Goal: Task Accomplishment & Management: Manage account settings

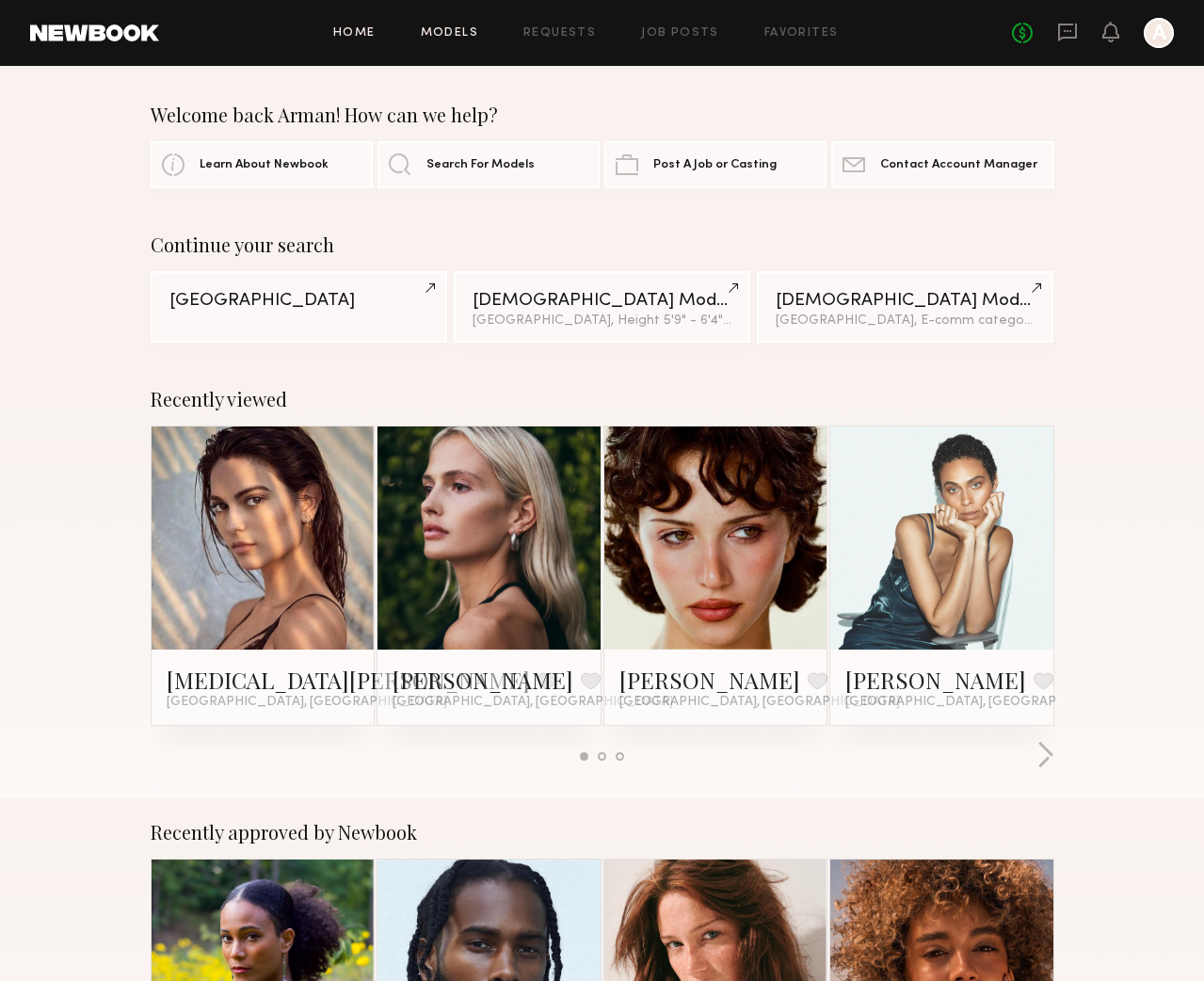
click at [442, 33] on link "Models" at bounding box center [450, 33] width 57 height 12
click at [720, 534] on link at bounding box center [716, 538] width 102 height 224
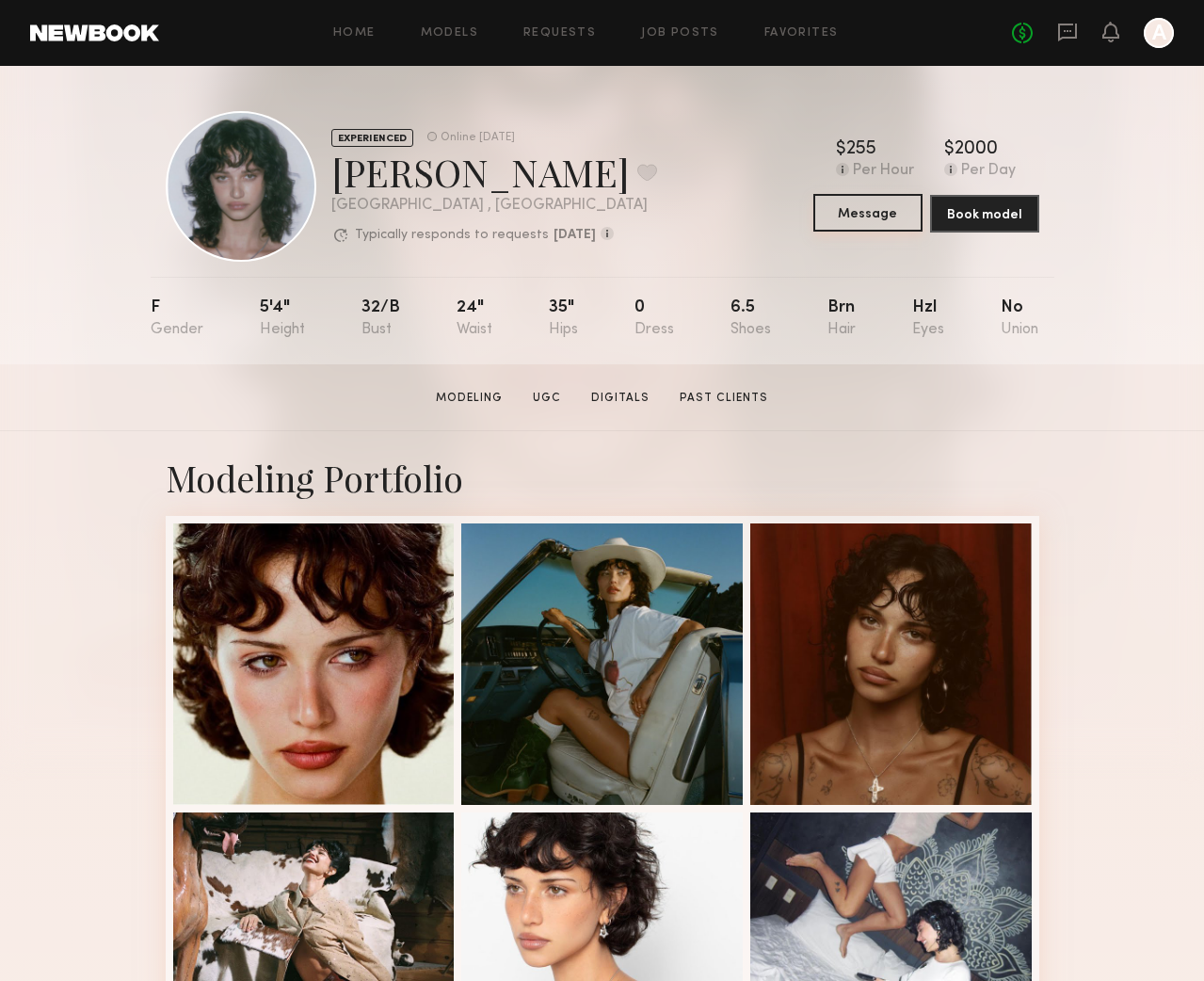
click at [855, 225] on button "Message" at bounding box center [868, 212] width 109 height 37
click at [856, 210] on button "Message" at bounding box center [868, 212] width 109 height 37
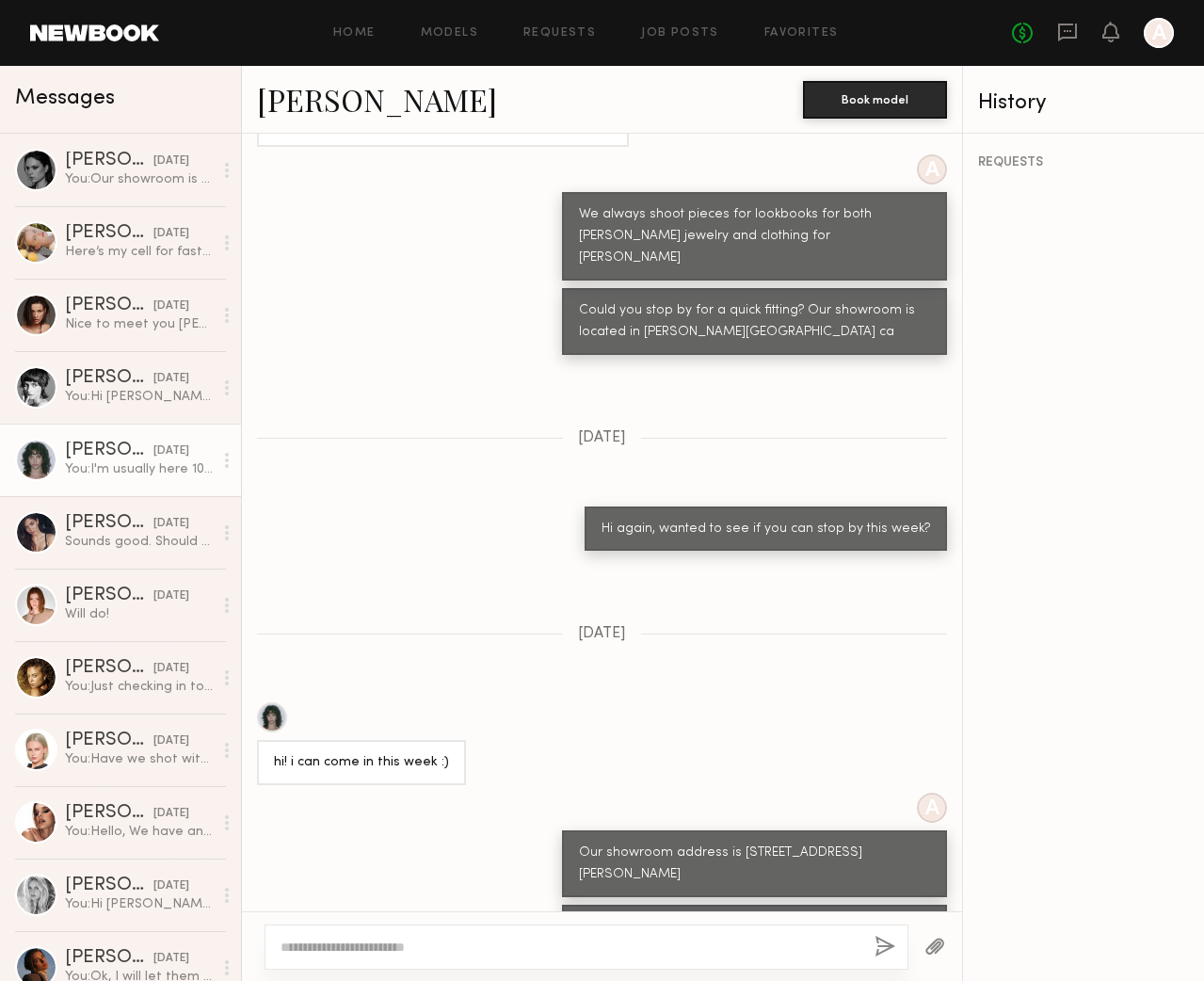
click at [487, 950] on textarea at bounding box center [570, 948] width 579 height 19
click at [404, 945] on textarea "**********" at bounding box center [570, 948] width 579 height 19
type textarea "**********"
click at [892, 951] on button "button" at bounding box center [886, 948] width 21 height 24
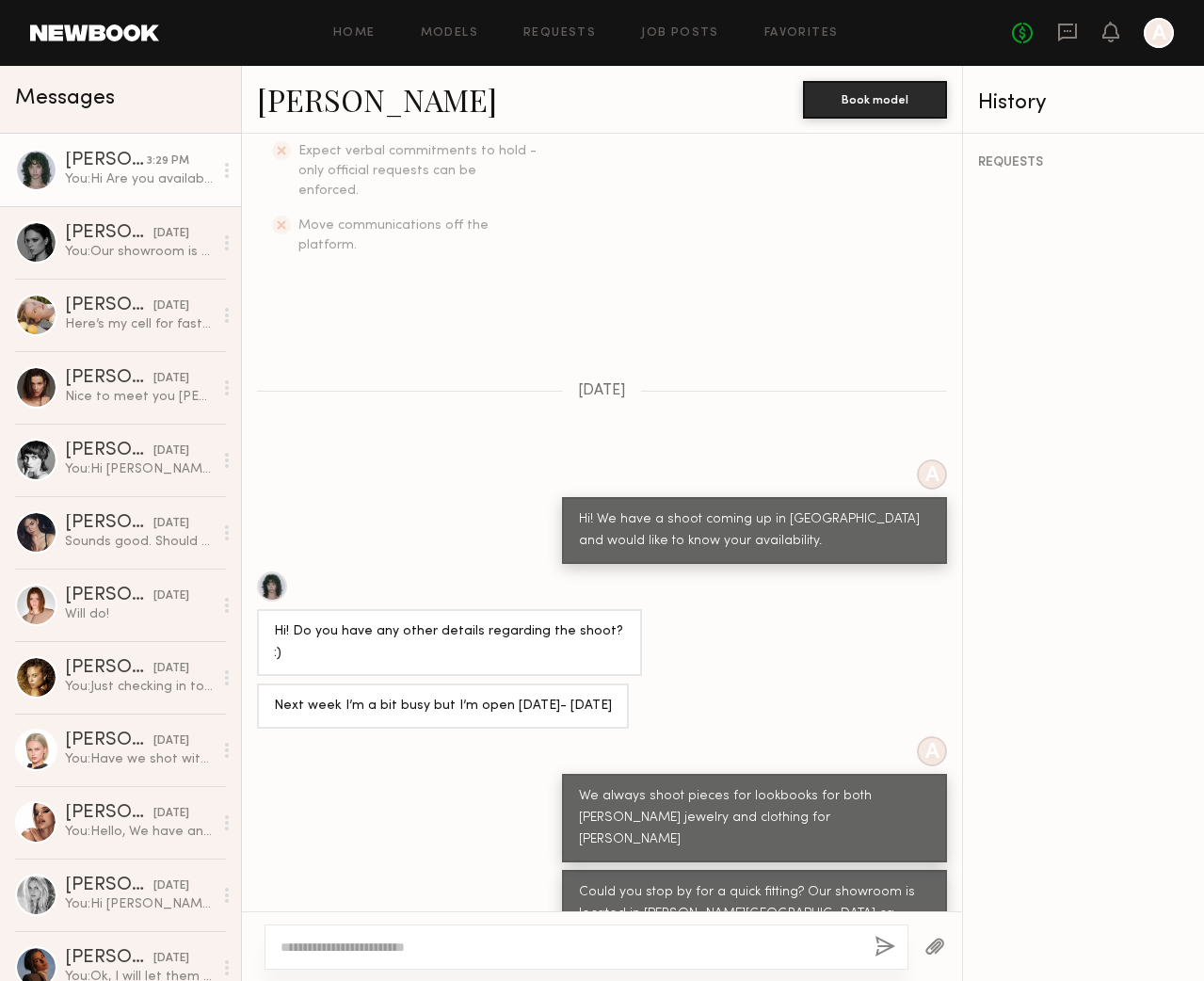
scroll to position [467, 0]
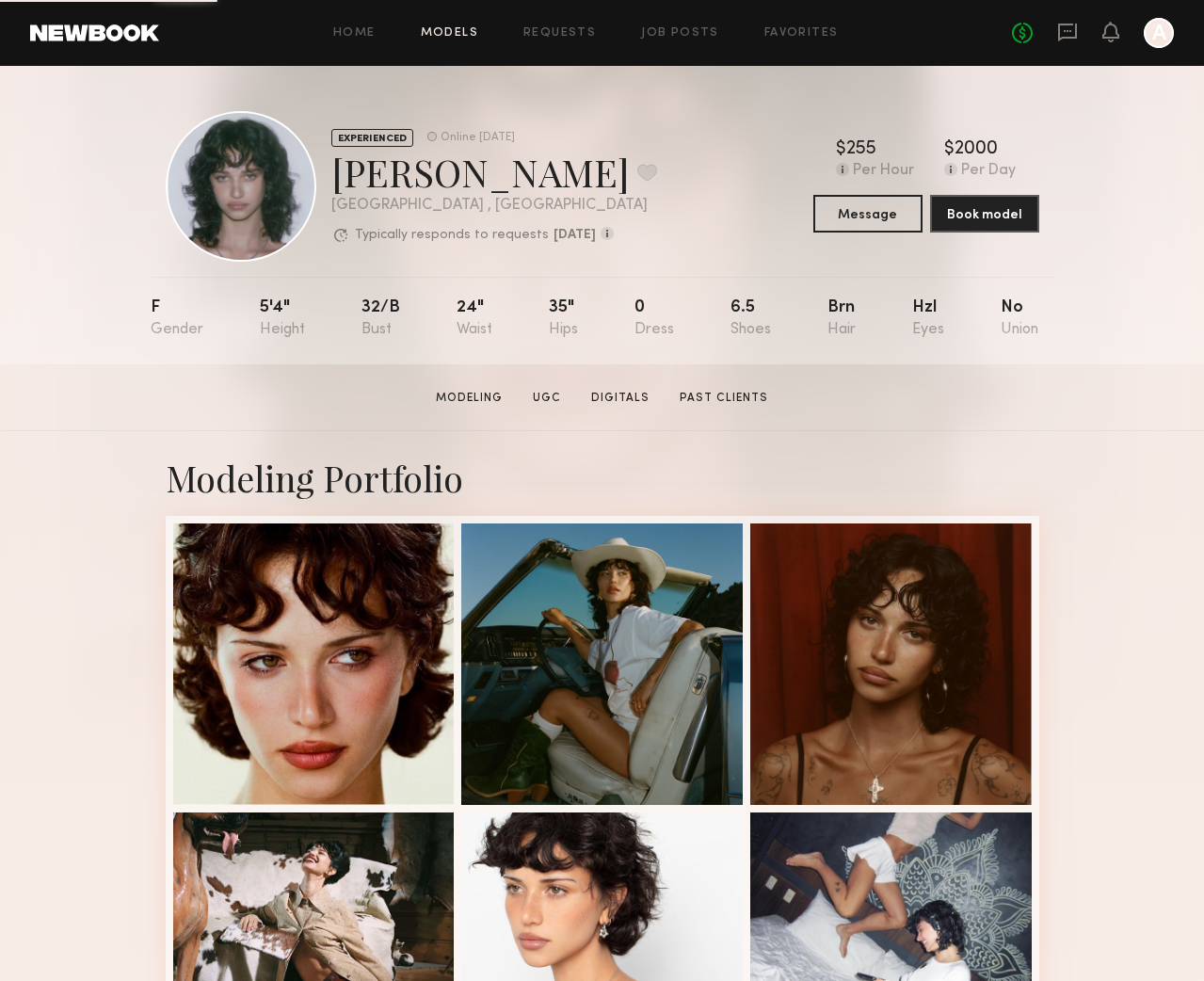
click at [479, 32] on link "Models" at bounding box center [450, 33] width 57 height 12
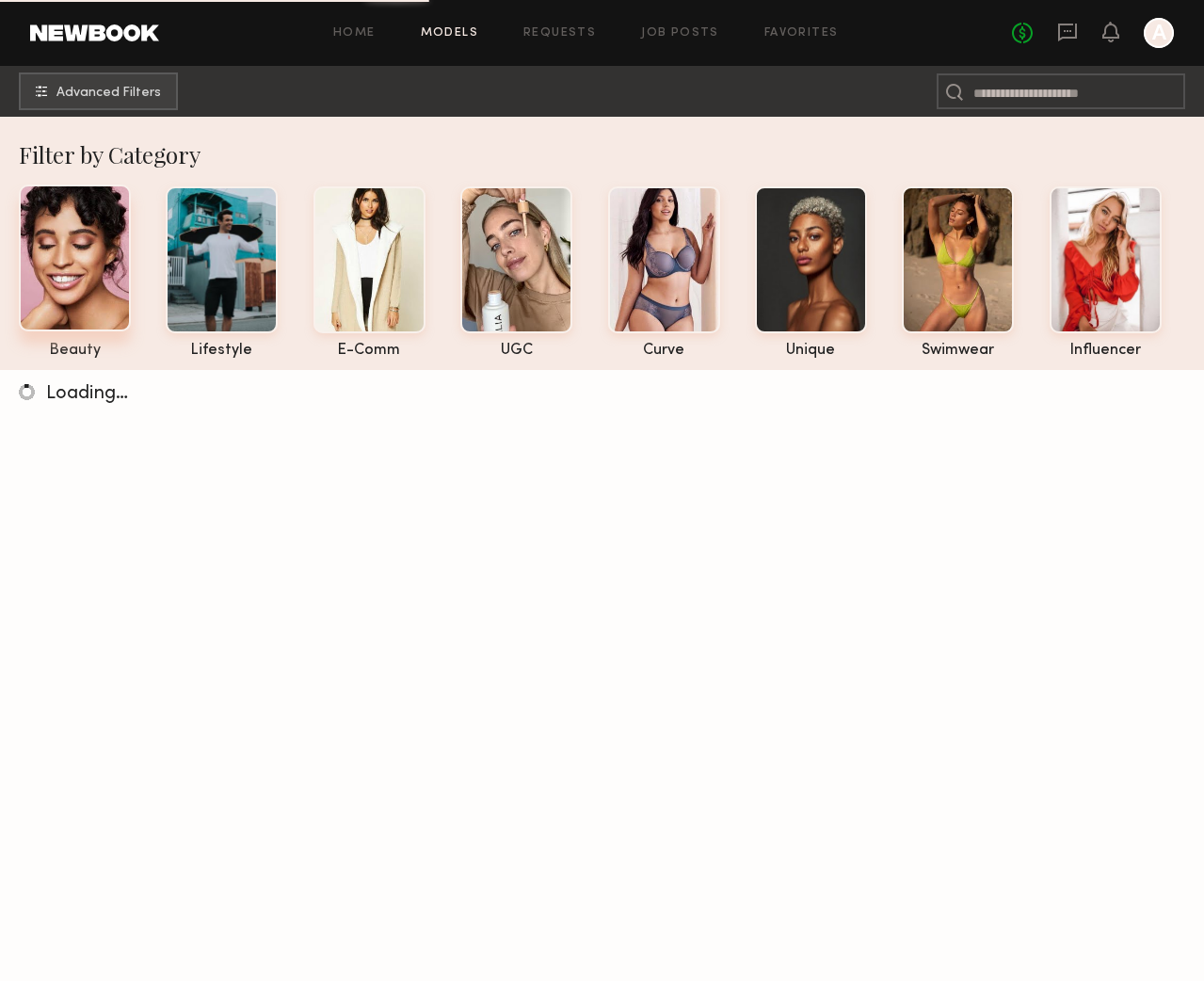
click at [100, 242] on div at bounding box center [75, 258] width 112 height 147
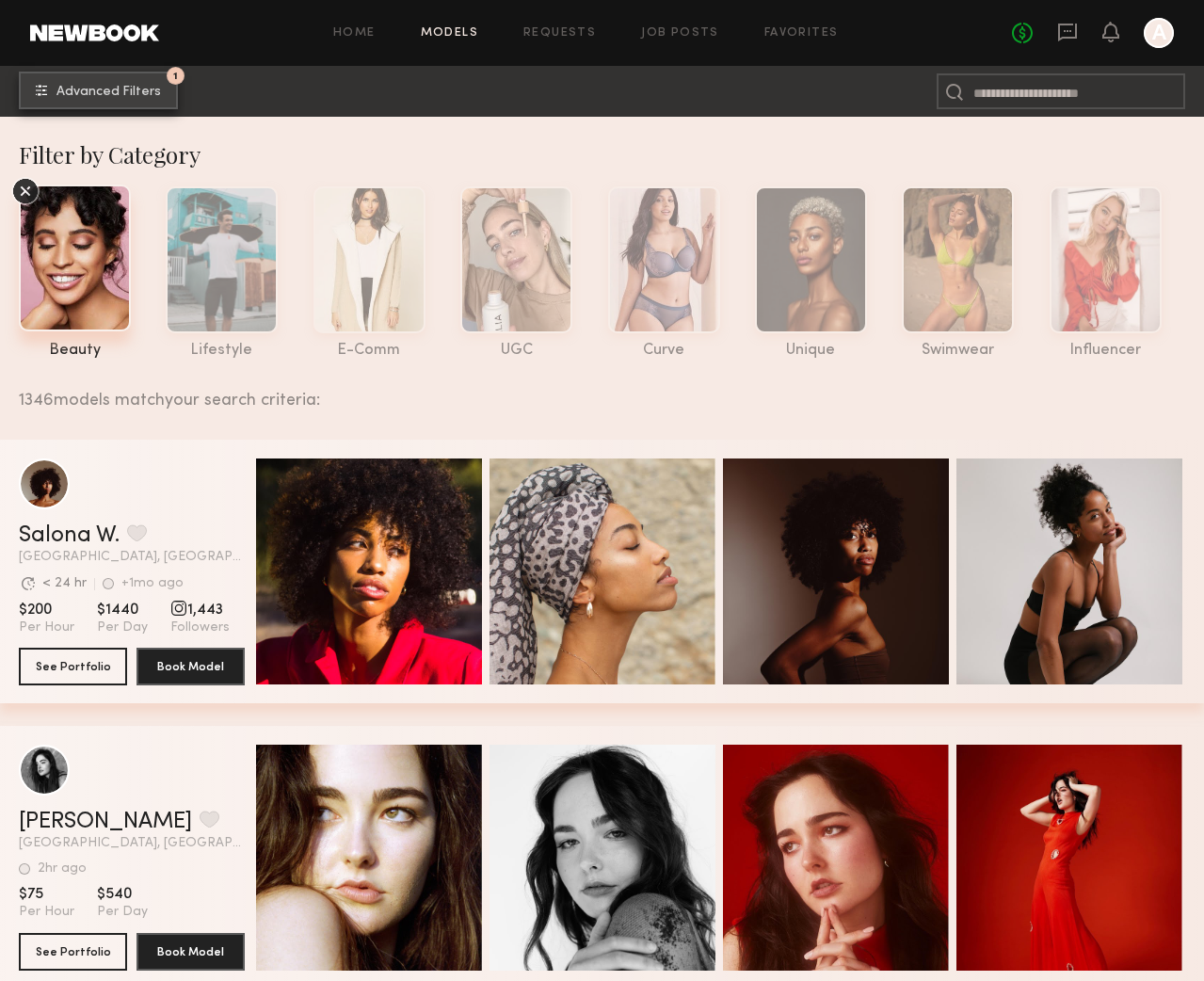
click at [120, 86] on span "Advanced Filters" at bounding box center [108, 93] width 104 height 13
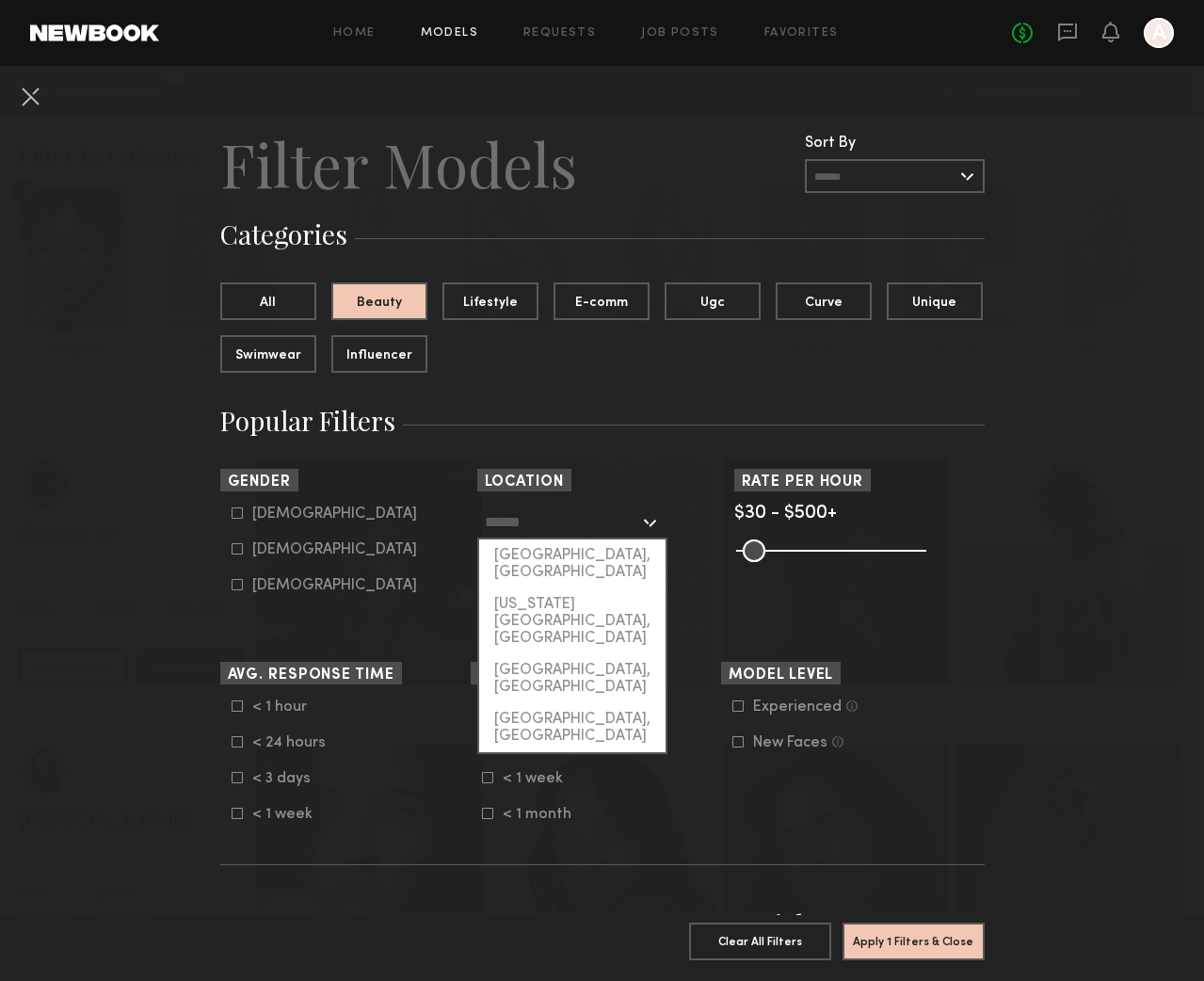
click at [530, 515] on input "text" at bounding box center [563, 522] width 155 height 32
click at [549, 551] on div "[GEOGRAPHIC_DATA], [GEOGRAPHIC_DATA]" at bounding box center [572, 564] width 186 height 49
type input "**********"
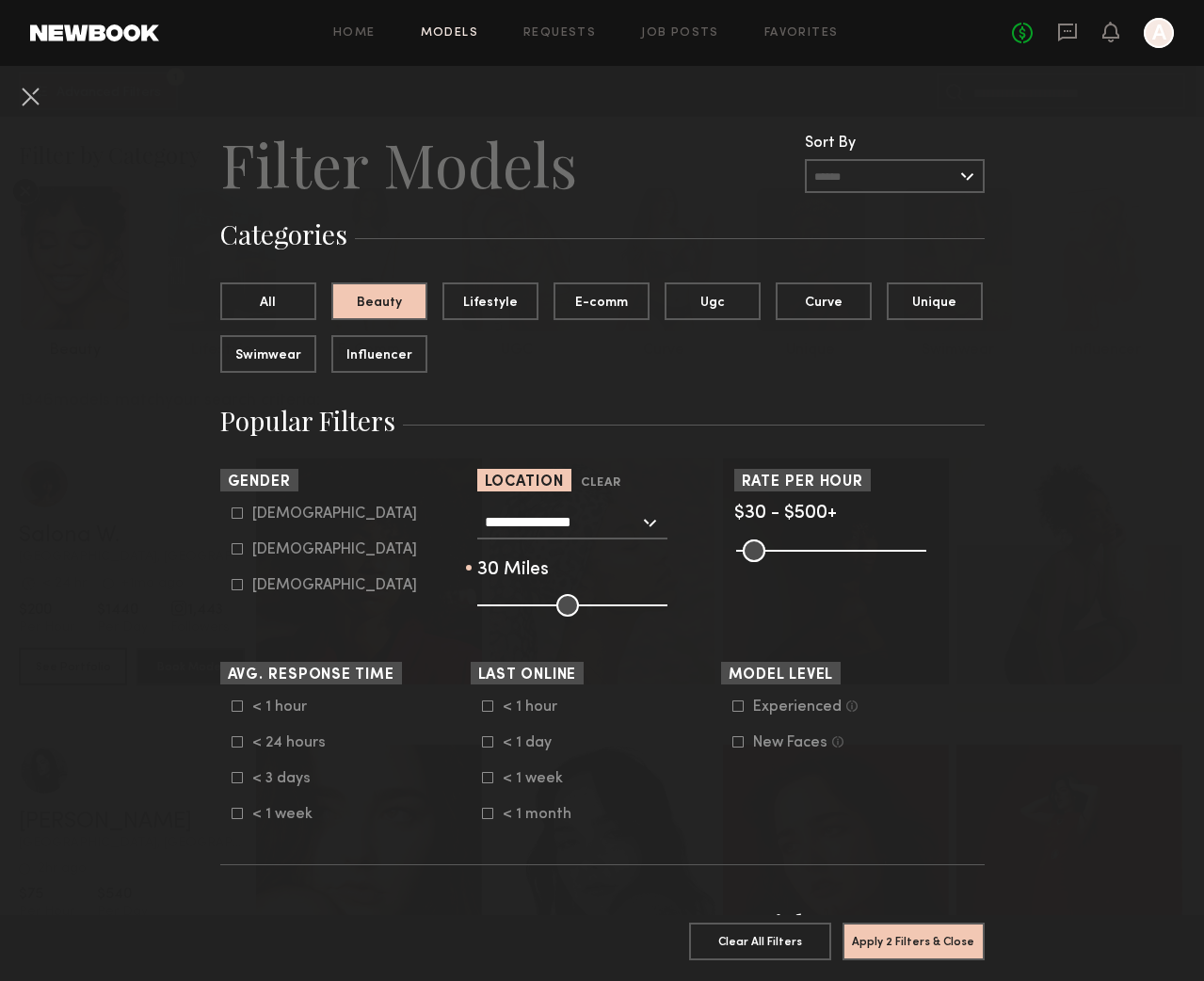
drag, startPoint x: 565, startPoint y: 605, endPoint x: 533, endPoint y: 605, distance: 32.0
type input "**"
click at [533, 605] on input "range" at bounding box center [572, 606] width 190 height 23
click at [291, 549] on div "Female" at bounding box center [334, 550] width 164 height 11
type input "**"
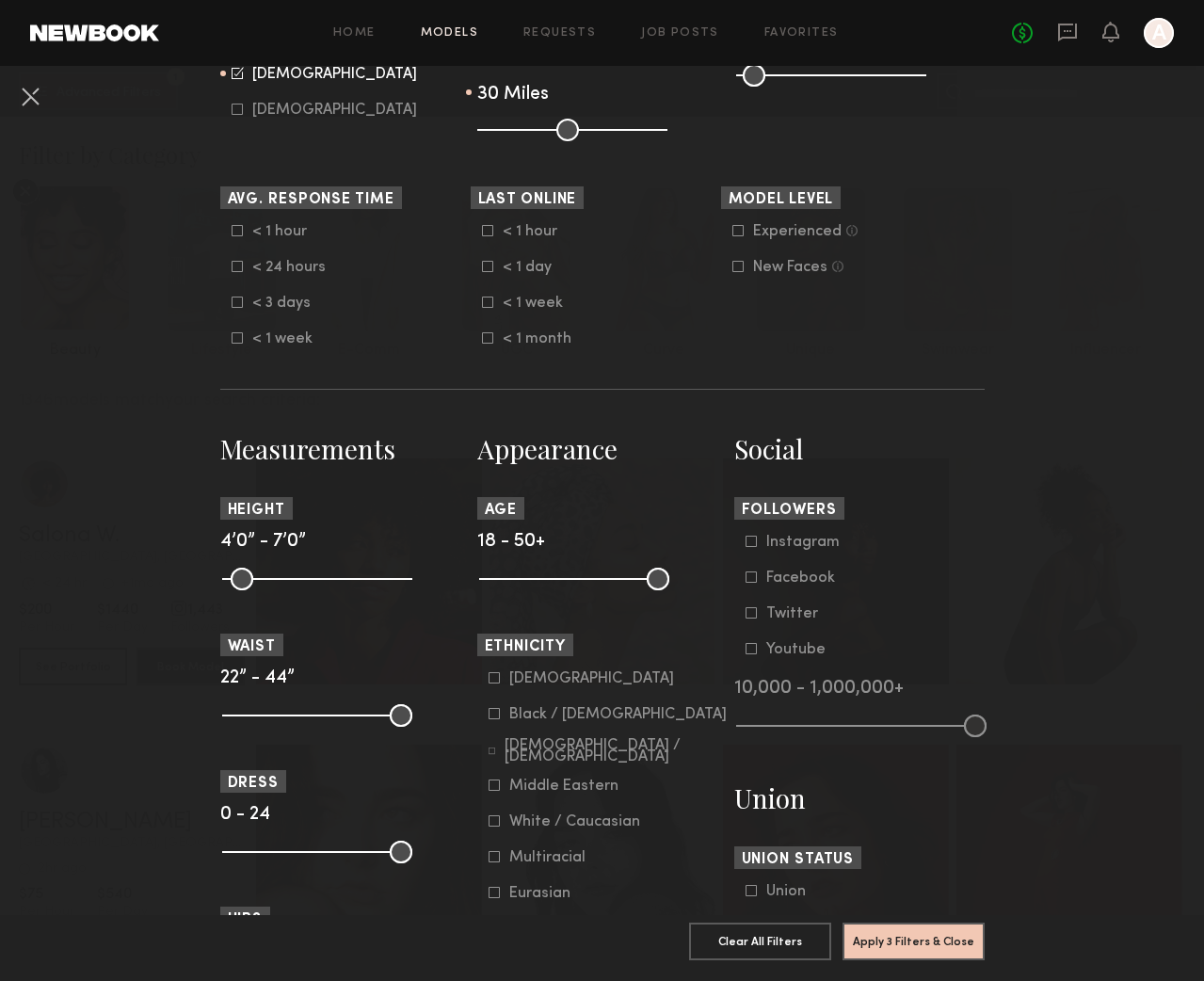
scroll to position [481, 0]
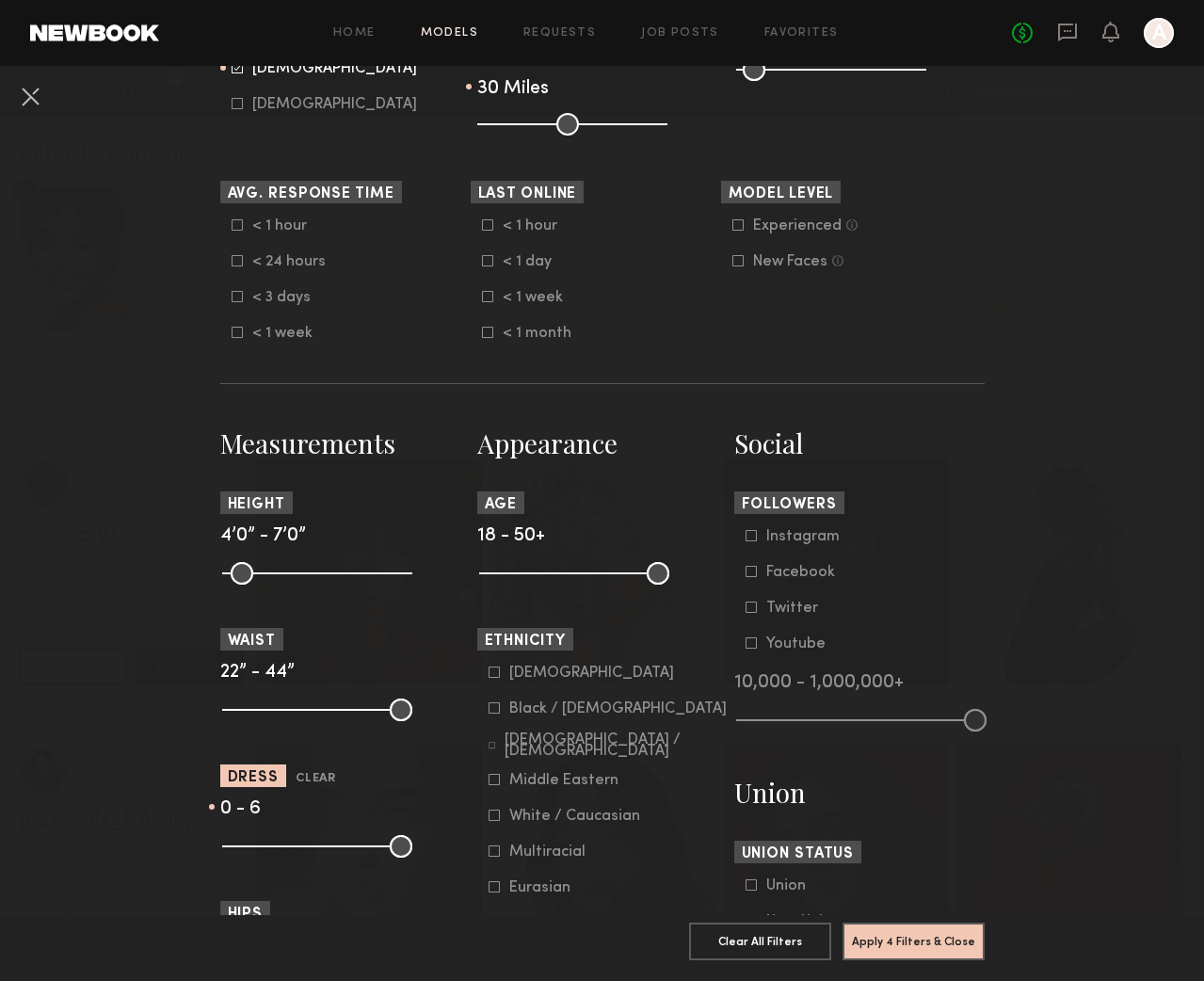
drag, startPoint x: 401, startPoint y: 855, endPoint x: 277, endPoint y: 849, distance: 124.1
type input "*"
click at [277, 849] on input "range" at bounding box center [317, 846] width 190 height 23
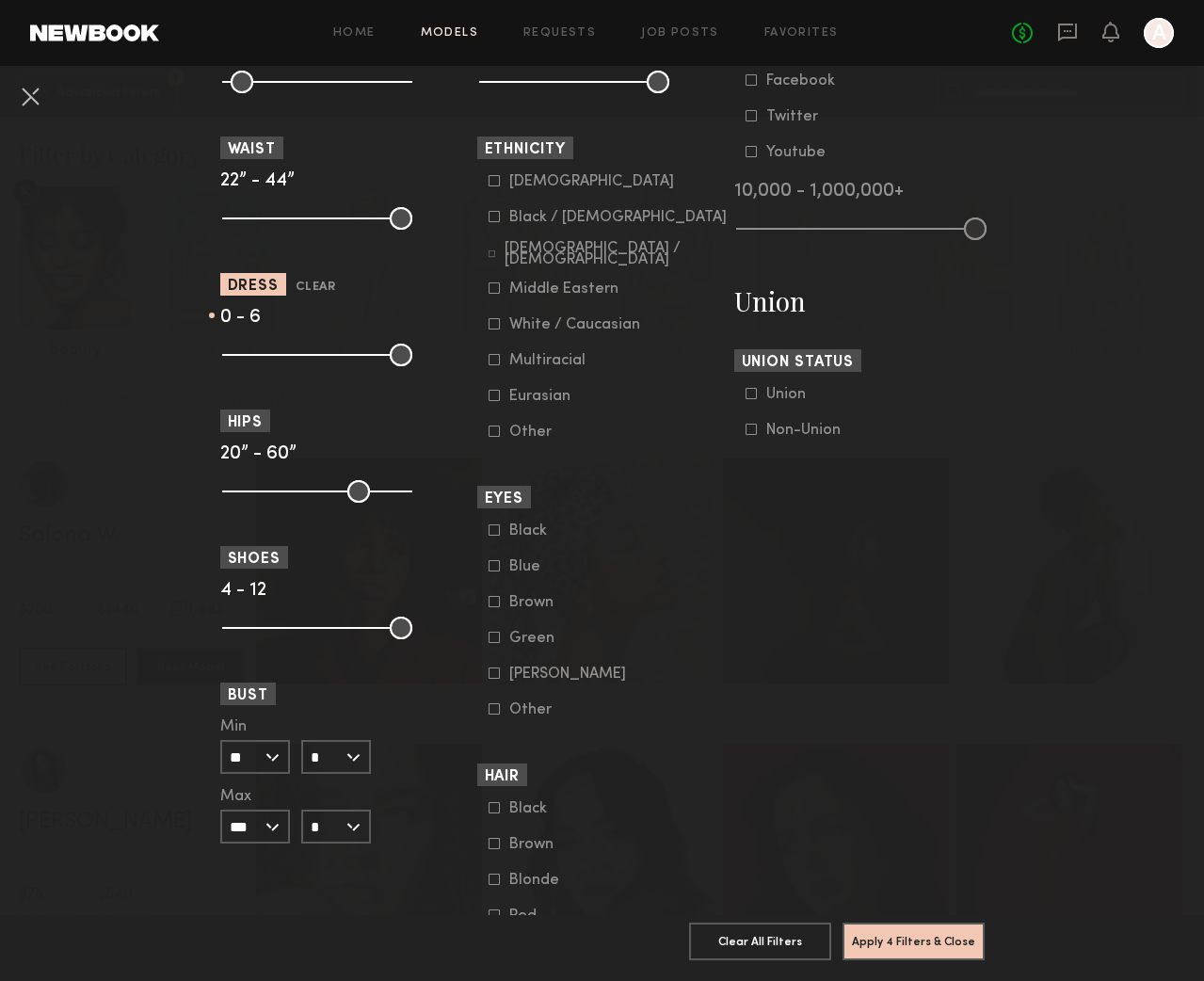
scroll to position [982, 0]
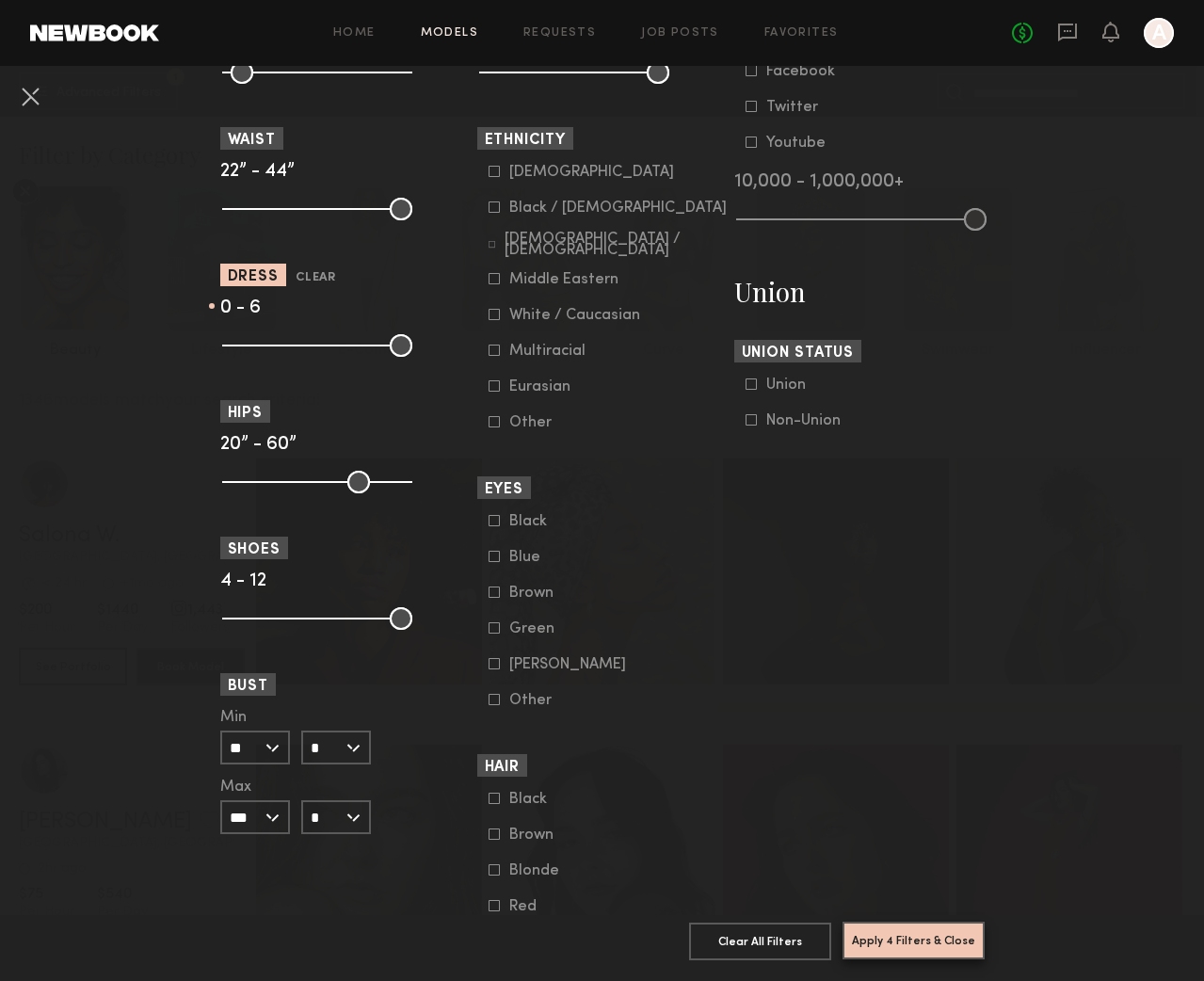
click at [887, 939] on button "Apply 4 Filters & Close" at bounding box center [914, 940] width 142 height 37
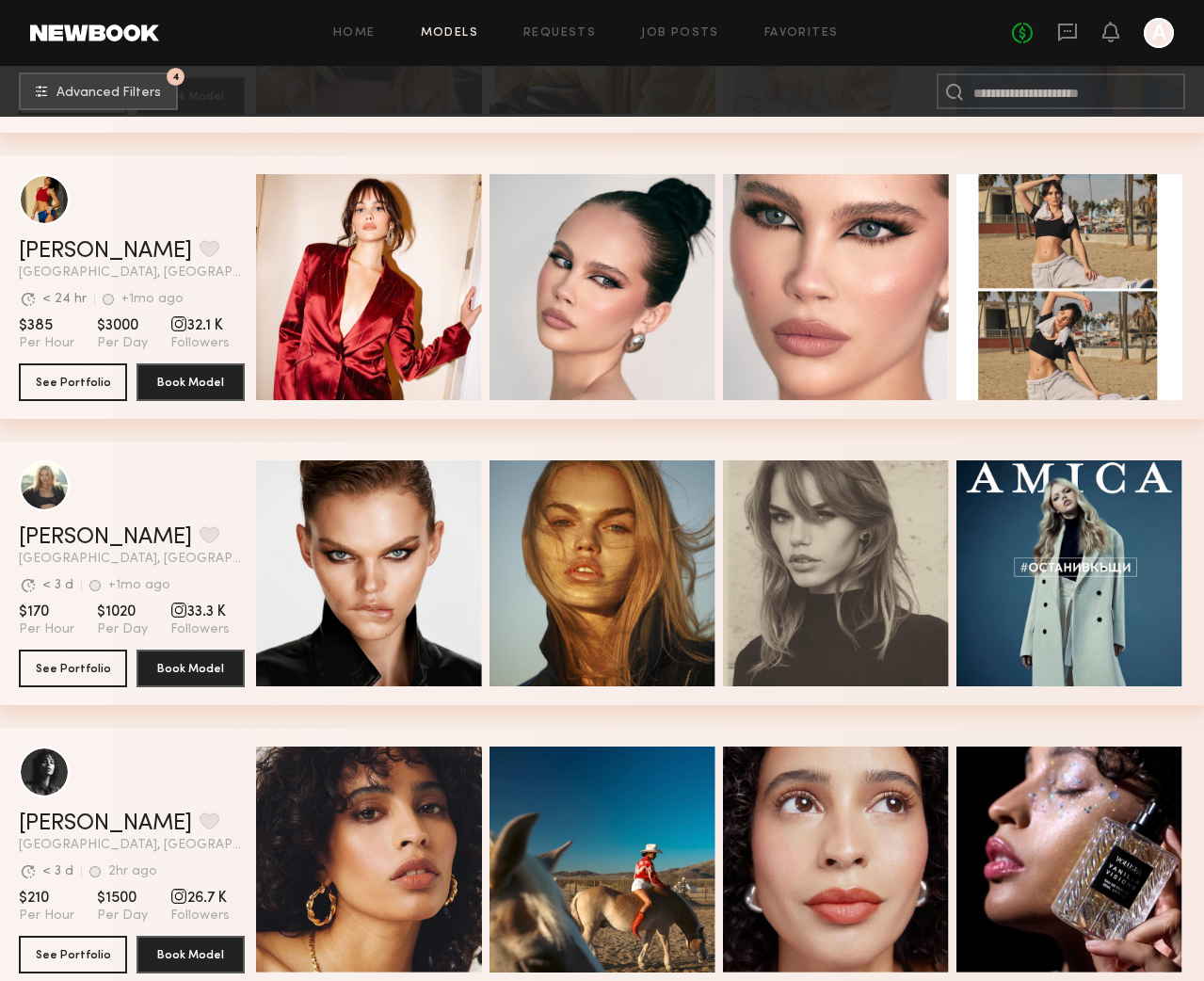
scroll to position [3719, 0]
click at [40, 198] on div "grid" at bounding box center [44, 198] width 51 height 51
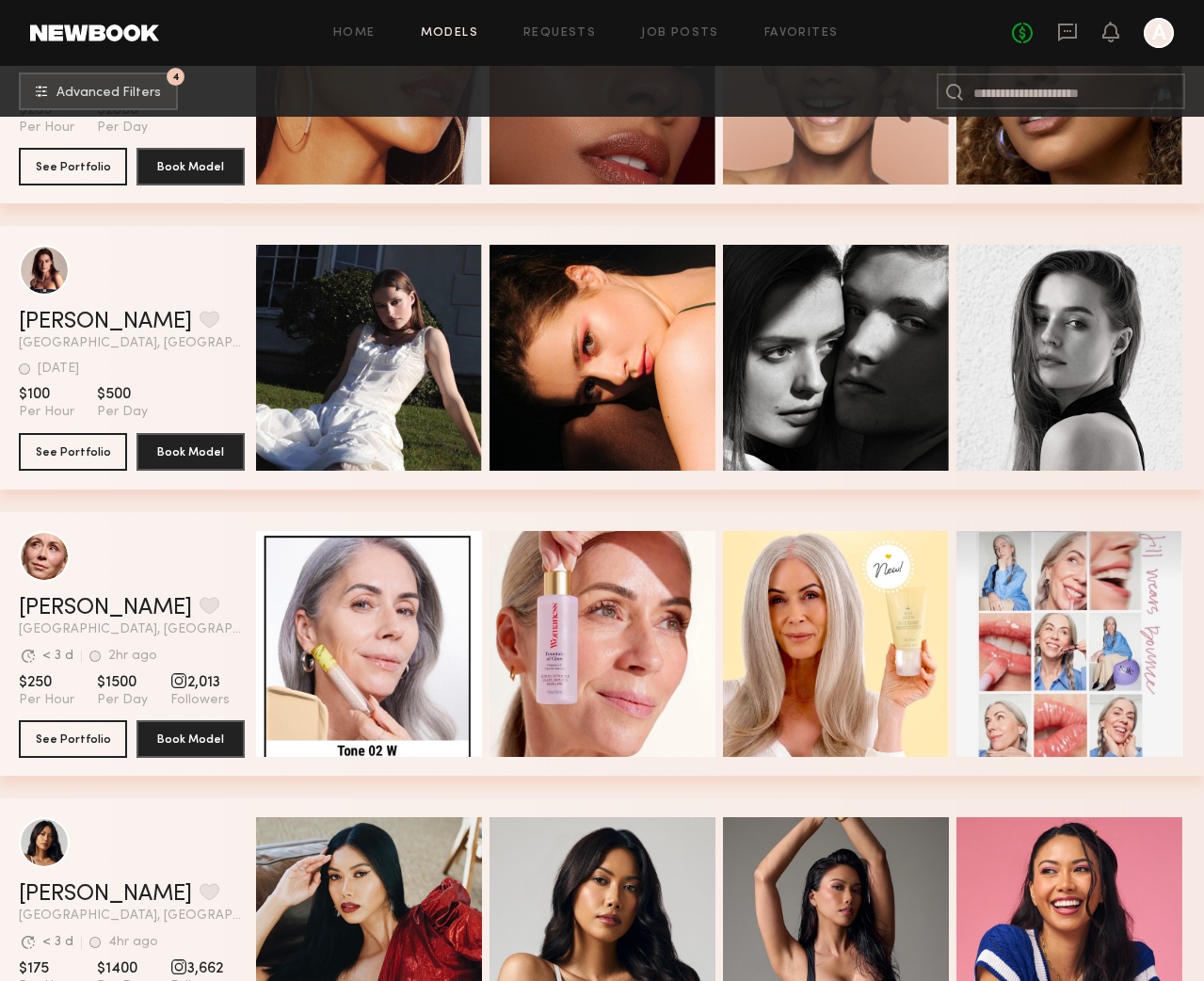
scroll to position [7654, 0]
click at [54, 280] on div "grid" at bounding box center [44, 268] width 51 height 51
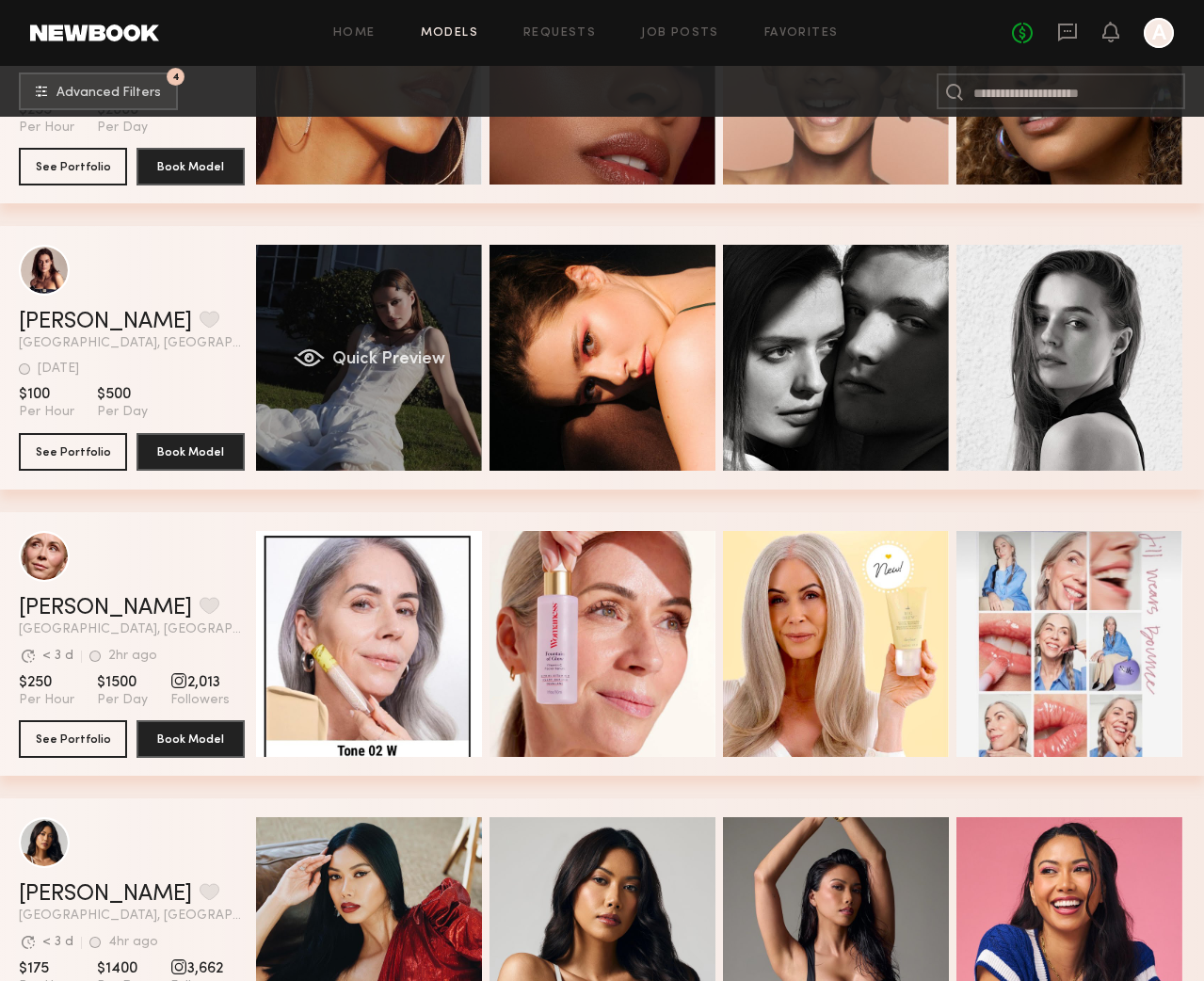
scroll to position [7668, 0]
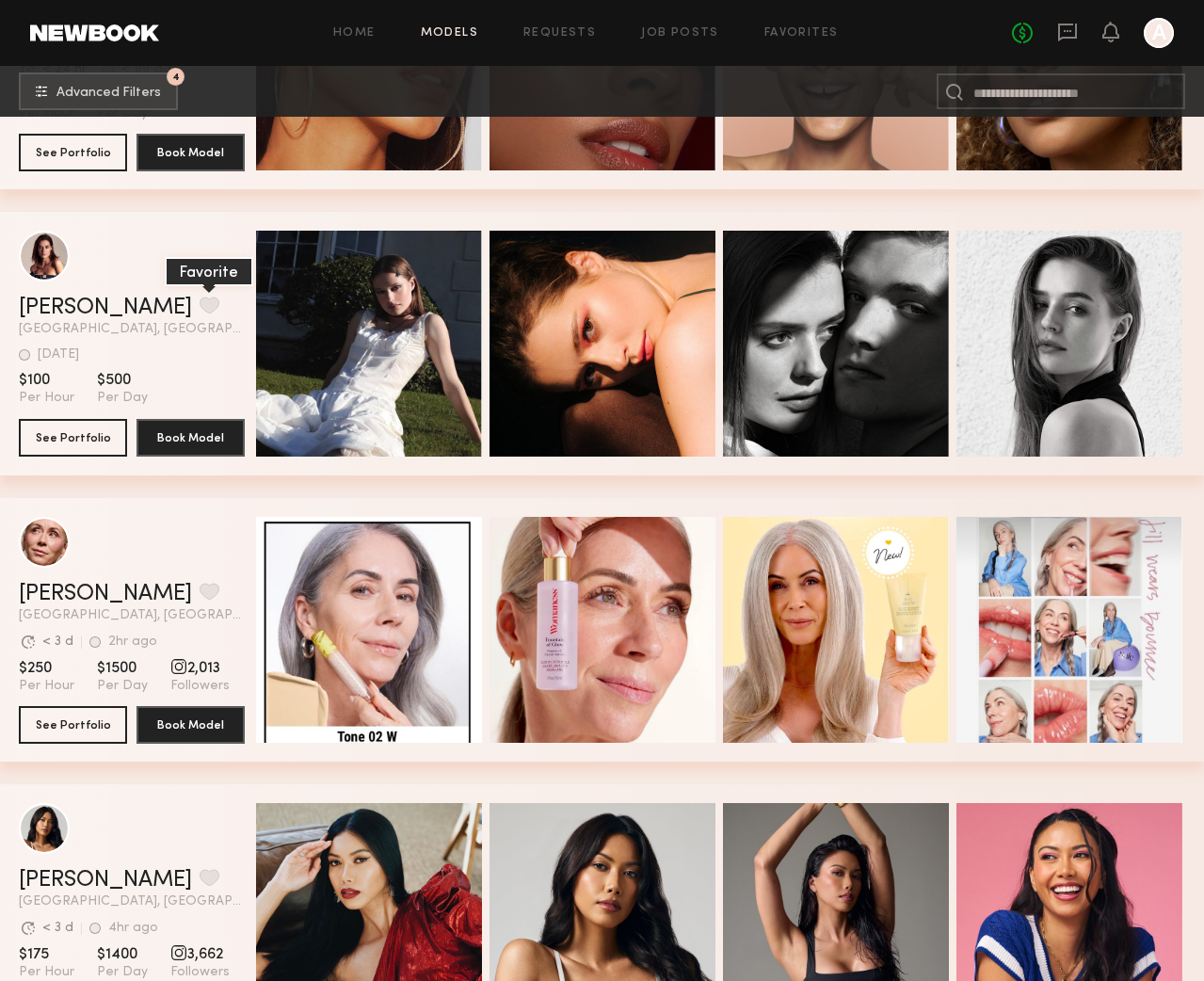
click at [200, 298] on button "grid" at bounding box center [209, 305] width 20 height 17
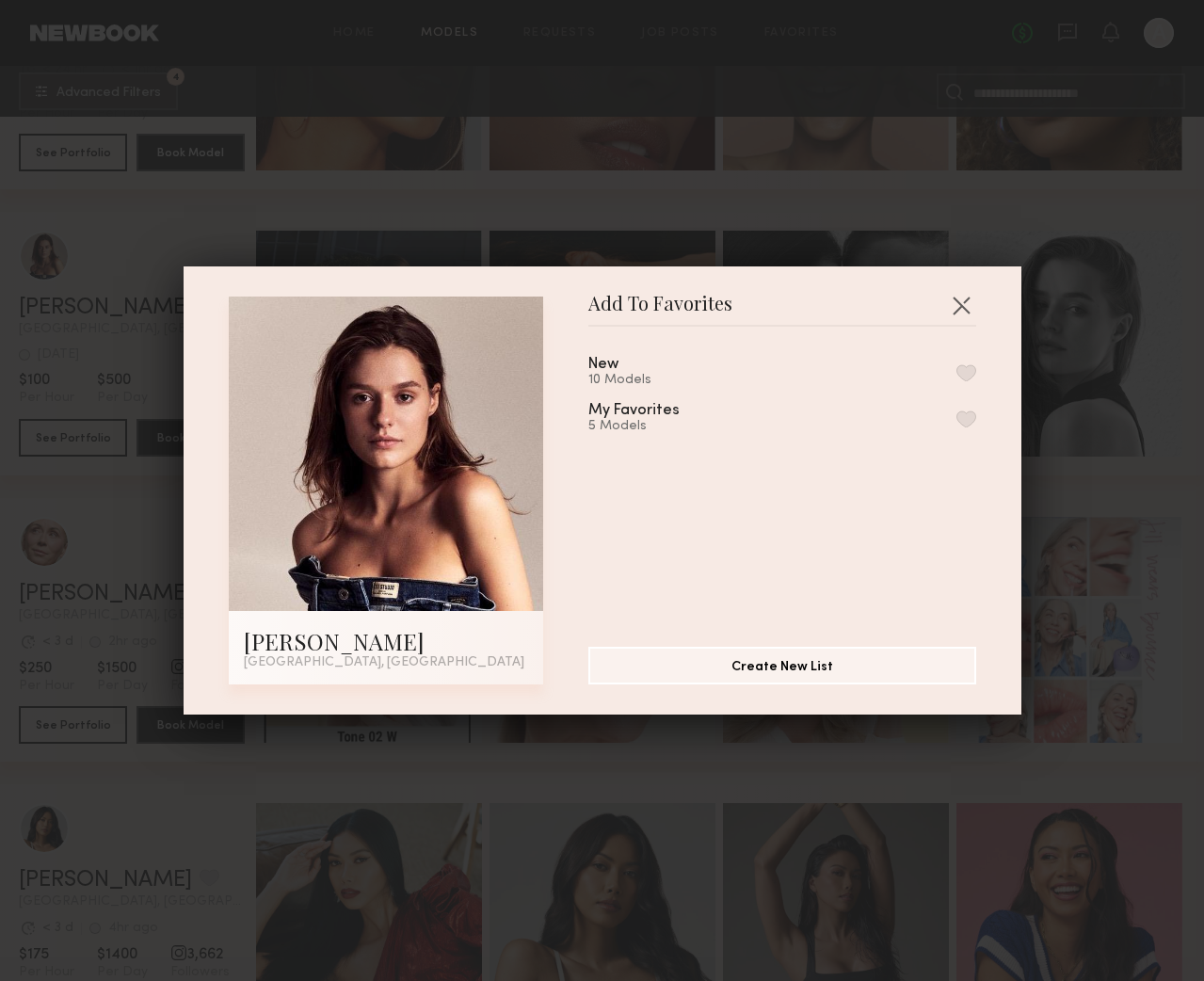
click at [930, 366] on div "New 10 Models" at bounding box center [783, 372] width 388 height 32
click at [975, 362] on div "New 10 Models" at bounding box center [783, 372] width 388 height 32
click at [967, 373] on button "button" at bounding box center [966, 373] width 20 height 17
click at [830, 665] on button "Create New List" at bounding box center [783, 664] width 388 height 37
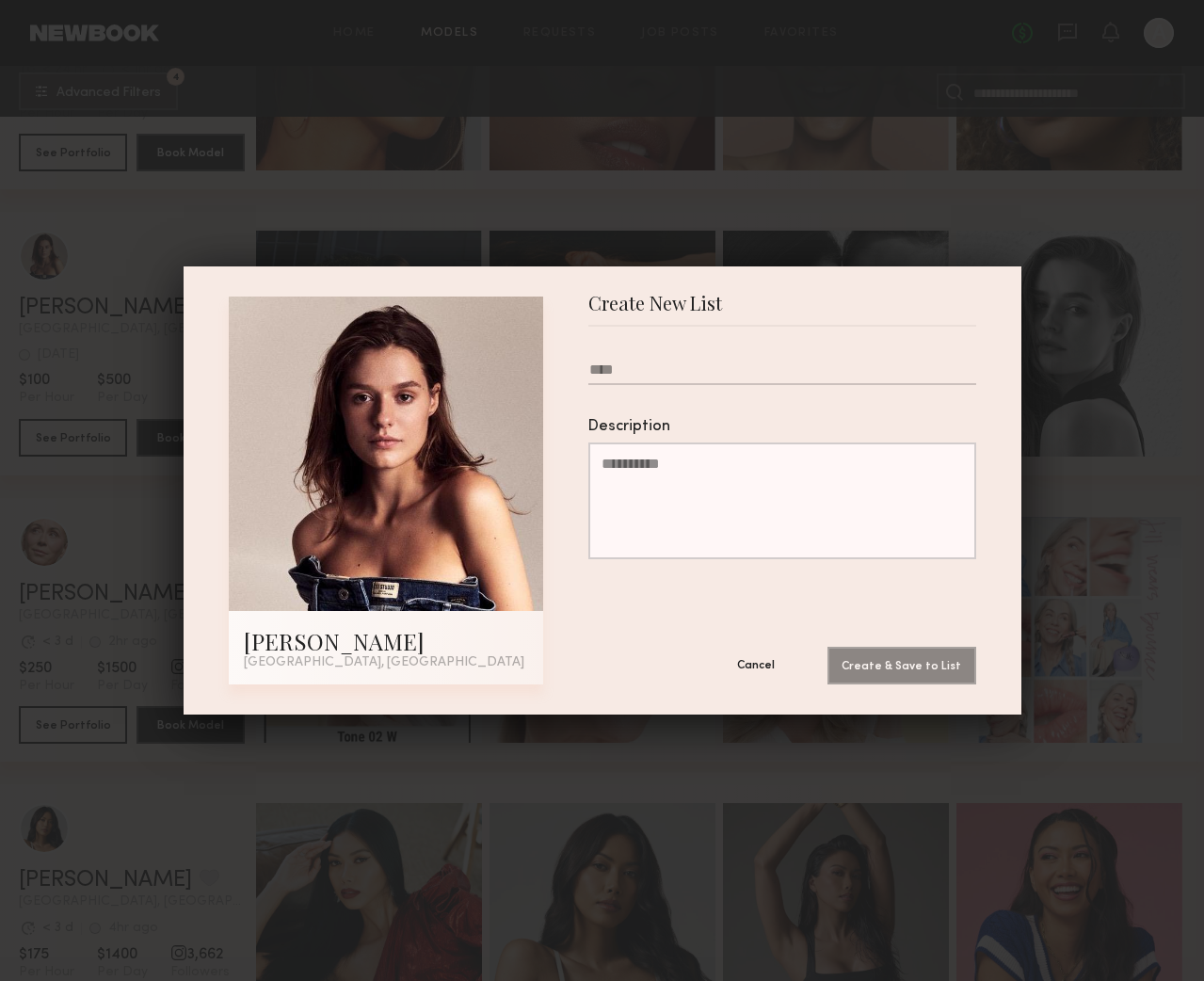
click at [752, 671] on button "Cancel" at bounding box center [756, 664] width 113 height 37
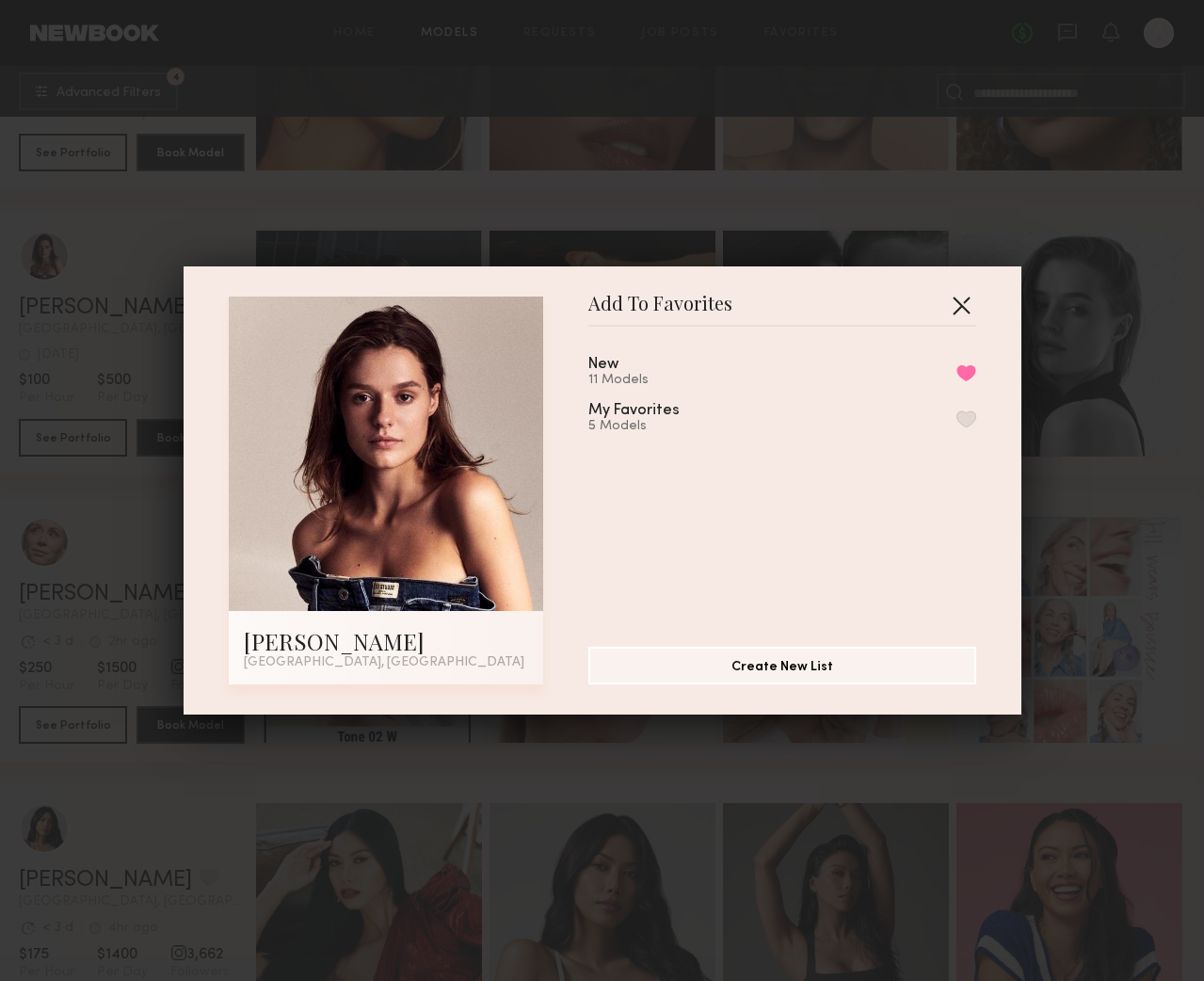
click at [974, 299] on button "button" at bounding box center [961, 306] width 31 height 31
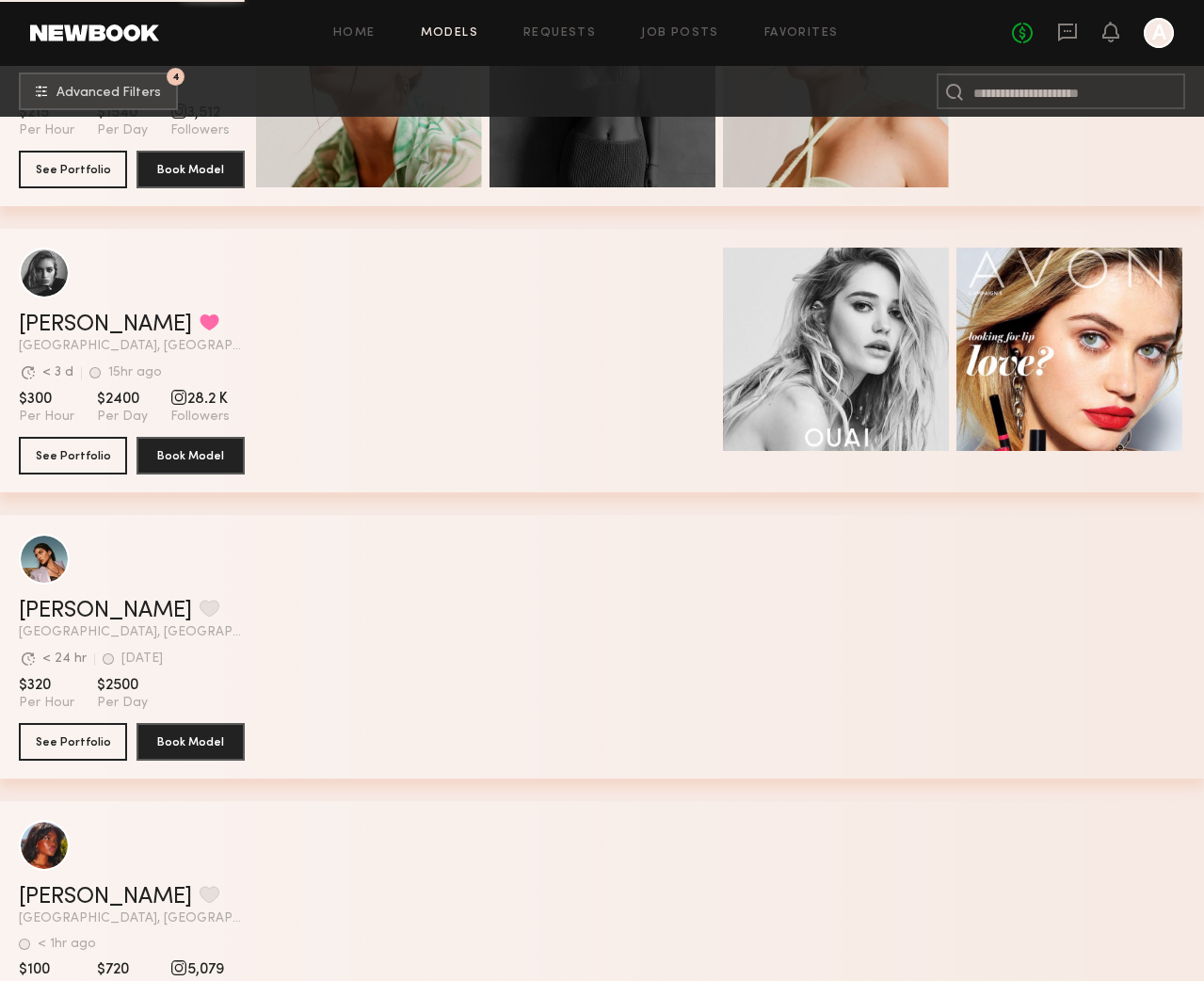
scroll to position [19376, 0]
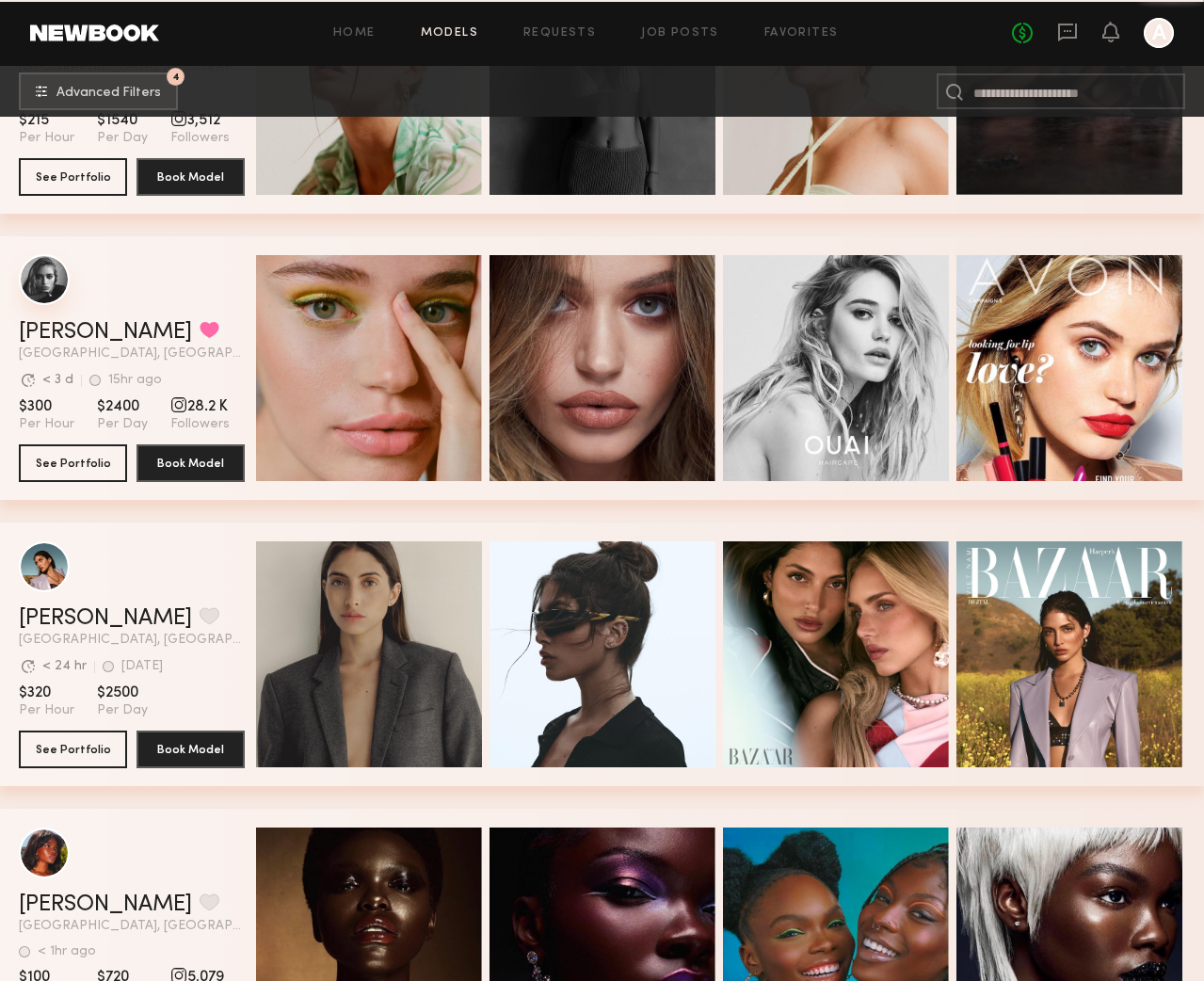
click at [43, 285] on div "grid" at bounding box center [44, 279] width 51 height 51
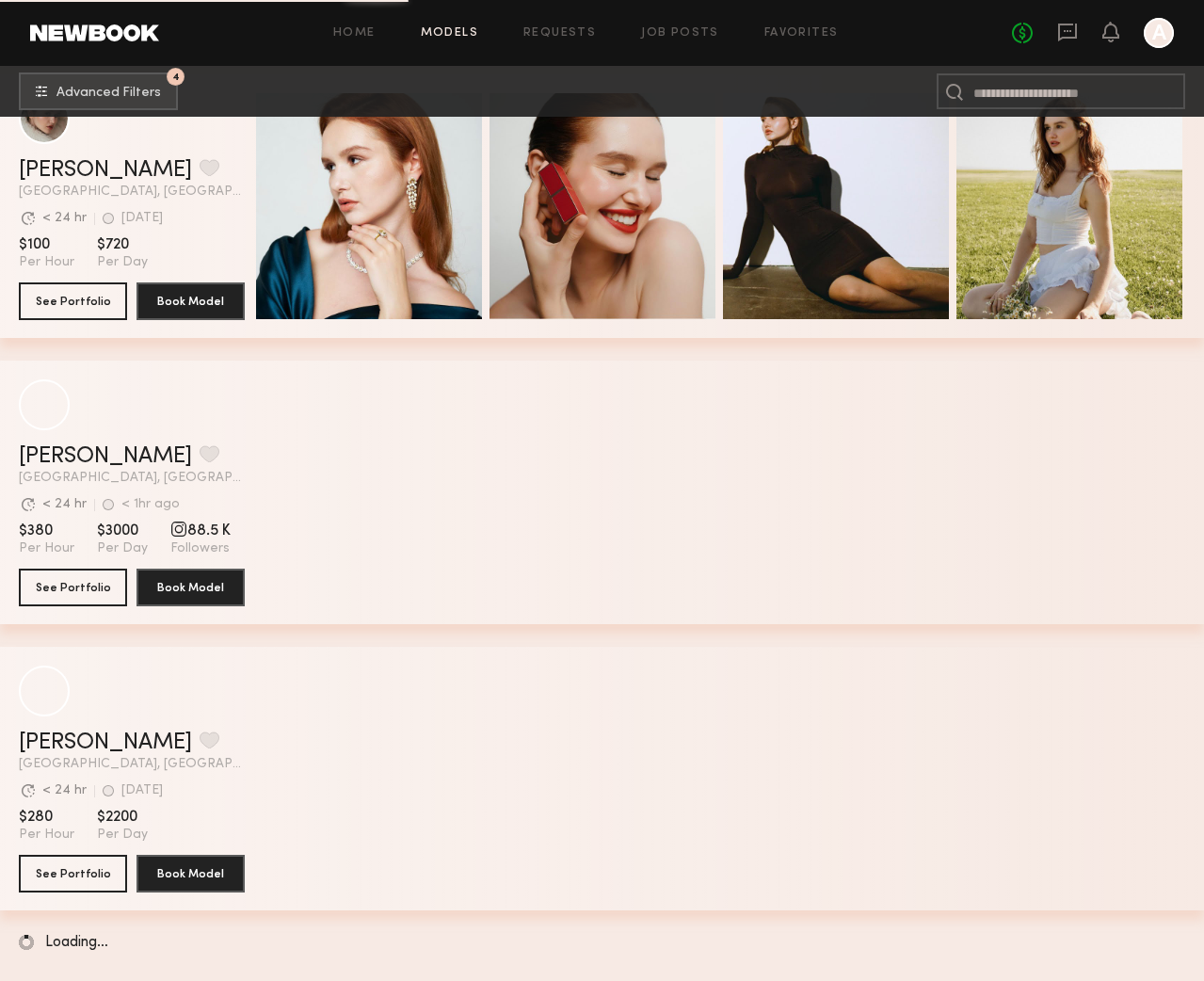
scroll to position [33847, 0]
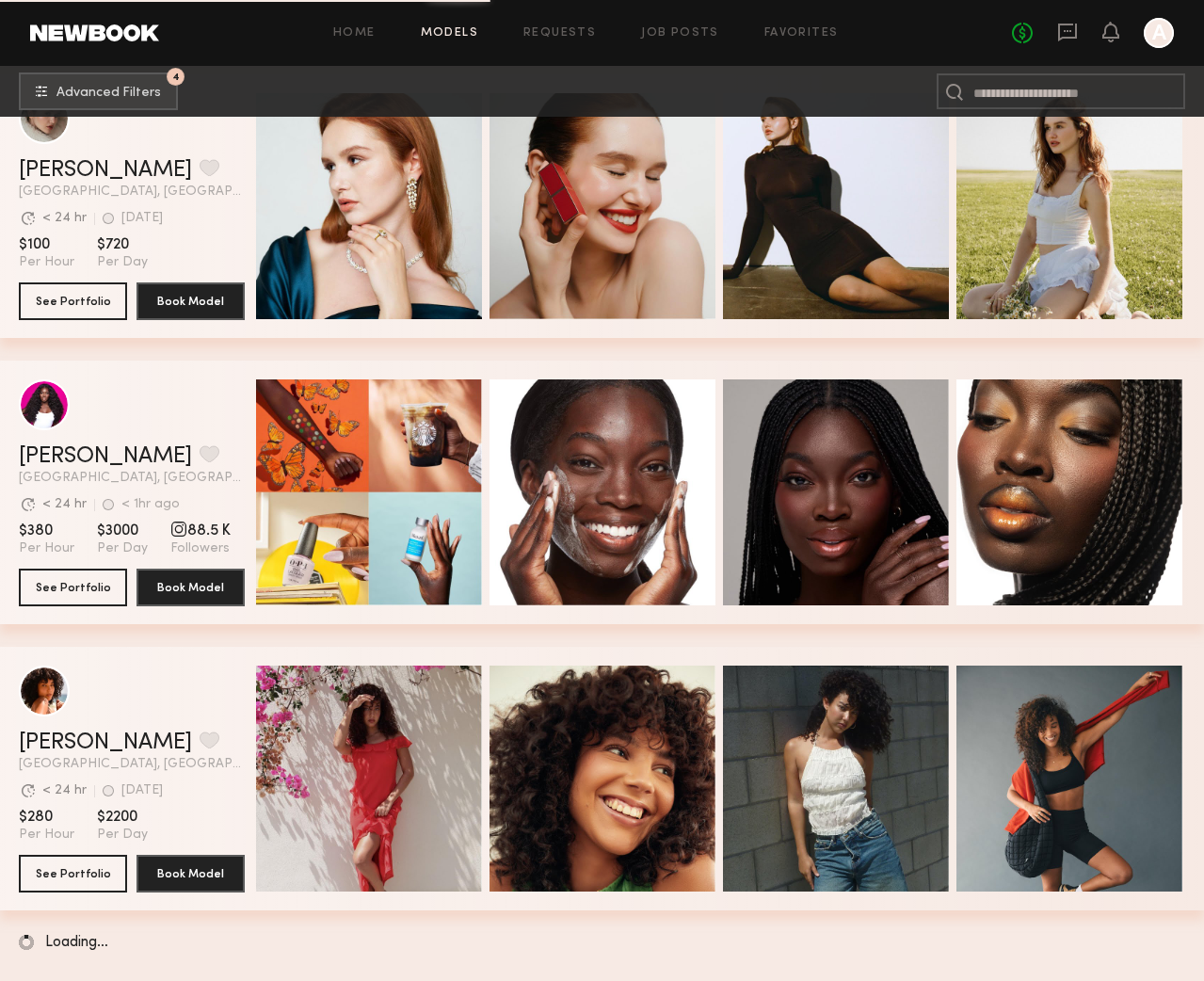
drag, startPoint x: 776, startPoint y: 8, endPoint x: 751, endPoint y: 2, distance: 25.7
click at [770, 6] on header "Home Models Requests Job Posts Favorites Sign Out No fees up to $5,000 A" at bounding box center [602, 32] width 1204 height 66
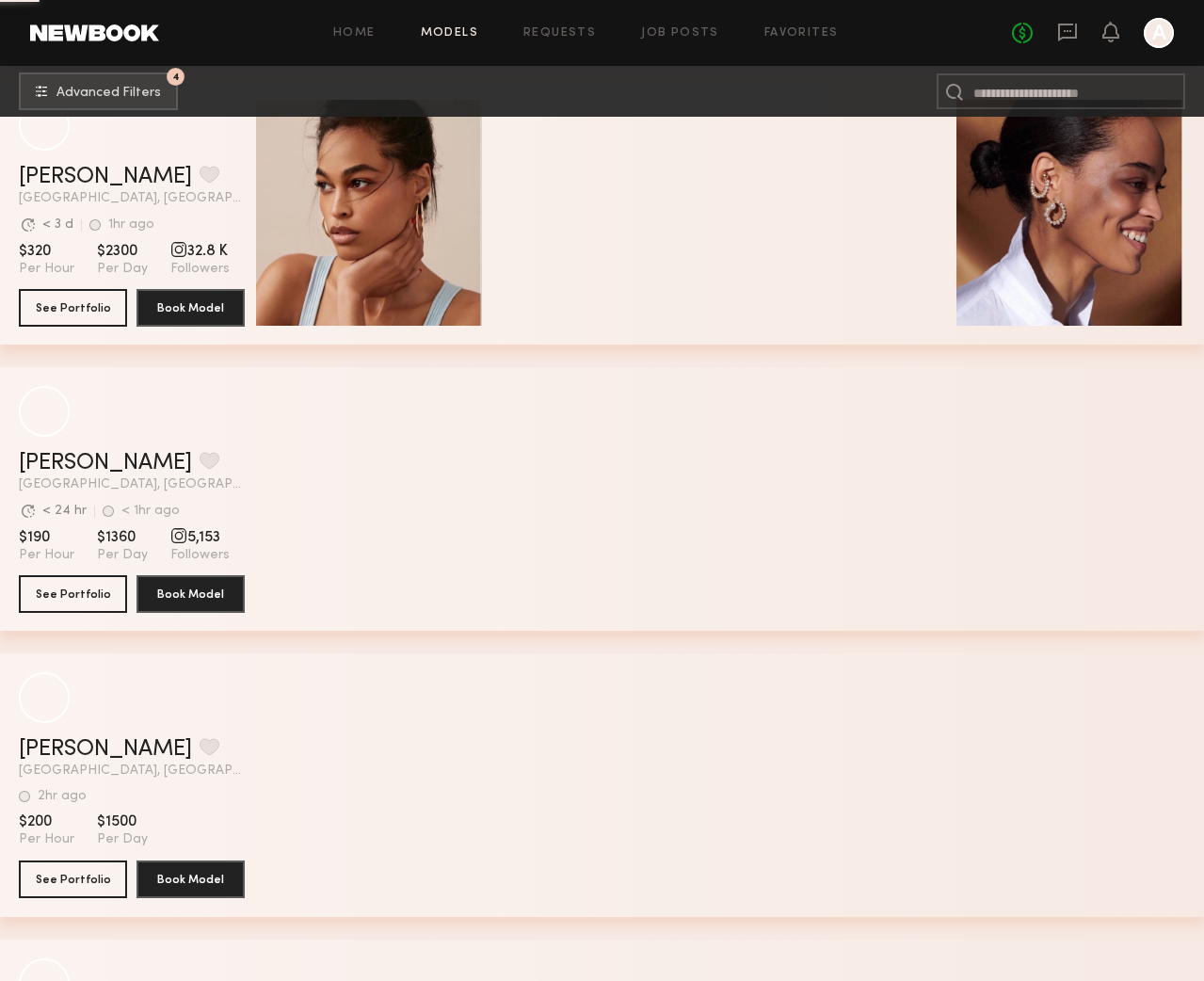
scroll to position [35273, 0]
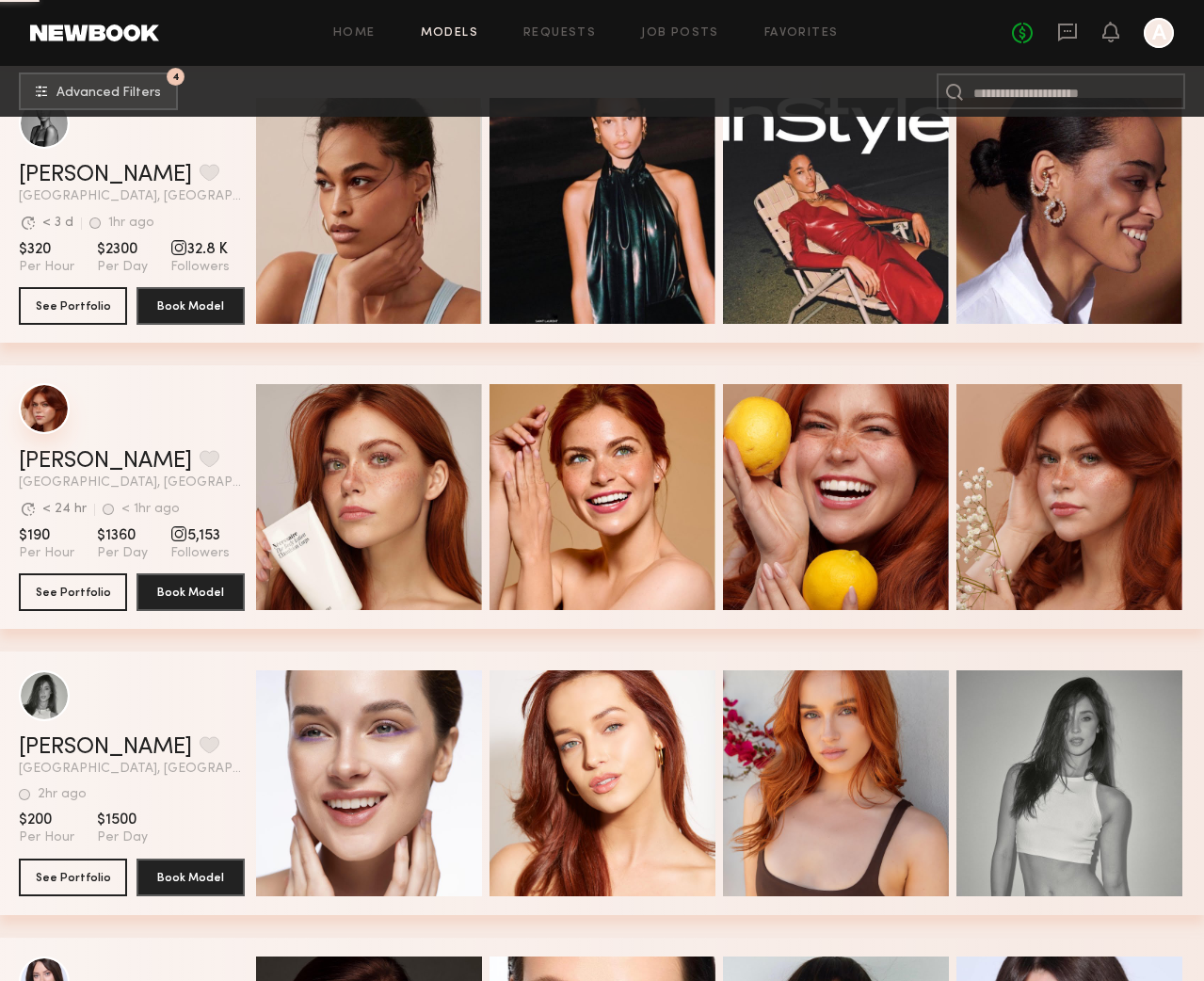
click at [53, 407] on div "grid" at bounding box center [44, 408] width 51 height 51
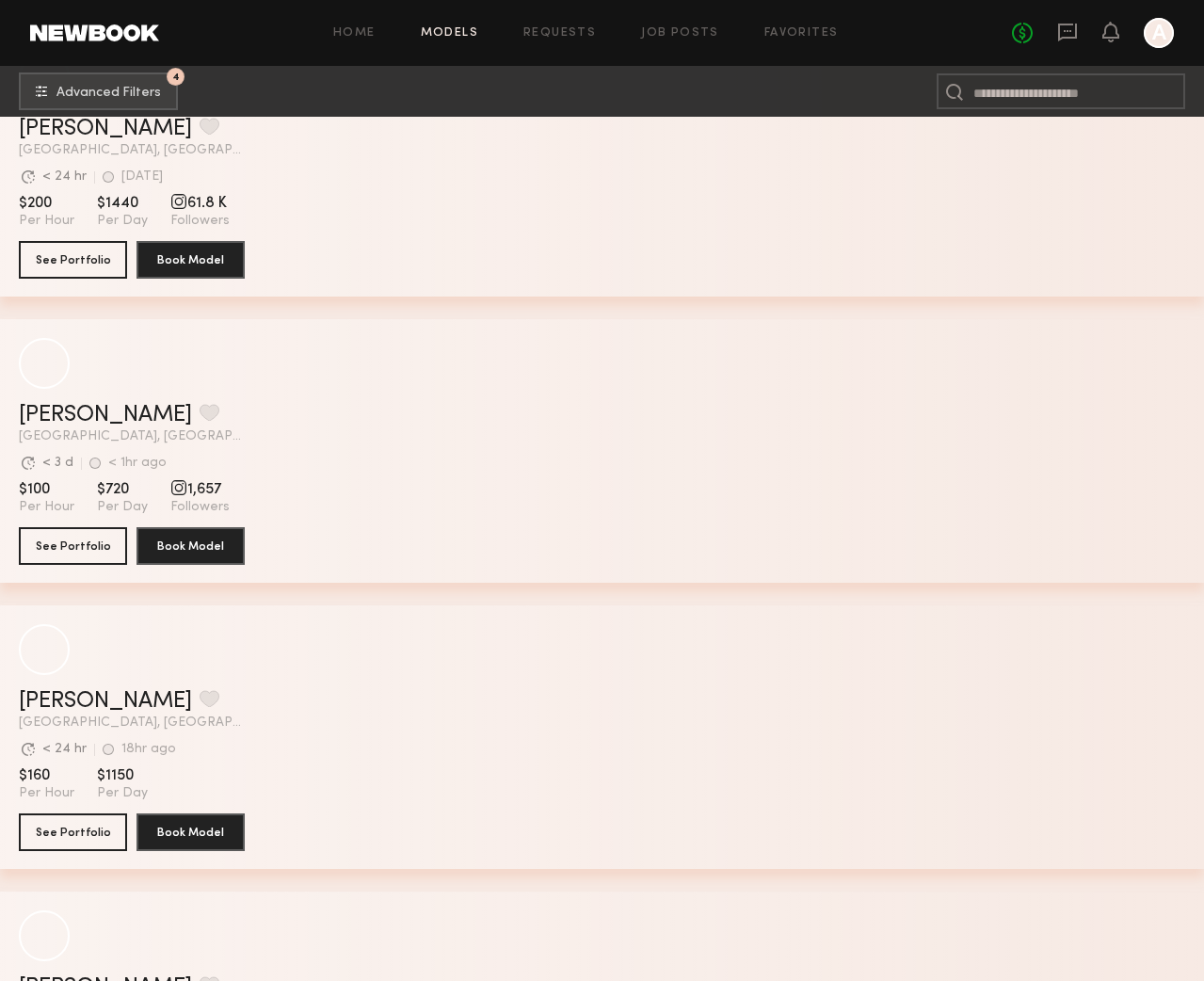
scroll to position [43165, 0]
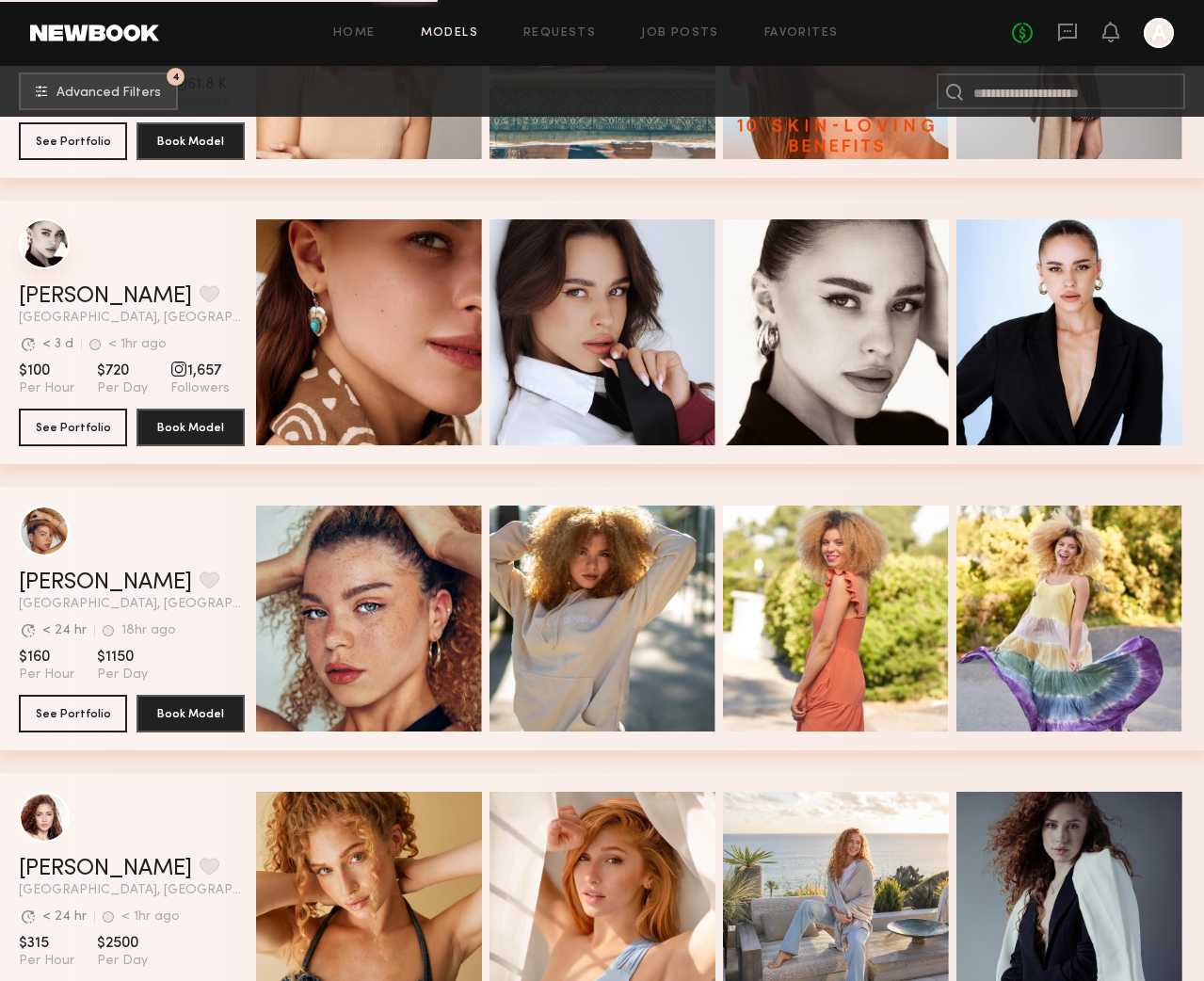
click at [50, 252] on div "grid" at bounding box center [44, 244] width 51 height 51
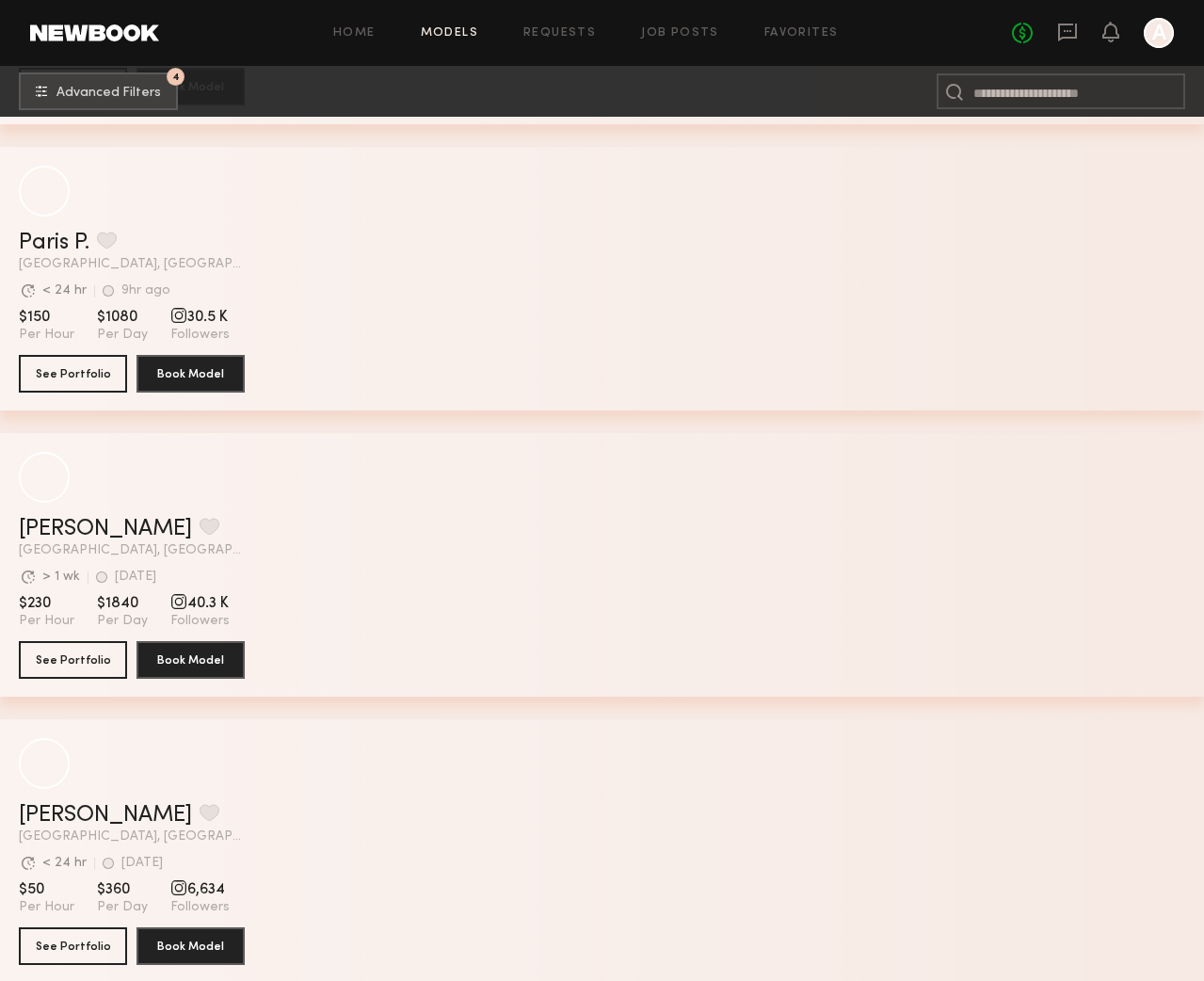
scroll to position [51144, 0]
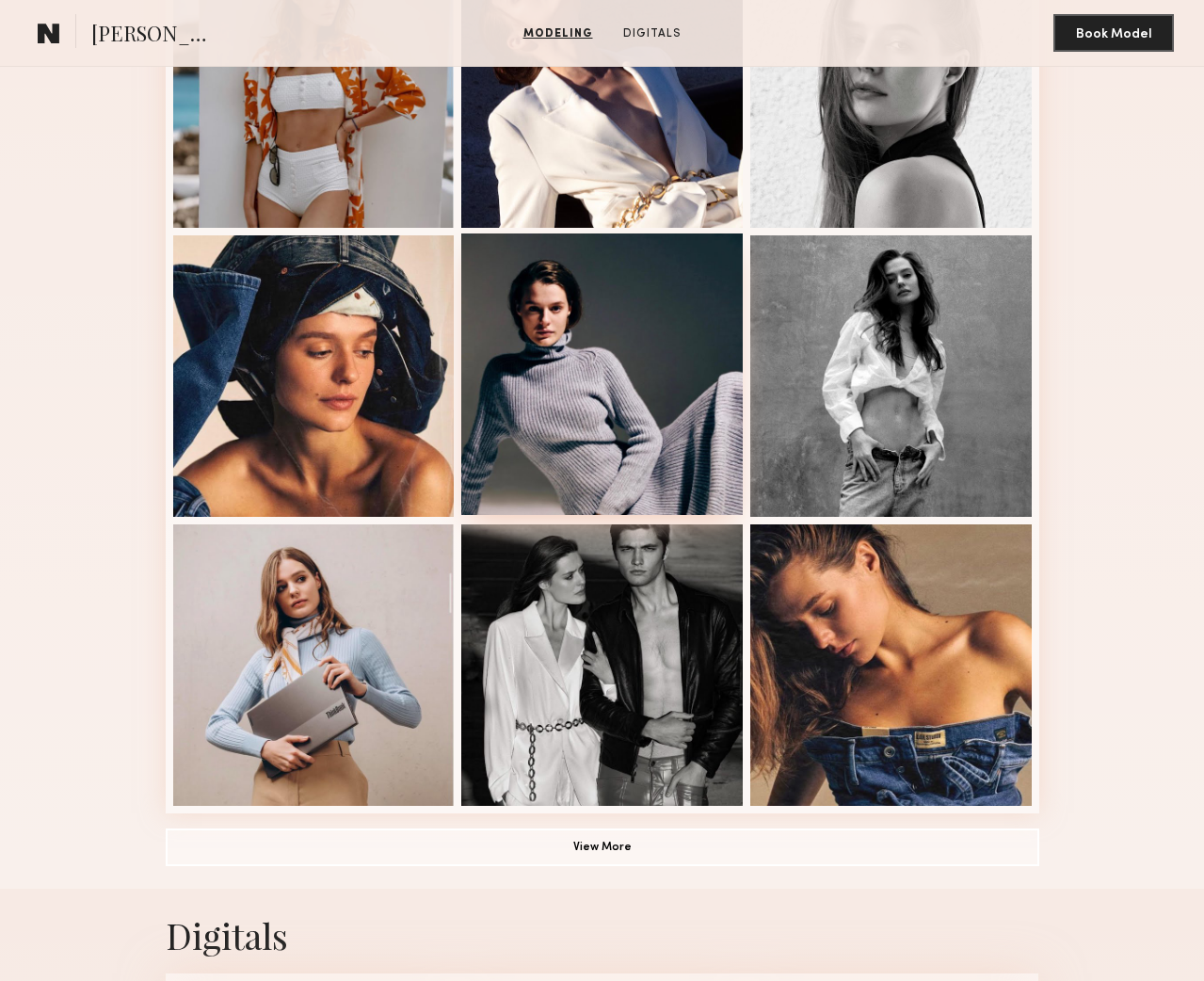
scroll to position [901, 0]
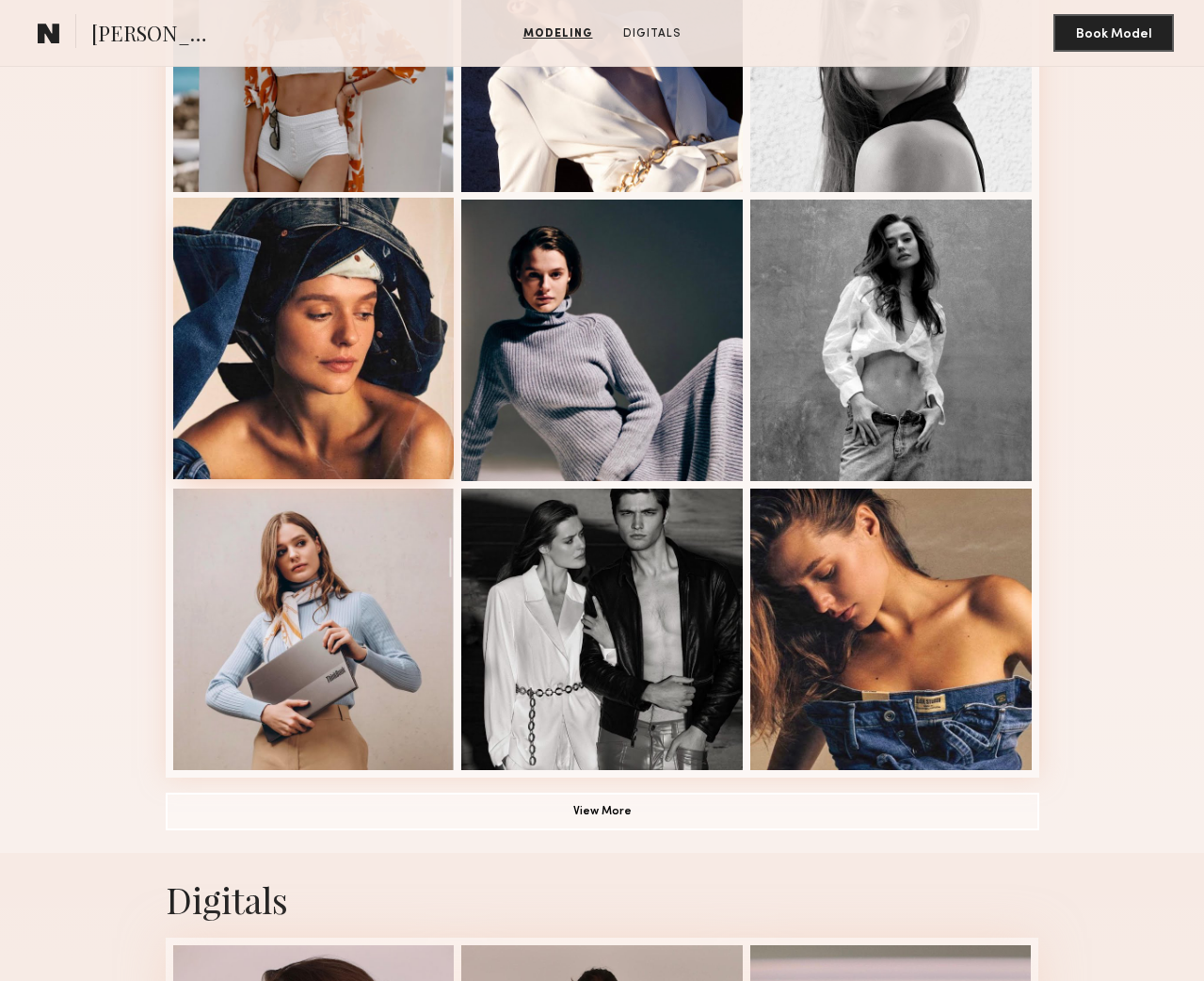
drag, startPoint x: 282, startPoint y: 358, endPoint x: 292, endPoint y: 359, distance: 10.0
click at [282, 358] on div at bounding box center [313, 338] width 282 height 282
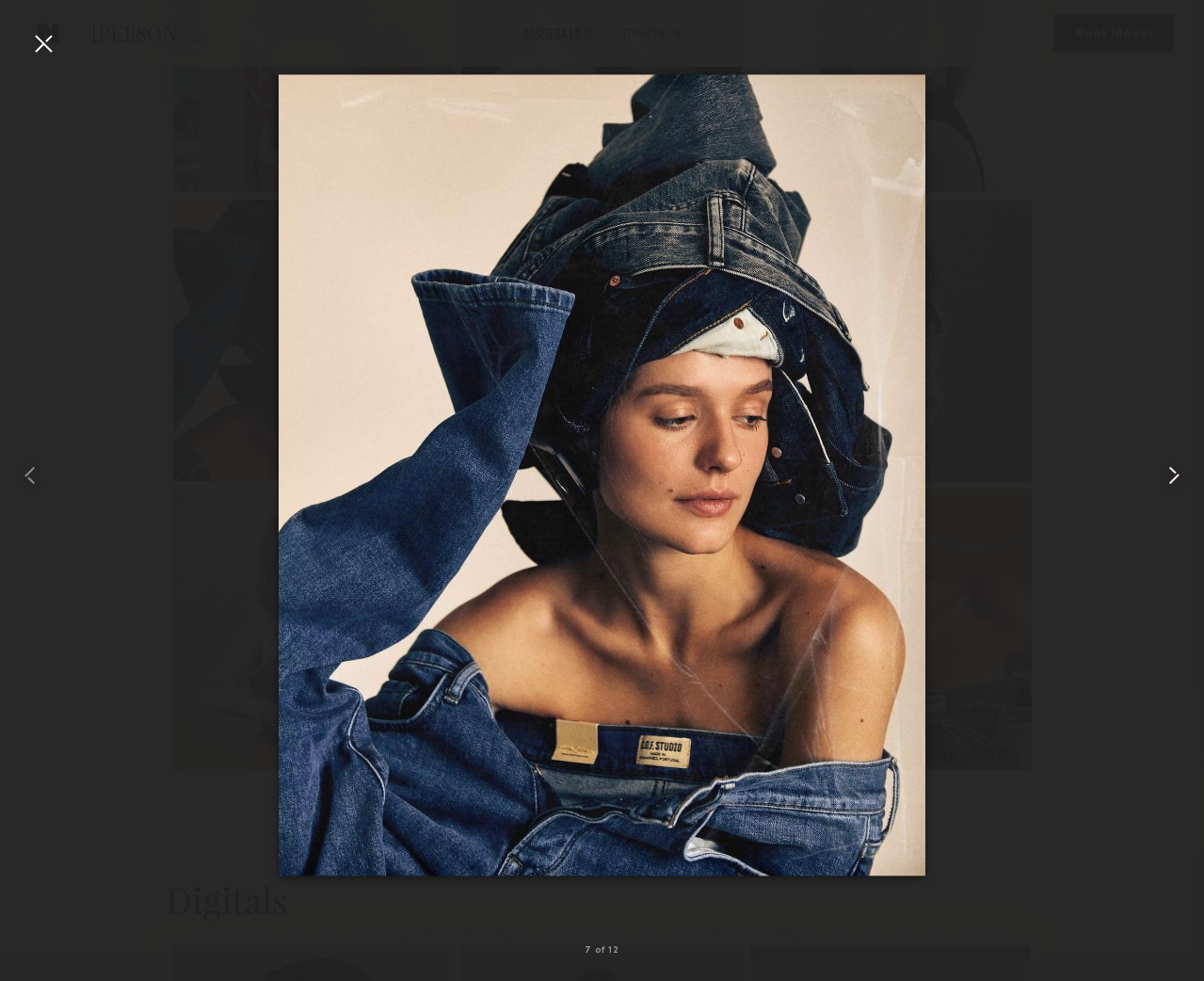
click at [1174, 478] on common-icon at bounding box center [1174, 476] width 31 height 31
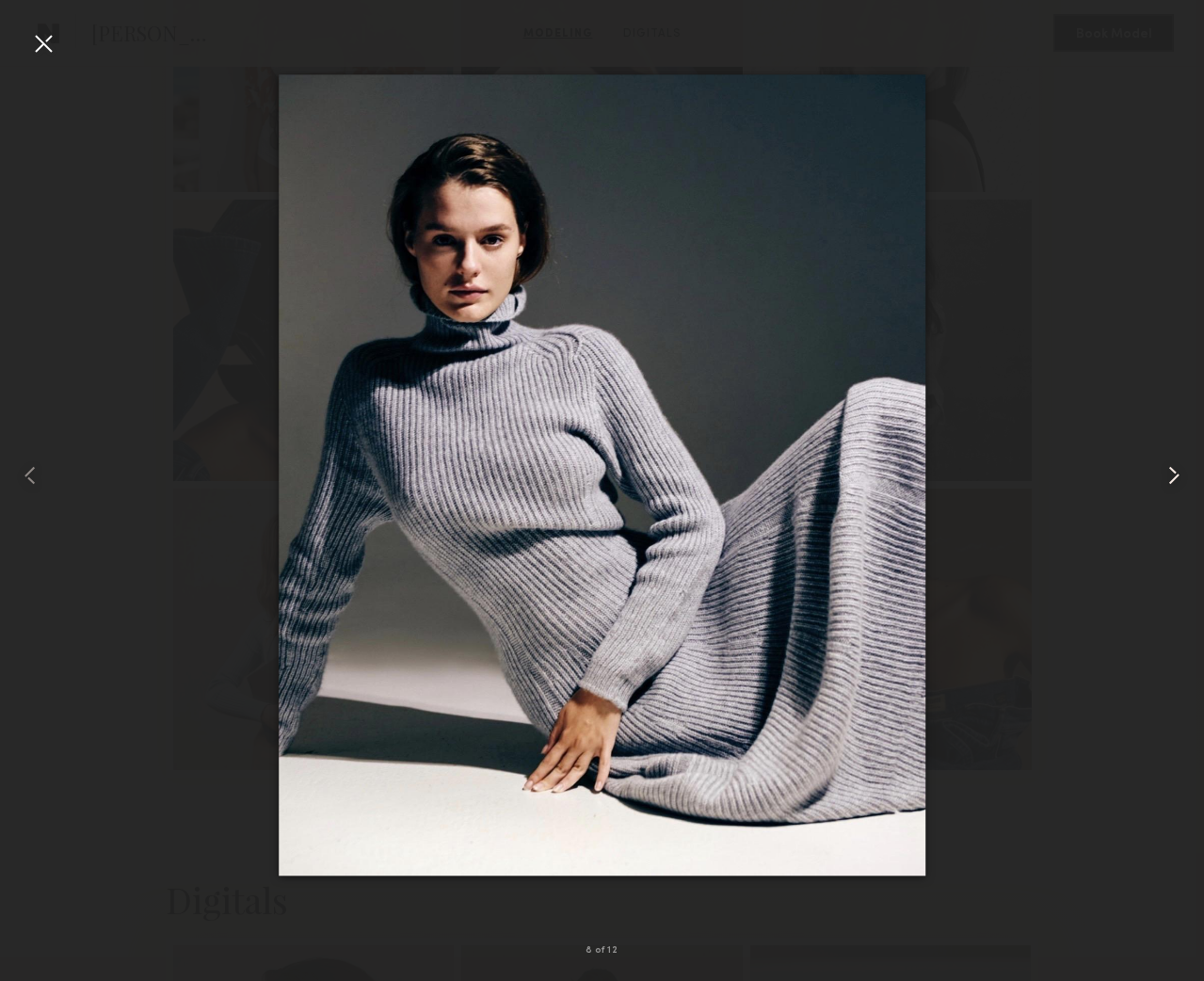
click at [1174, 478] on common-icon at bounding box center [1174, 476] width 31 height 31
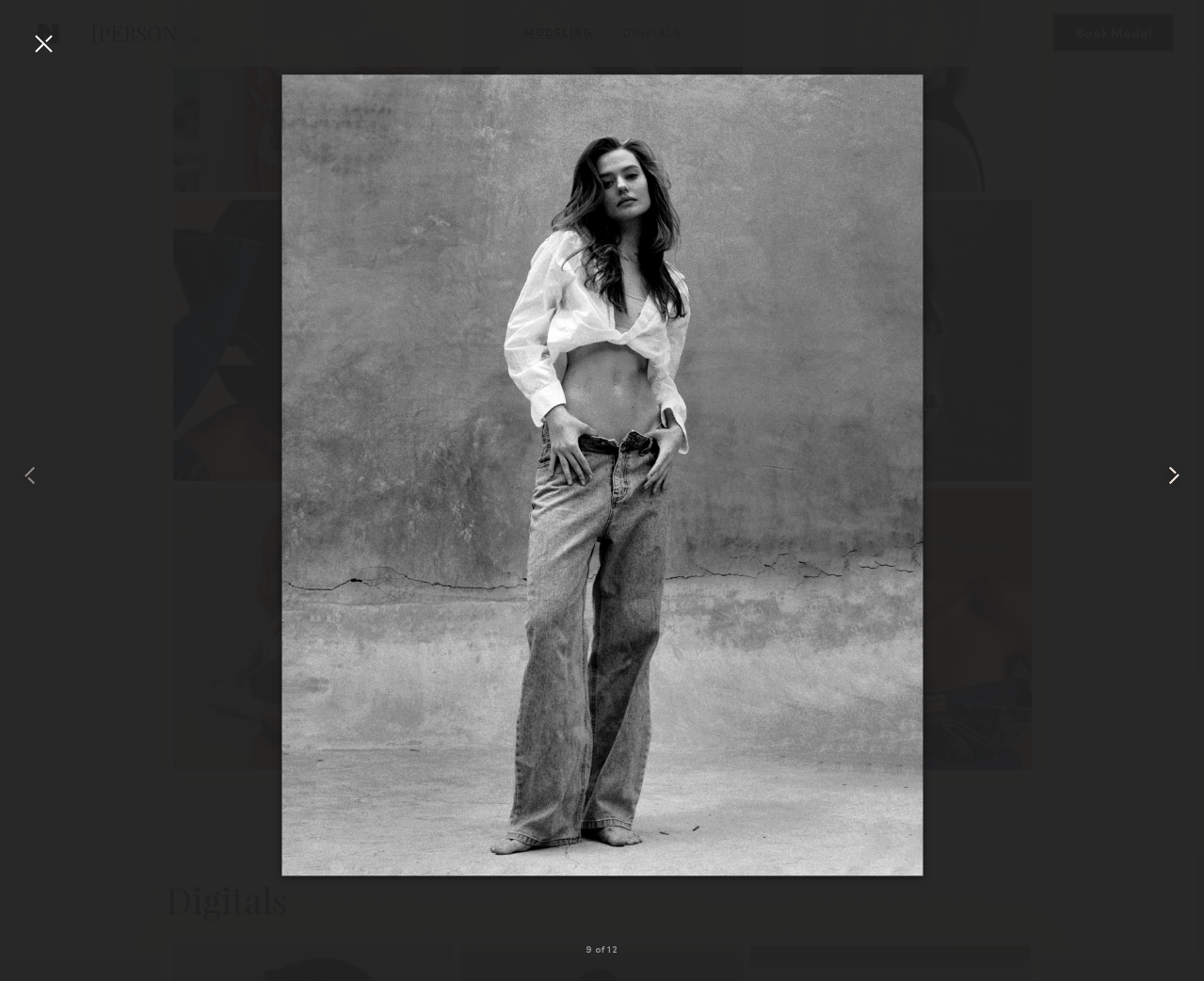
click at [1174, 478] on common-icon at bounding box center [1174, 476] width 31 height 31
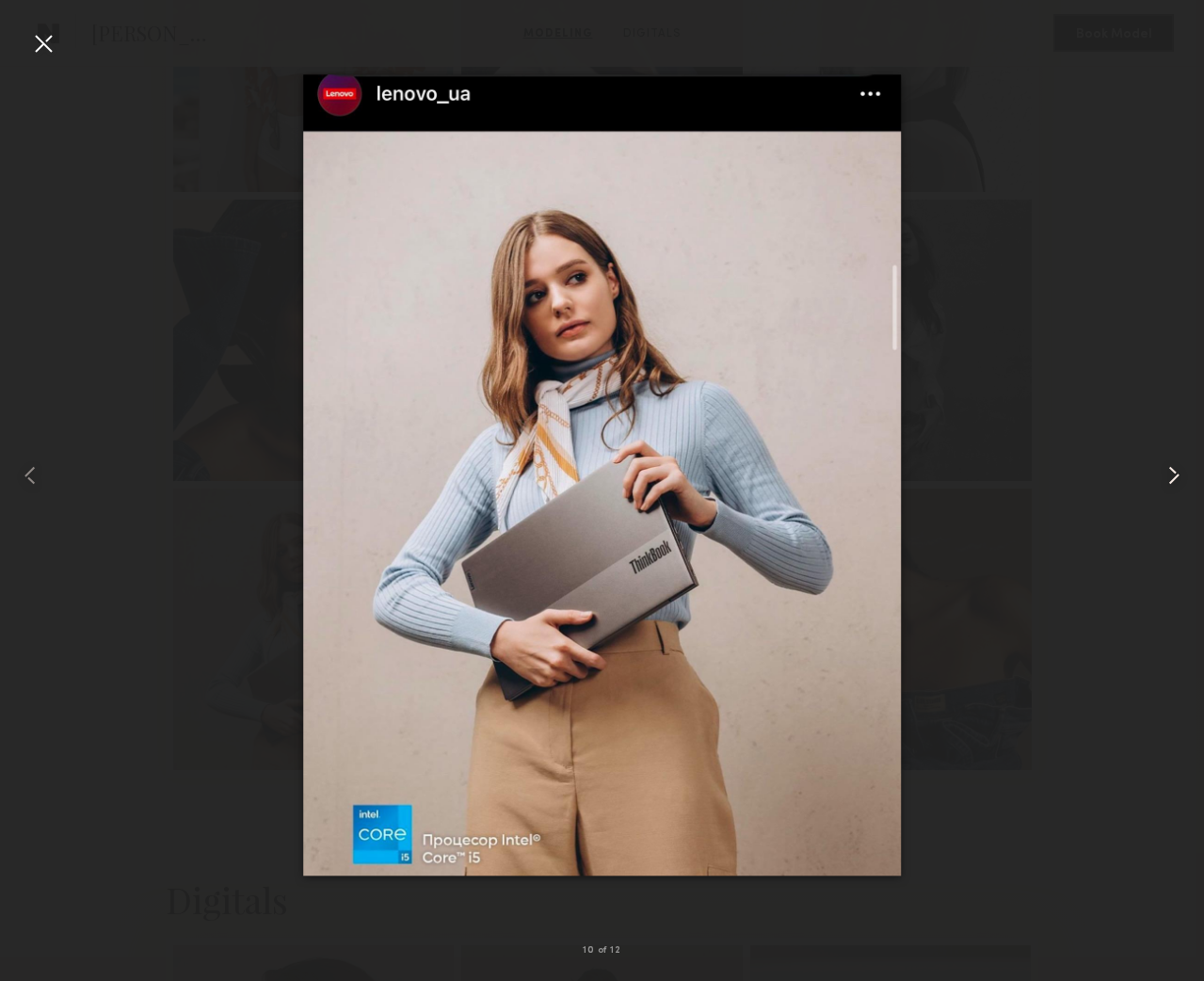
click at [1174, 478] on common-icon at bounding box center [1174, 476] width 31 height 31
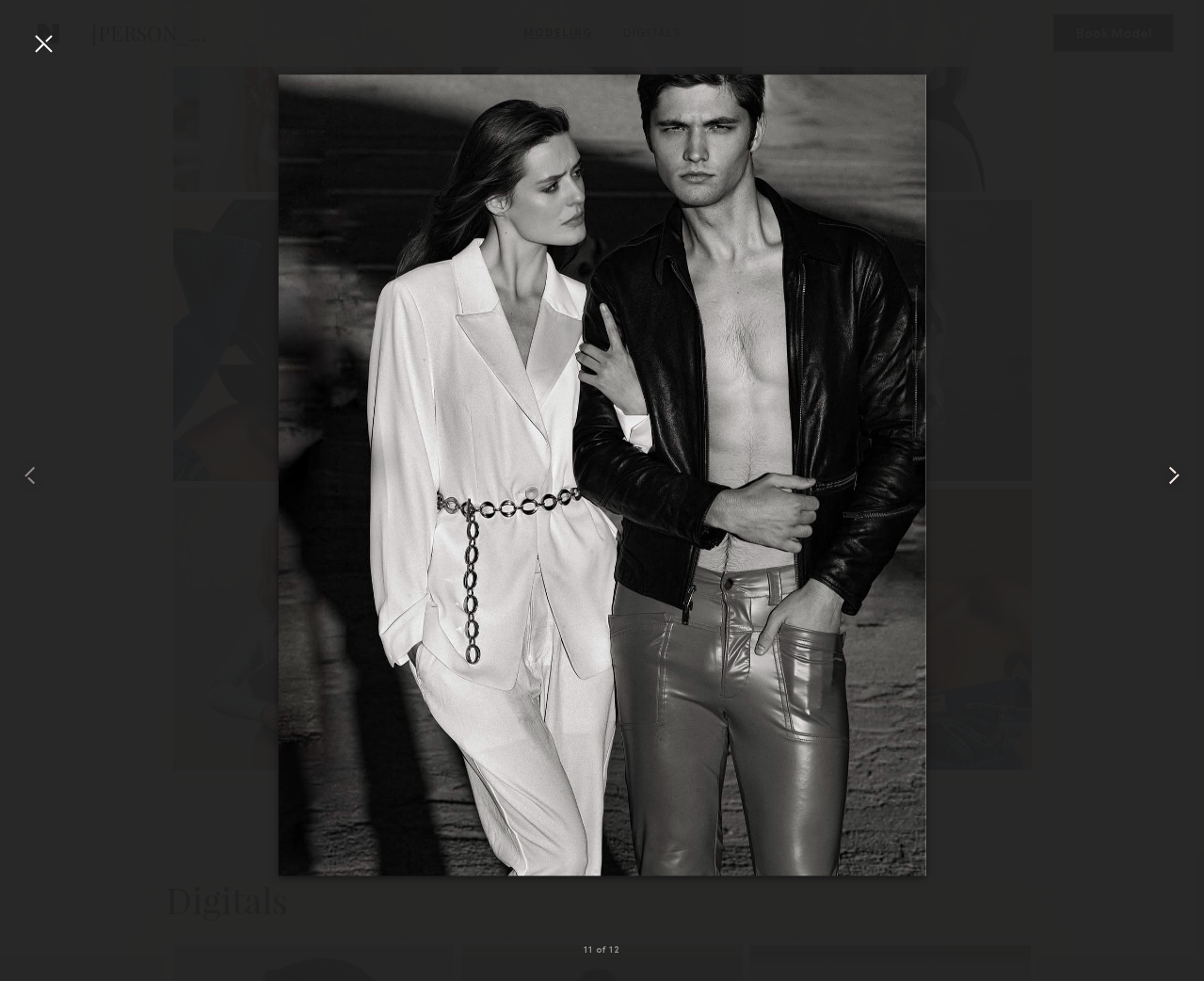
click at [1174, 478] on common-icon at bounding box center [1174, 476] width 31 height 31
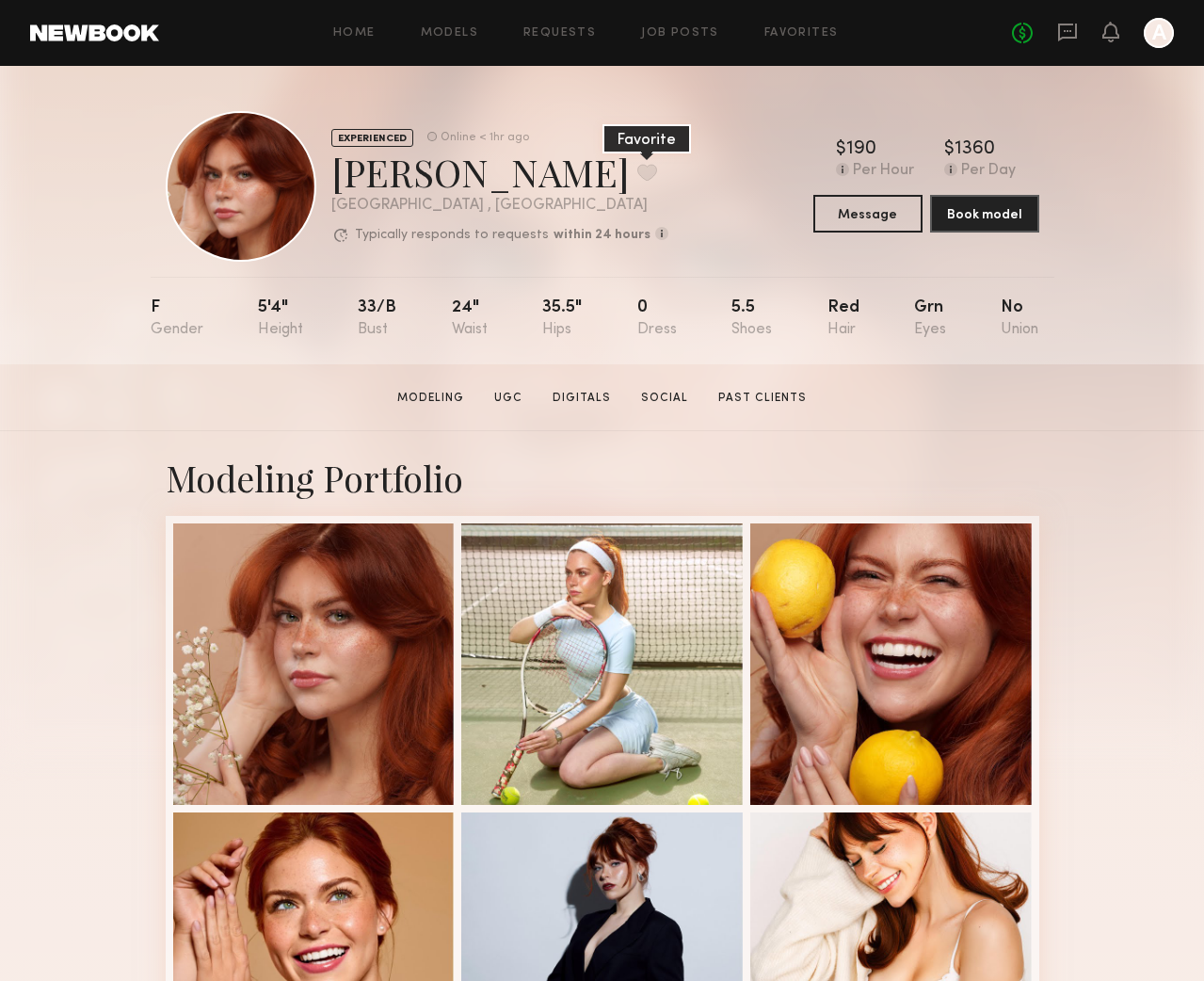
click at [637, 172] on button at bounding box center [647, 172] width 20 height 17
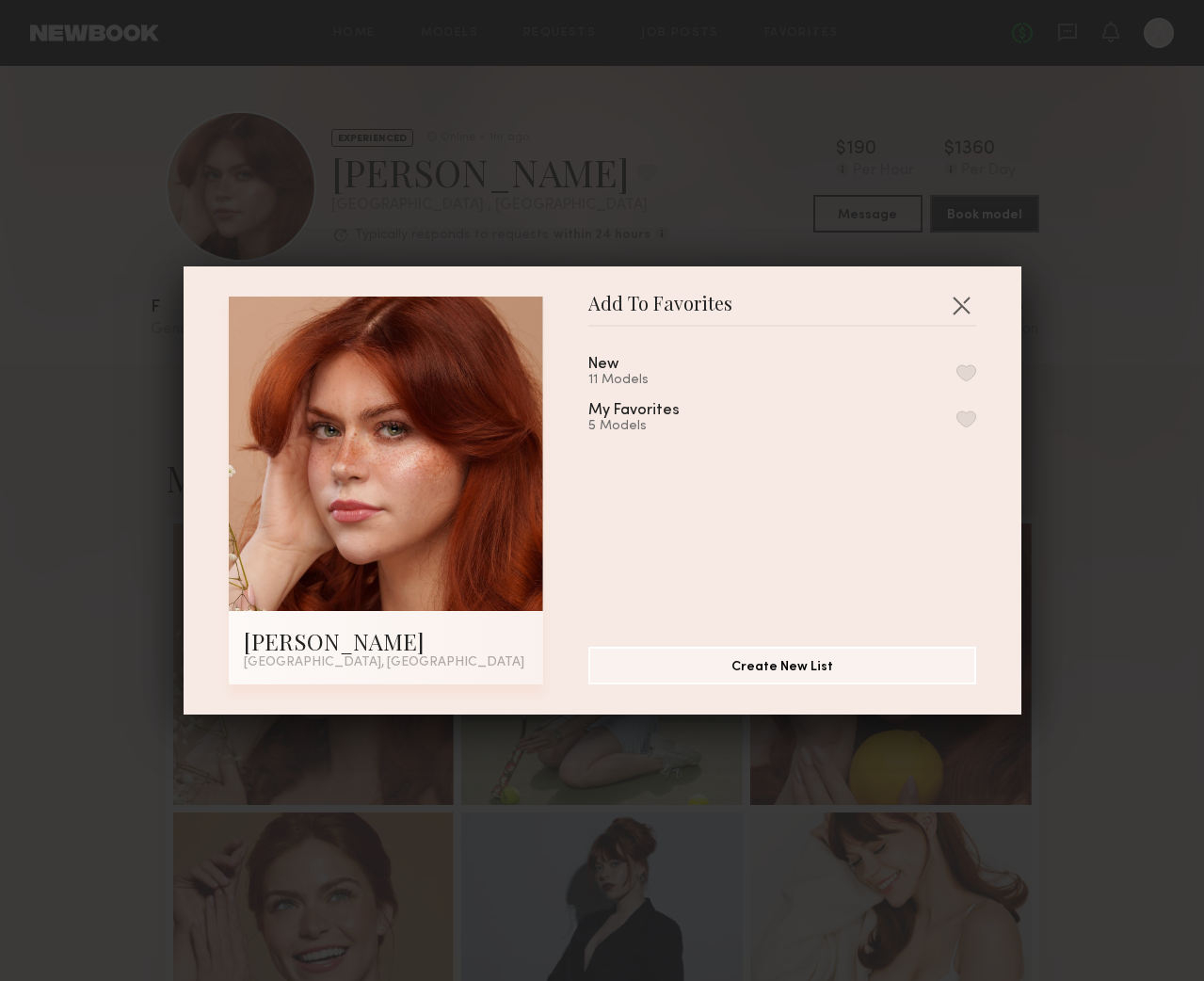
drag, startPoint x: 962, startPoint y: 372, endPoint x: 966, endPoint y: 398, distance: 26.3
click at [962, 372] on button "button" at bounding box center [966, 373] width 20 height 17
drag, startPoint x: 827, startPoint y: 660, endPoint x: 936, endPoint y: 379, distance: 301.4
click at [935, 389] on section "New 12 Models Remove from favorite list My Favorites 5 Models Create New List" at bounding box center [783, 505] width 388 height 357
click at [965, 311] on button "button" at bounding box center [961, 306] width 31 height 31
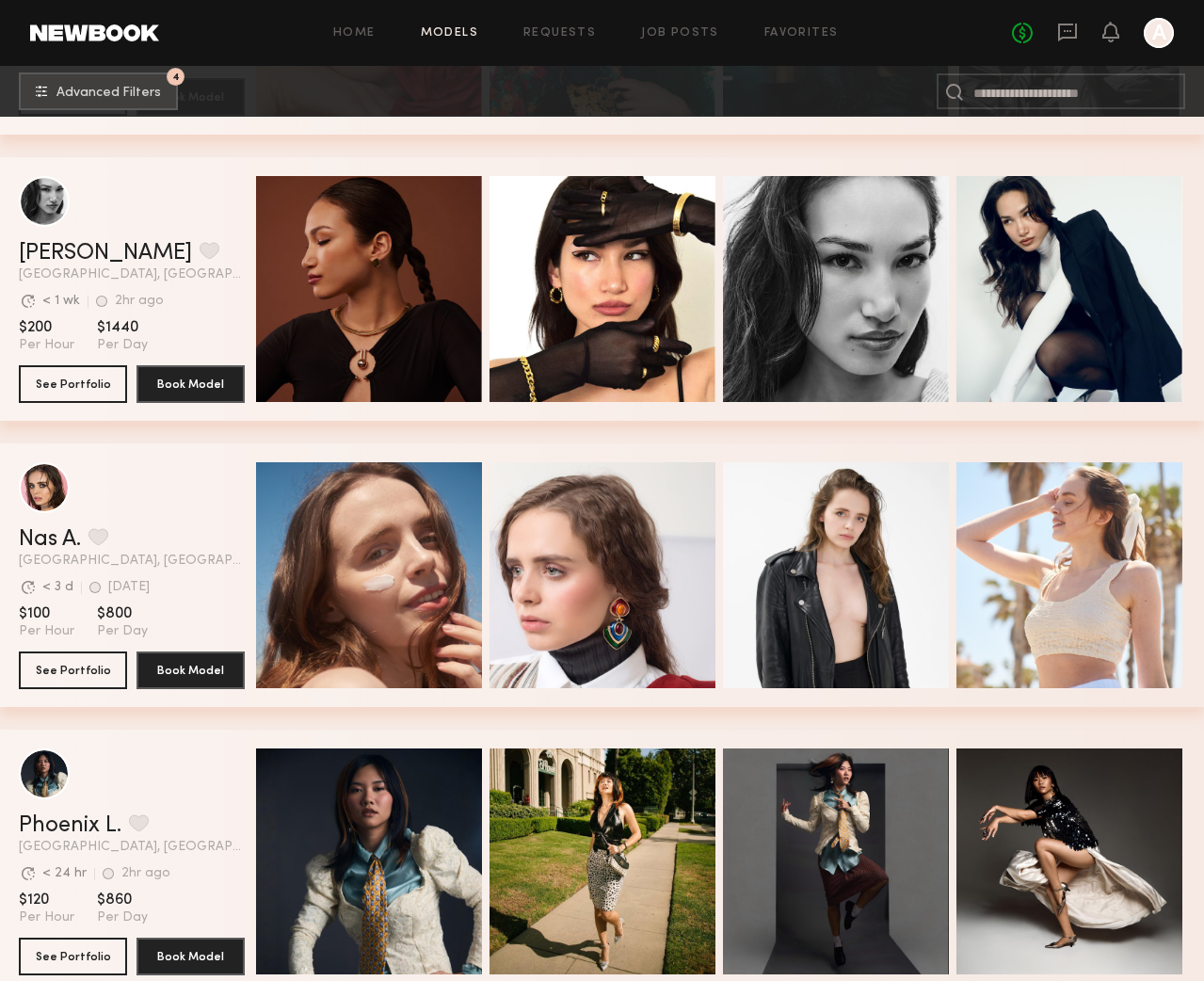
scroll to position [62366, 0]
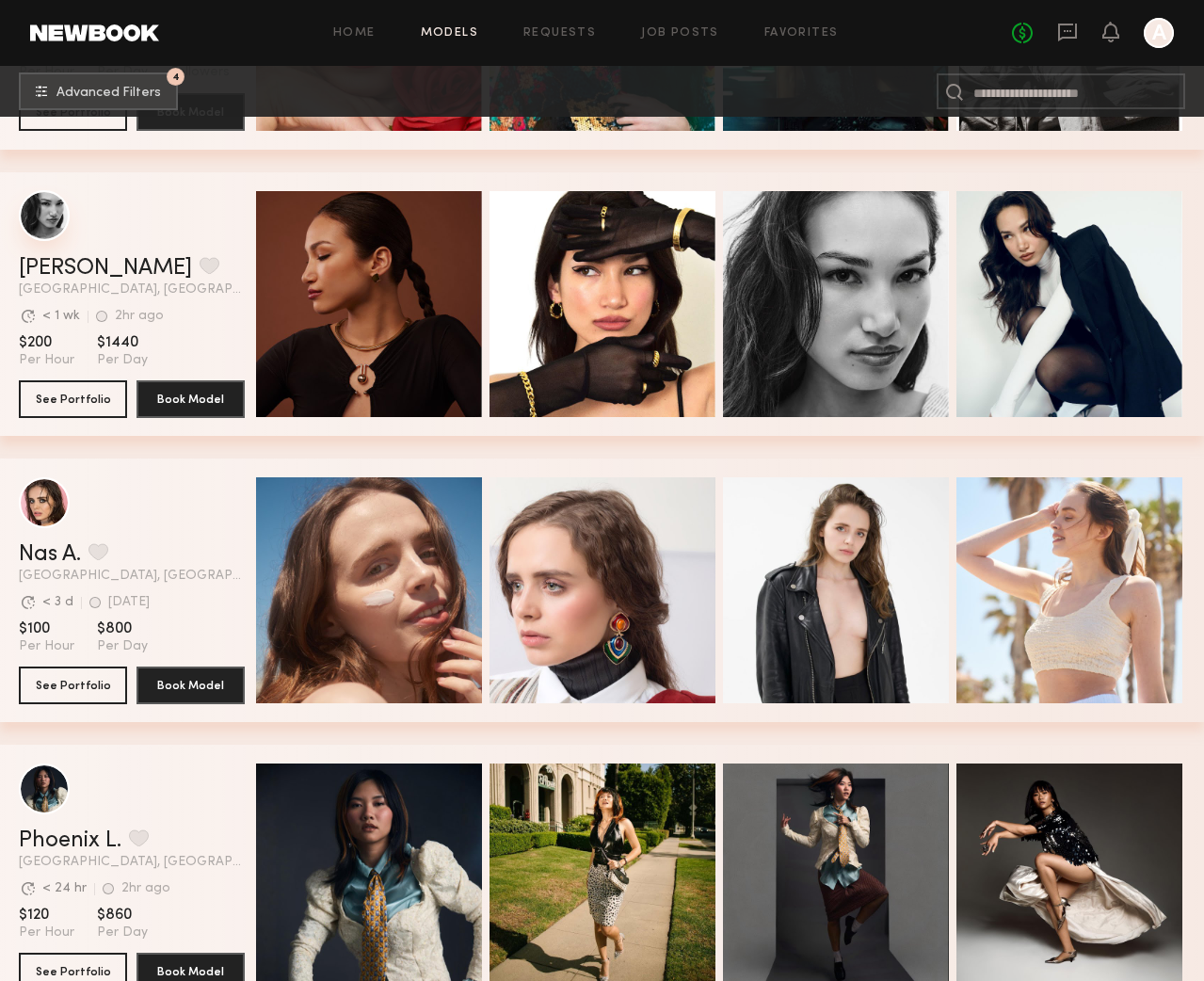
click at [46, 213] on div "grid" at bounding box center [44, 215] width 51 height 51
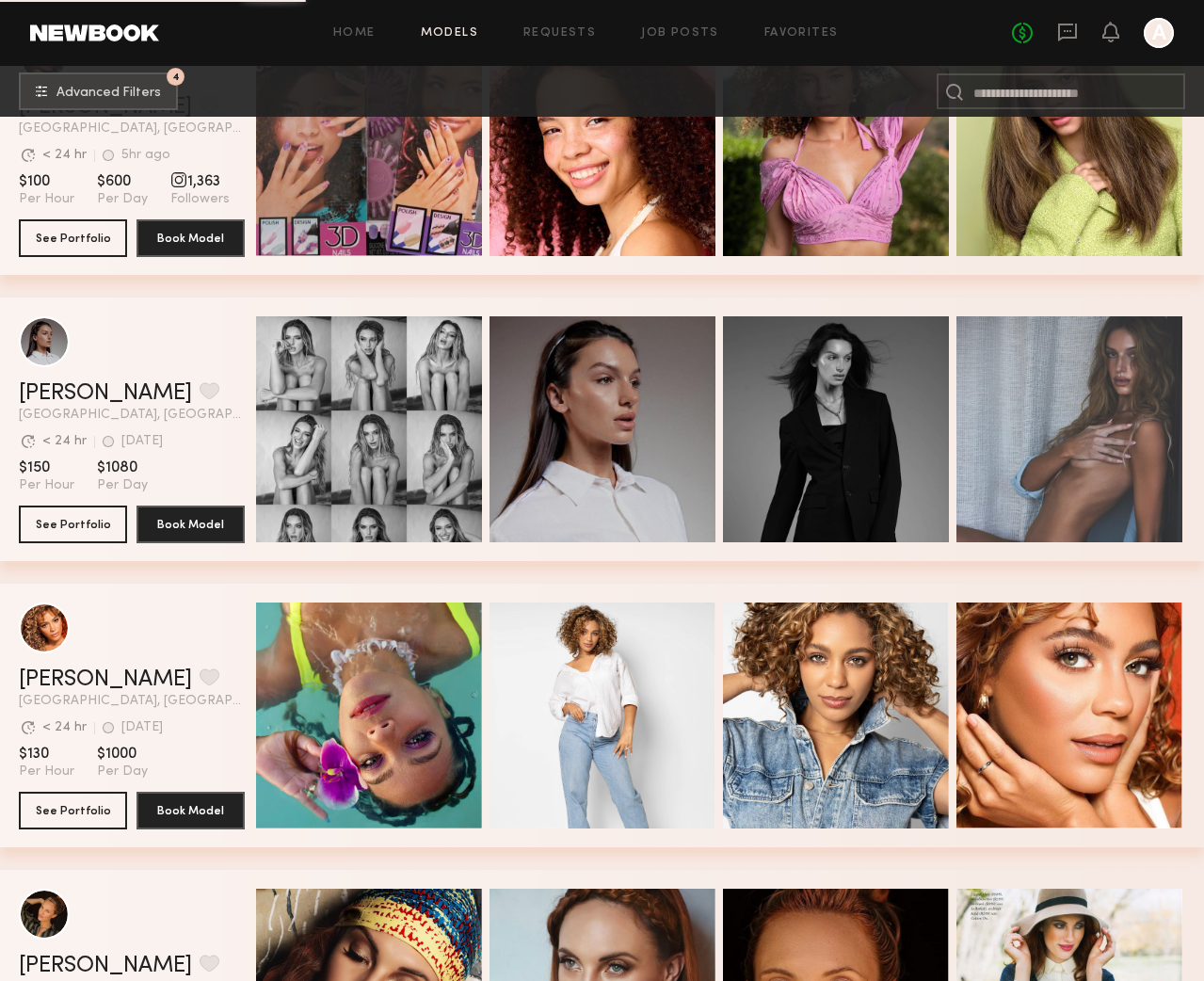
scroll to position [63670, 0]
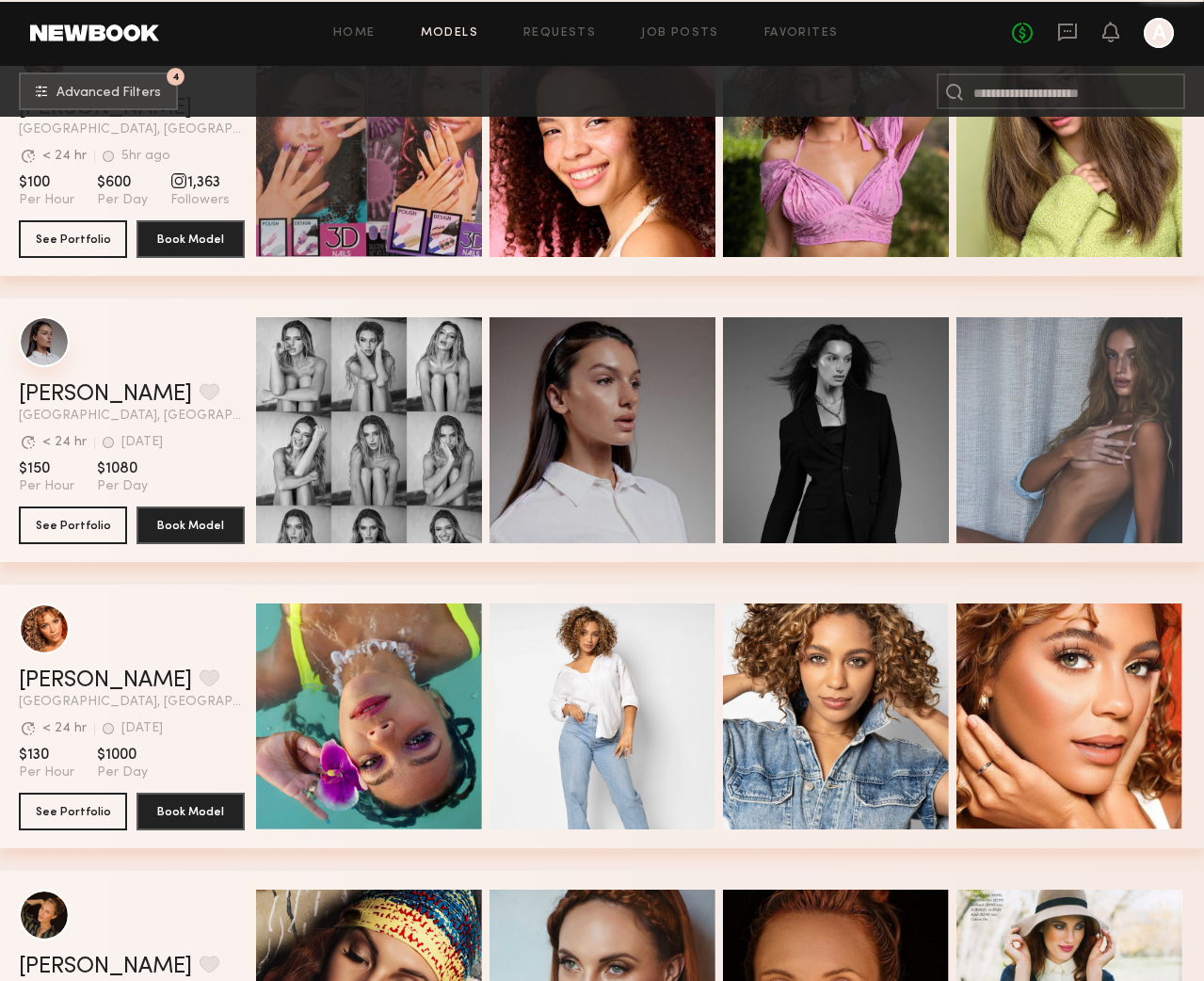
drag, startPoint x: 32, startPoint y: 333, endPoint x: 42, endPoint y: 337, distance: 10.8
click at [41, 337] on div "grid" at bounding box center [44, 341] width 51 height 51
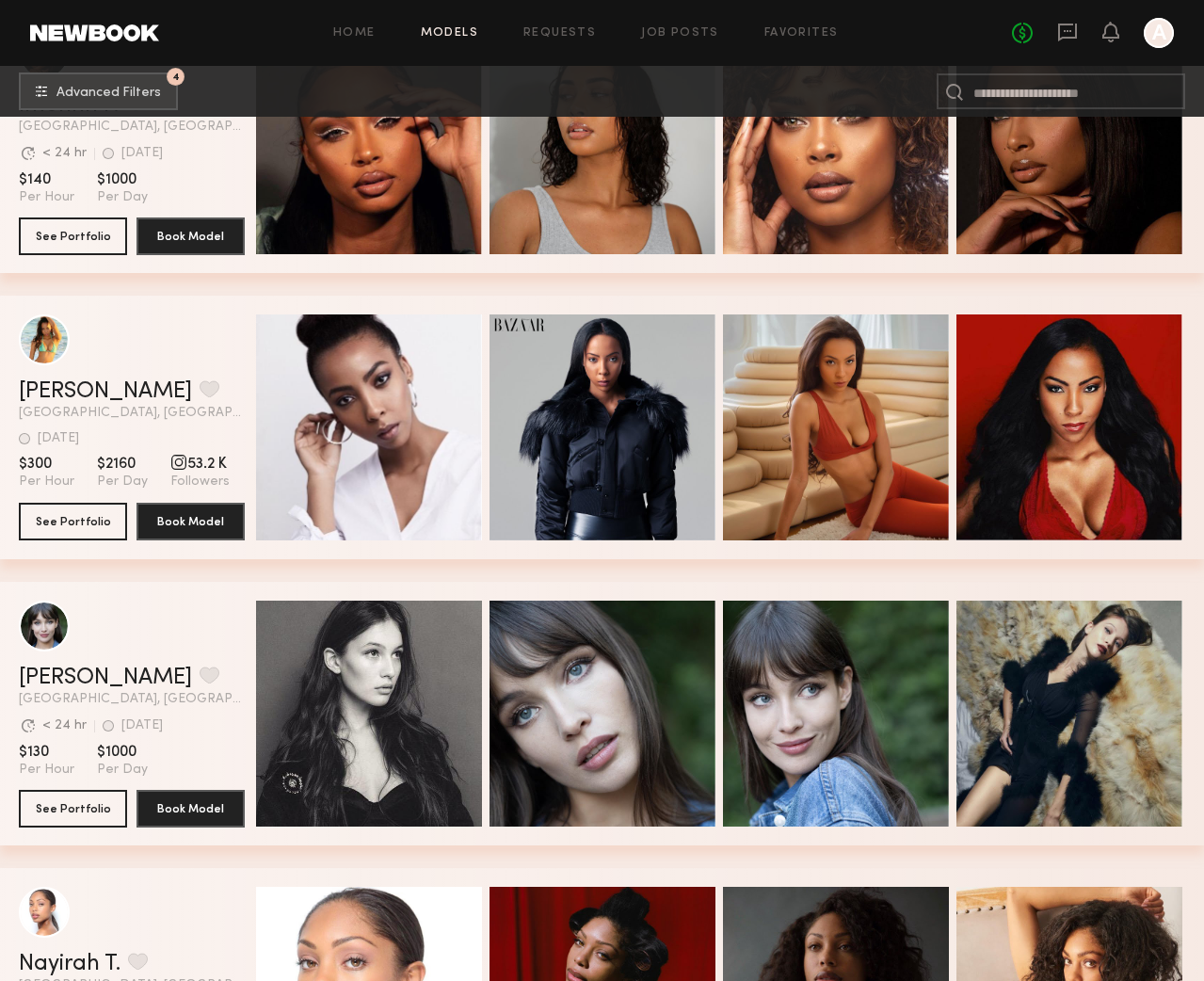
scroll to position [73119, 0]
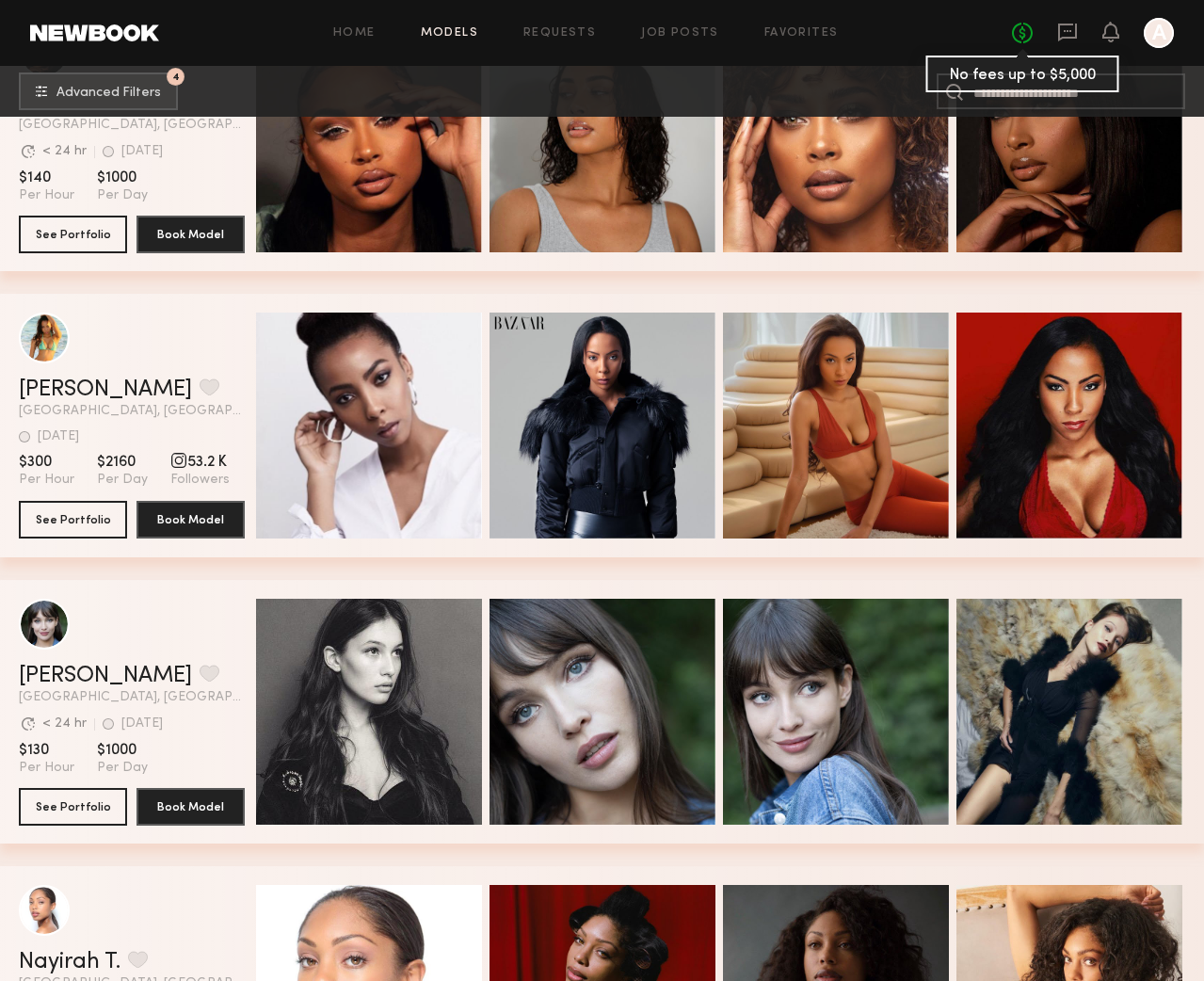
click at [1022, 35] on link "No fees up to $5,000" at bounding box center [1022, 33] width 21 height 21
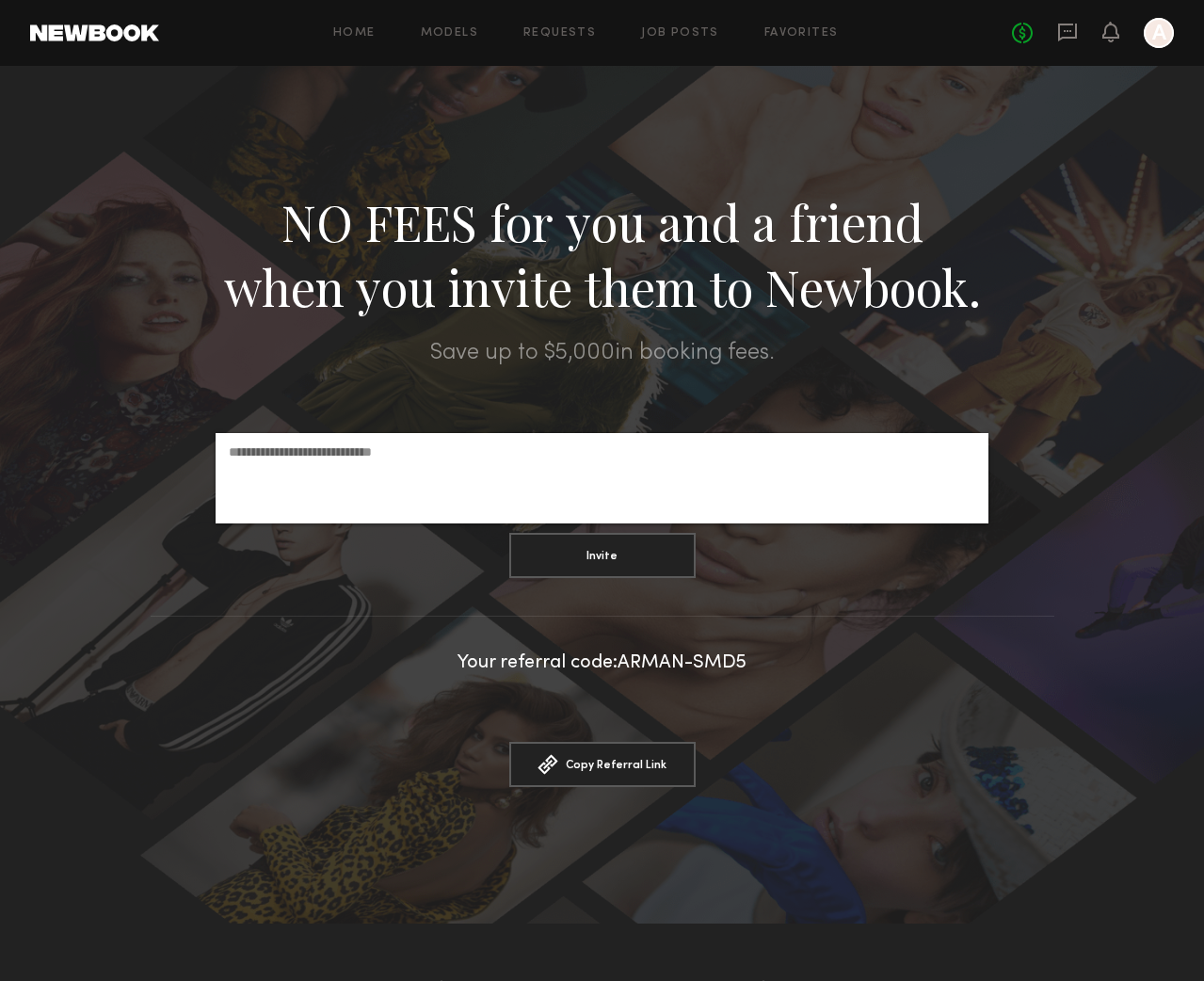
click at [1061, 34] on icon at bounding box center [1068, 32] width 19 height 18
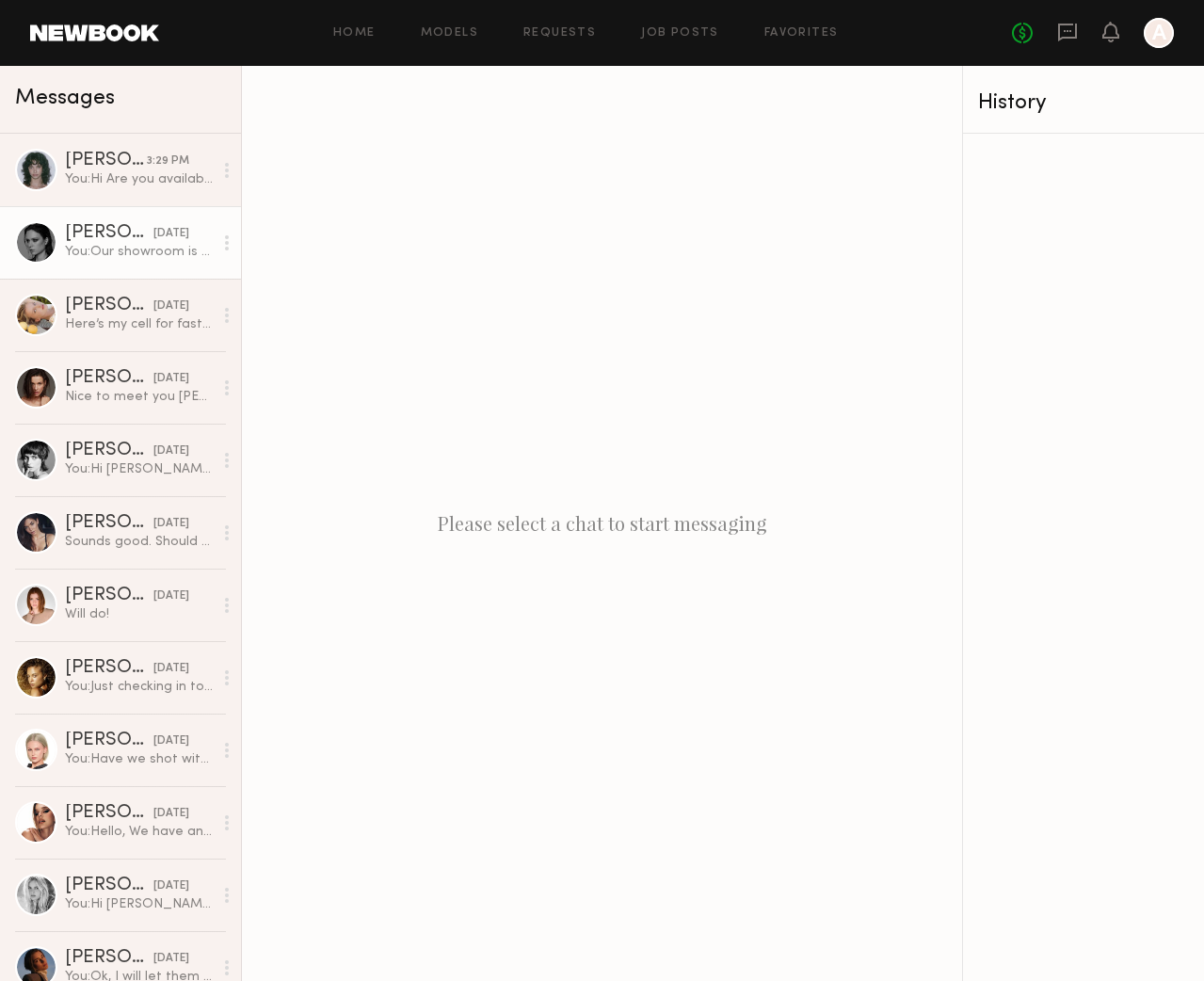
click at [116, 228] on div "Tori W." at bounding box center [109, 234] width 89 height 19
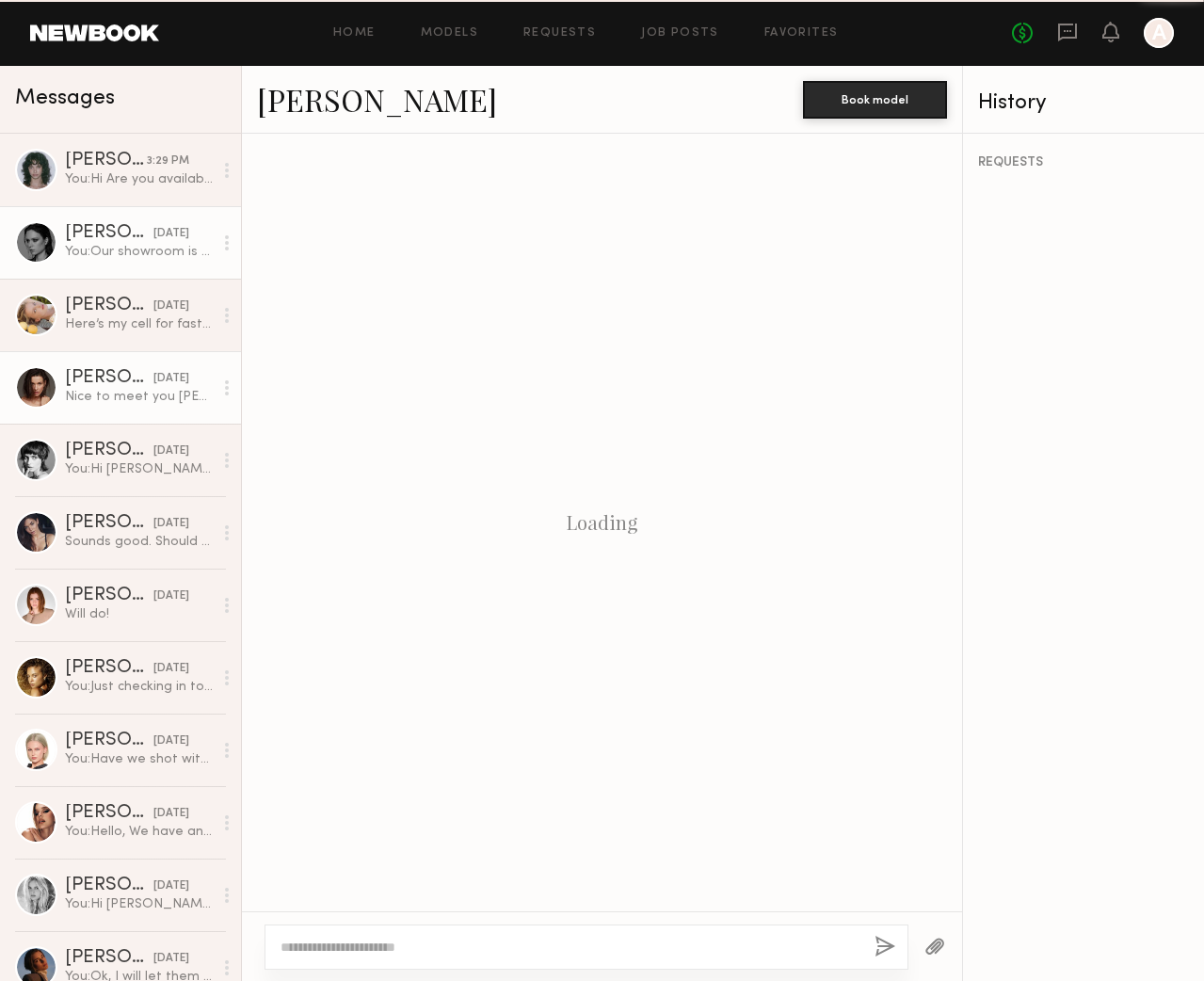
scroll to position [935, 0]
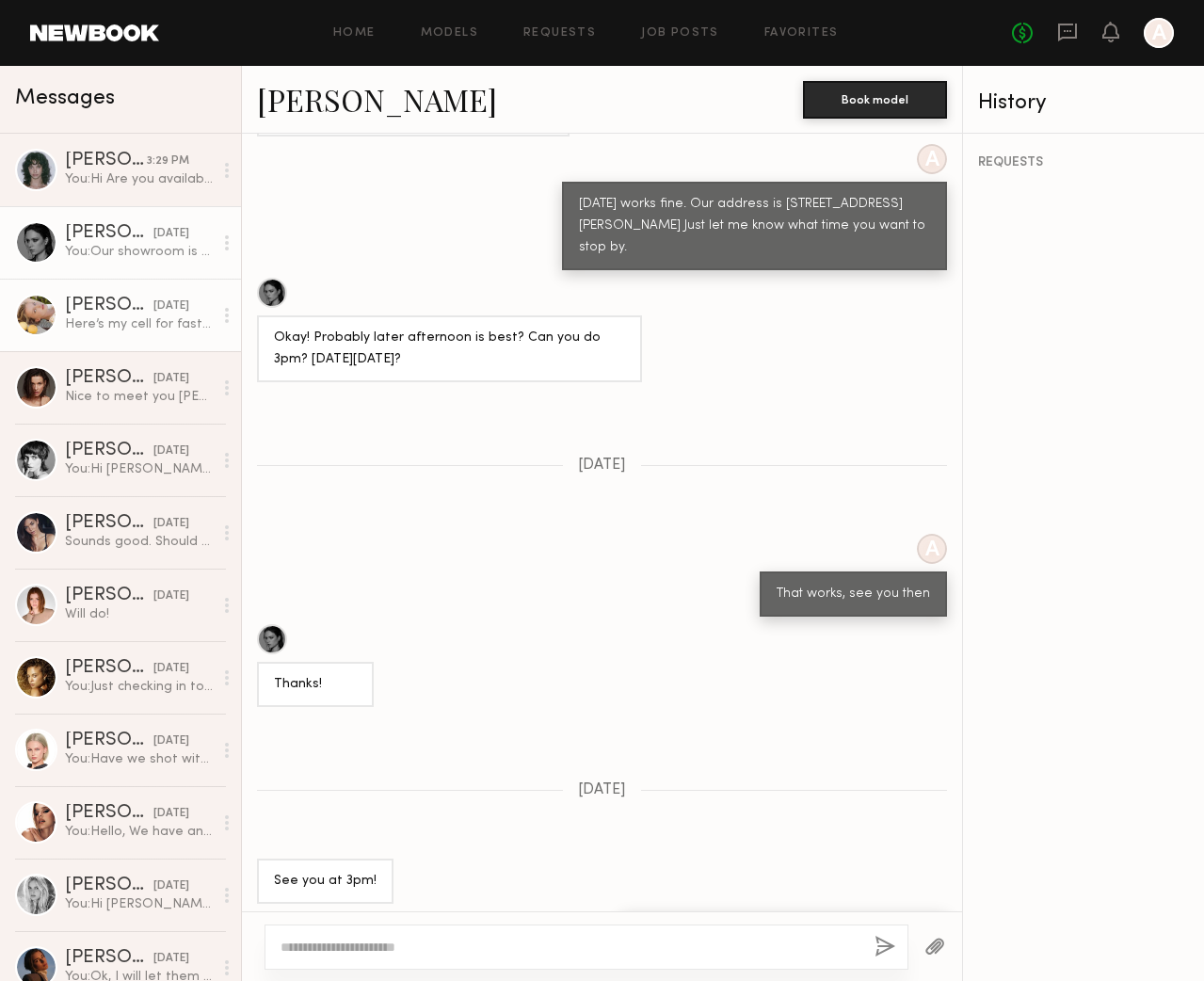
click at [154, 304] on div "08/27/2025" at bounding box center [171, 306] width 35 height 18
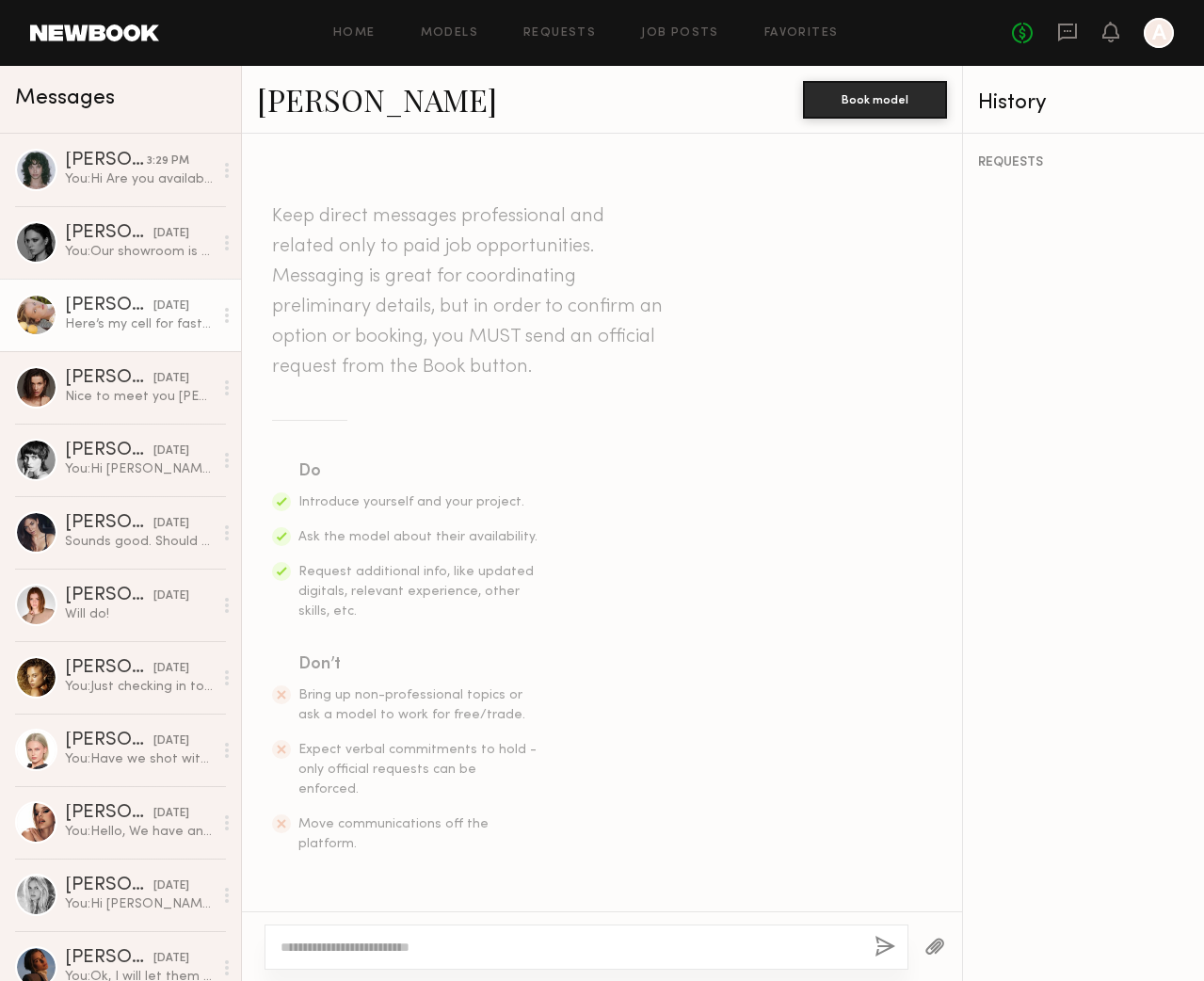
scroll to position [-11, 0]
click at [154, 380] on div "08/27/2025" at bounding box center [171, 378] width 35 height 18
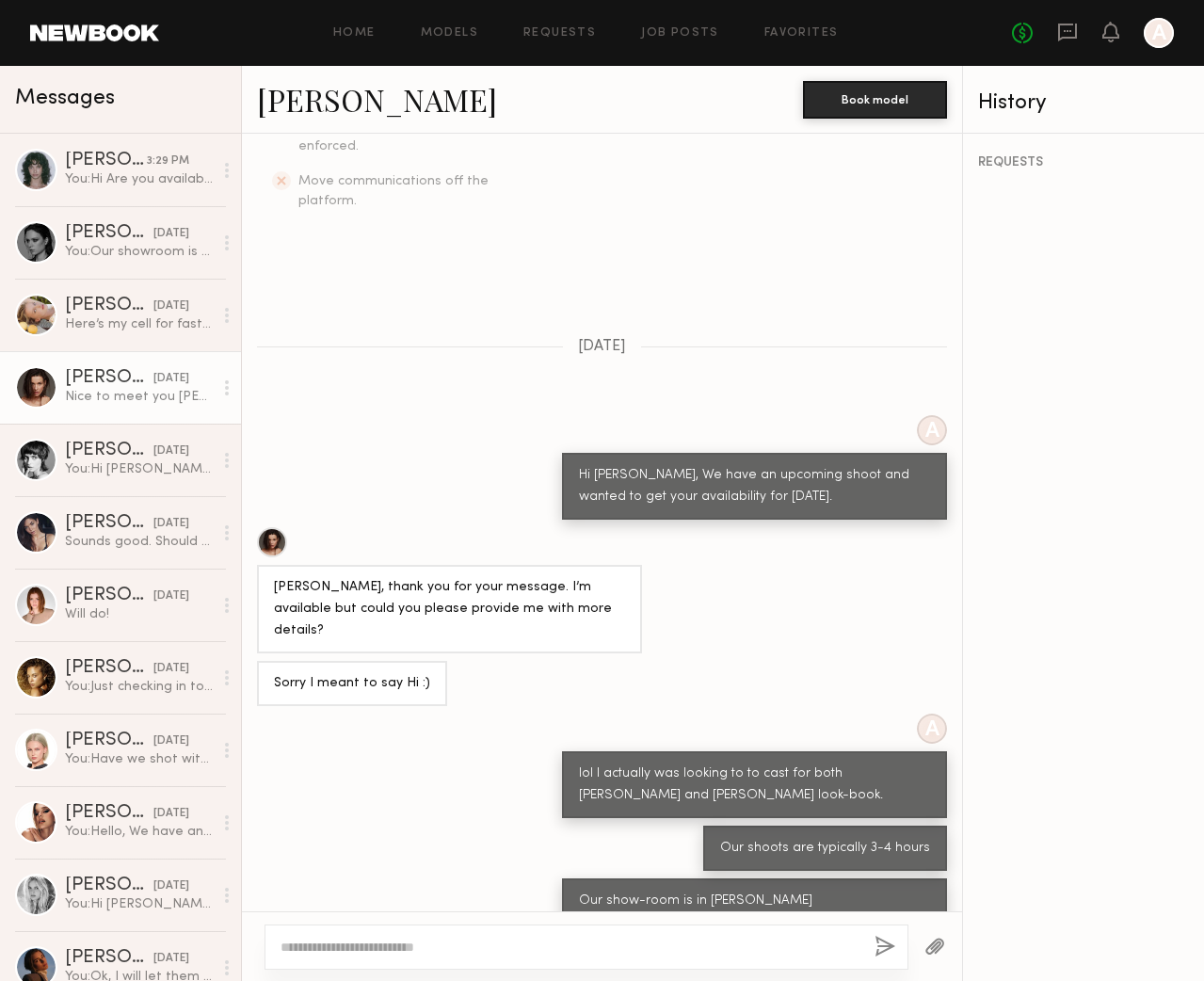
scroll to position [653, 0]
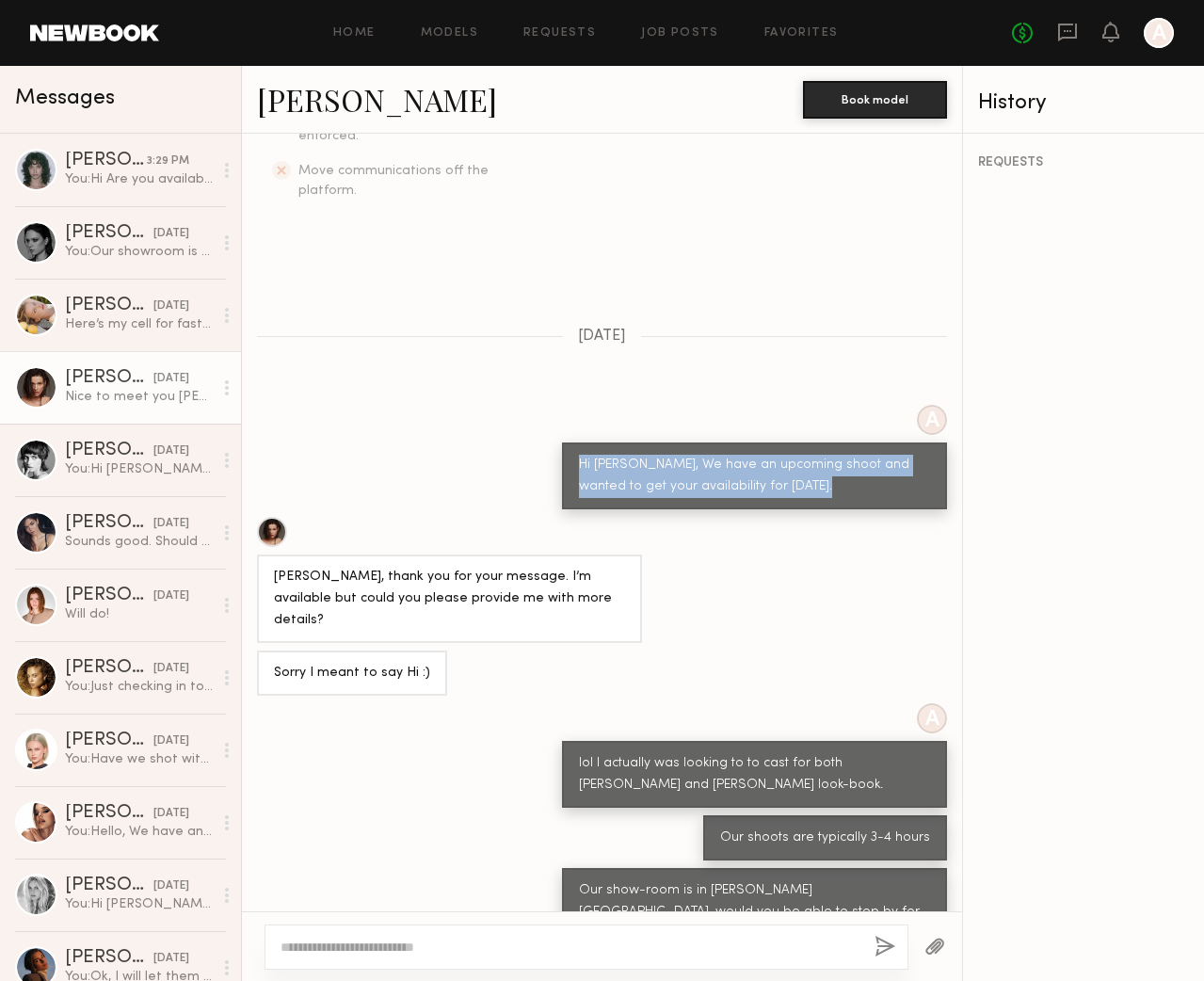
drag, startPoint x: 521, startPoint y: 407, endPoint x: 770, endPoint y: 455, distance: 253.6
click at [770, 455] on div "A Hi Kristina, We have an upcoming shoot and wanted to get your availability fo…" at bounding box center [602, 457] width 720 height 104
copy div "Hi Kristina, We have an upcoming shoot and wanted to get your availability for …"
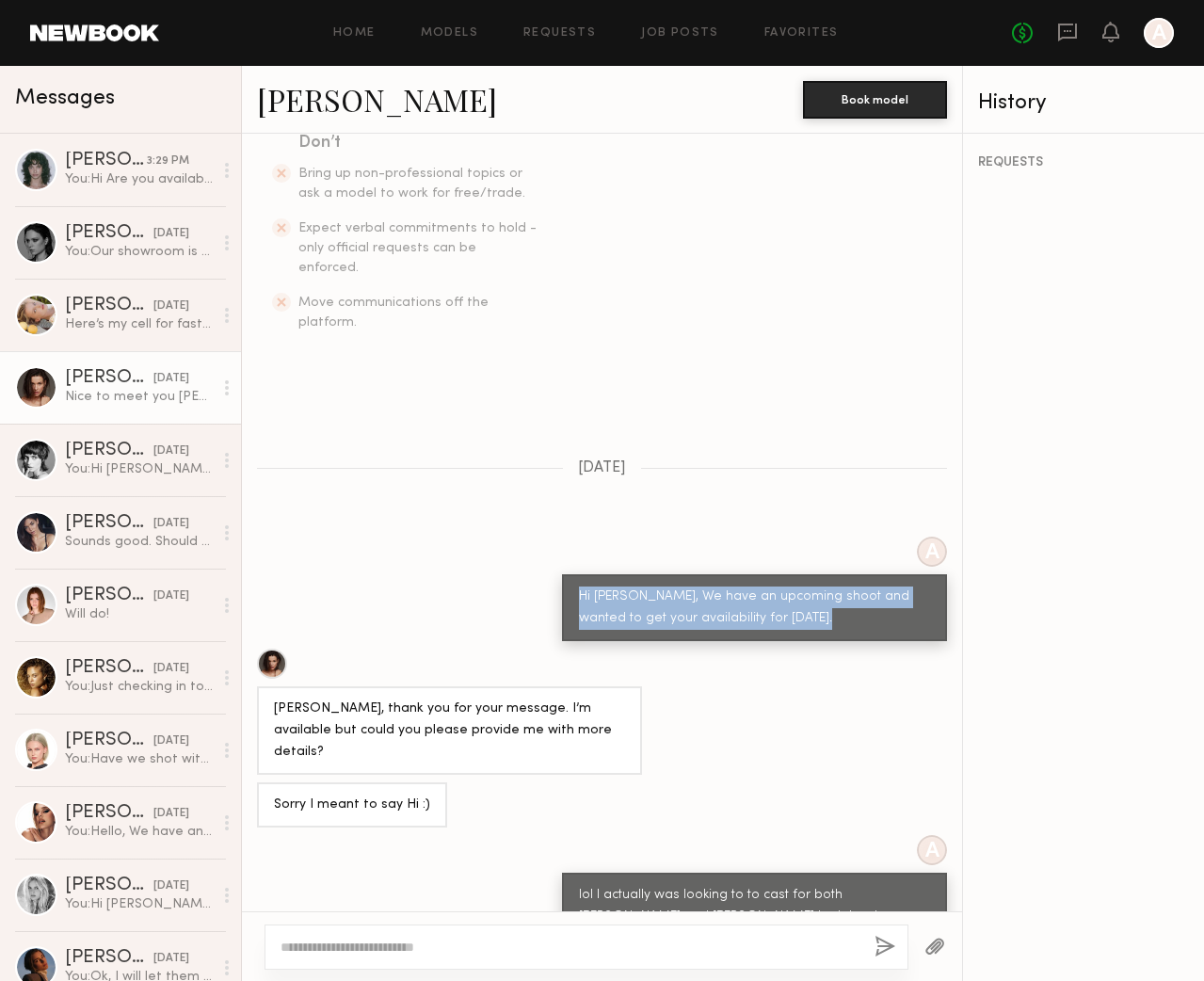
scroll to position [504, 0]
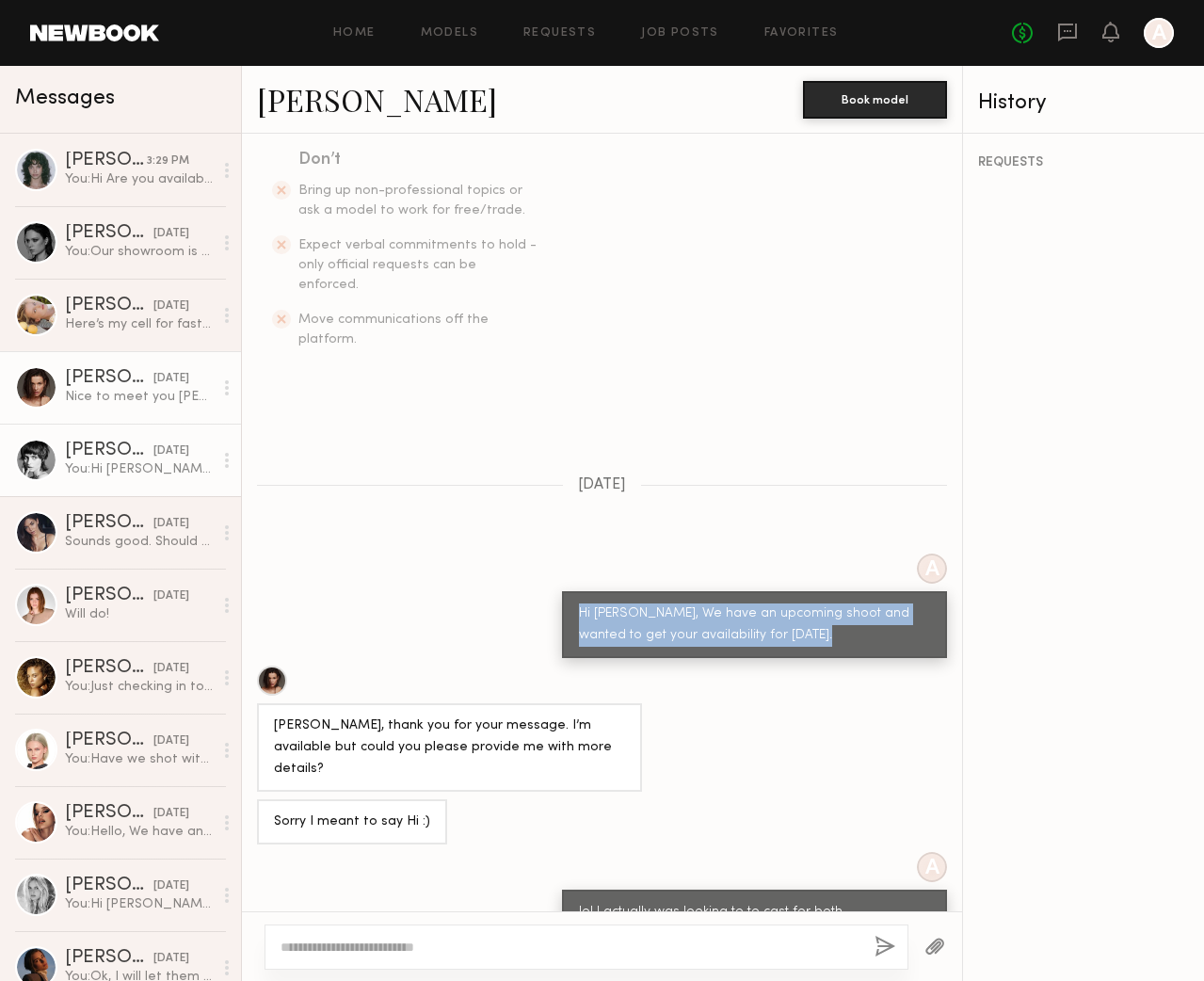
click at [62, 457] on link "Abigail Z. 08/20/2025 You: Hi Abigail, Hope this finds you well. Are you availa…" at bounding box center [120, 459] width 241 height 73
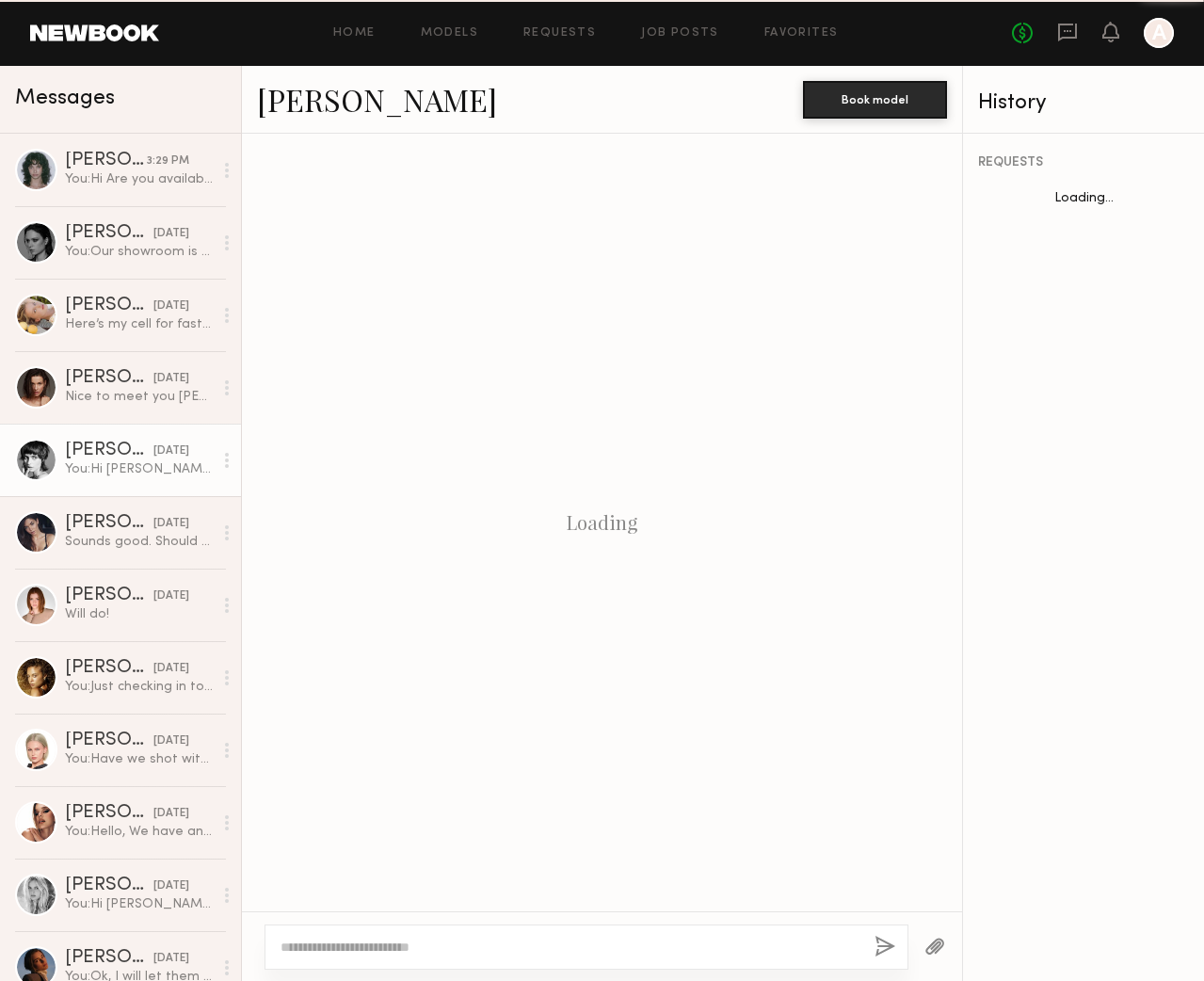
scroll to position [1228, 0]
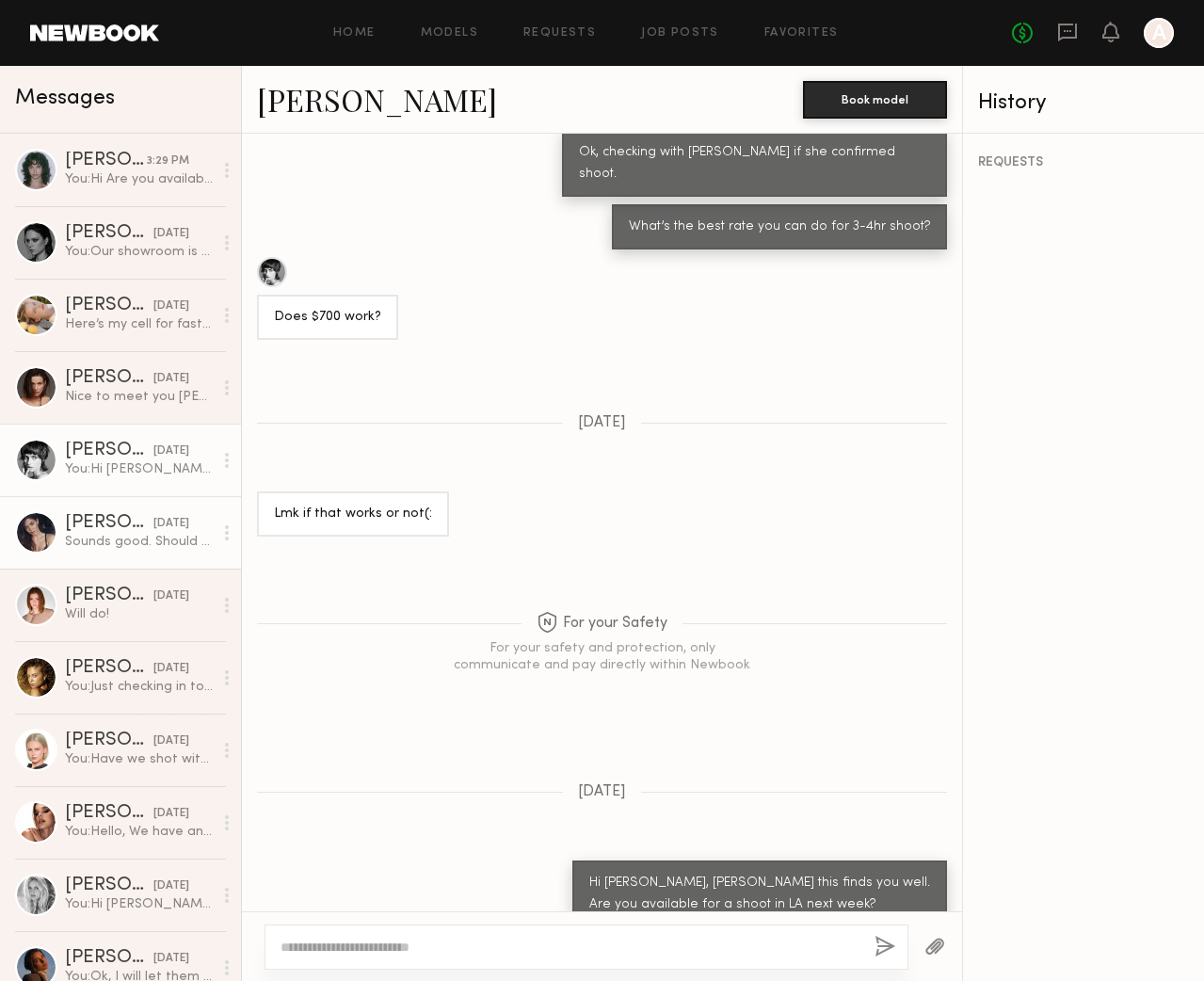
click at [114, 529] on div "Aarika W." at bounding box center [109, 523] width 89 height 19
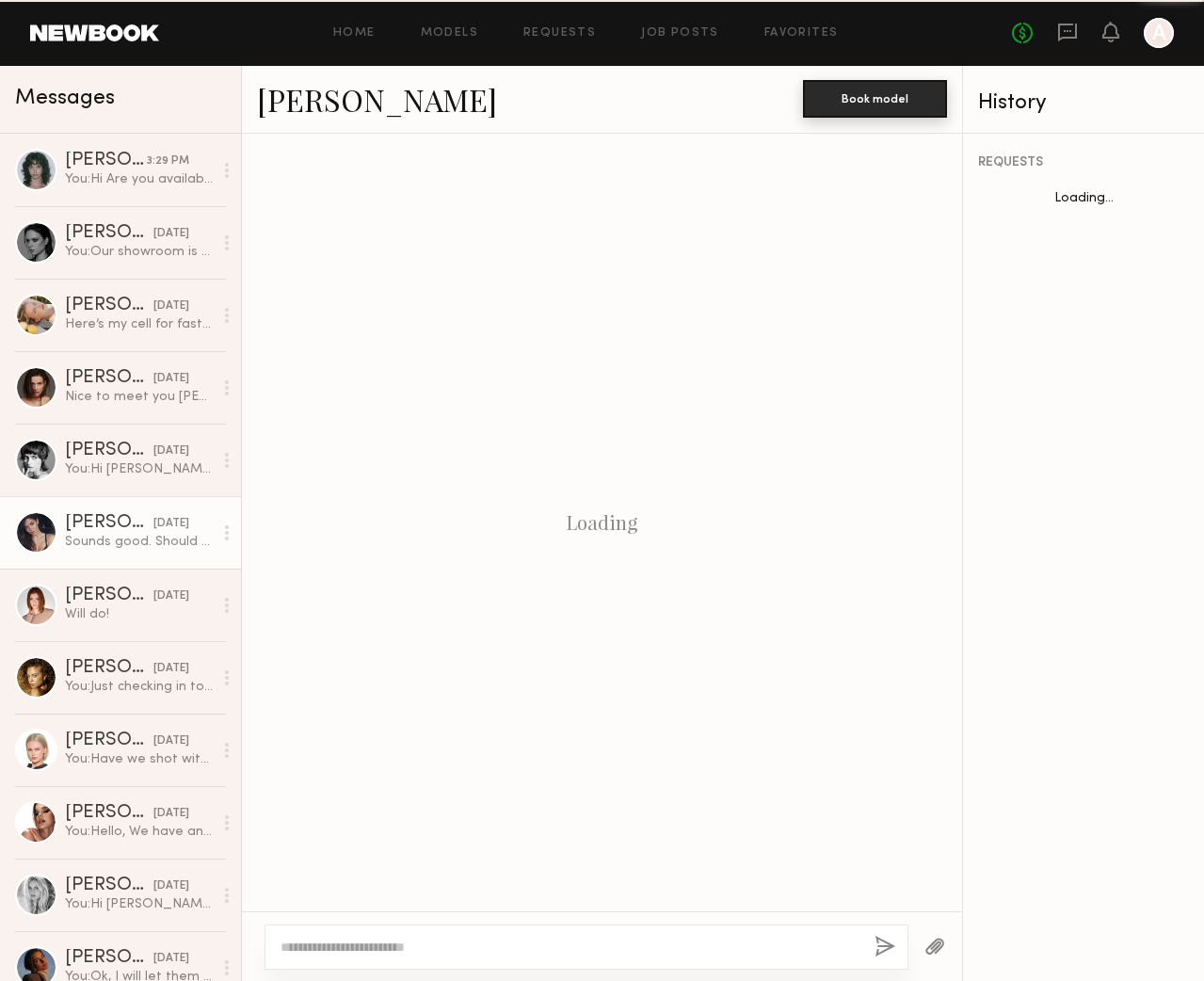
scroll to position [1664, 0]
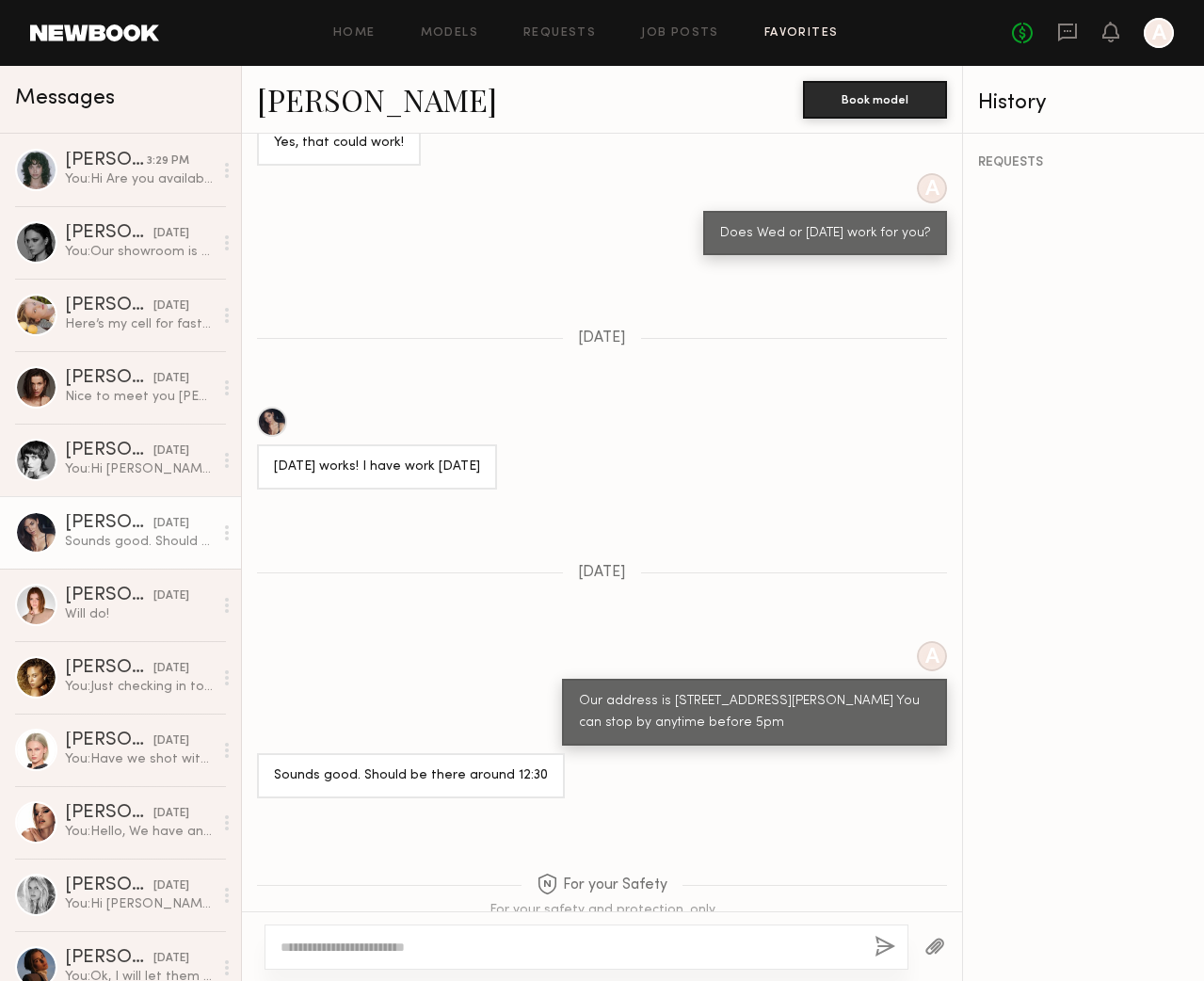
click at [779, 29] on link "Favorites" at bounding box center [802, 33] width 75 height 12
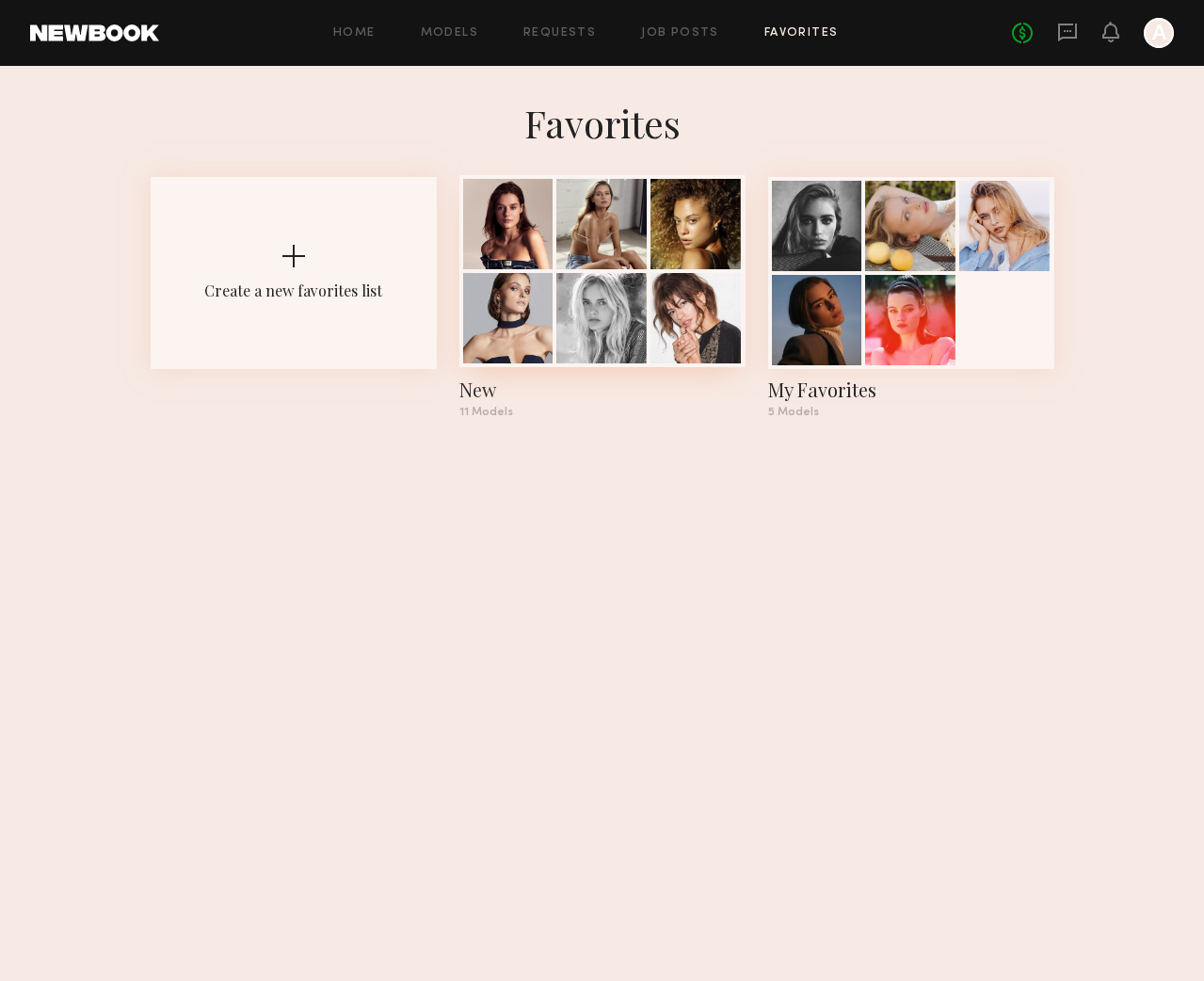
click at [631, 257] on div at bounding box center [601, 224] width 91 height 91
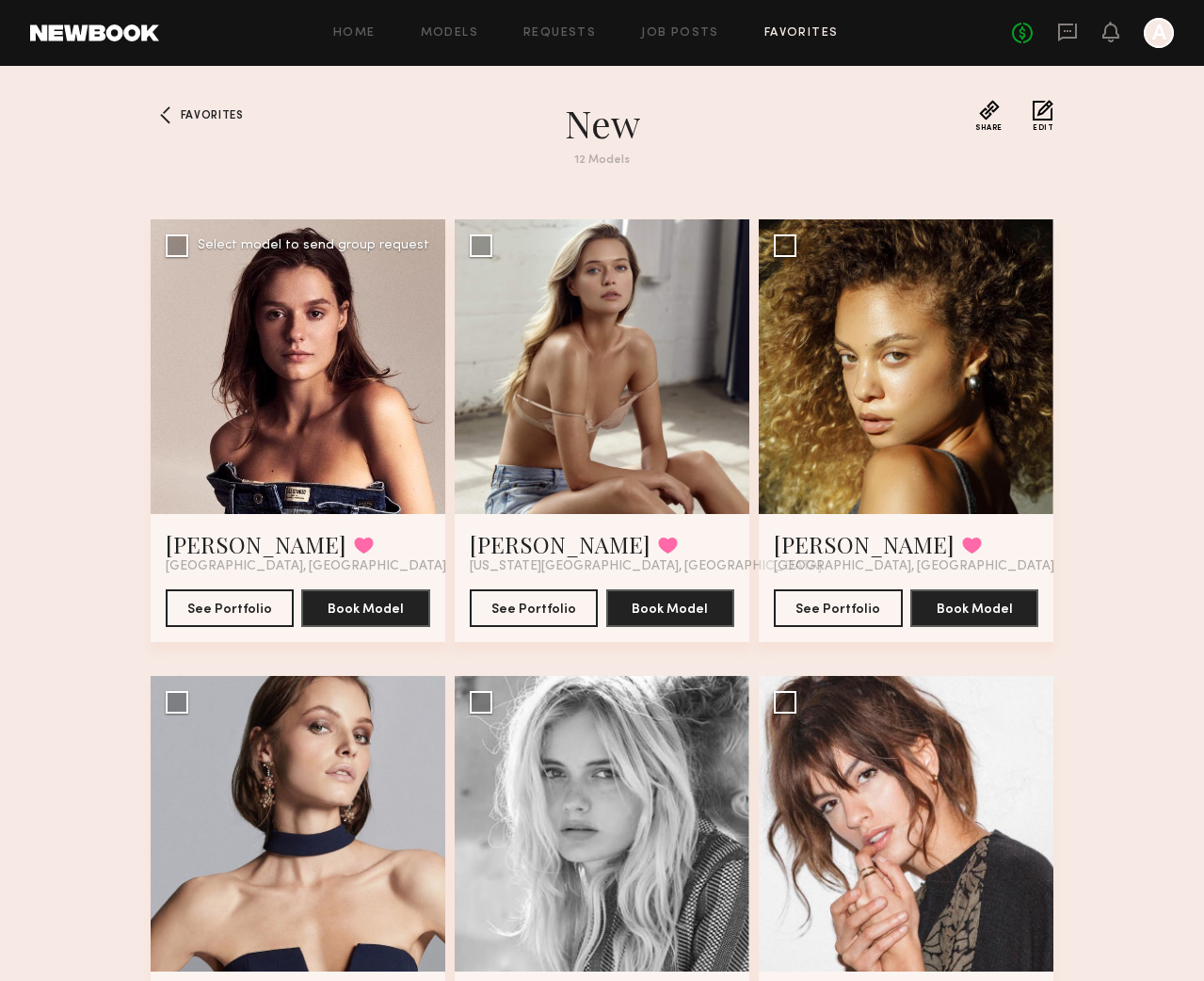
click at [254, 305] on div at bounding box center [298, 367] width 294 height 294
click at [534, 420] on div at bounding box center [602, 367] width 294 height 294
click at [578, 331] on div at bounding box center [602, 367] width 294 height 294
click at [301, 421] on div at bounding box center [298, 367] width 294 height 294
click at [811, 24] on div "Home Models Requests Job Posts Favorites Sign Out No fees up to $5,000 A" at bounding box center [667, 33] width 1015 height 31
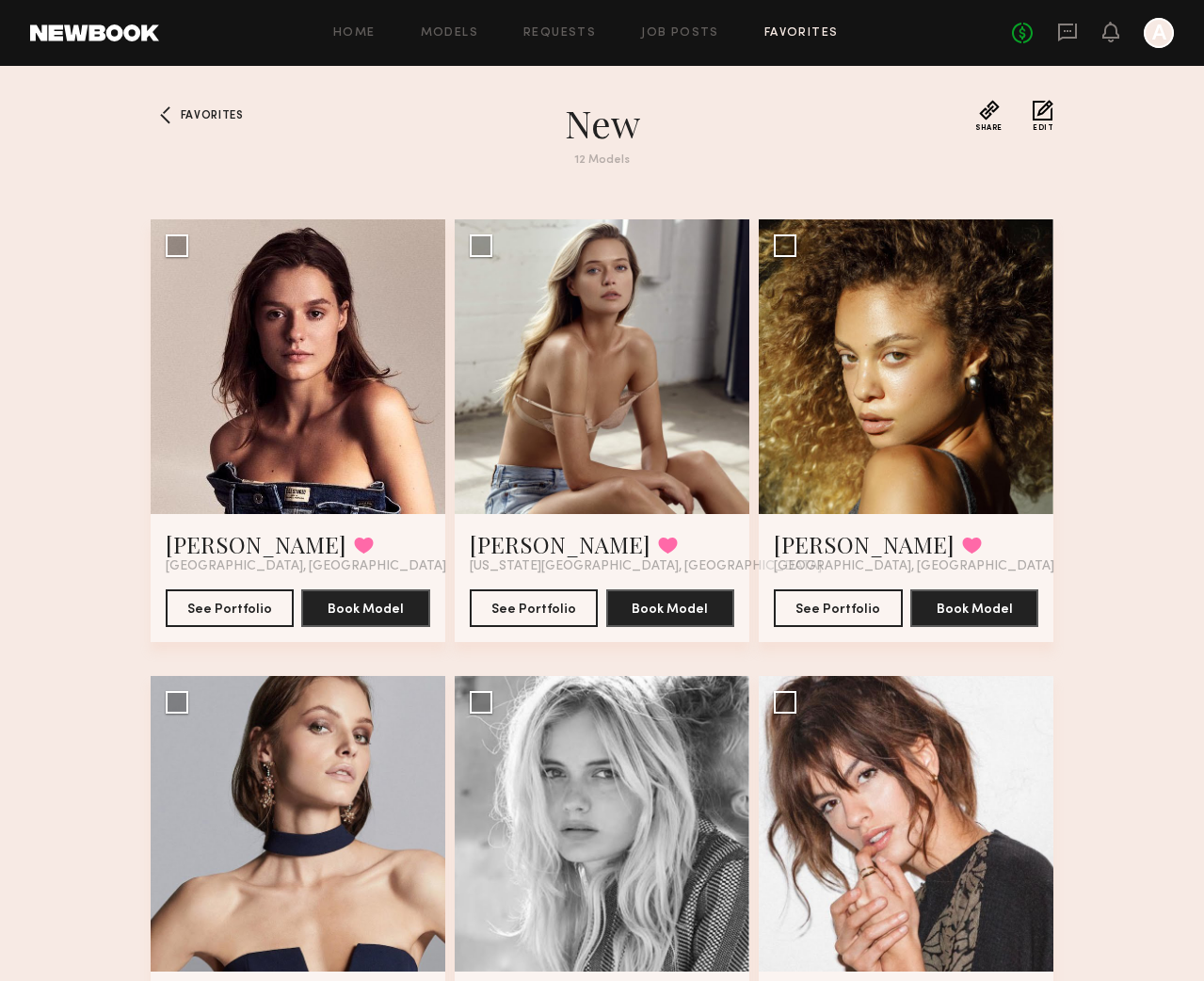
click at [811, 33] on link "Favorites" at bounding box center [802, 33] width 75 height 12
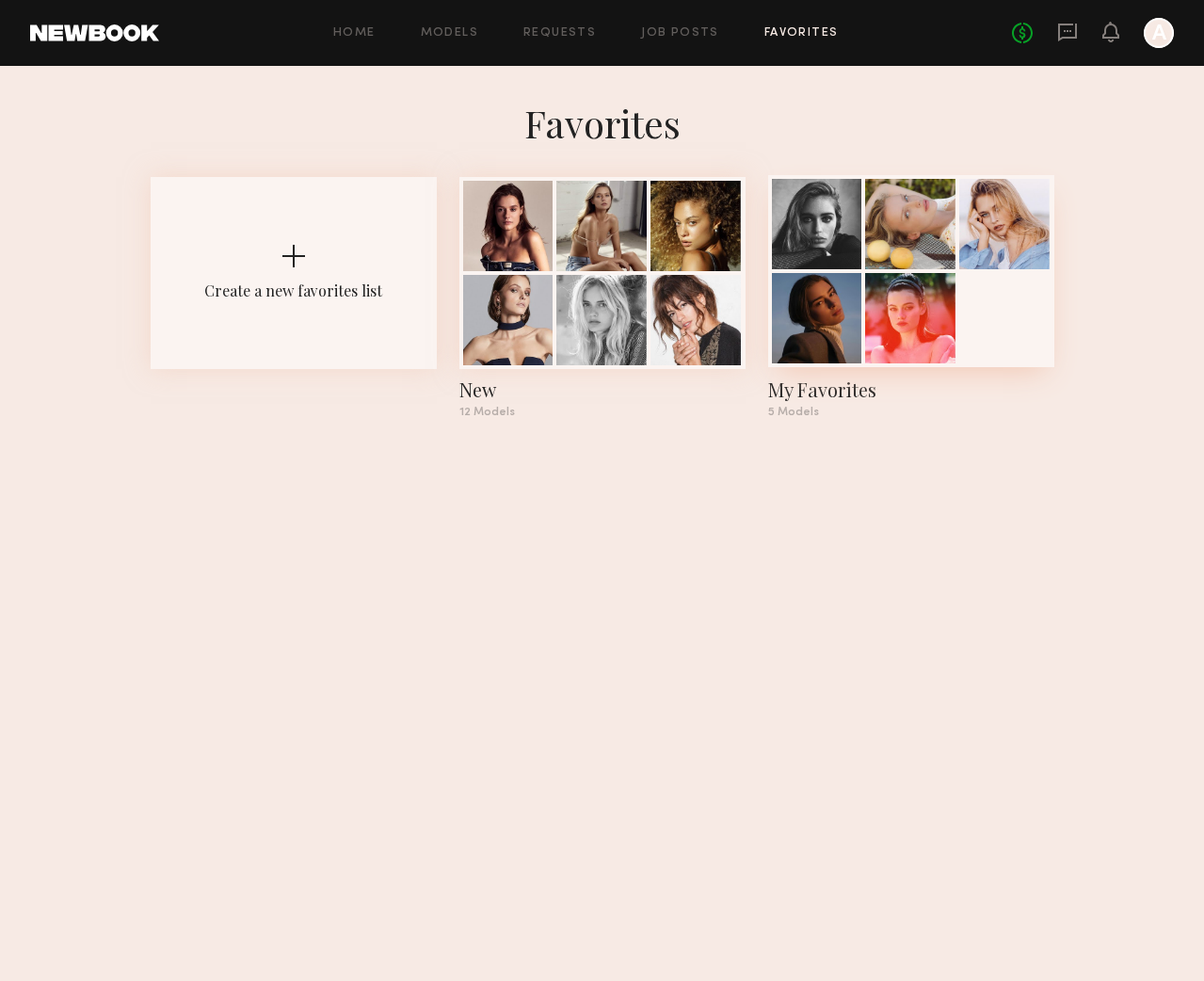
click at [871, 247] on div at bounding box center [911, 224] width 91 height 91
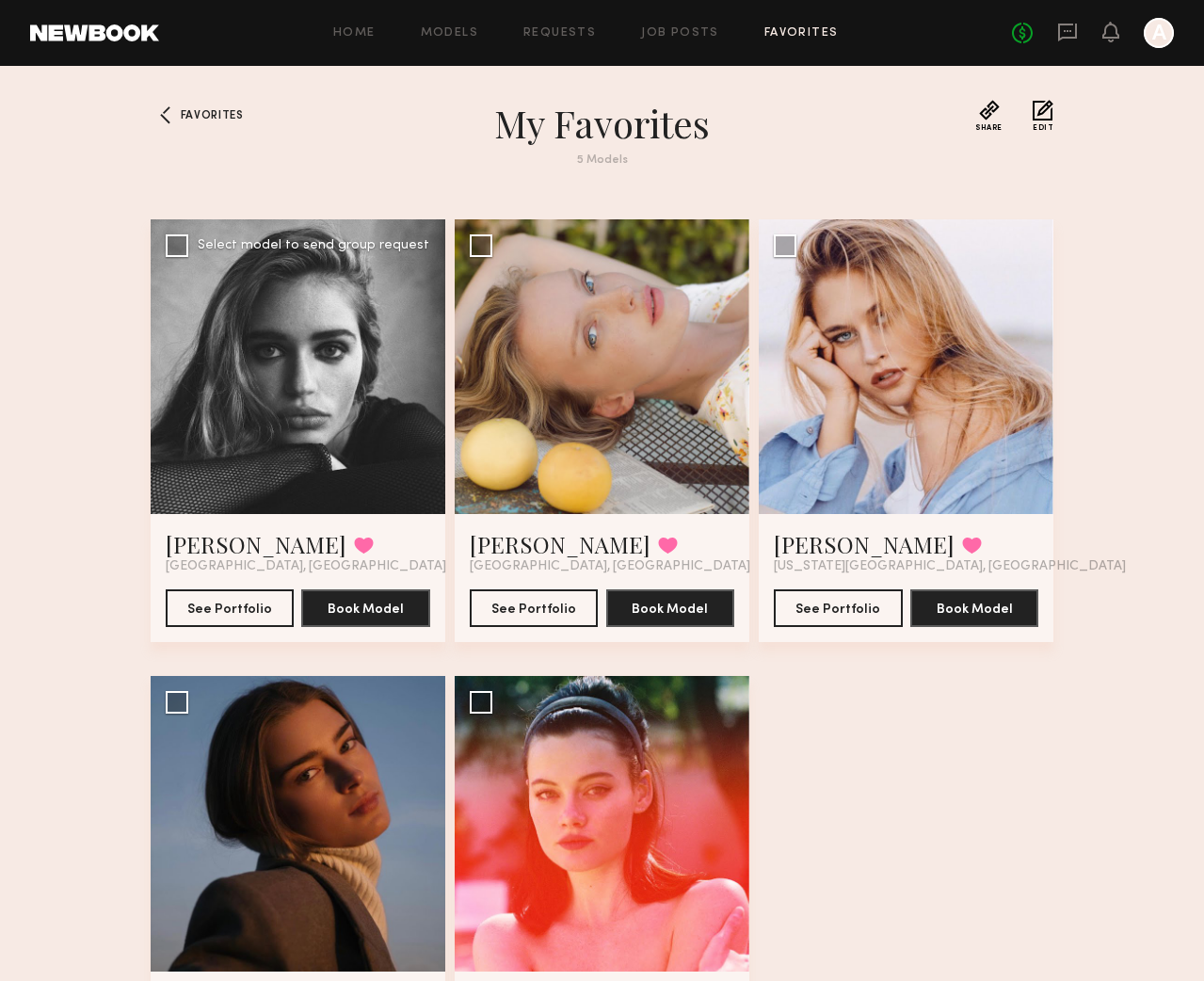
click at [274, 301] on div at bounding box center [298, 367] width 294 height 294
click at [154, 121] on div at bounding box center [166, 115] width 31 height 31
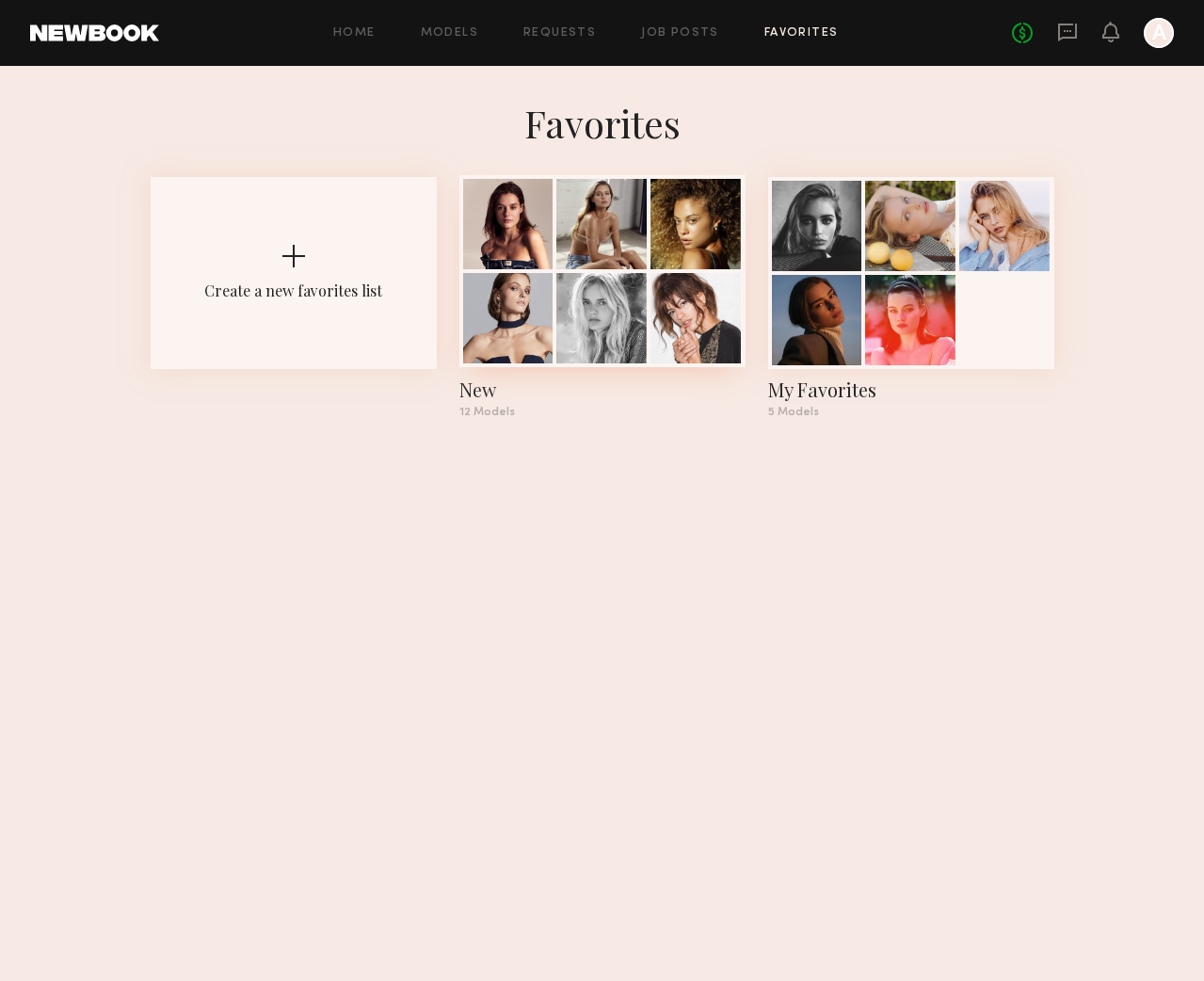
click at [564, 267] on div at bounding box center [601, 224] width 91 height 91
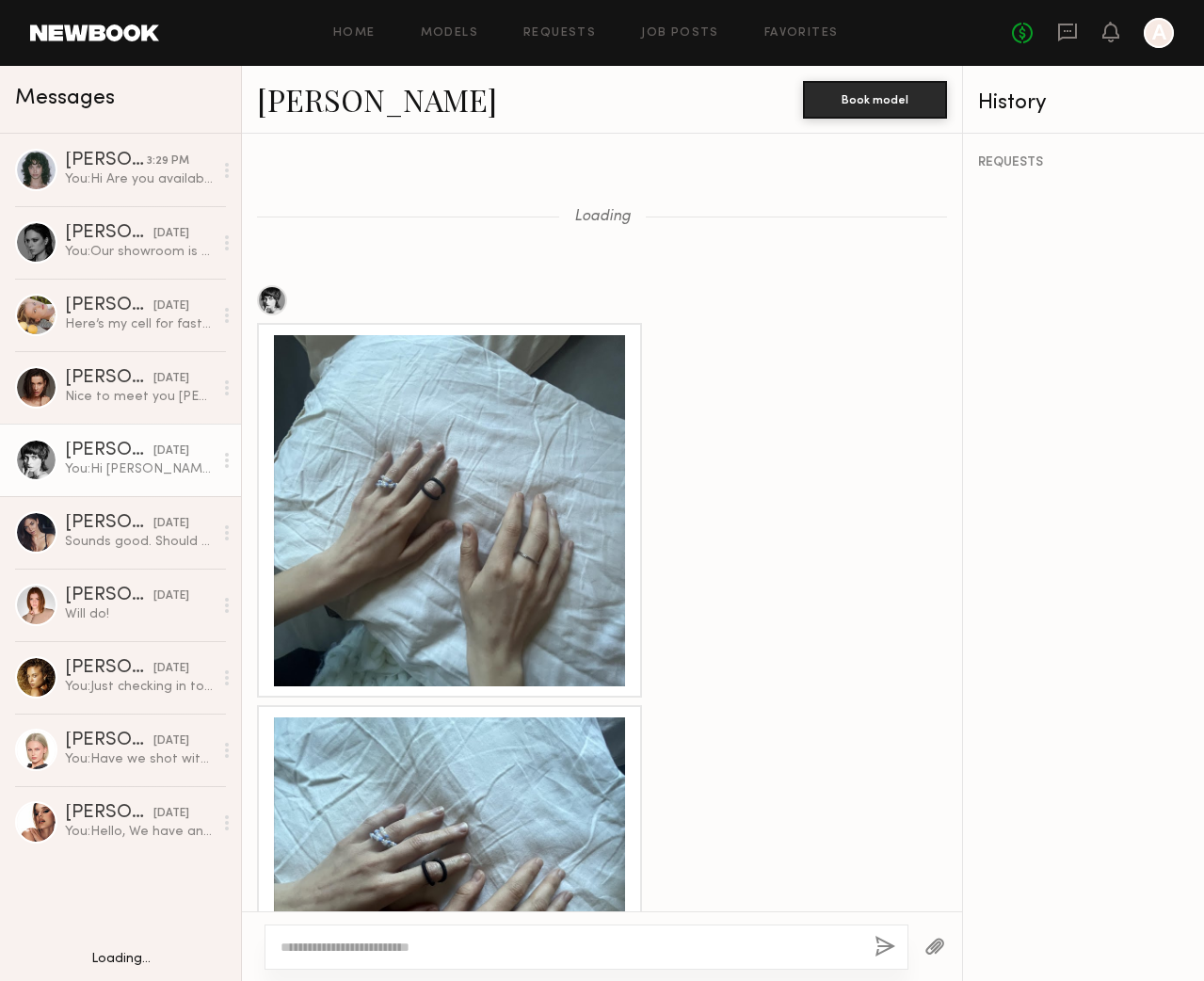
scroll to position [1228, 0]
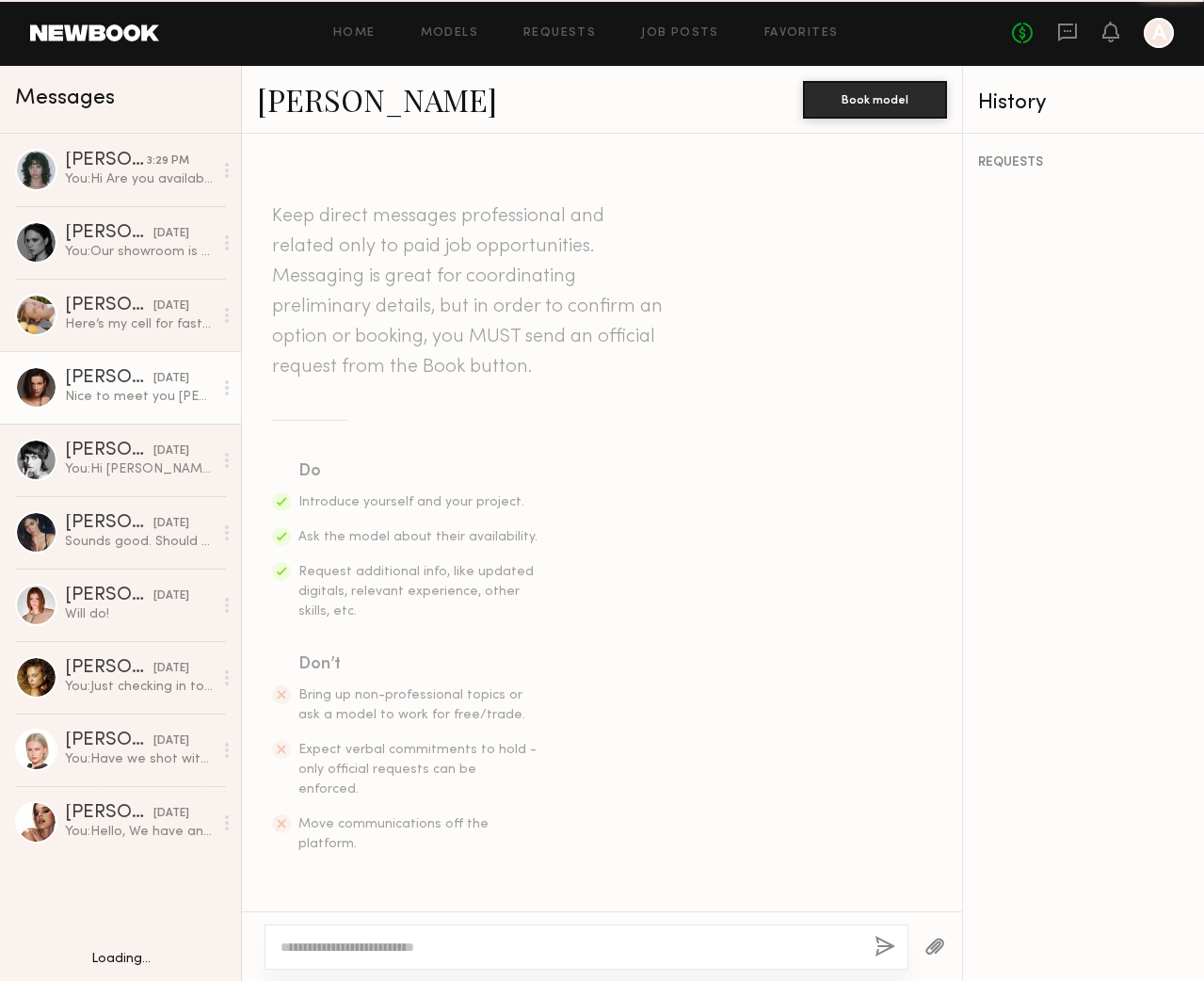
scroll to position [1768, 0]
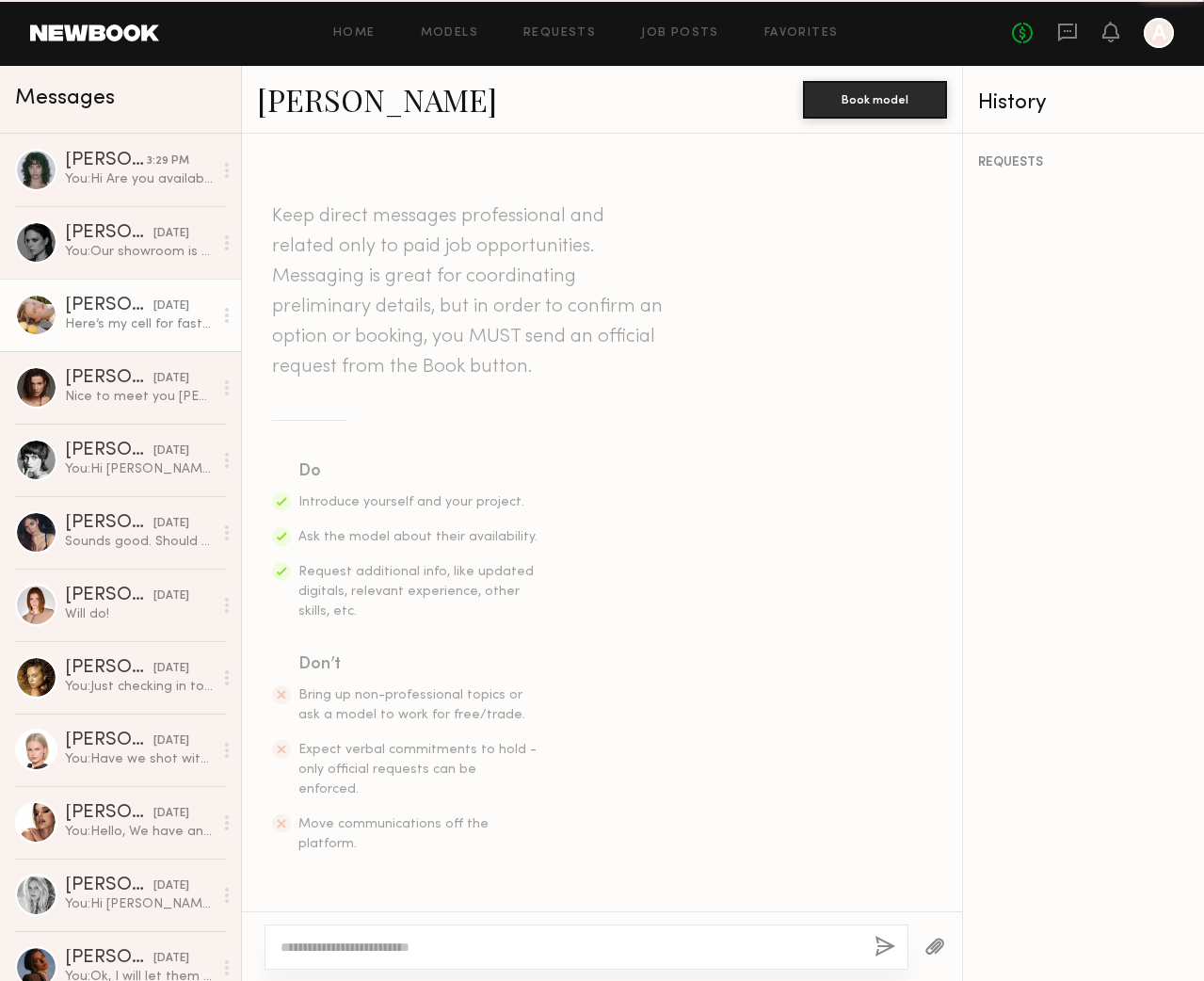
scroll to position [1425, 0]
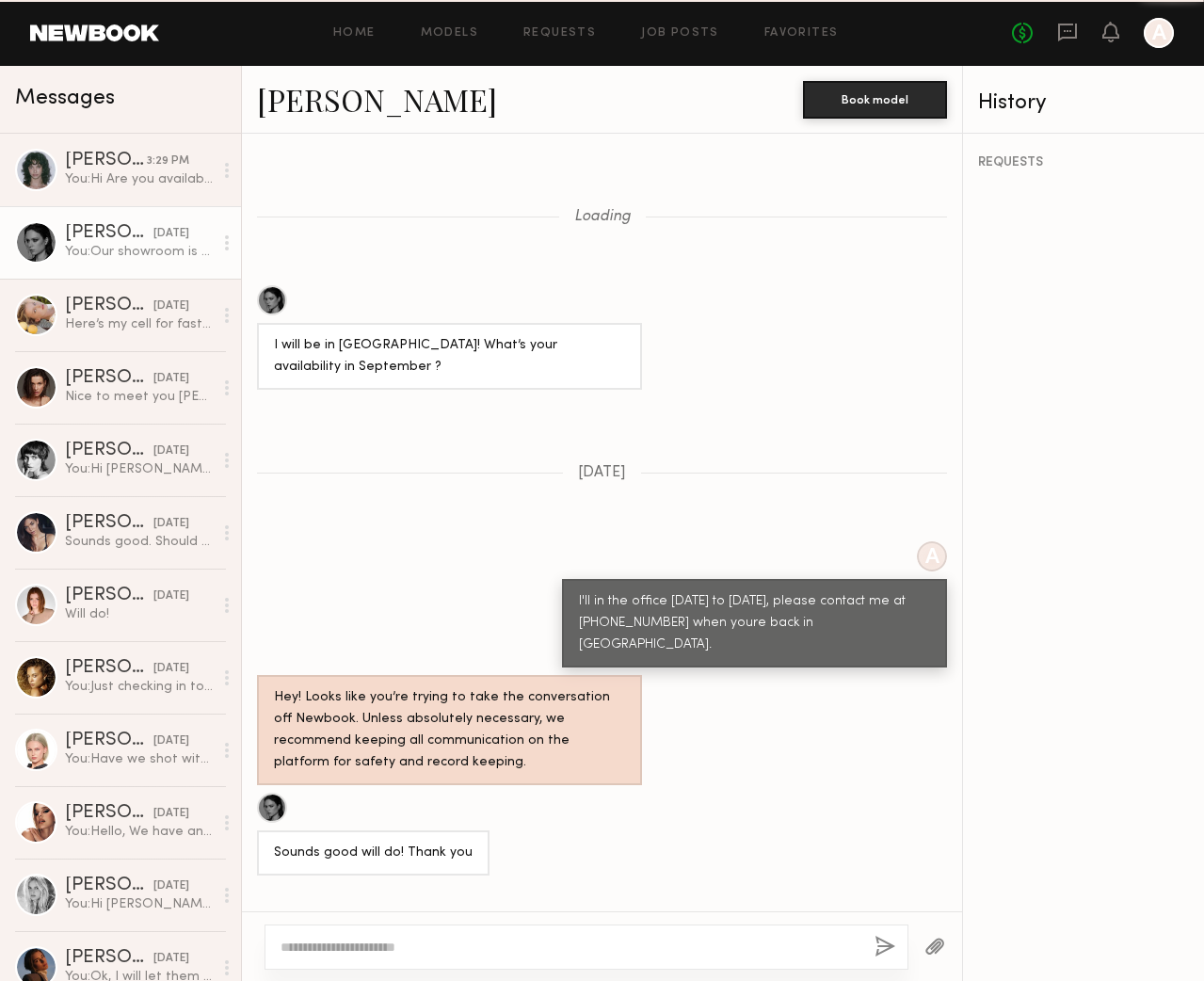
scroll to position [935, 0]
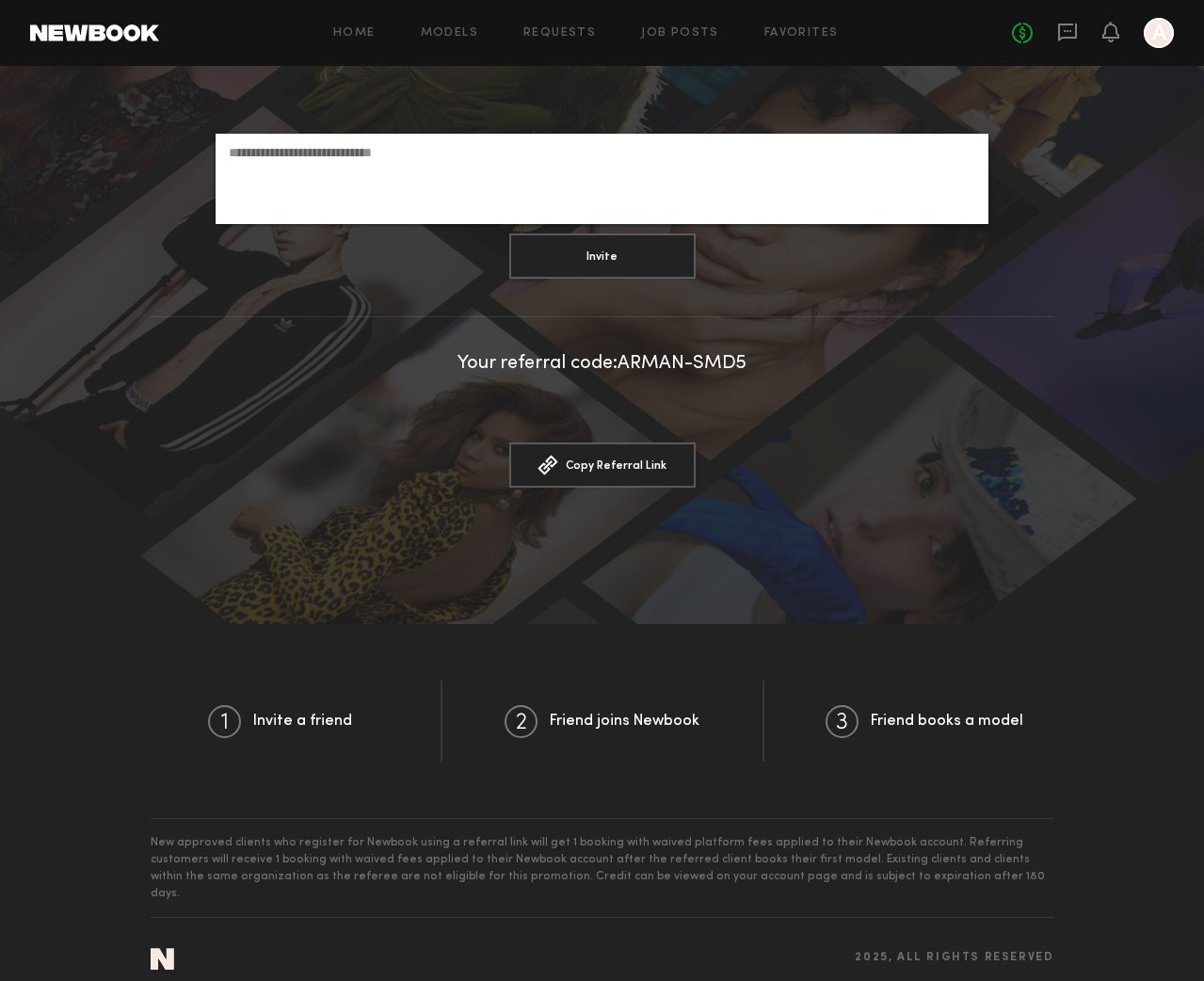
scroll to position [370, 0]
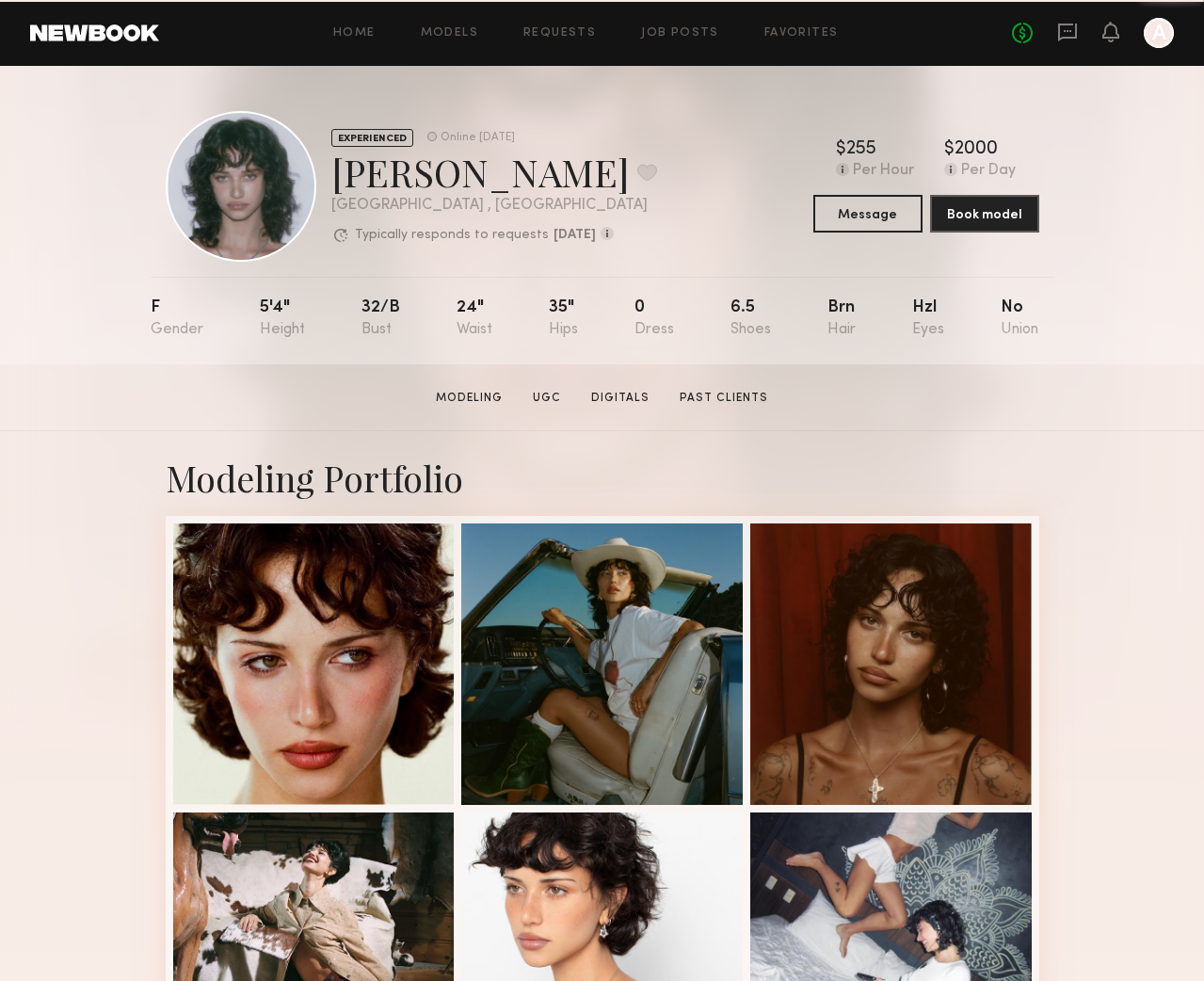
click at [587, 161] on div "Jessie M. Favorite" at bounding box center [494, 172] width 326 height 50
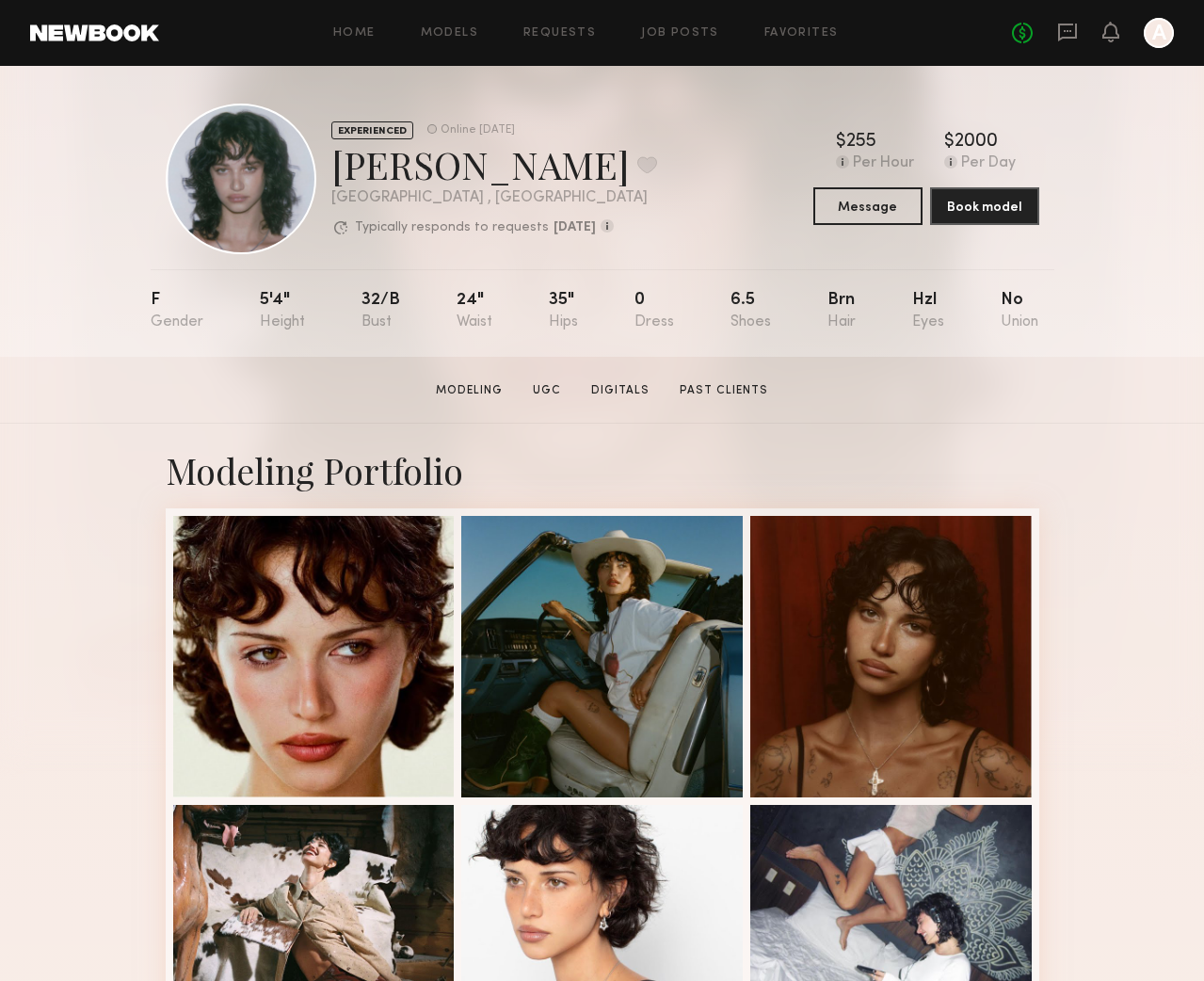
scroll to position [10, 0]
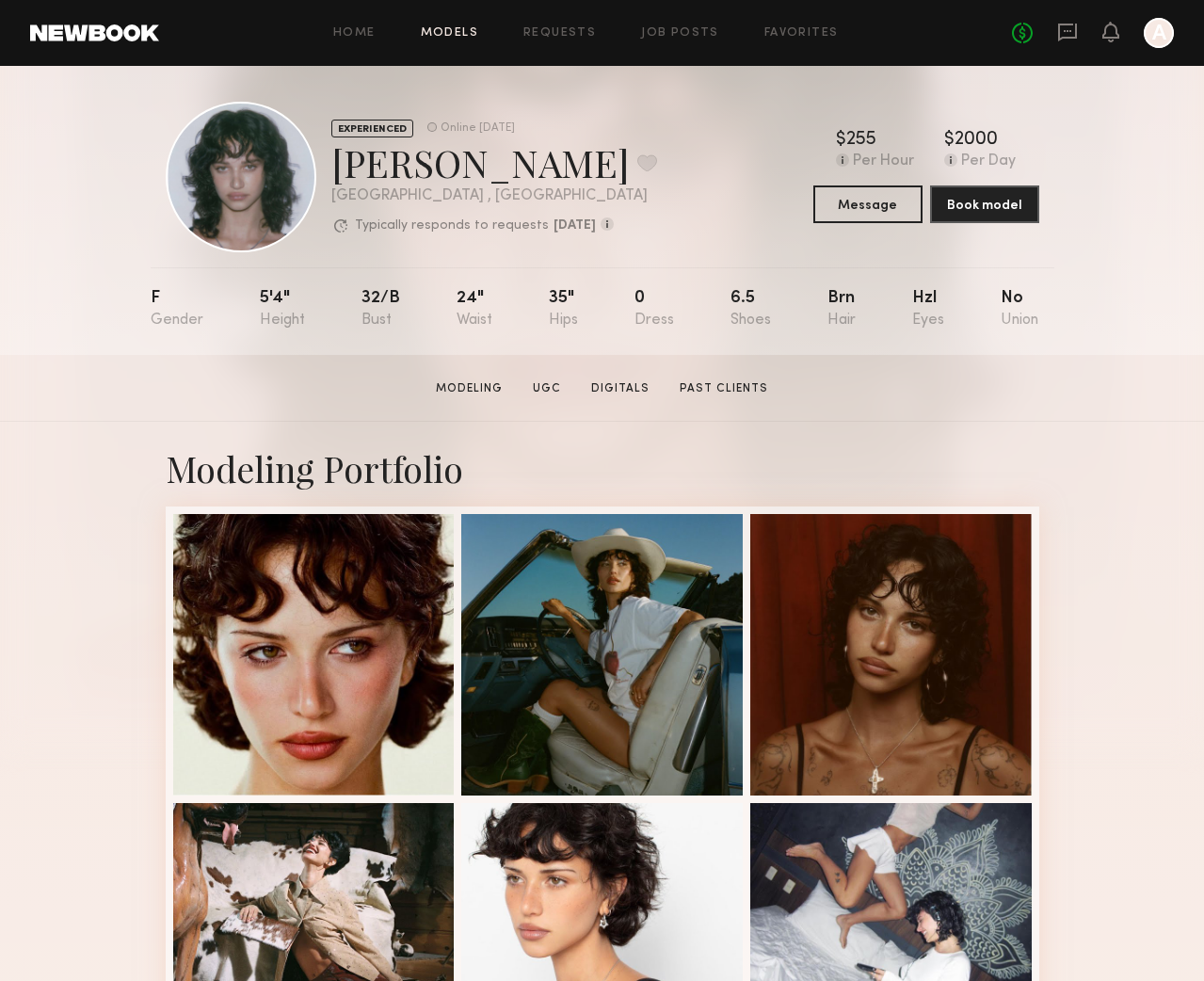
drag, startPoint x: 508, startPoint y: 24, endPoint x: 425, endPoint y: 29, distance: 83.2
click at [503, 25] on div "Home Models Requests Job Posts Favorites Sign Out No fees up to $5,000 A" at bounding box center [667, 33] width 1015 height 31
click at [425, 29] on link "Models" at bounding box center [450, 33] width 57 height 12
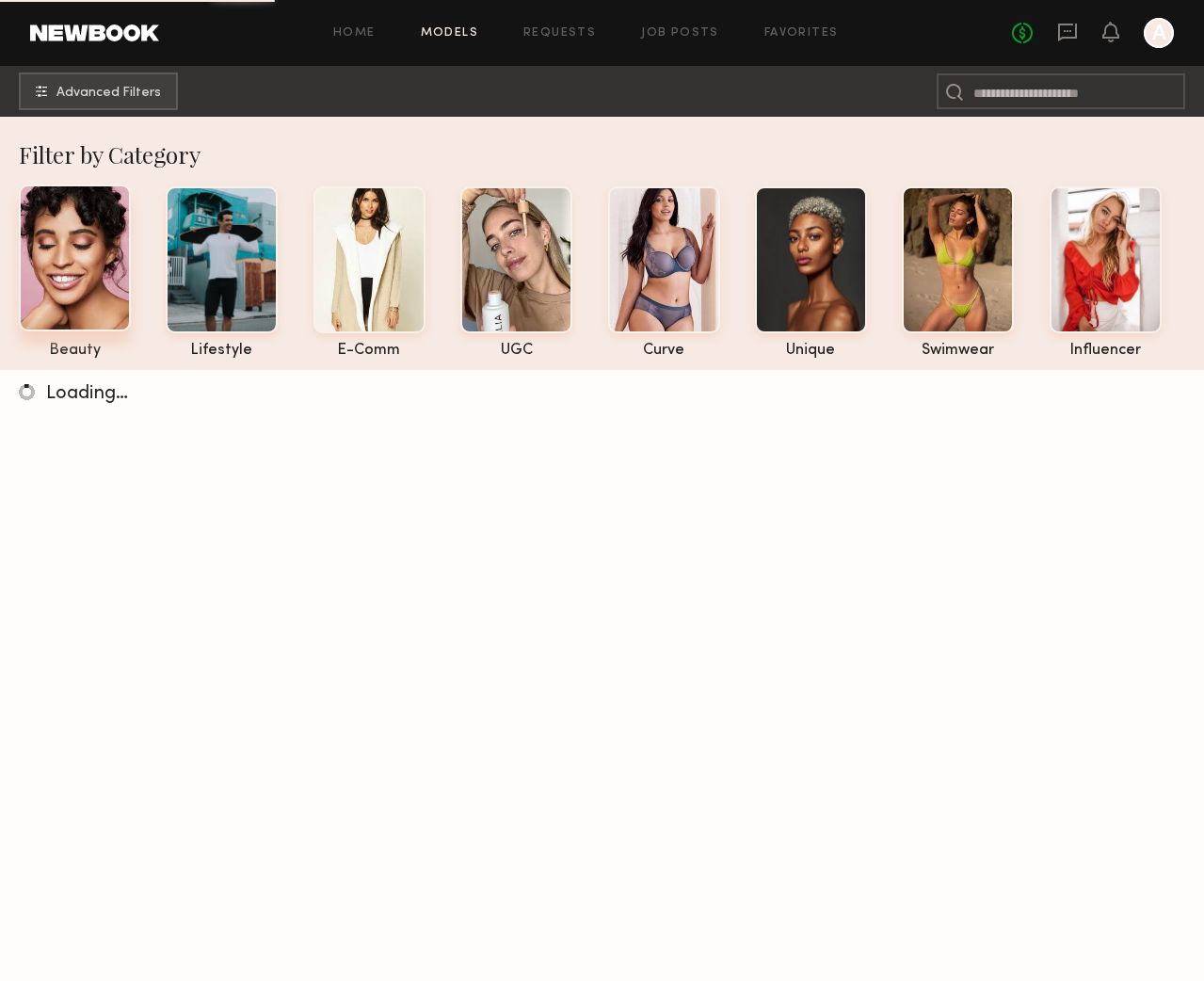
click at [84, 223] on div at bounding box center [75, 258] width 112 height 147
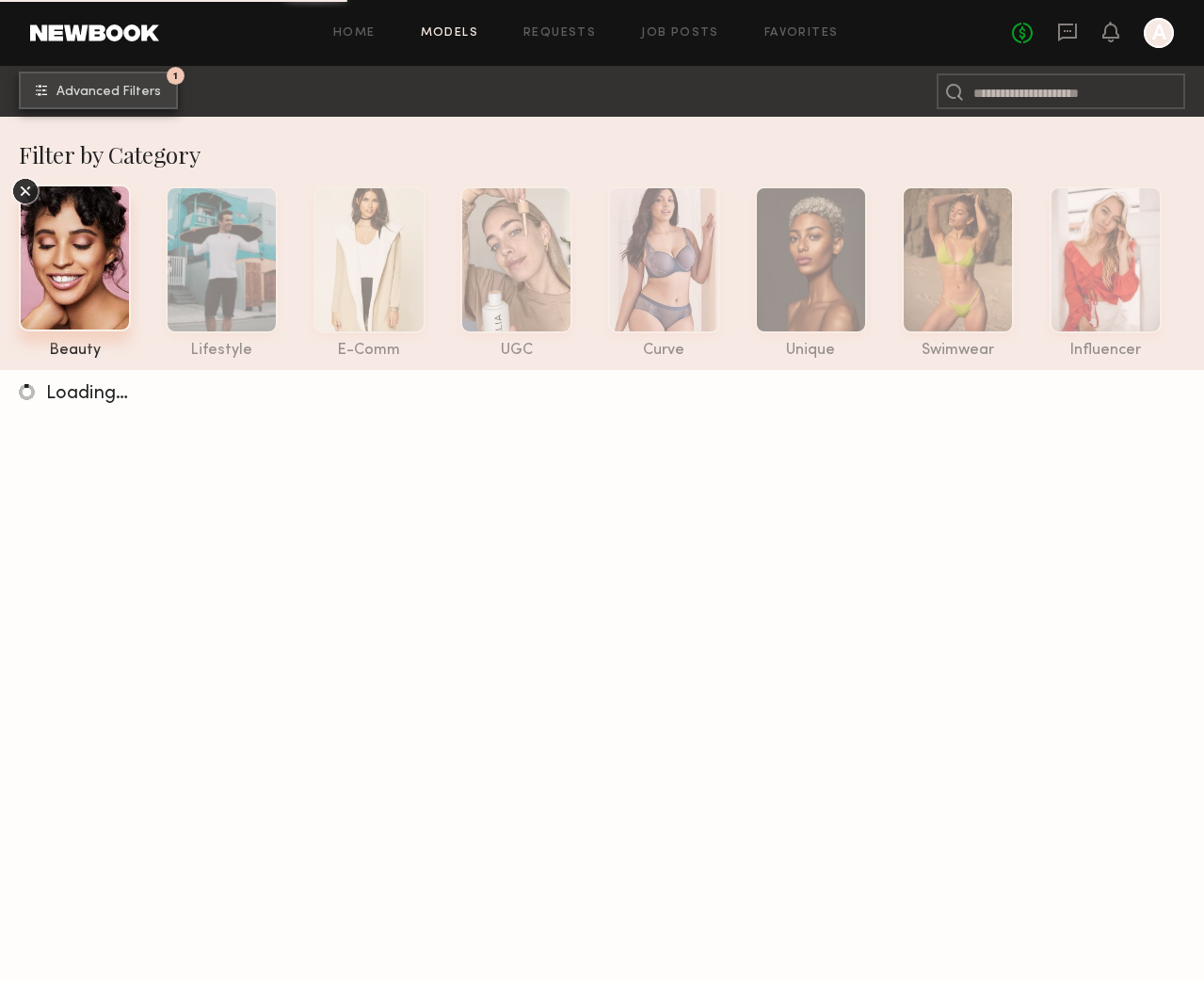
click at [139, 94] on span "Advanced Filters" at bounding box center [108, 93] width 104 height 13
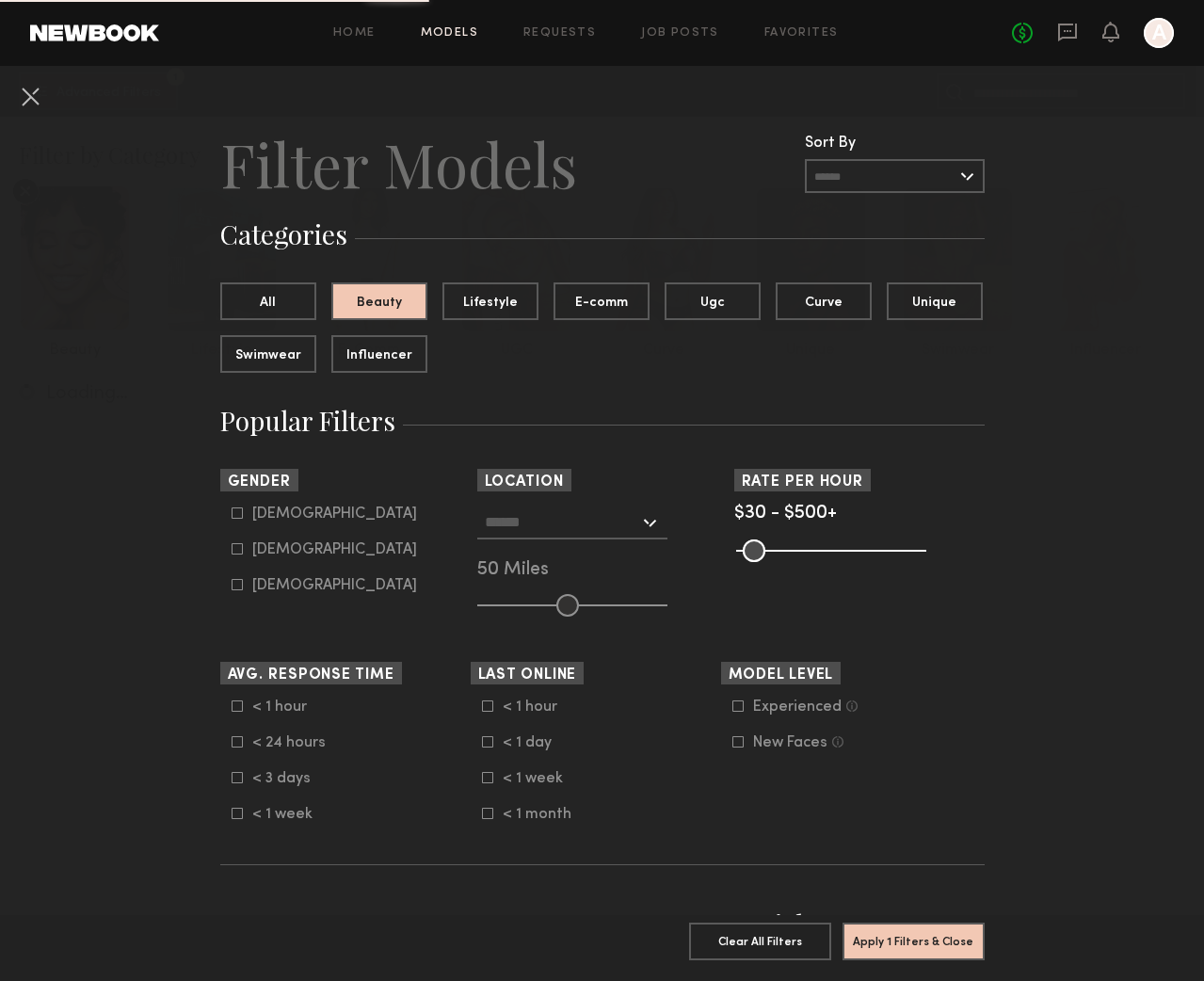
scroll to position [1, 0]
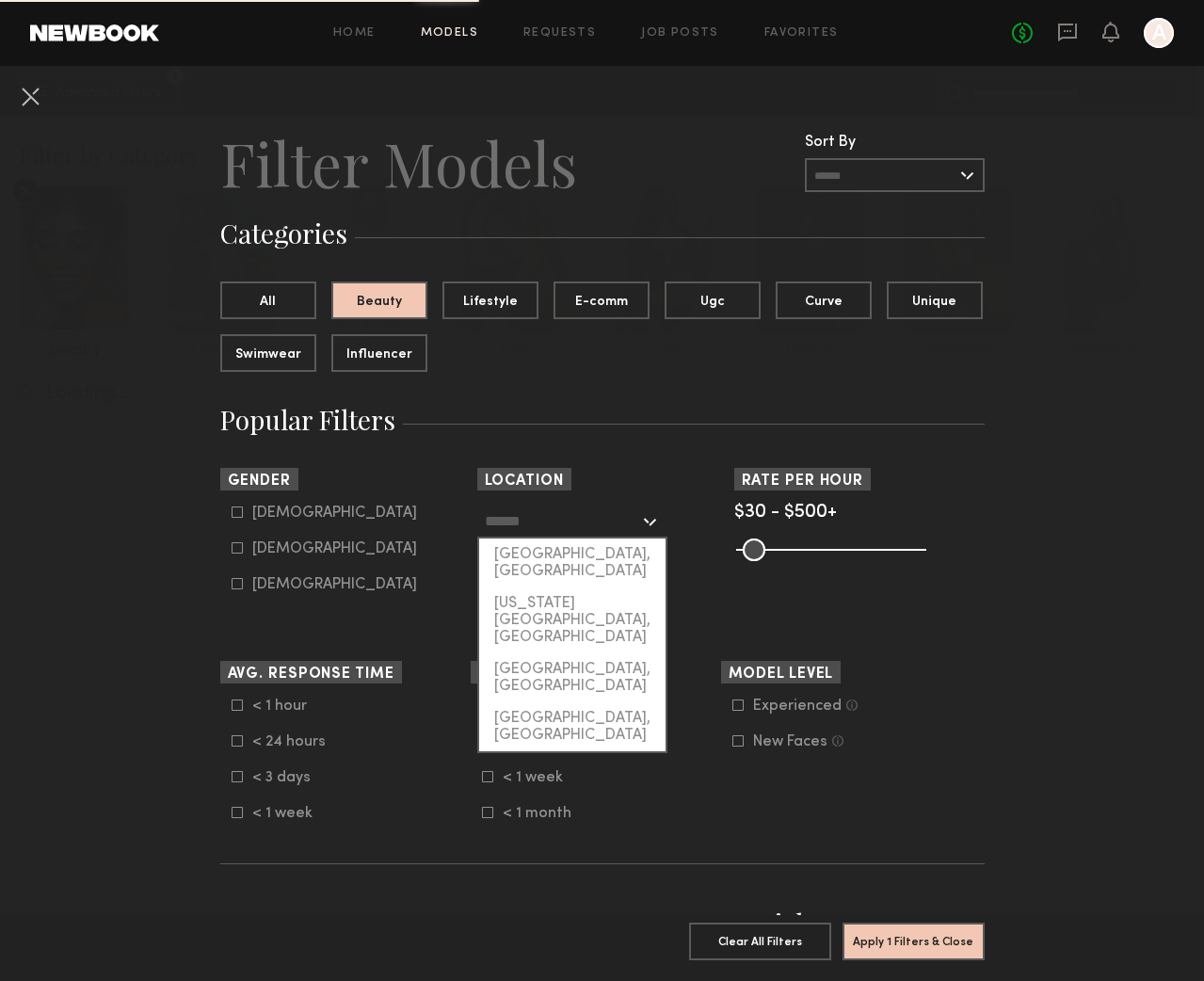
click at [549, 521] on input "text" at bounding box center [563, 521] width 155 height 32
click at [548, 545] on div "Los Angeles, CA" at bounding box center [572, 564] width 186 height 49
type input "**********"
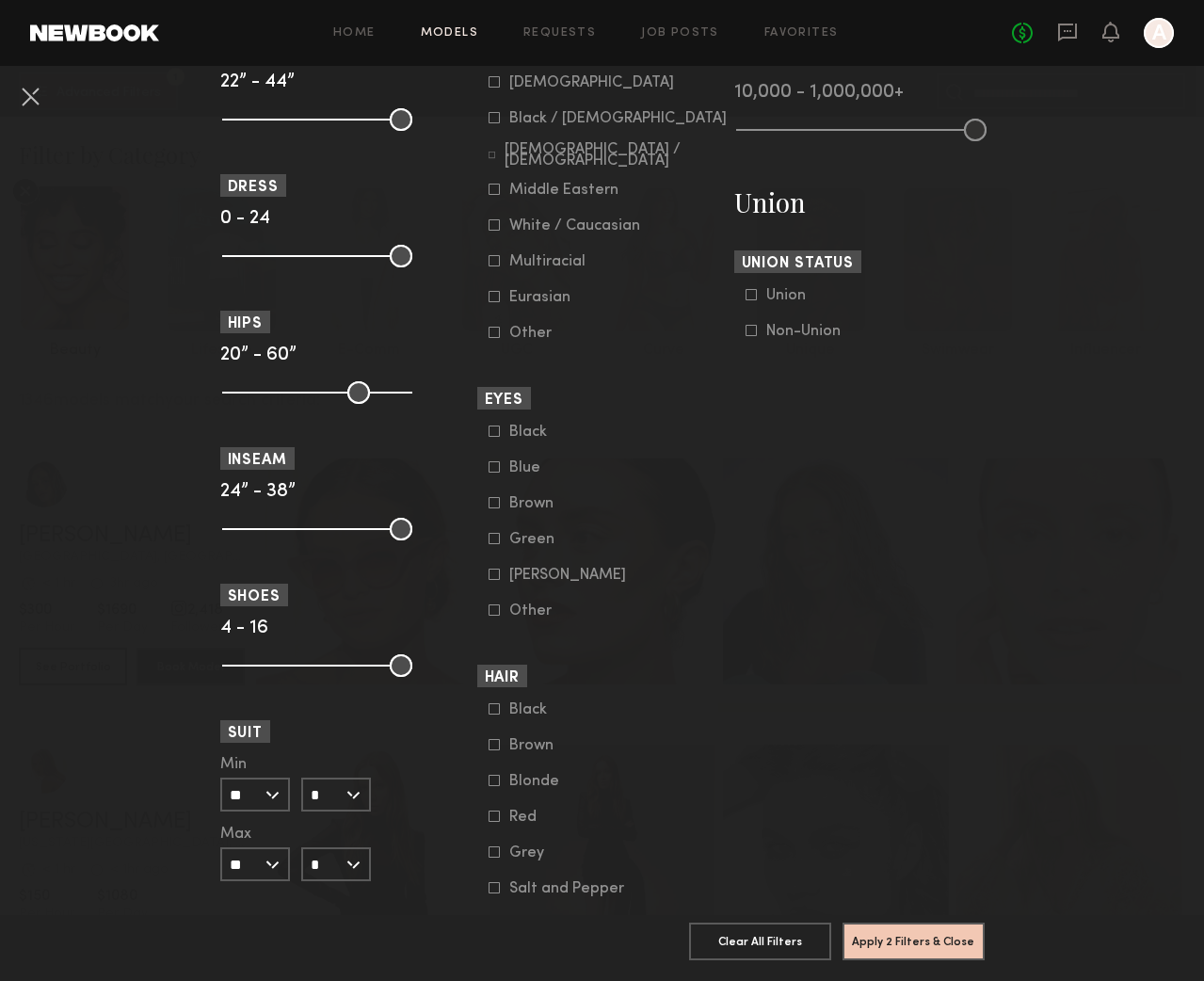
scroll to position [1077, 0]
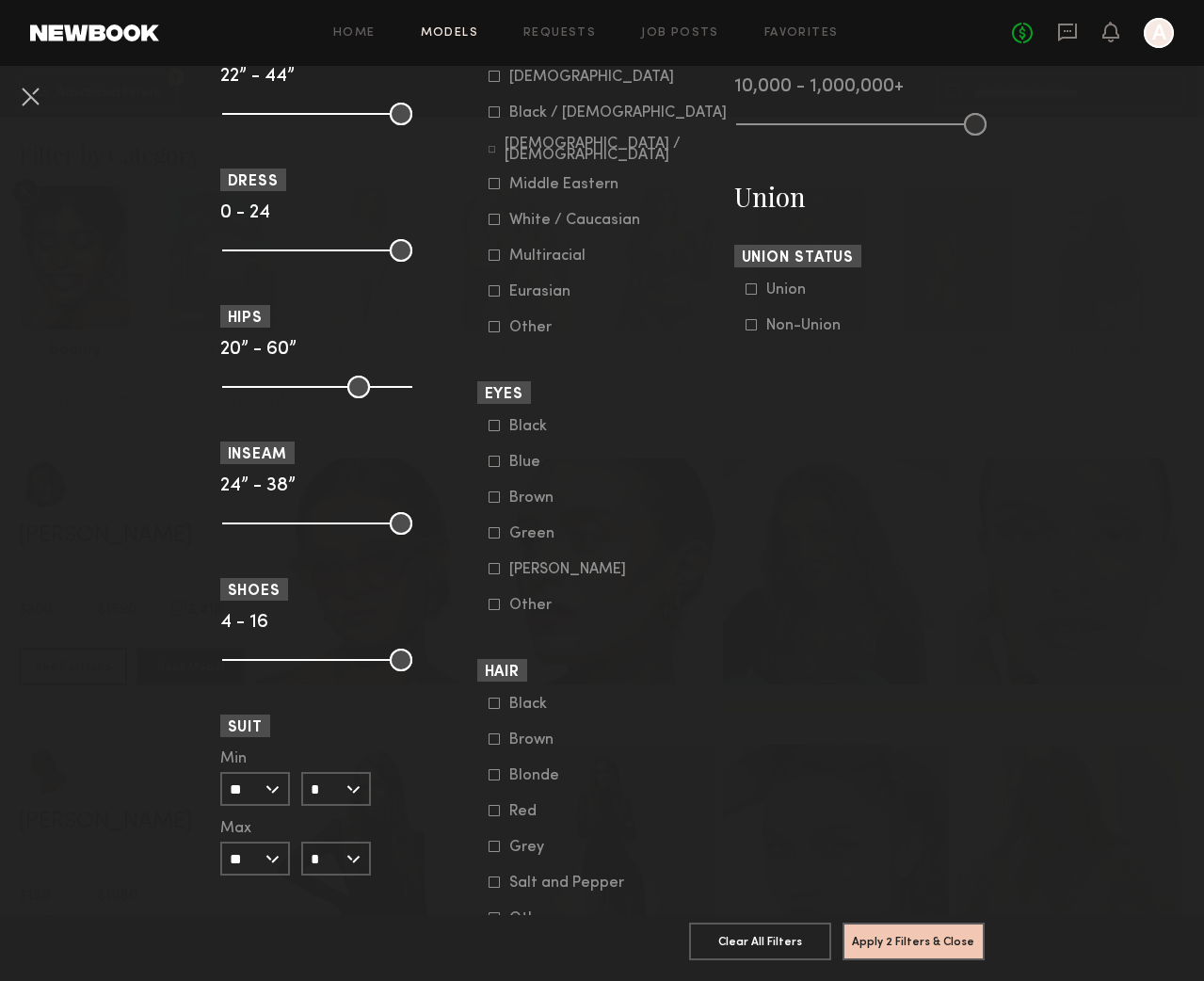
click at [542, 807] on div "Red" at bounding box center [546, 812] width 74 height 11
click at [897, 944] on button "Apply 3 Filters & Close" at bounding box center [914, 940] width 142 height 37
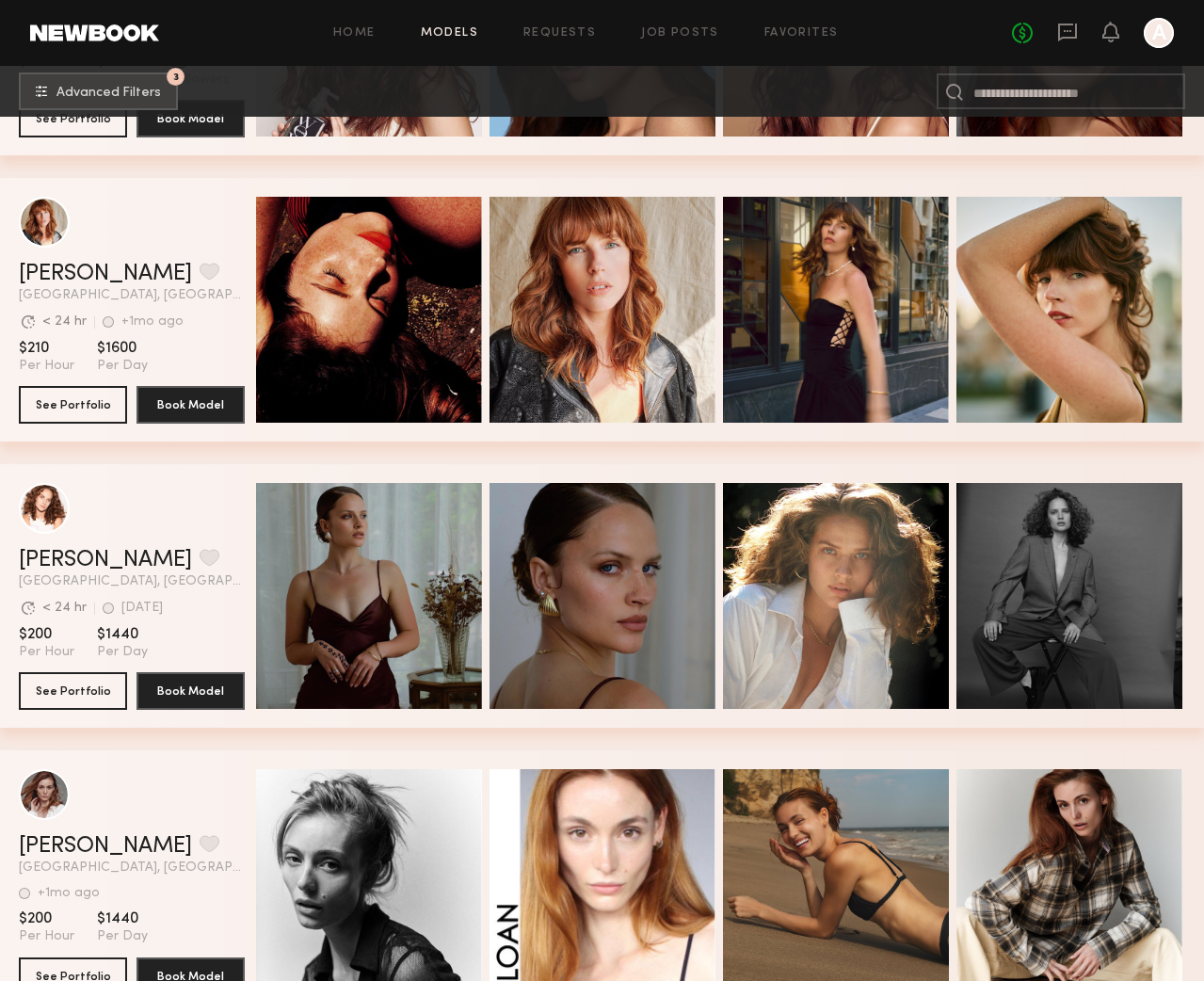
scroll to position [4875, 0]
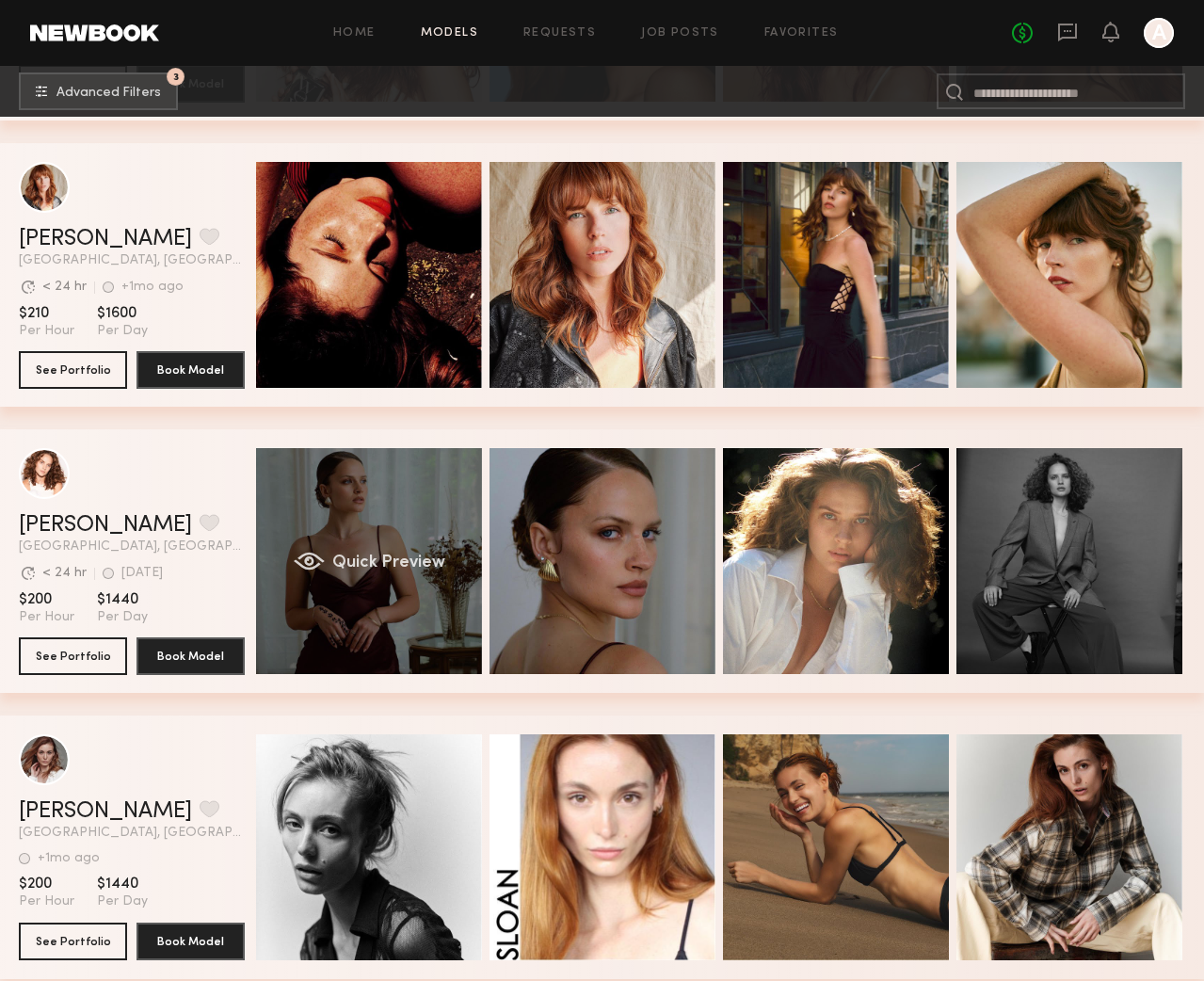
click at [441, 532] on div "Quick Preview" at bounding box center [369, 561] width 226 height 226
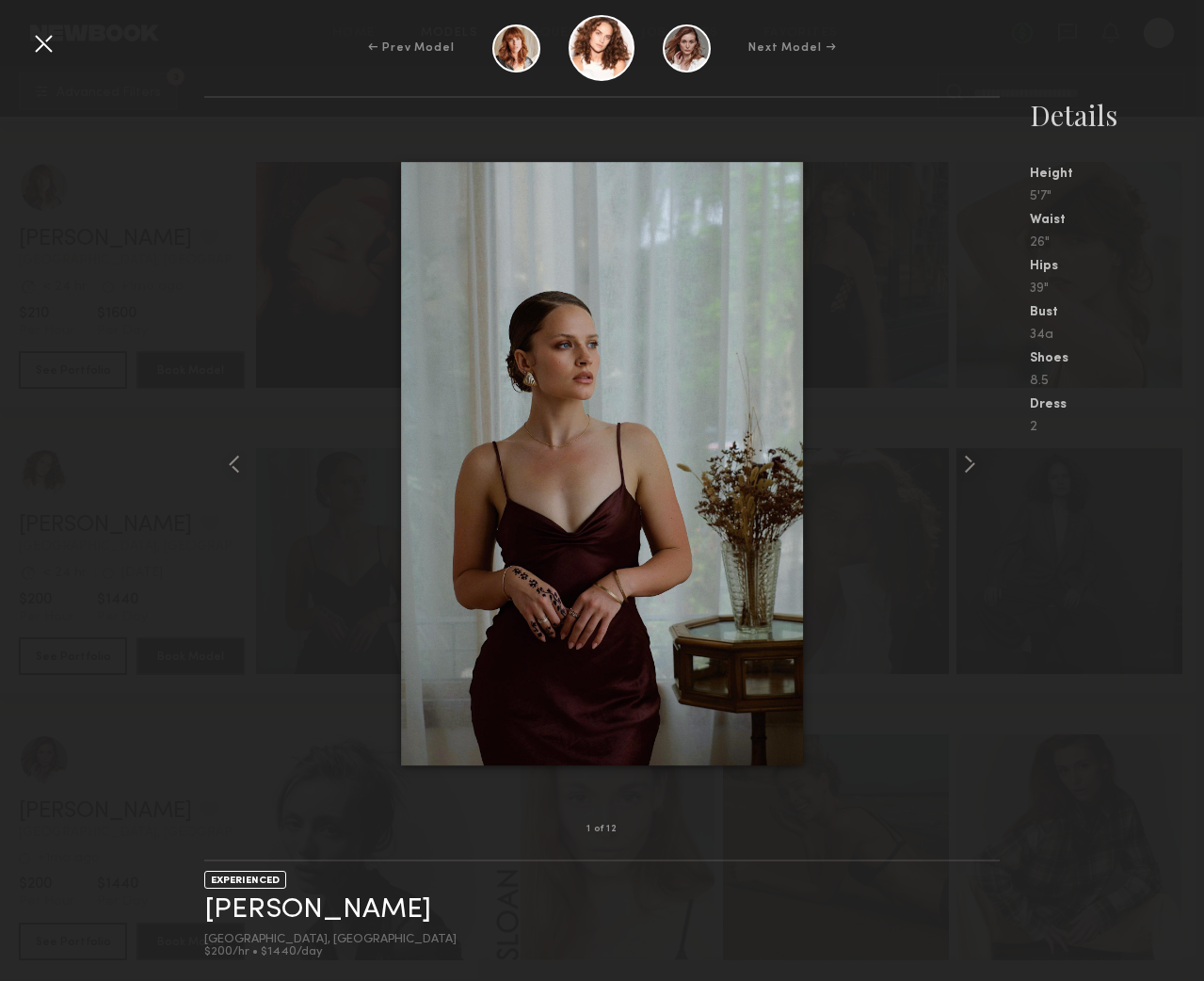
click at [923, 452] on div at bounding box center [602, 463] width 795 height 672
click at [956, 461] on common-icon at bounding box center [970, 464] width 31 height 31
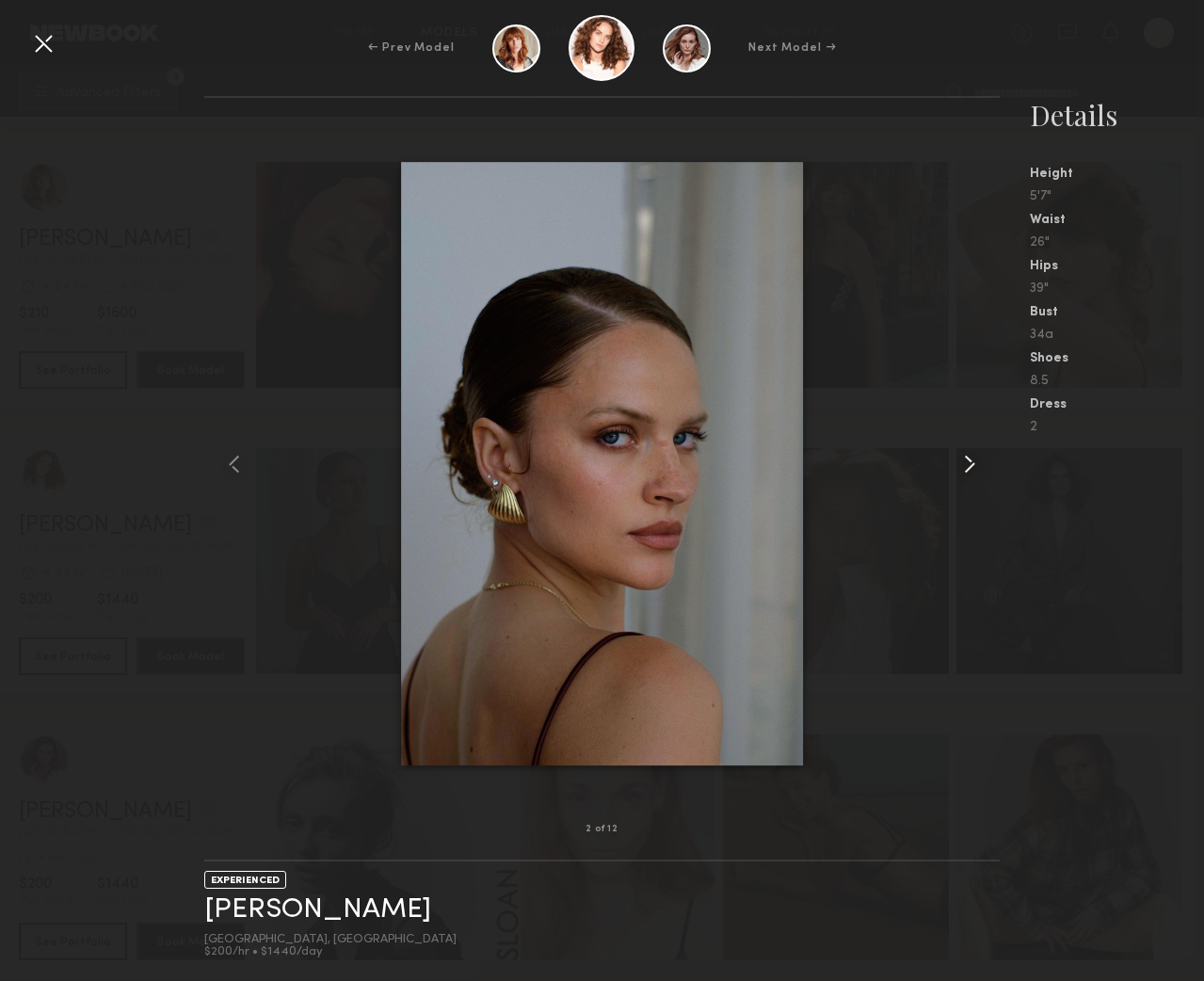
click at [956, 461] on common-icon at bounding box center [970, 464] width 31 height 31
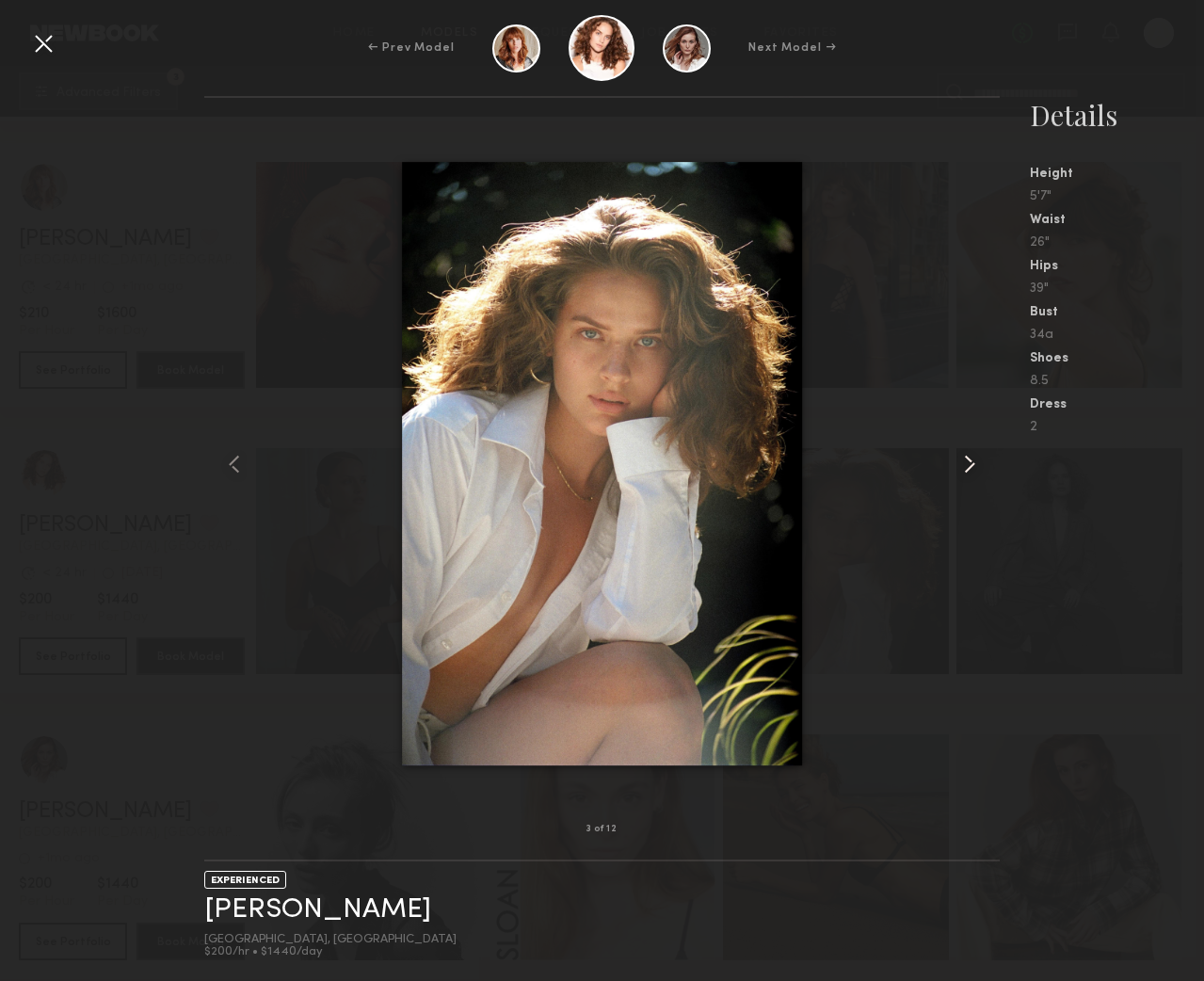
click at [956, 461] on common-icon at bounding box center [970, 464] width 31 height 31
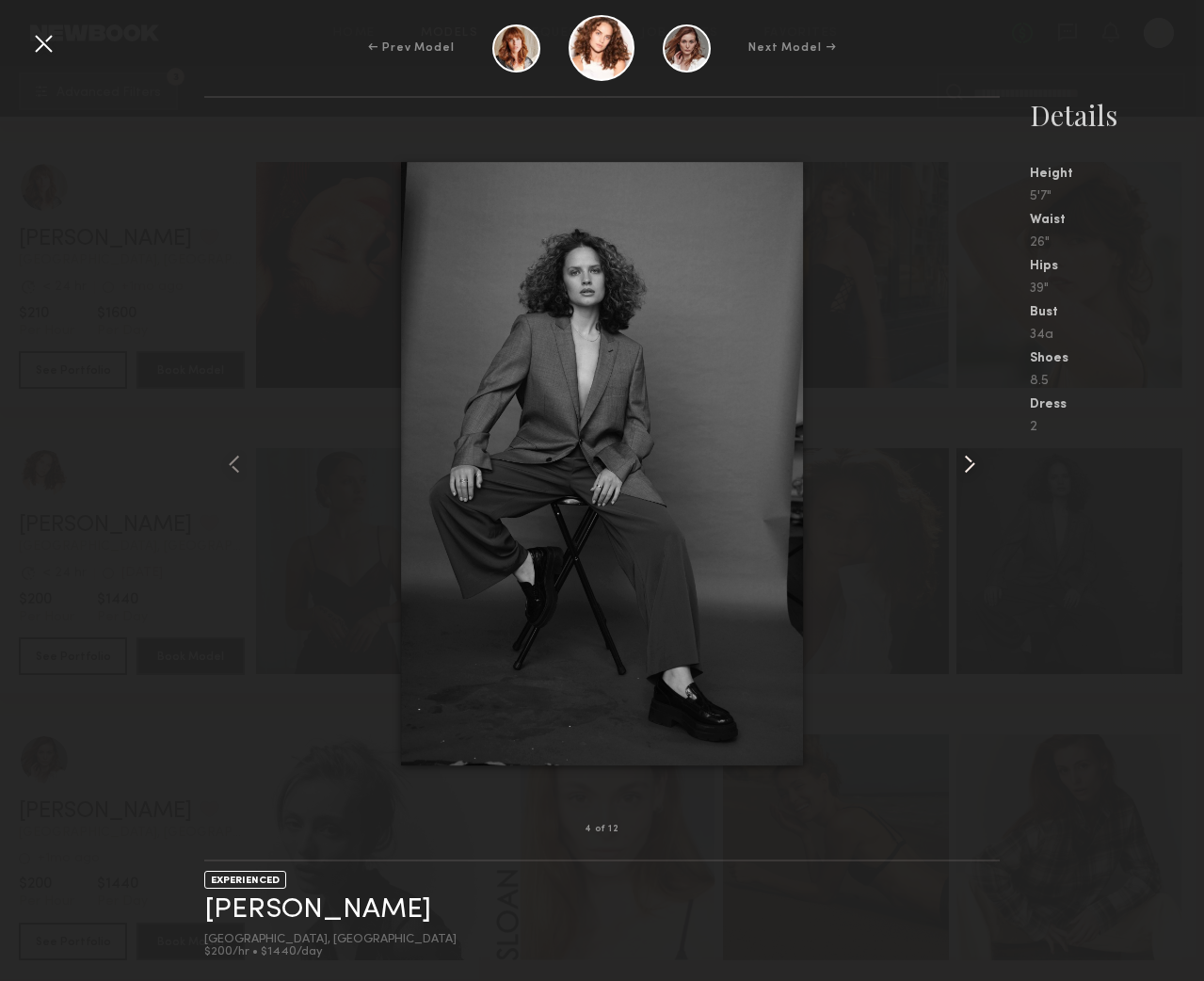
click at [956, 461] on common-icon at bounding box center [970, 464] width 31 height 31
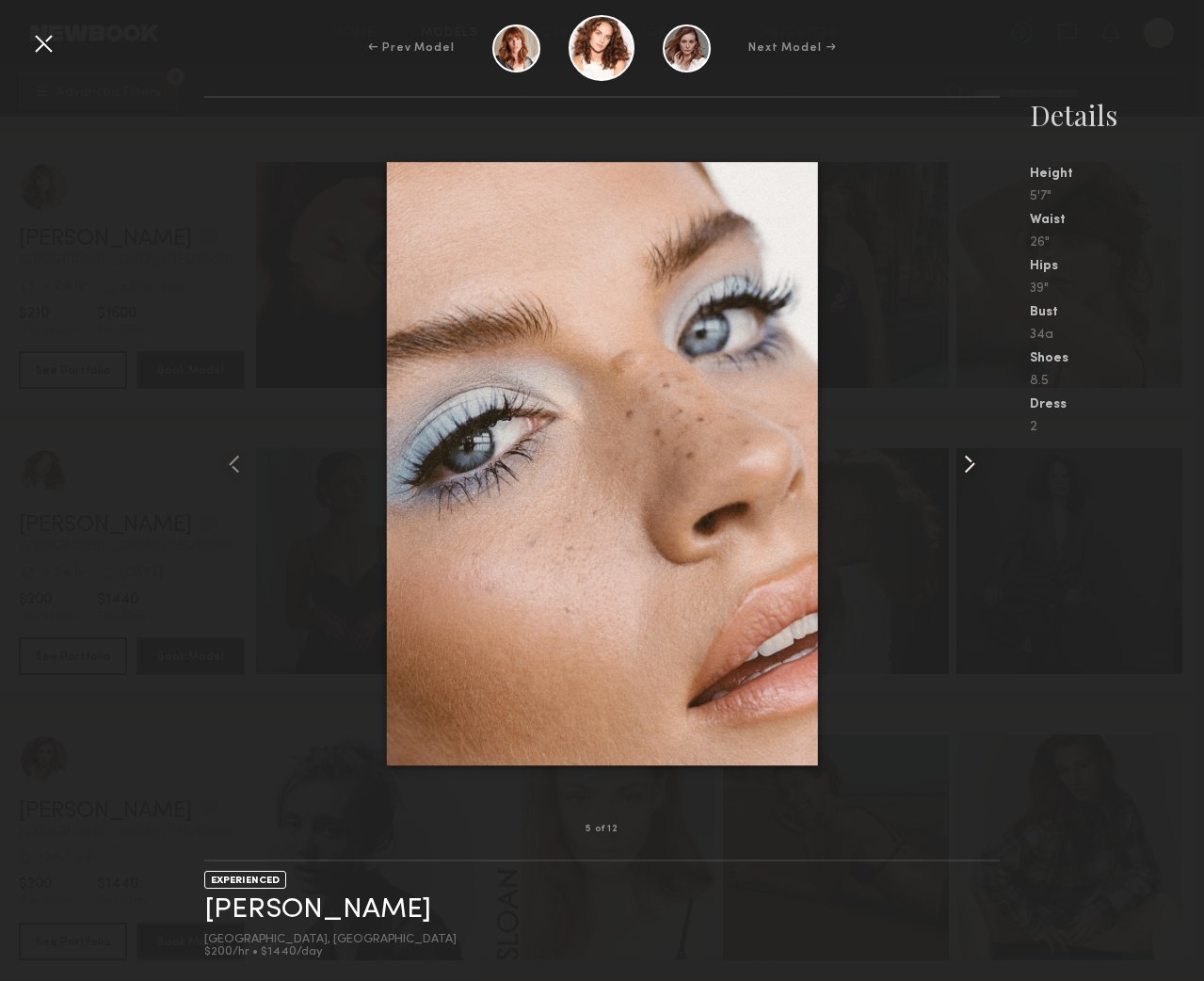
click at [956, 461] on common-icon at bounding box center [970, 464] width 31 height 31
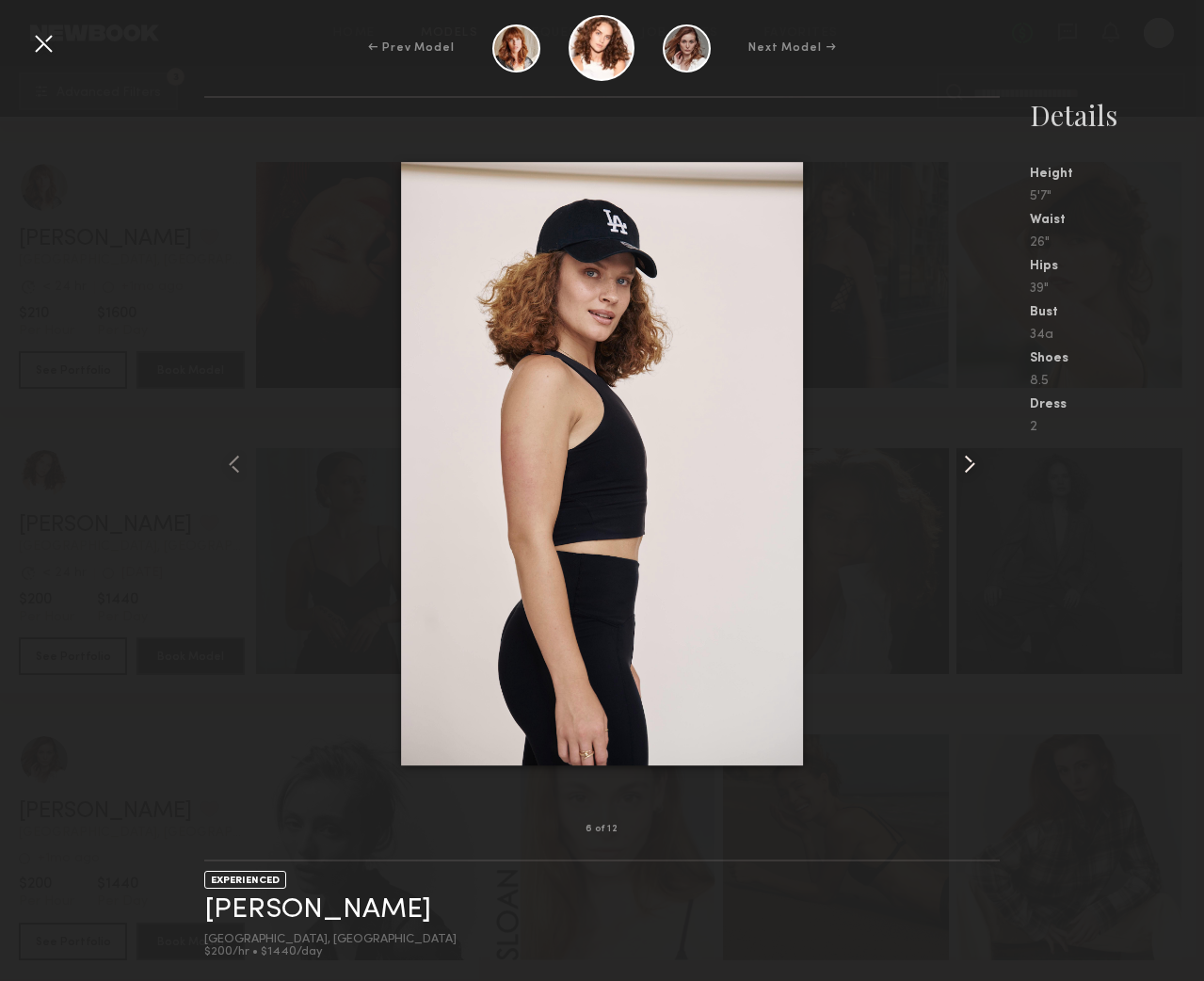
click at [956, 461] on common-icon at bounding box center [970, 464] width 31 height 31
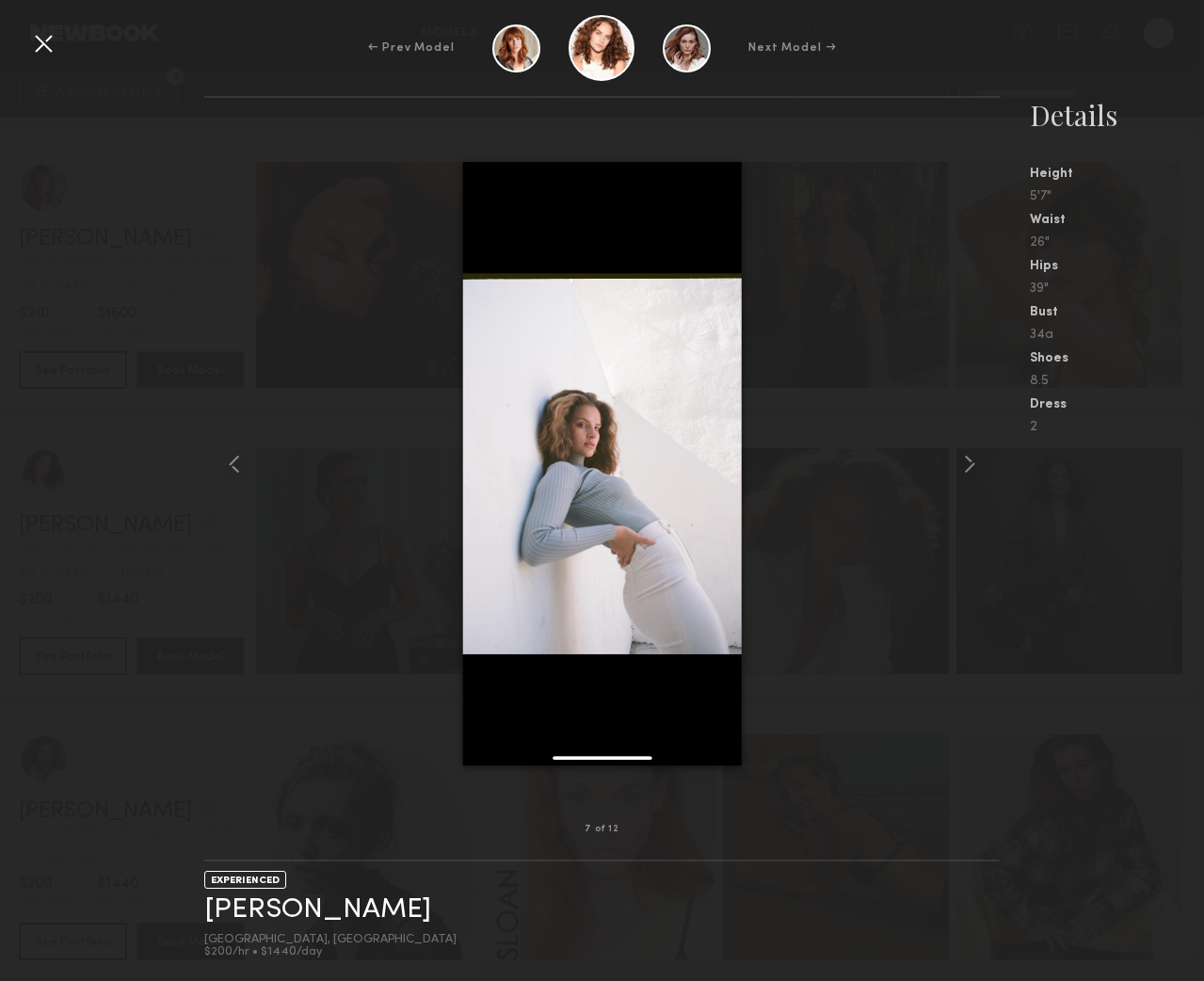
click at [41, 44] on div at bounding box center [44, 44] width 31 height 31
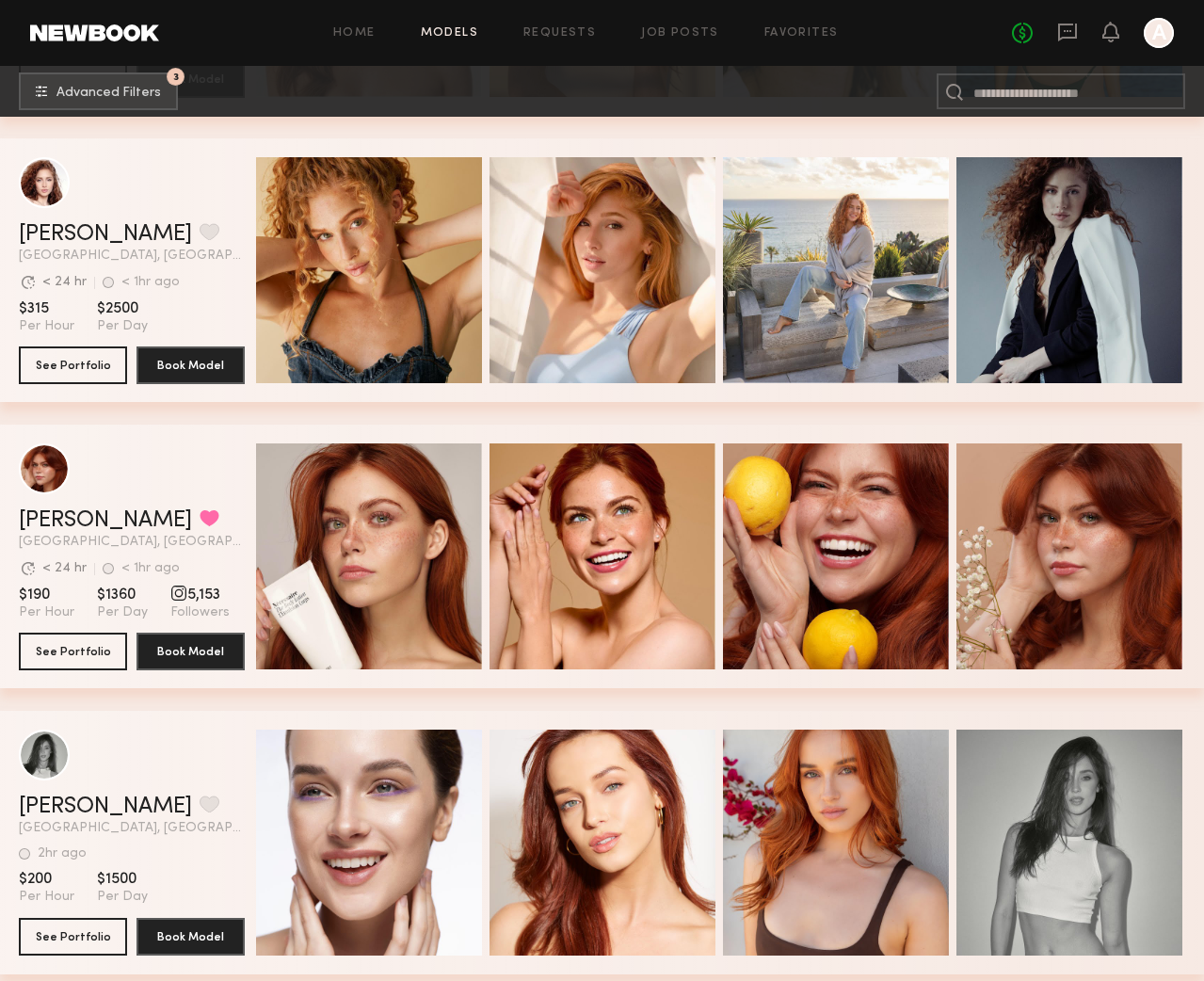
scroll to position [1987, 0]
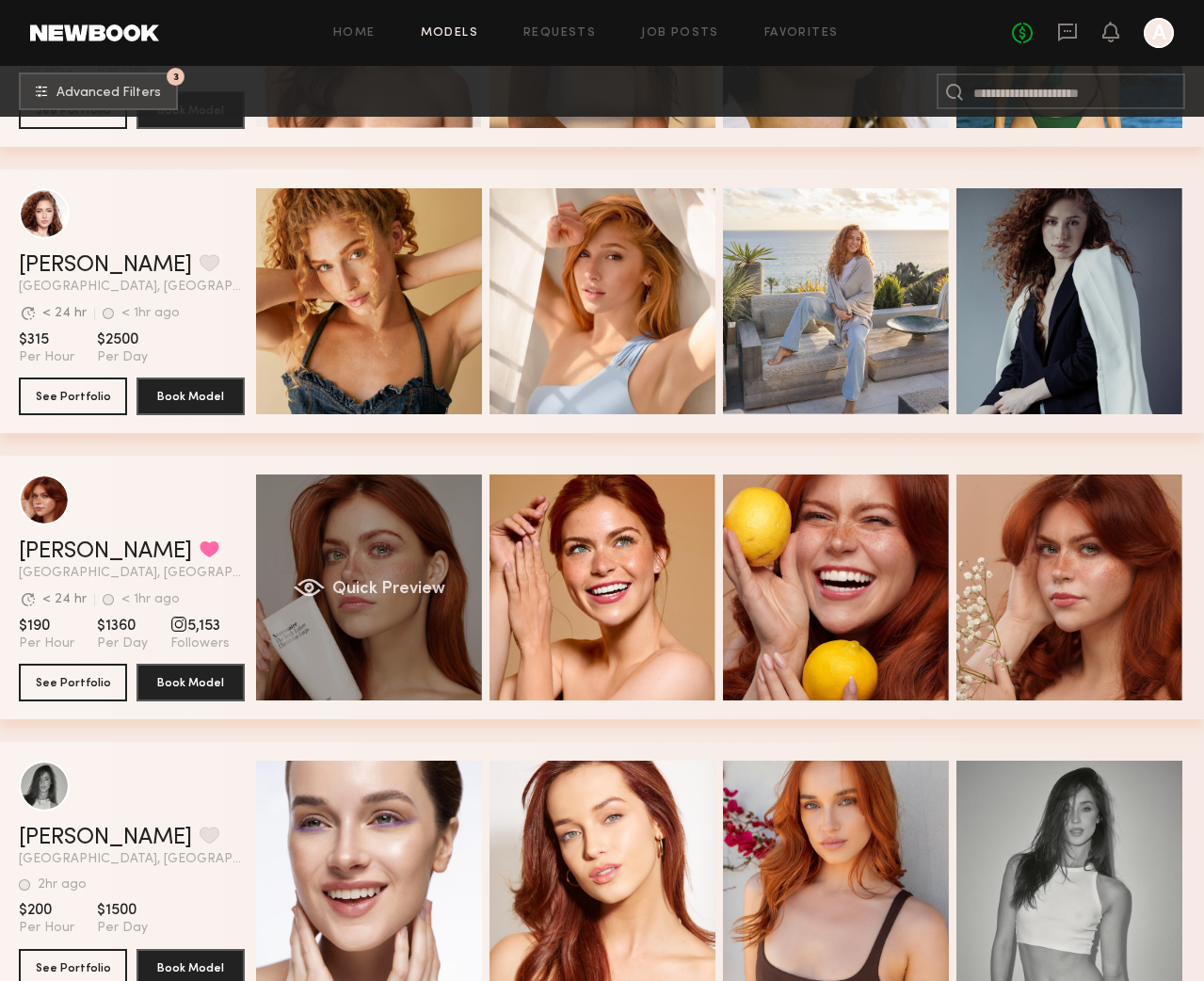
click at [379, 582] on span "Quick Preview" at bounding box center [389, 589] width 113 height 17
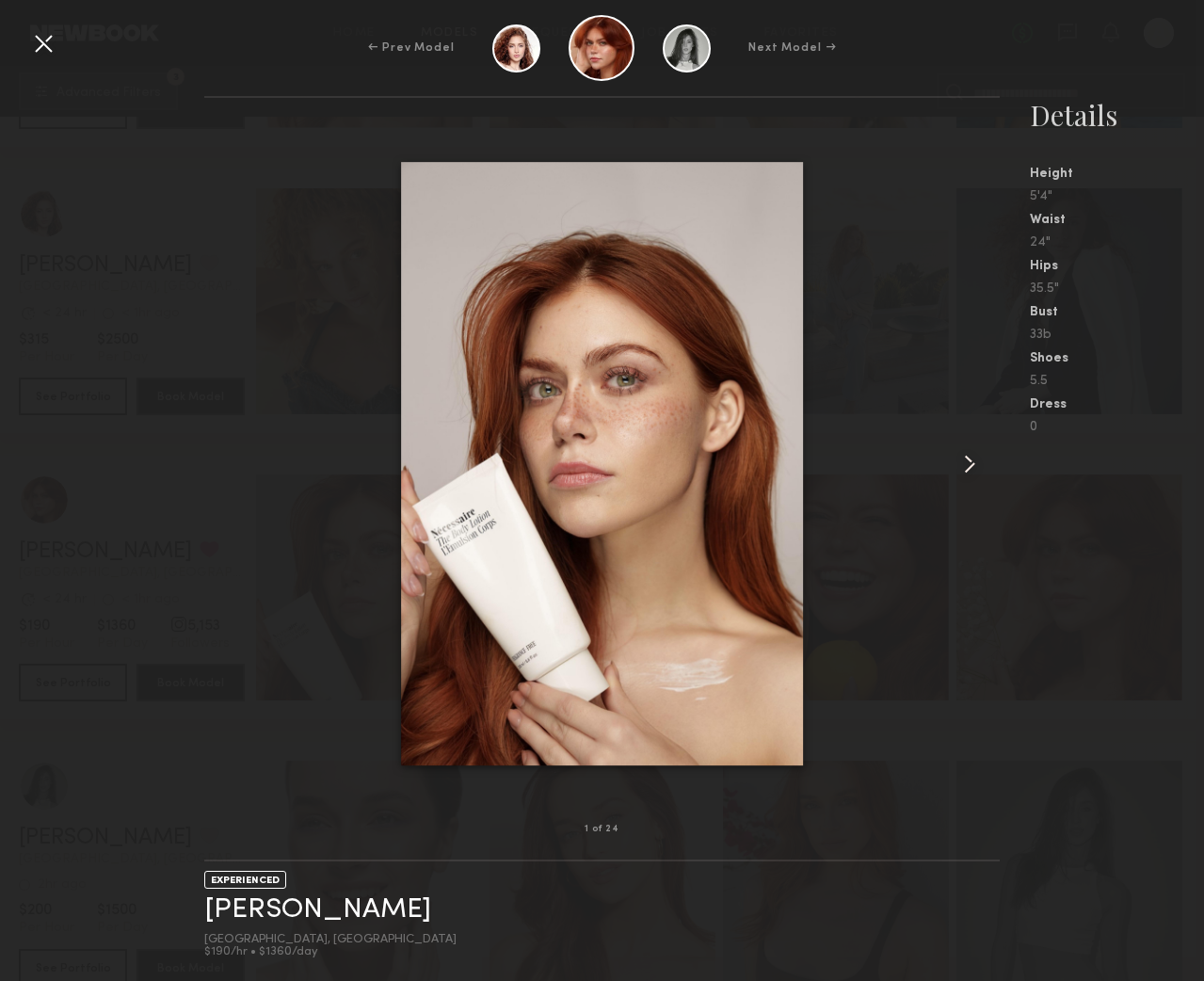
click at [967, 461] on common-icon at bounding box center [970, 464] width 31 height 31
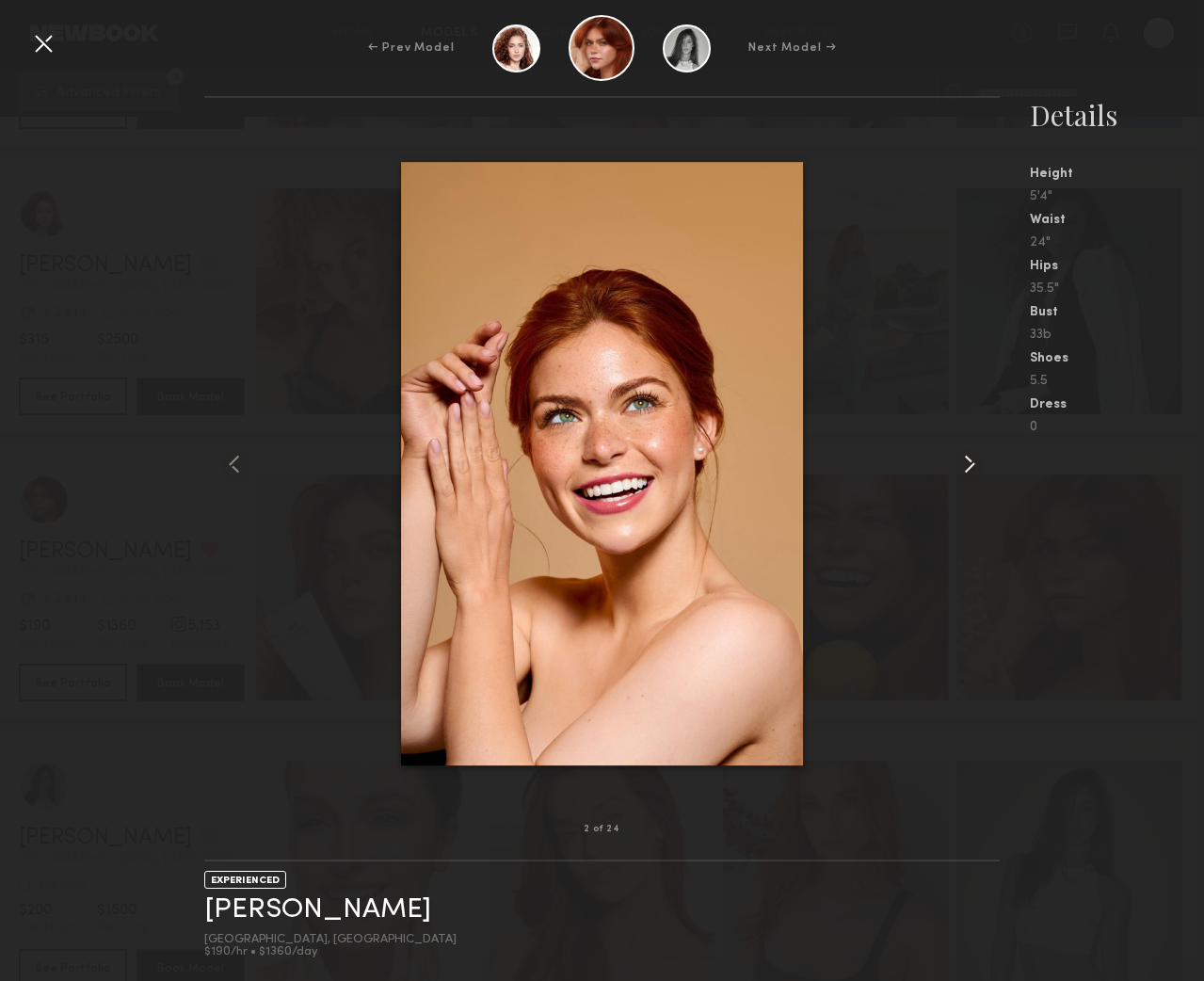
click at [967, 461] on common-icon at bounding box center [970, 464] width 31 height 31
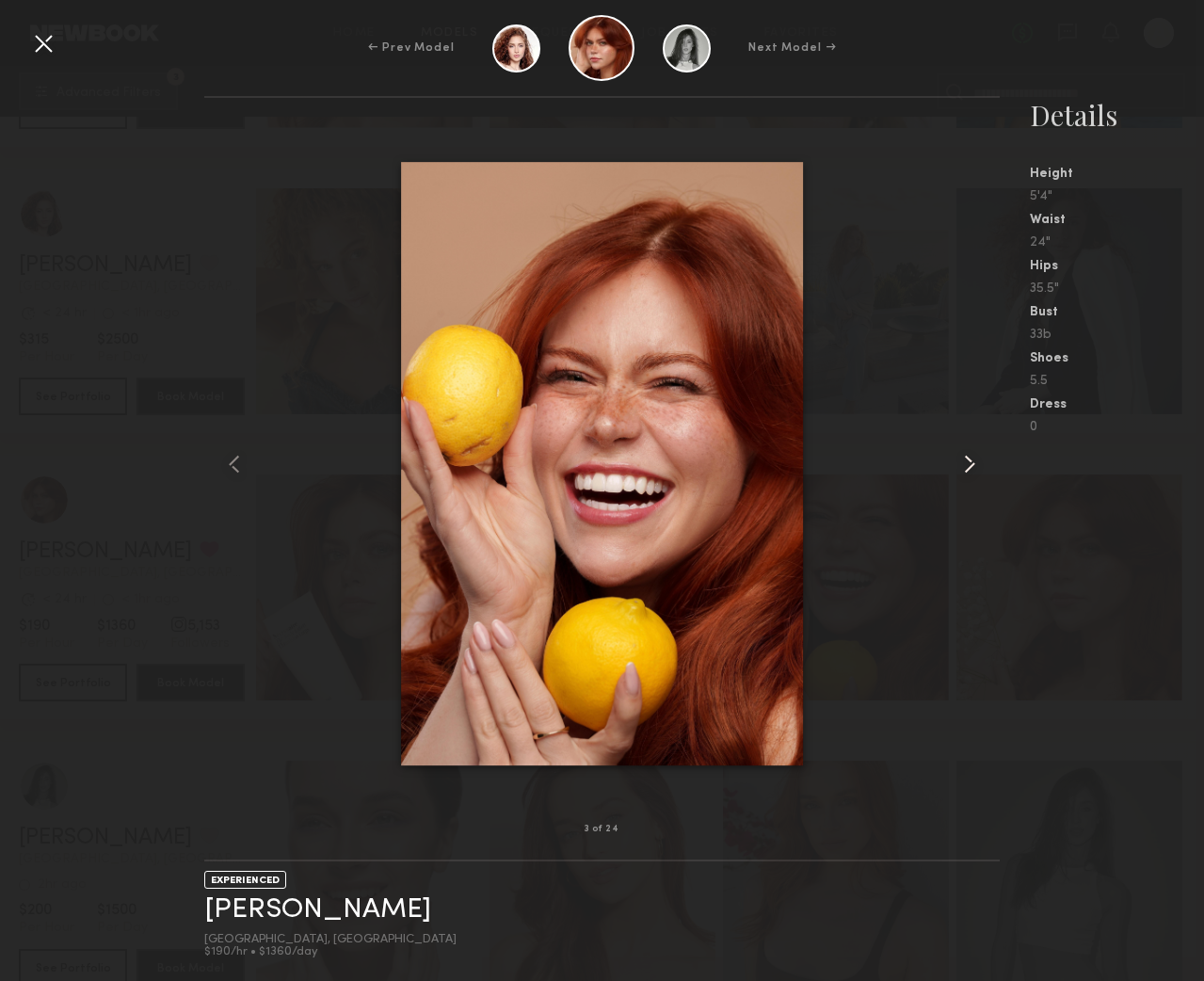
click at [967, 461] on common-icon at bounding box center [970, 464] width 31 height 31
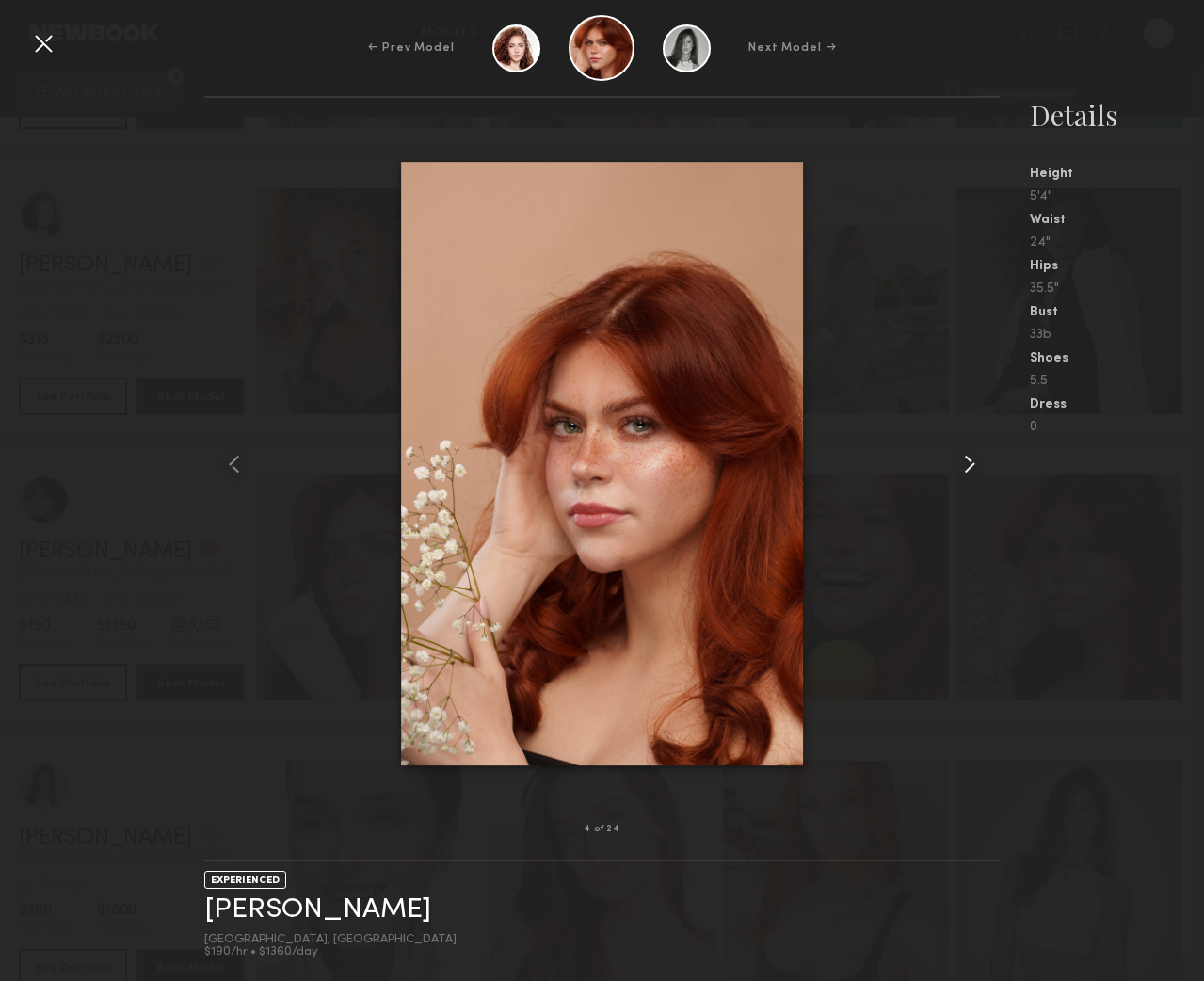
click at [967, 461] on common-icon at bounding box center [970, 464] width 31 height 31
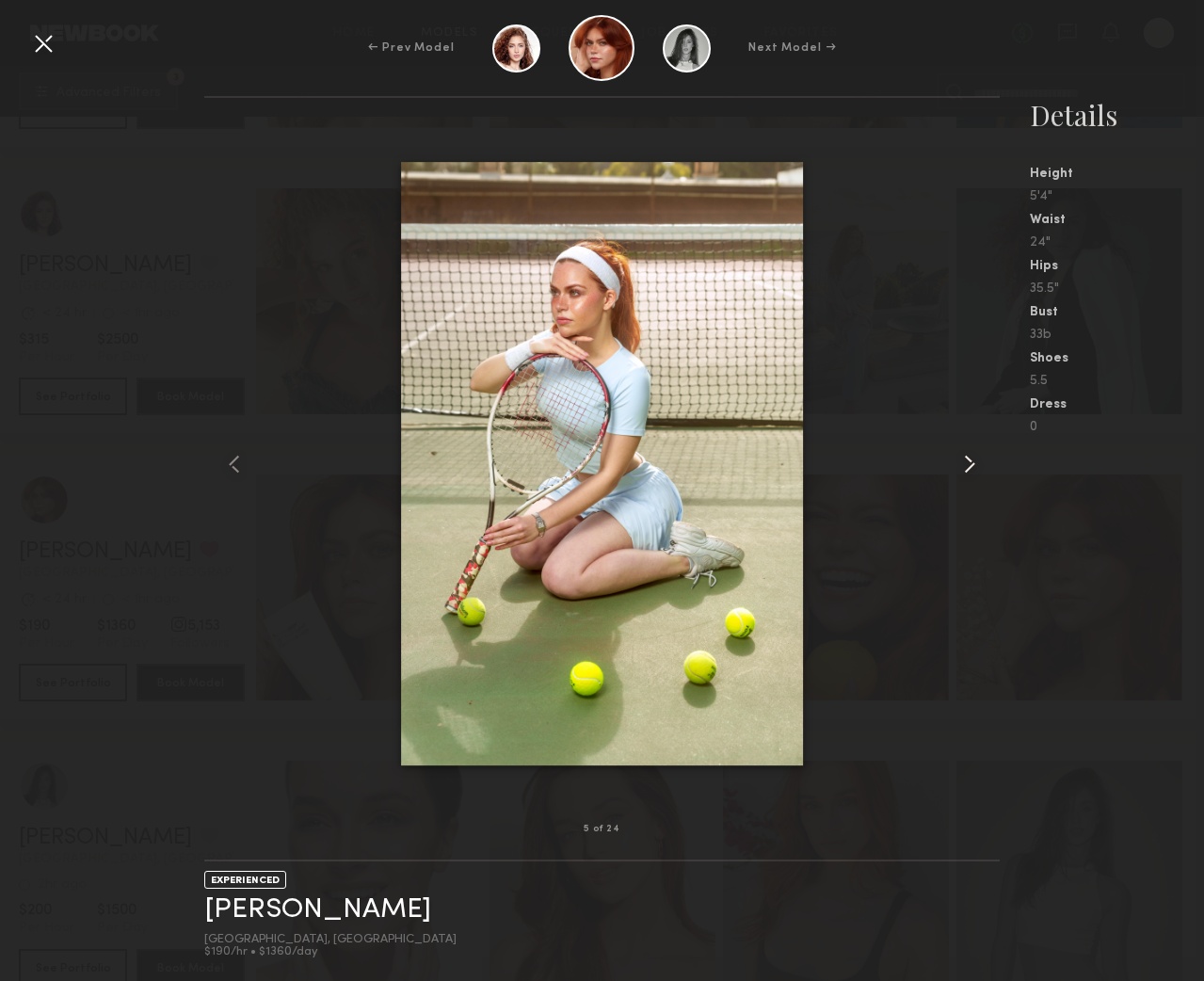
click at [967, 461] on common-icon at bounding box center [970, 464] width 31 height 31
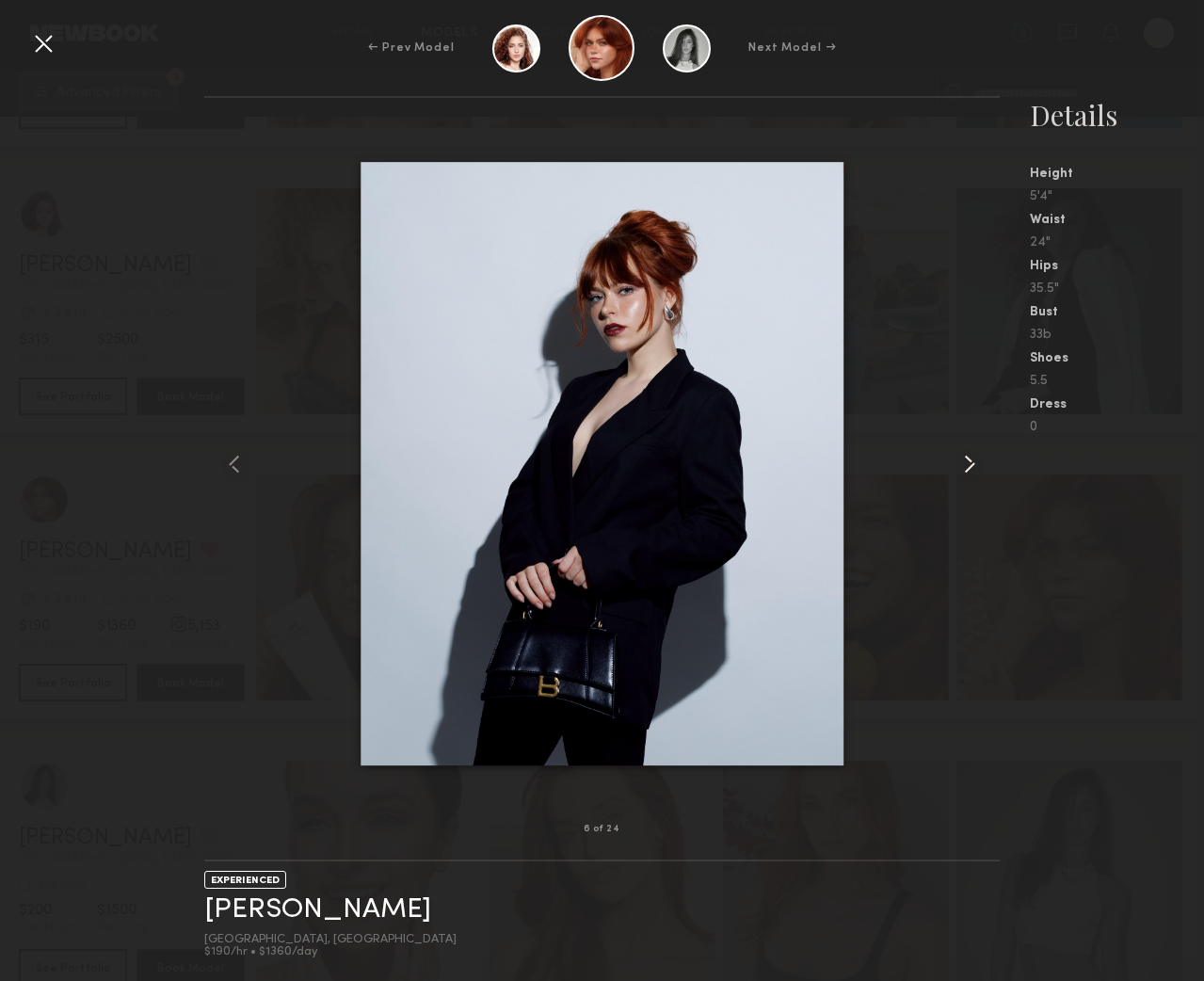
click at [967, 461] on common-icon at bounding box center [970, 464] width 31 height 31
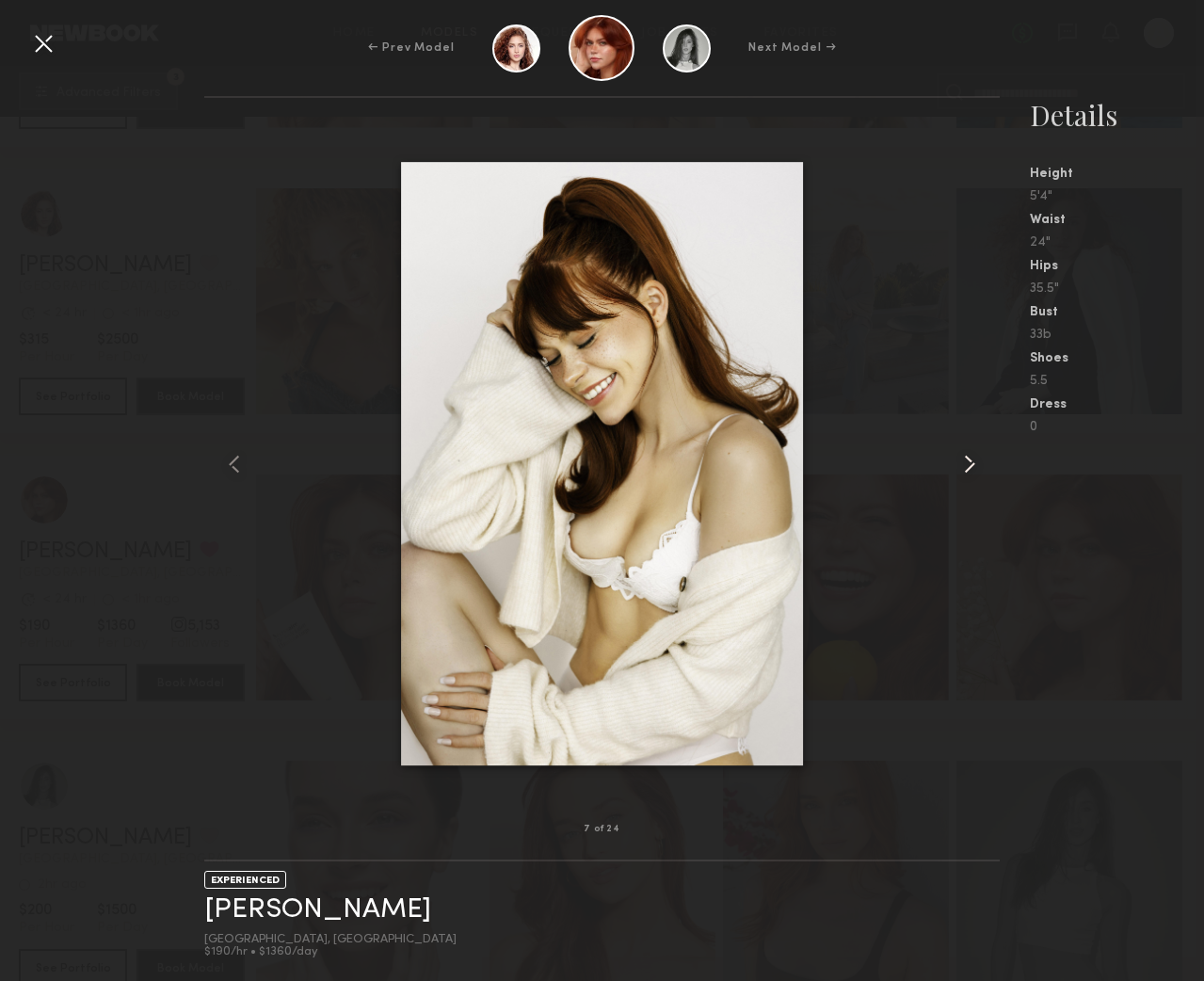
click at [967, 461] on common-icon at bounding box center [970, 464] width 31 height 31
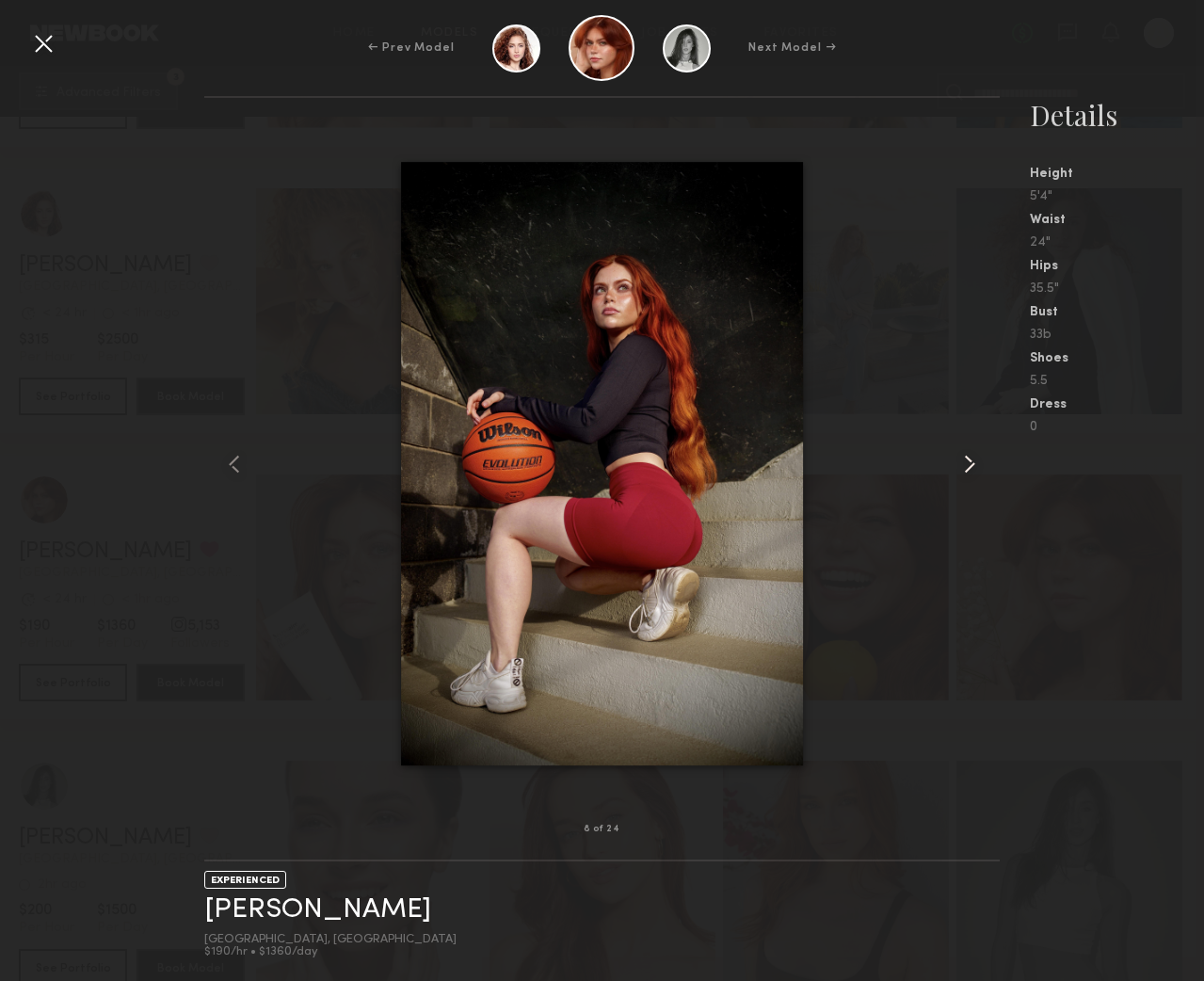
click at [967, 461] on common-icon at bounding box center [970, 464] width 31 height 31
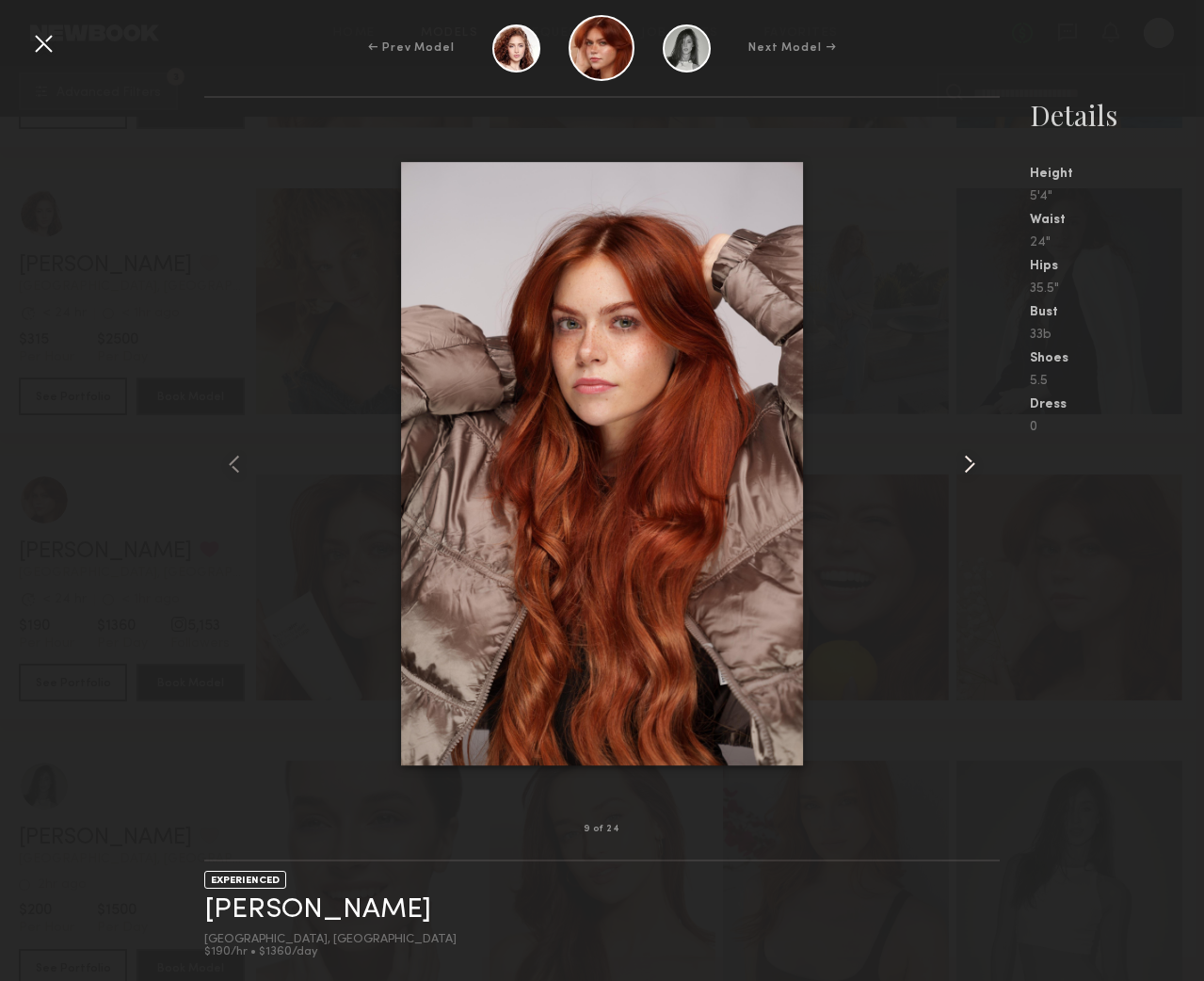
click at [967, 461] on common-icon at bounding box center [970, 464] width 31 height 31
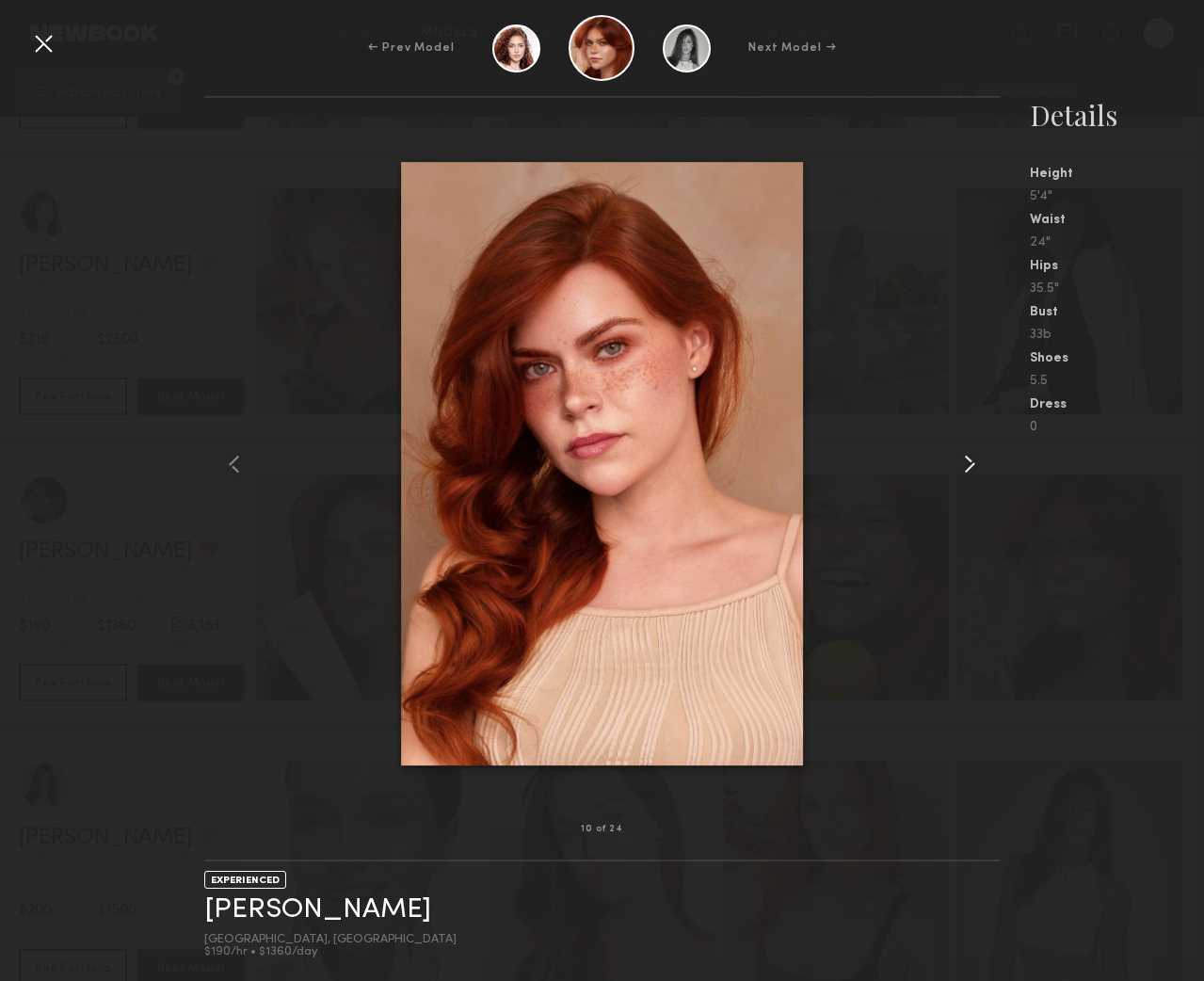
click at [967, 461] on common-icon at bounding box center [970, 464] width 31 height 31
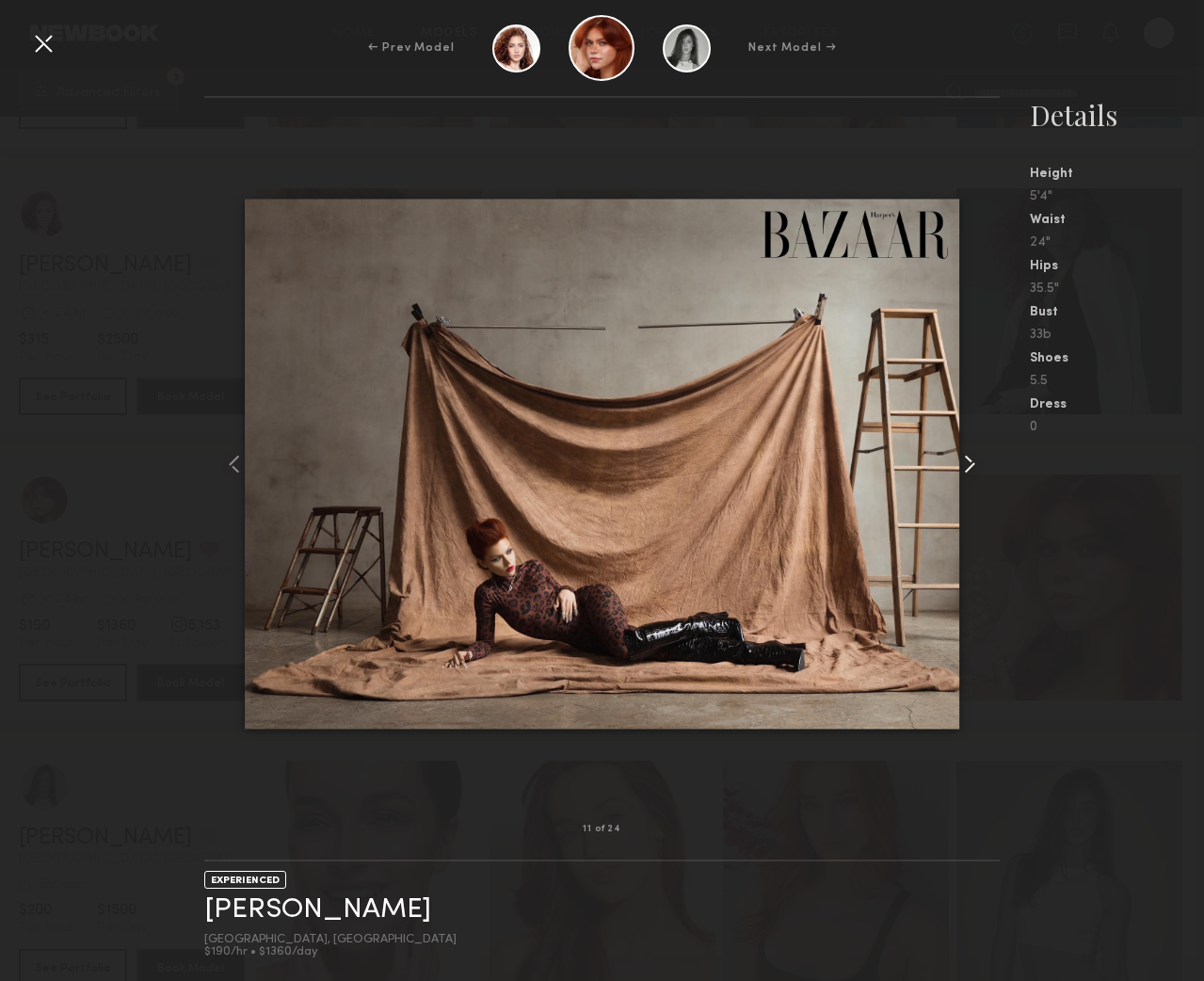
click at [967, 461] on common-icon at bounding box center [970, 464] width 31 height 31
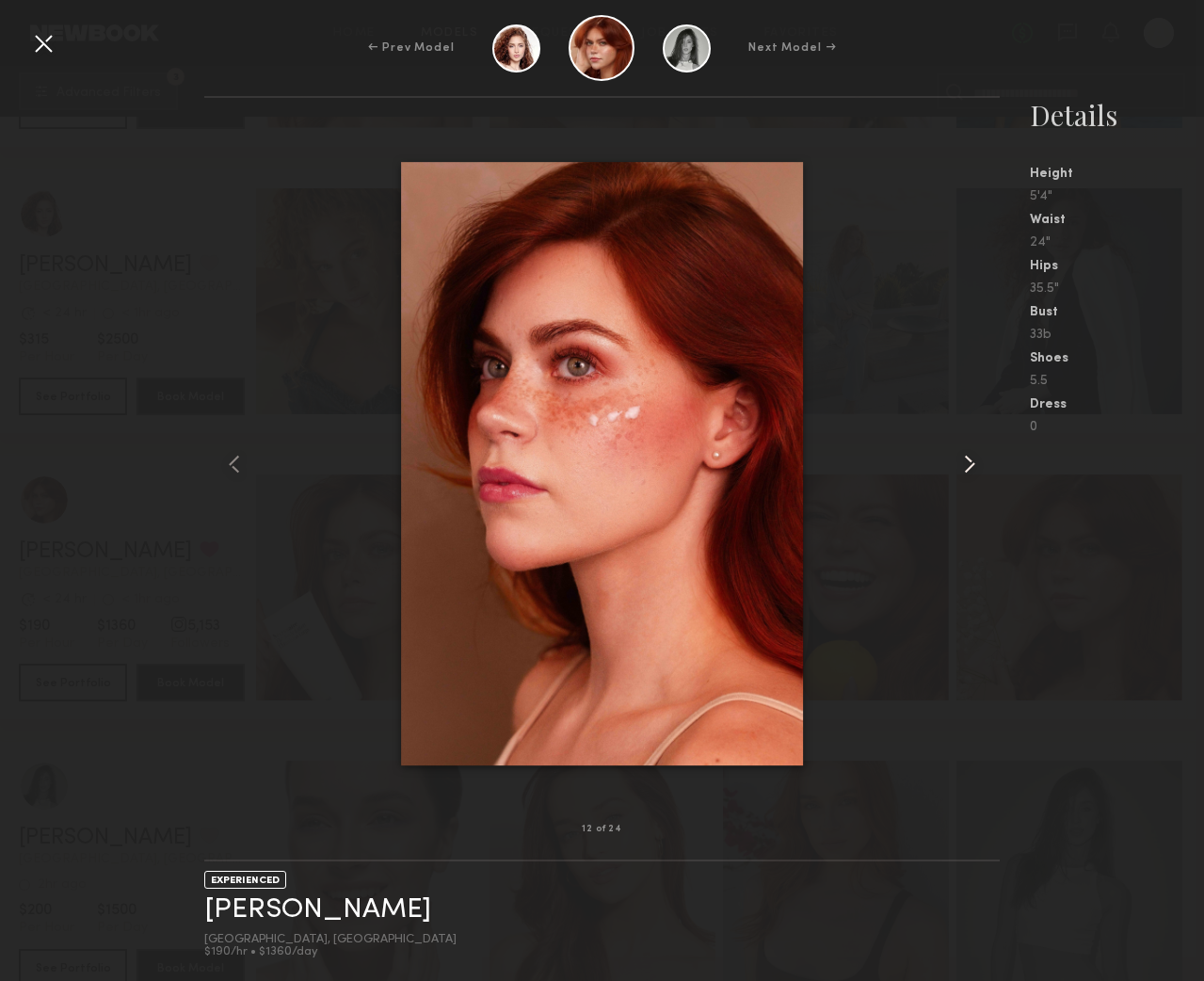
click at [967, 461] on common-icon at bounding box center [970, 464] width 31 height 31
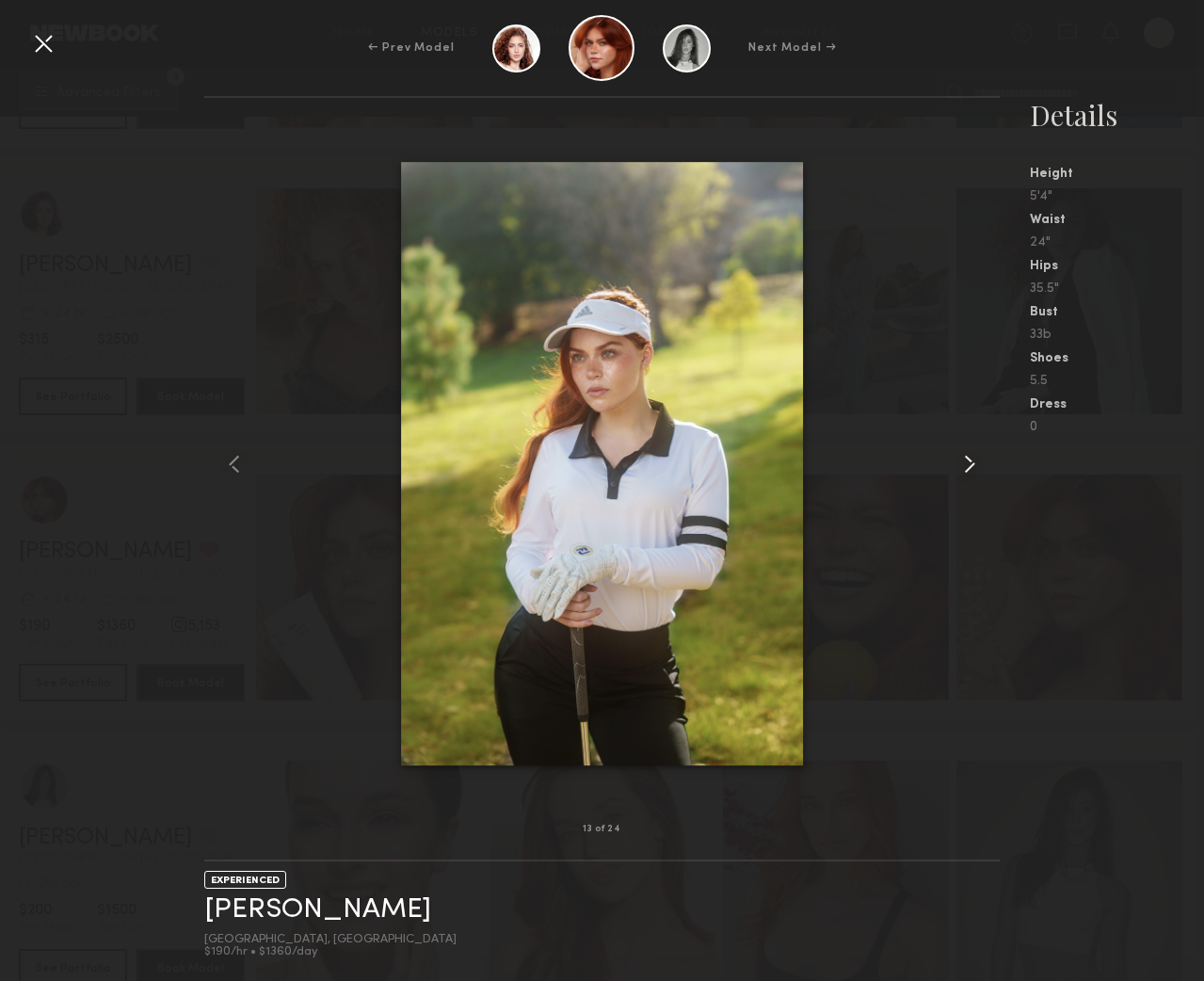
click at [967, 461] on common-icon at bounding box center [970, 464] width 31 height 31
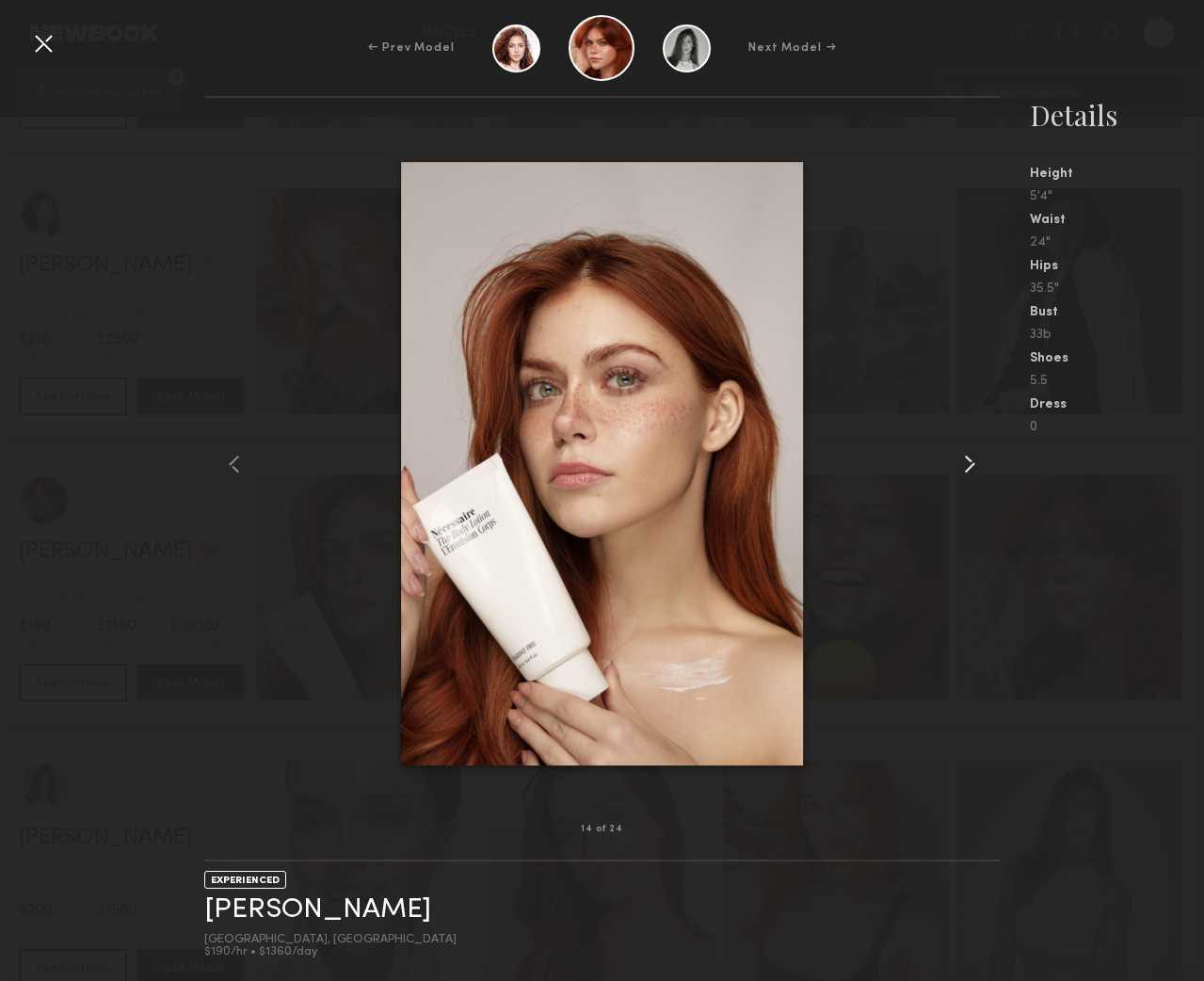
click at [967, 461] on common-icon at bounding box center [970, 464] width 31 height 31
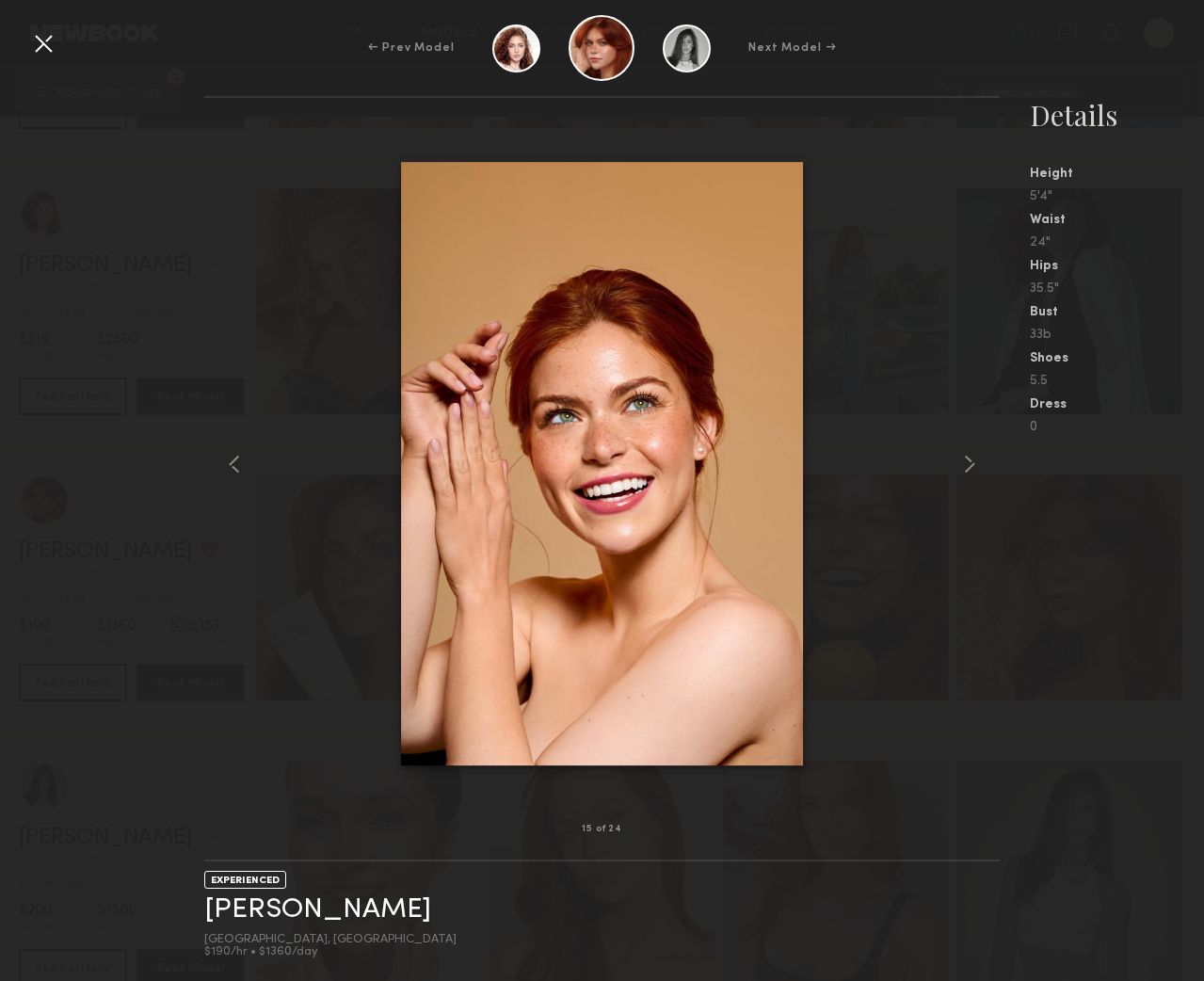
click at [37, 43] on div at bounding box center [44, 44] width 31 height 31
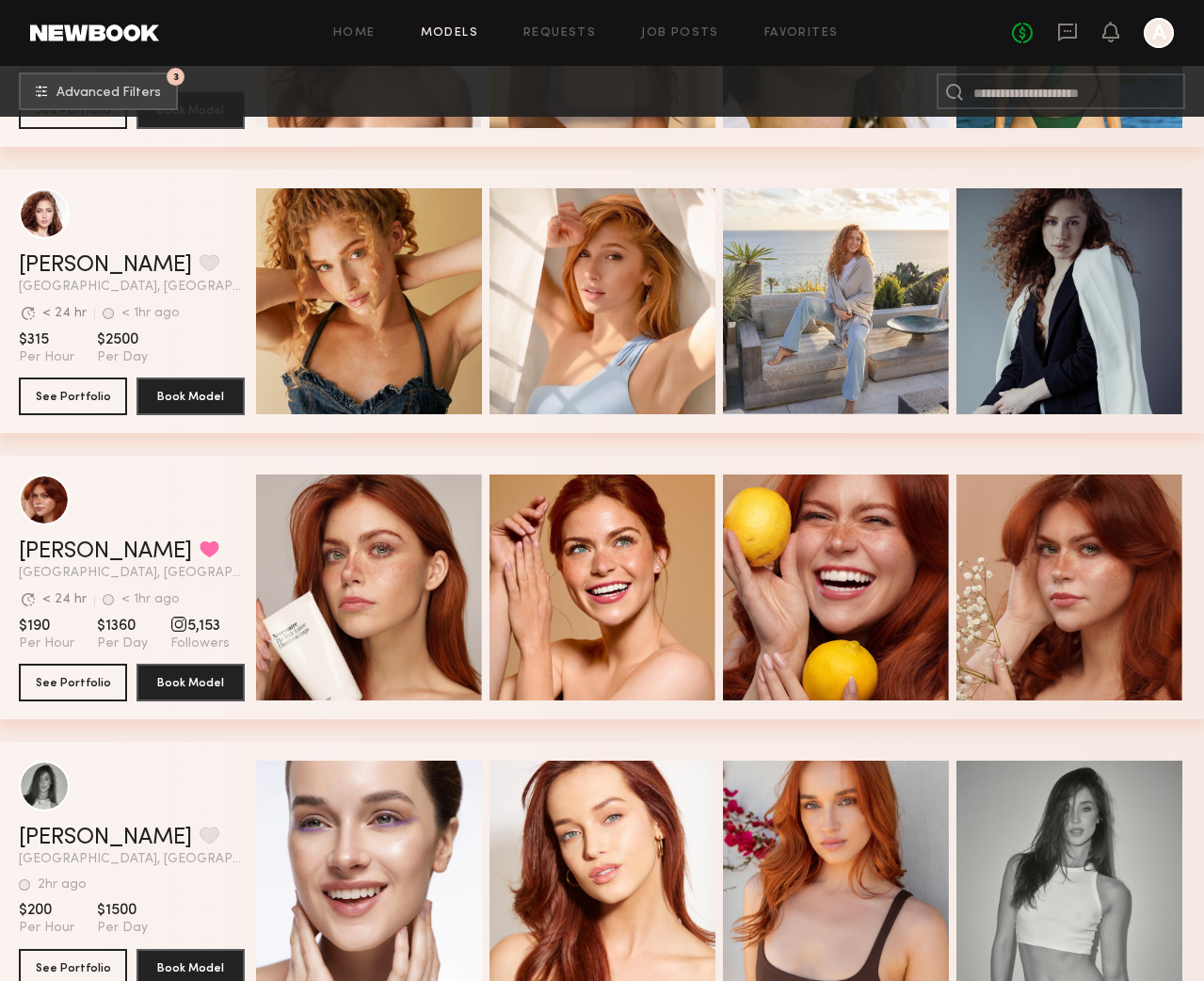
scroll to position [2079, 0]
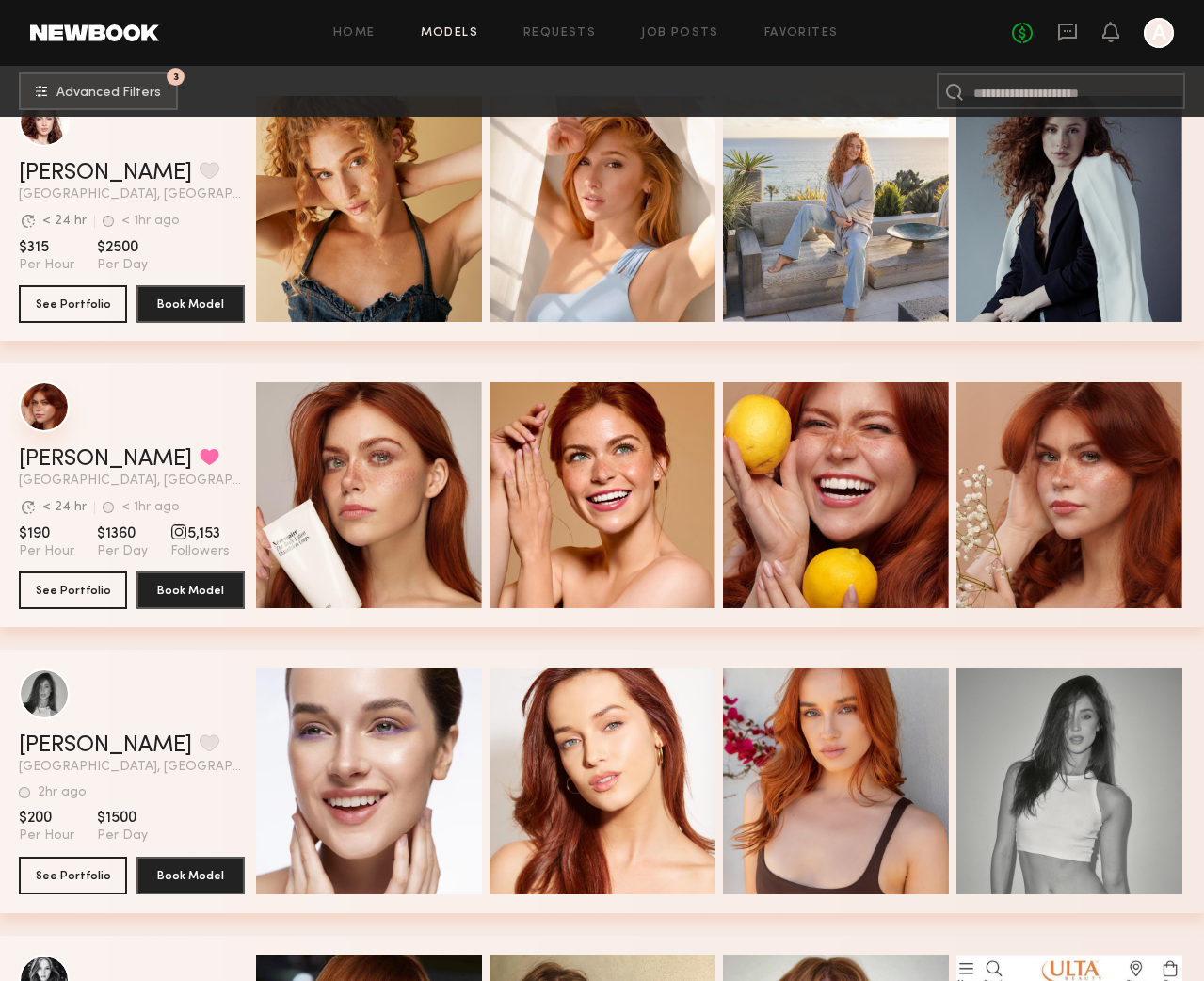
click at [50, 406] on div "grid" at bounding box center [44, 406] width 51 height 51
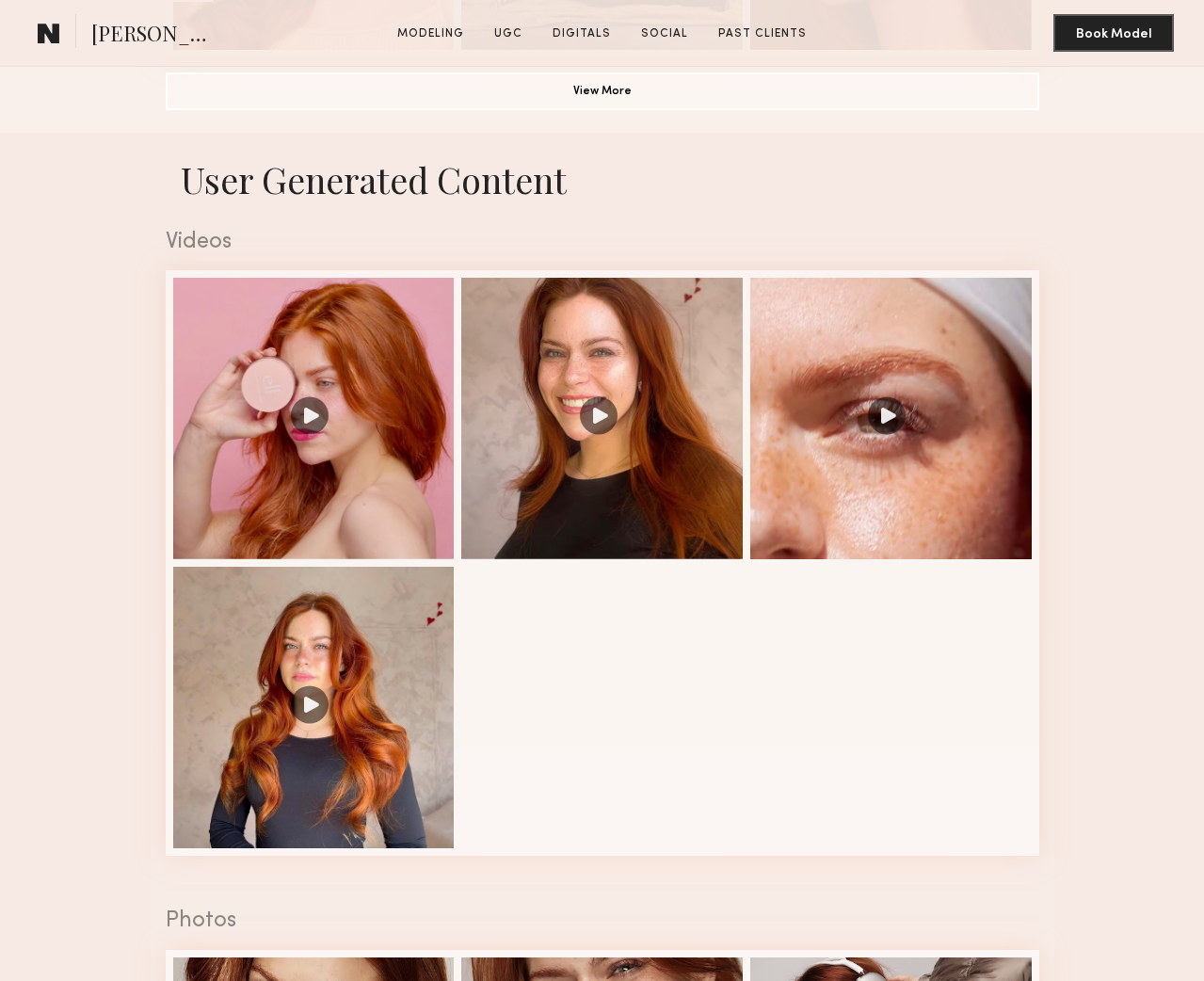
scroll to position [1757, 0]
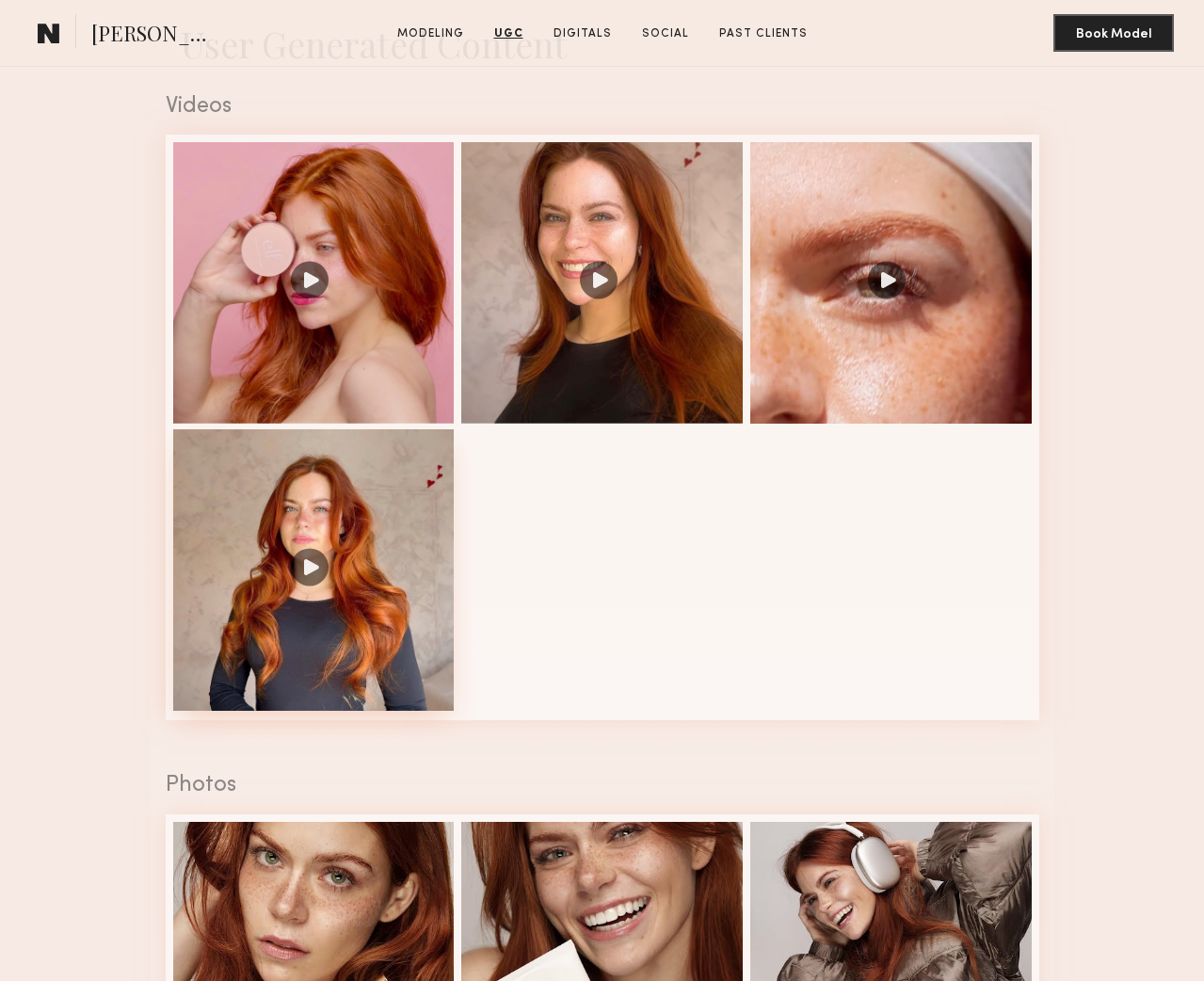
click at [366, 552] on div at bounding box center [313, 569] width 282 height 282
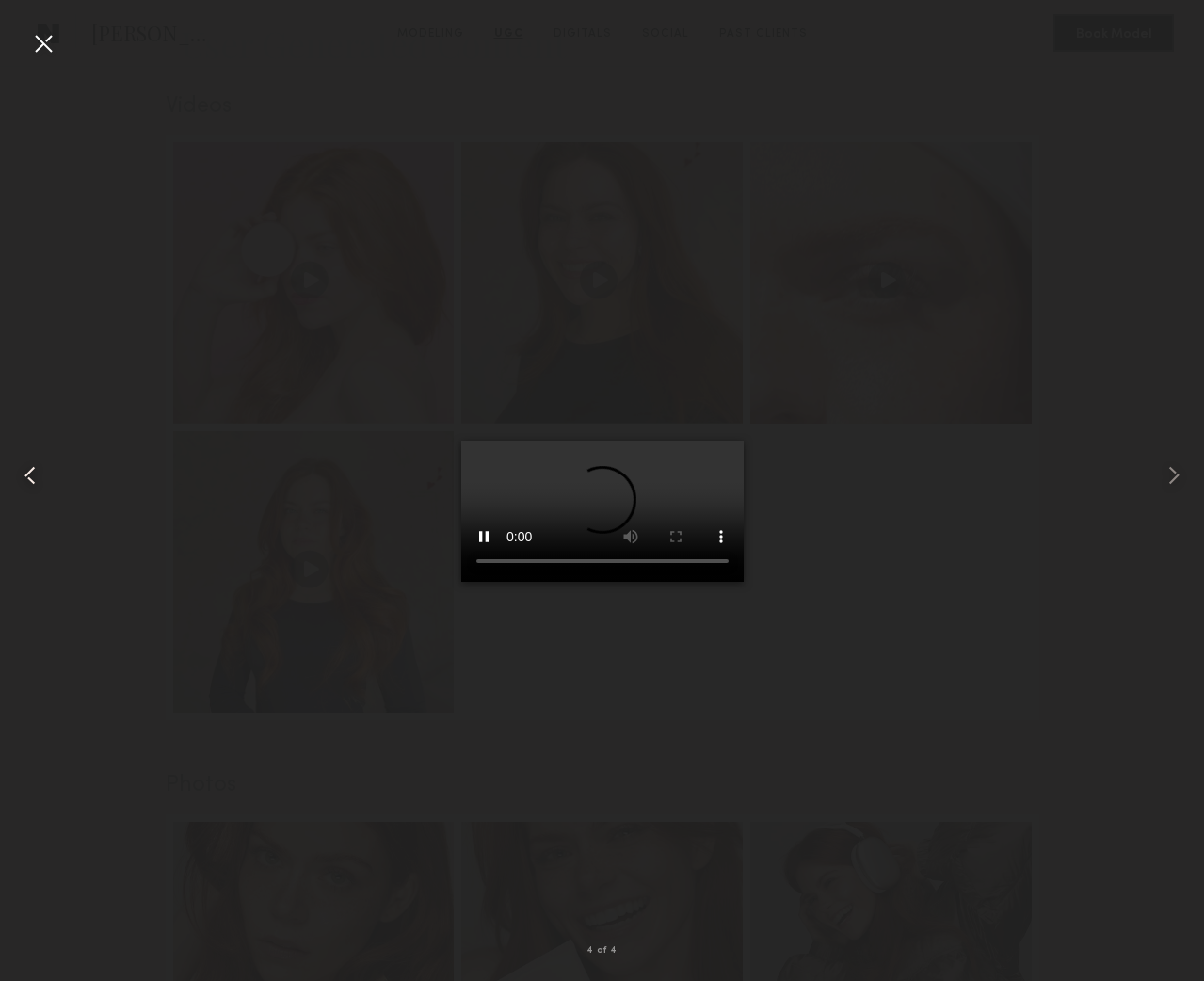
click at [23, 476] on common-icon at bounding box center [31, 476] width 31 height 31
click at [41, 44] on div at bounding box center [44, 44] width 31 height 31
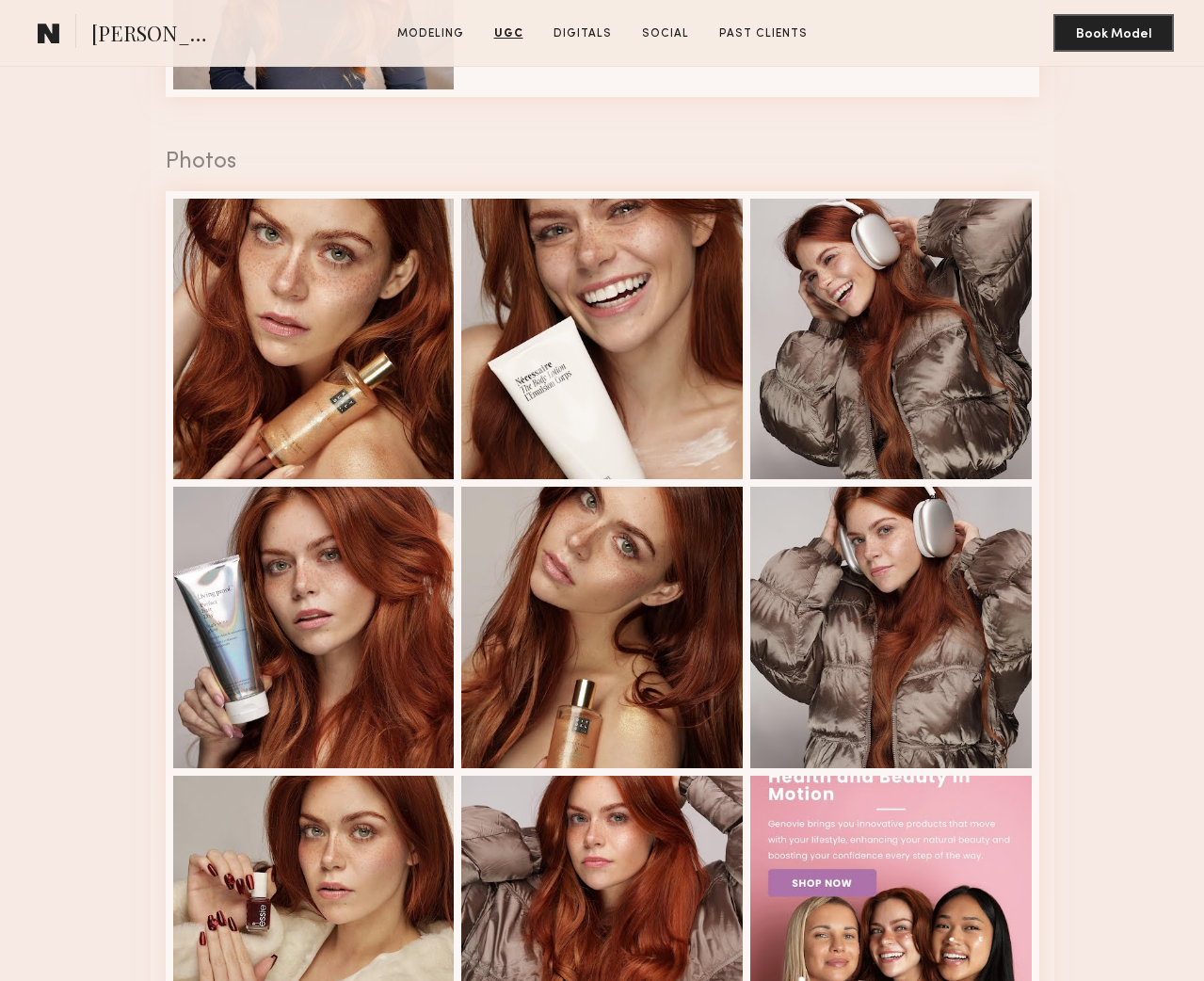
scroll to position [2425, 0]
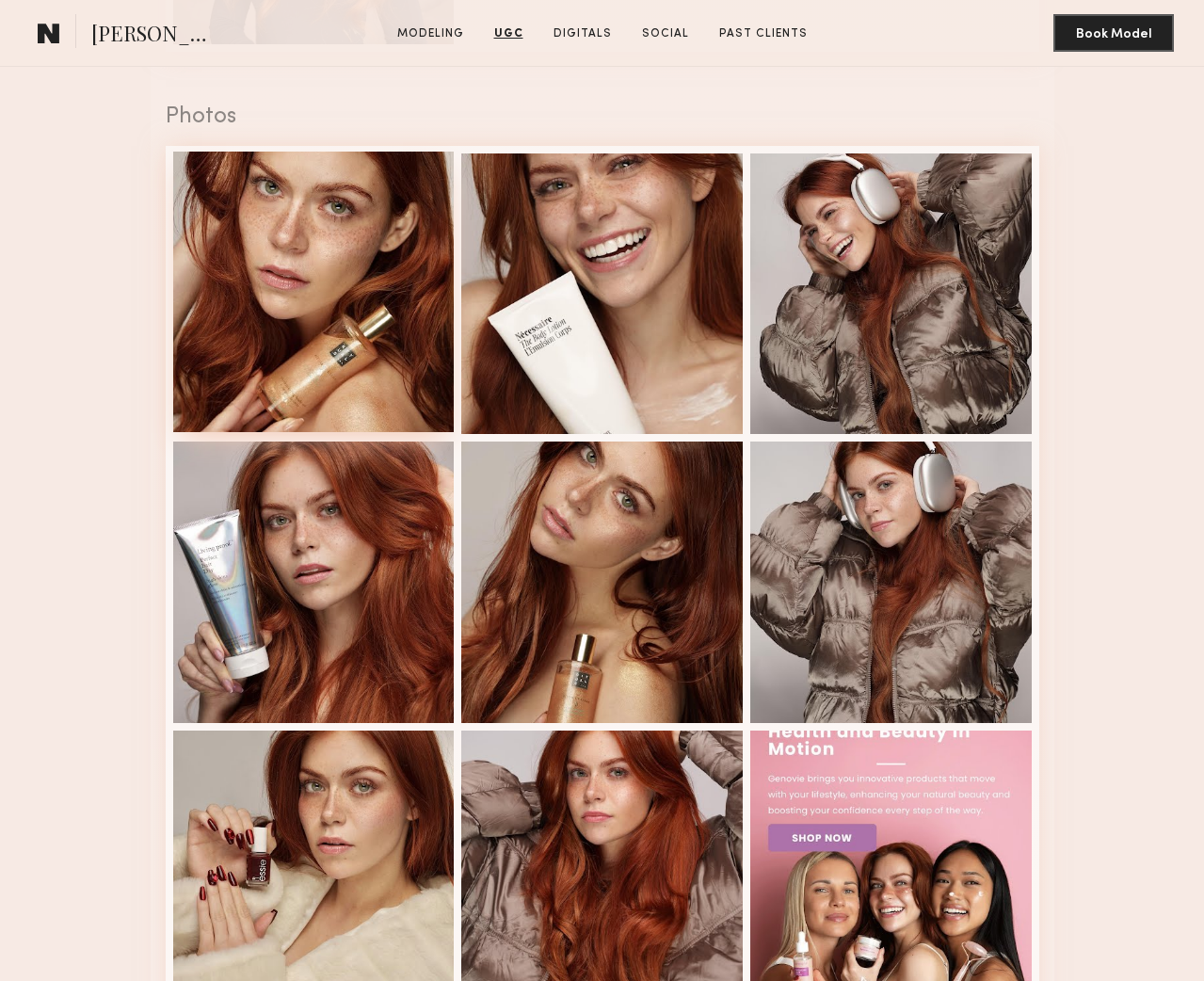
click at [316, 282] on div at bounding box center [313, 292] width 282 height 282
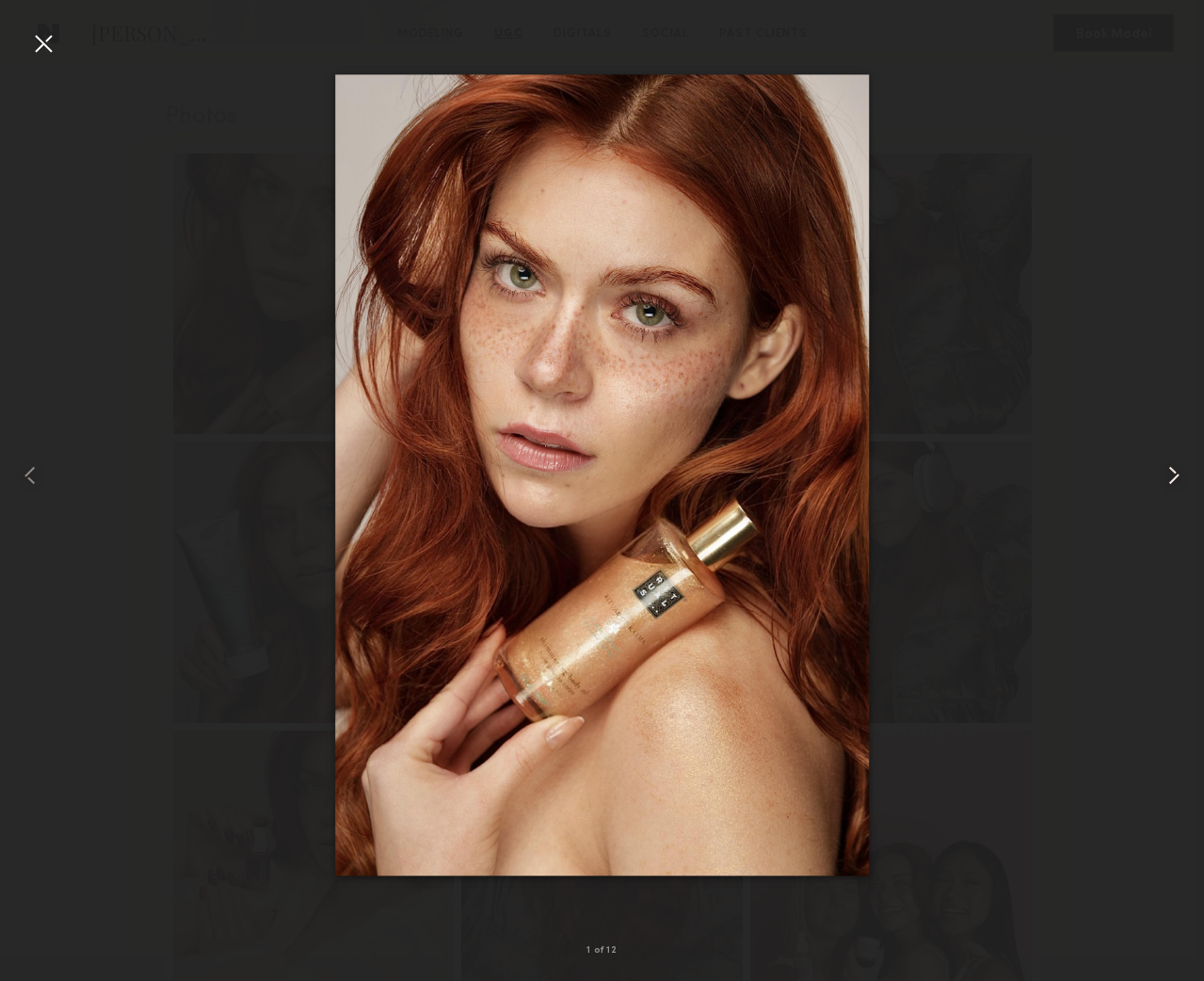
click at [1172, 474] on common-icon at bounding box center [1174, 476] width 31 height 31
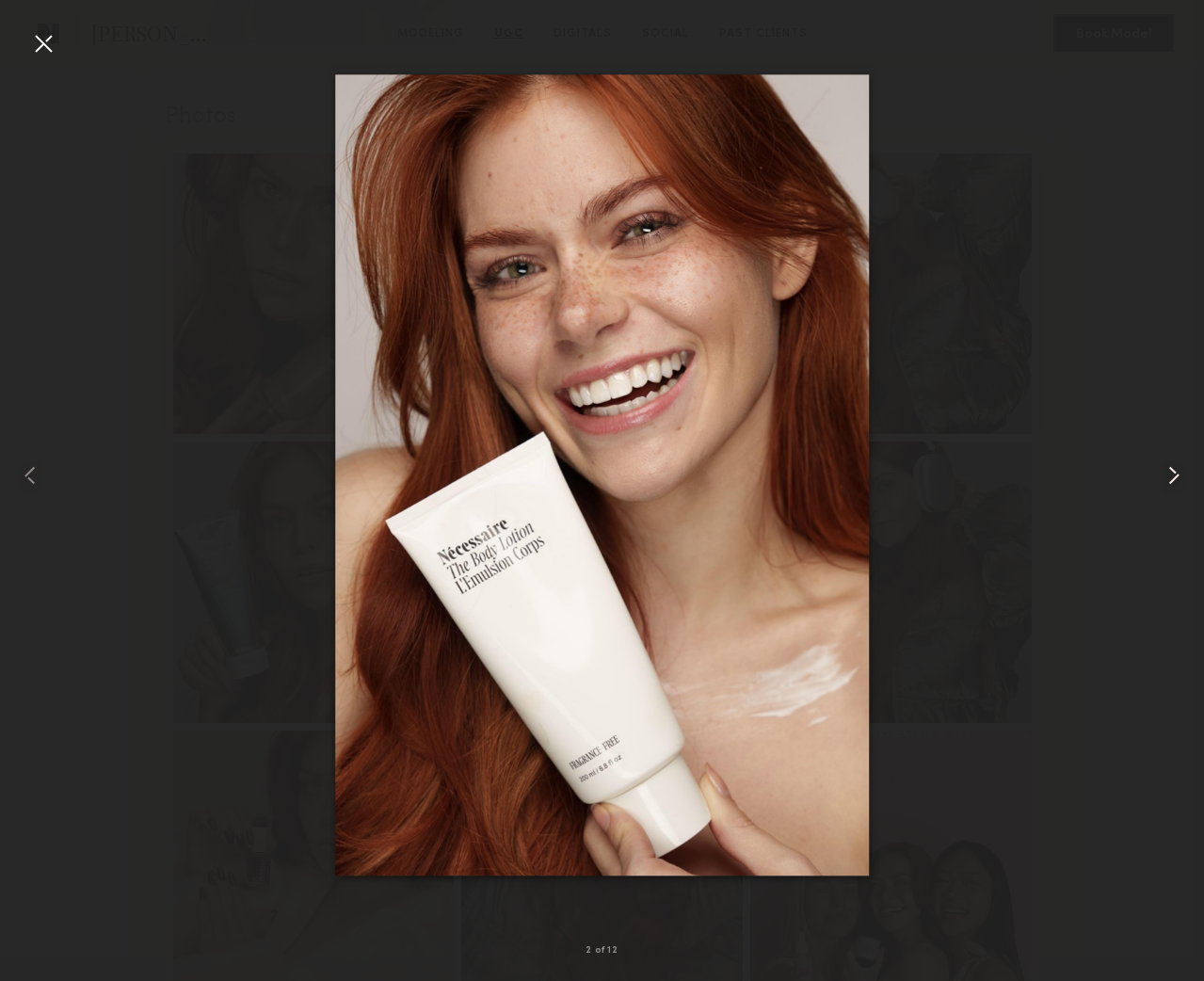
click at [1172, 474] on common-icon at bounding box center [1174, 476] width 31 height 31
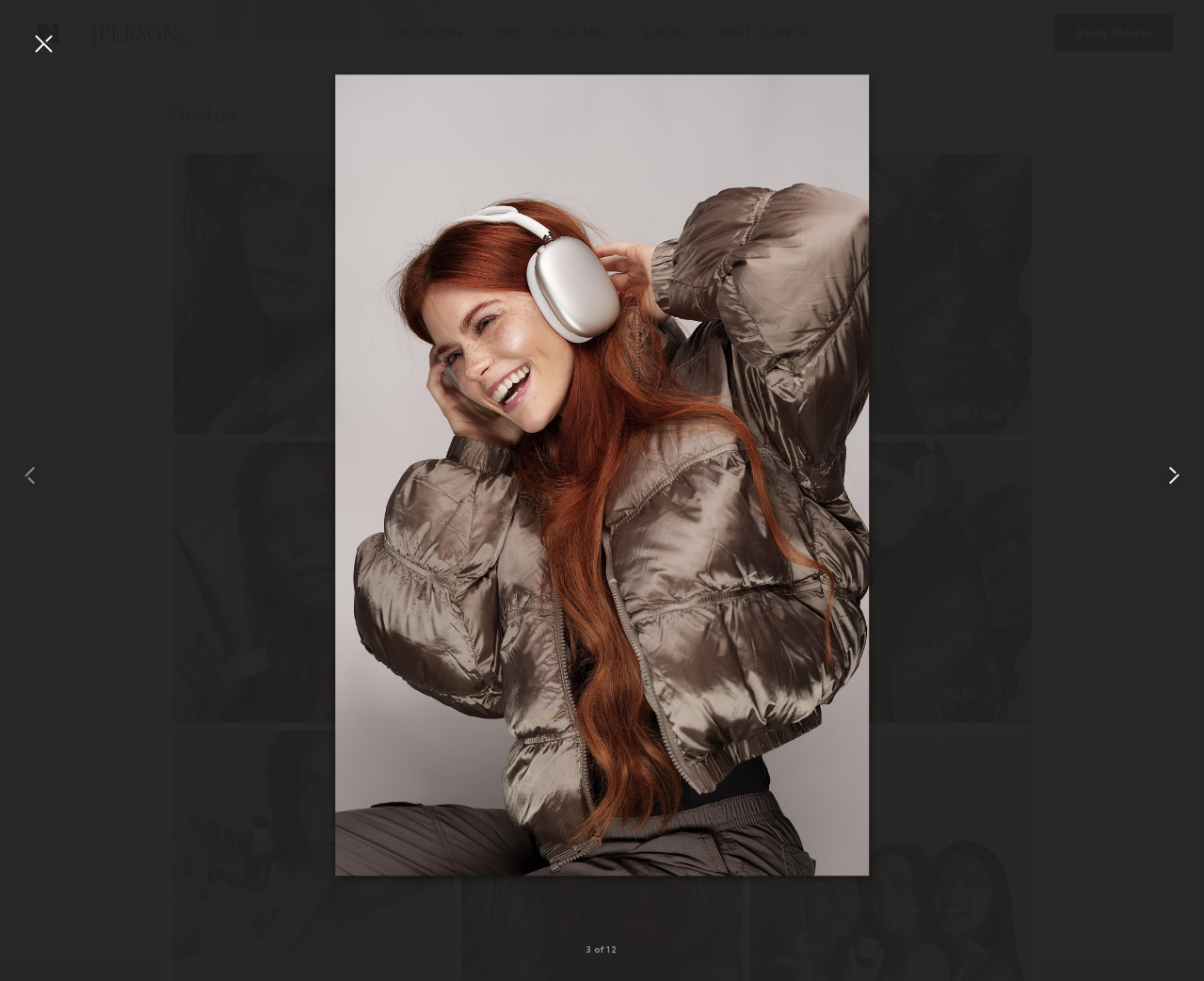
click at [1172, 474] on common-icon at bounding box center [1174, 476] width 31 height 31
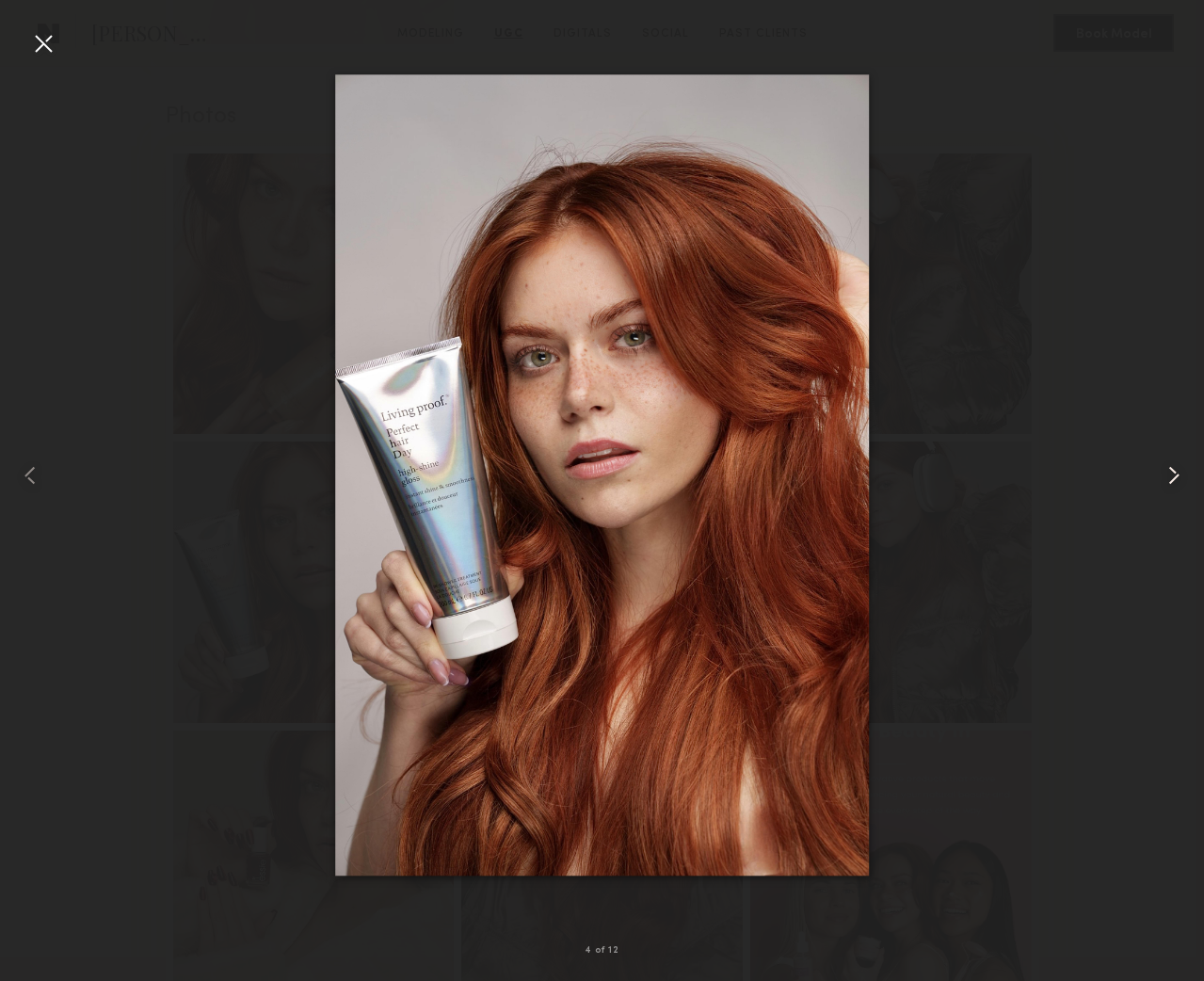
click at [1172, 474] on common-icon at bounding box center [1174, 476] width 31 height 31
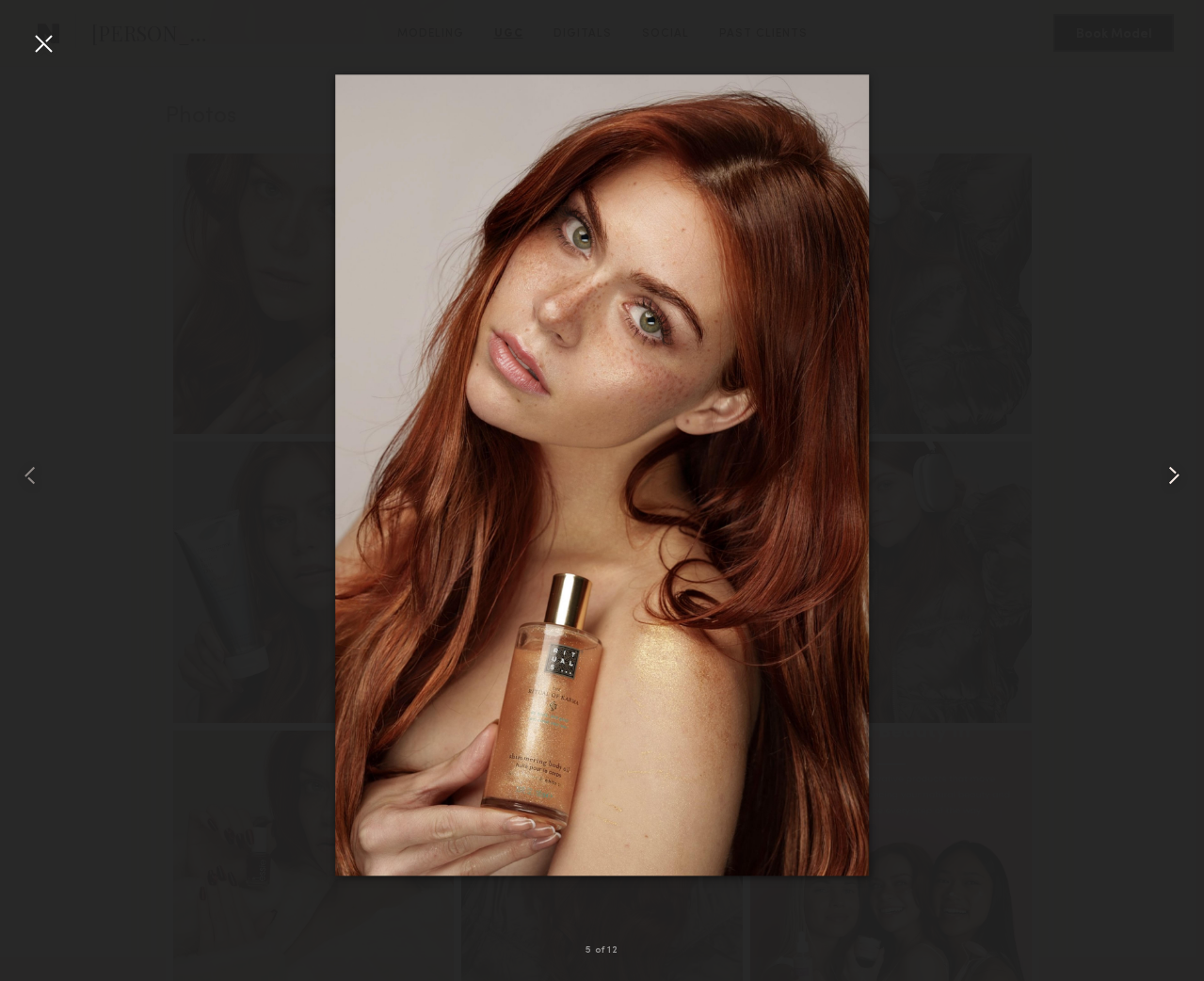
click at [1172, 474] on common-icon at bounding box center [1174, 476] width 31 height 31
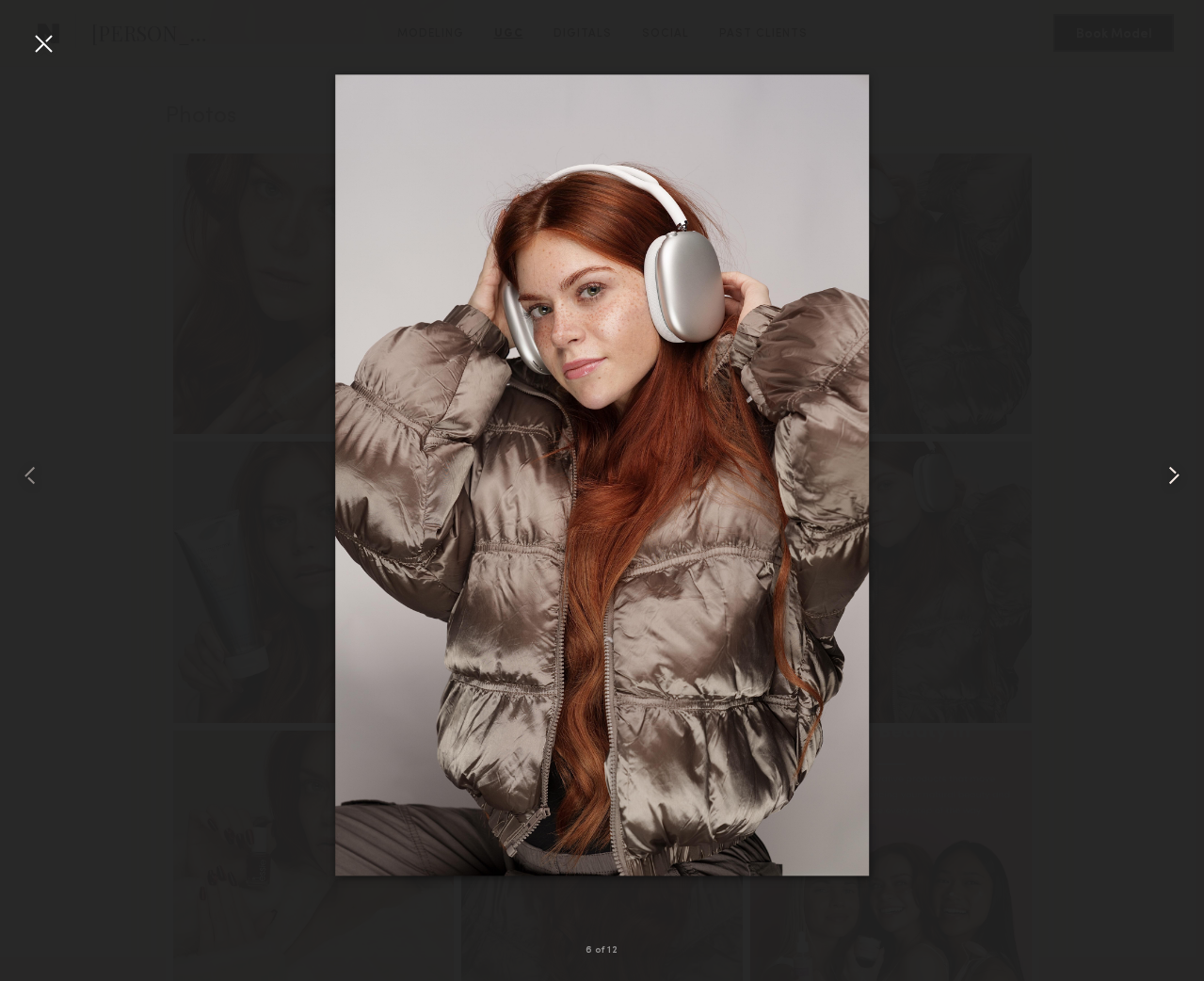
click at [1172, 474] on common-icon at bounding box center [1174, 476] width 31 height 31
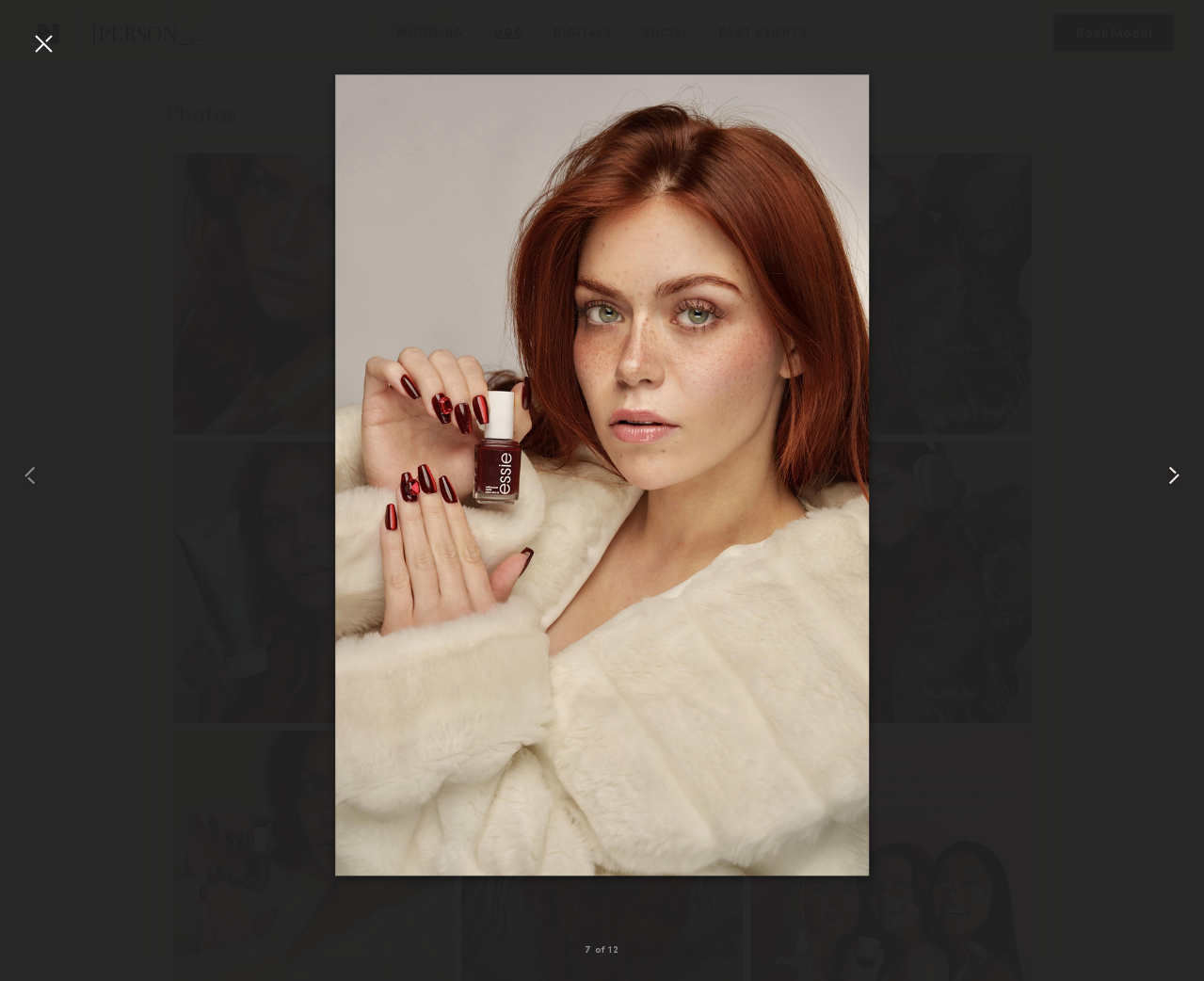
click at [1172, 474] on common-icon at bounding box center [1174, 476] width 31 height 31
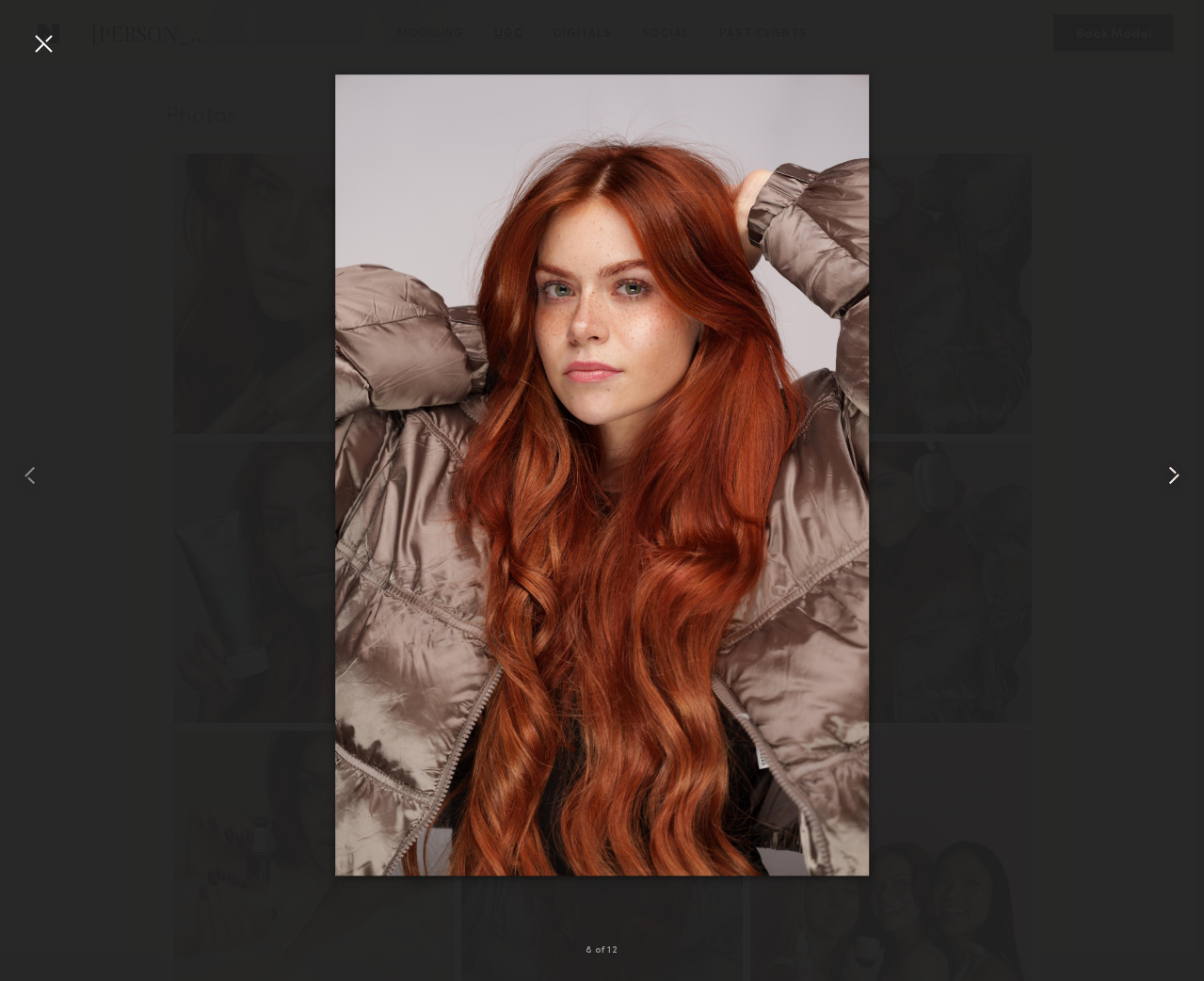
click at [1172, 474] on common-icon at bounding box center [1174, 476] width 31 height 31
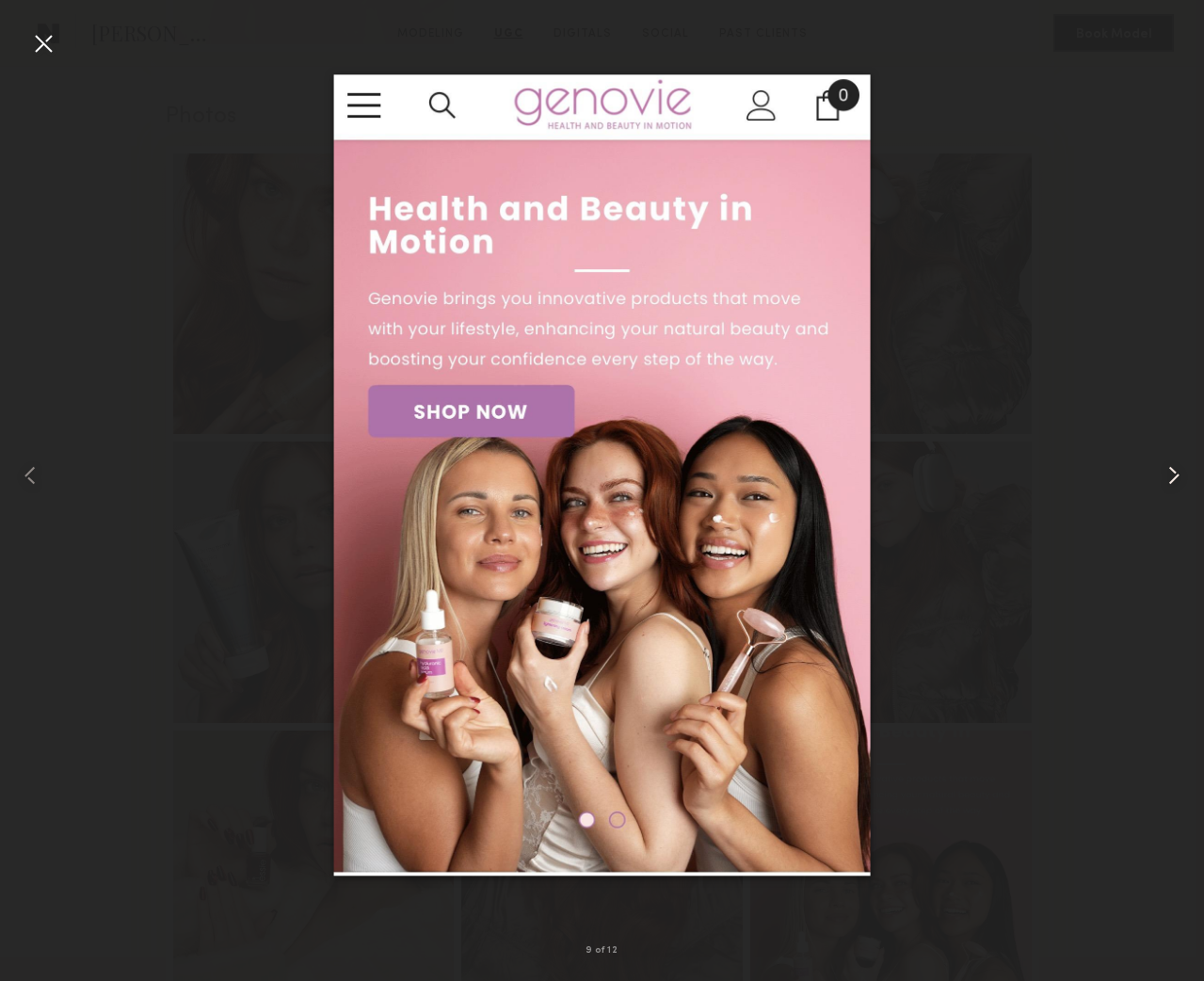
click at [1172, 474] on common-icon at bounding box center [1174, 476] width 31 height 31
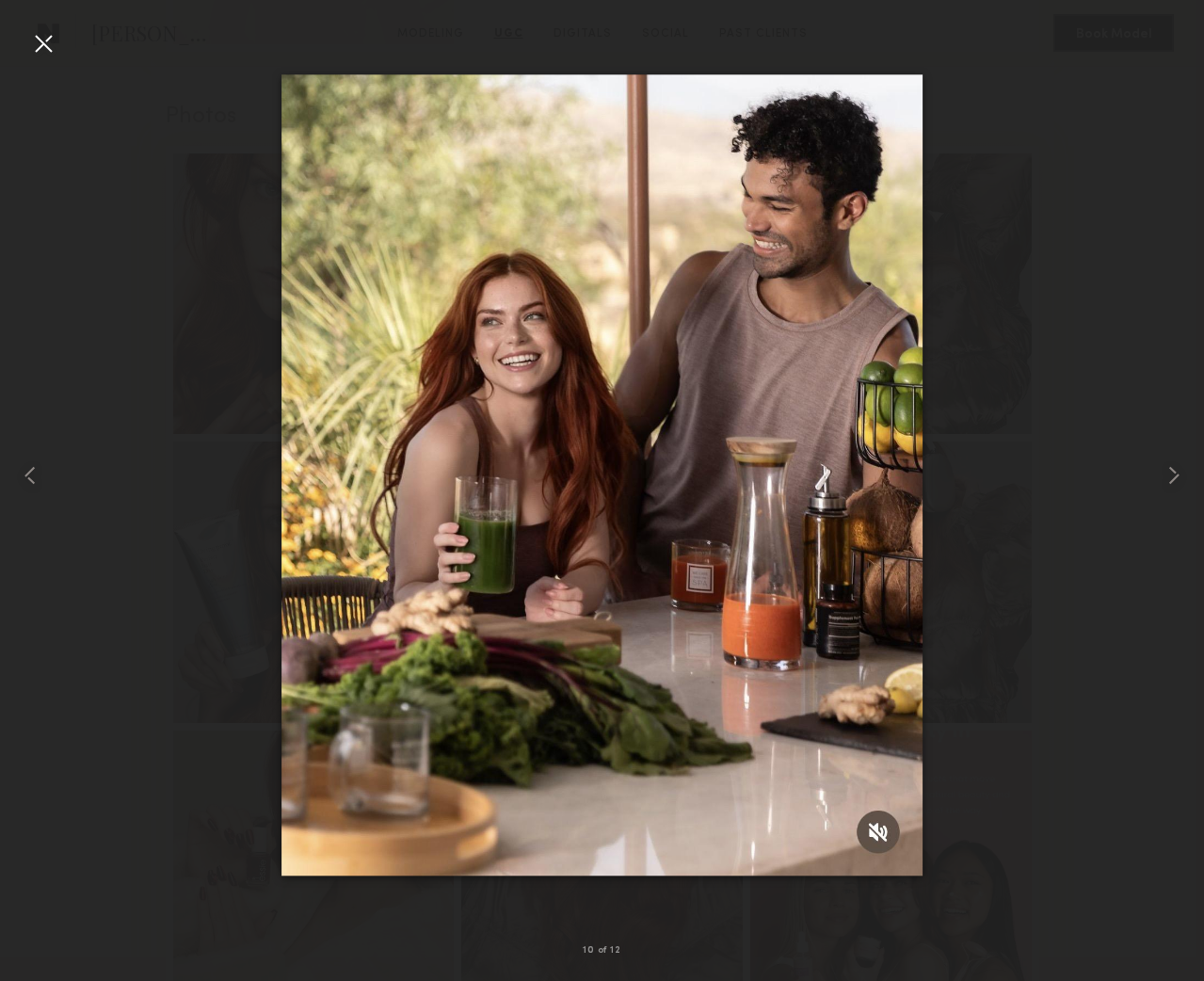
drag, startPoint x: 40, startPoint y: 40, endPoint x: 280, endPoint y: 203, distance: 290.1
click at [41, 40] on div at bounding box center [44, 44] width 31 height 31
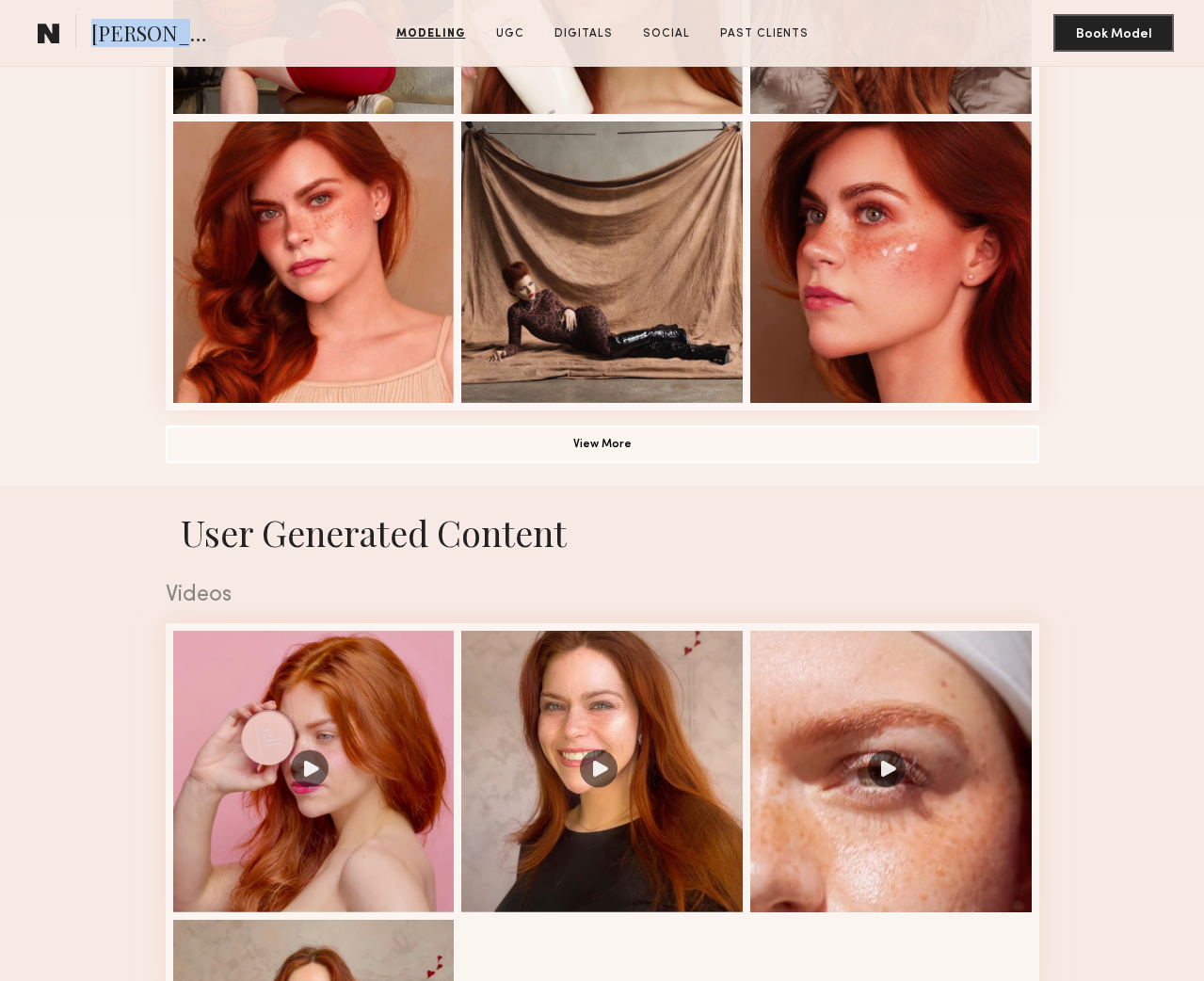
scroll to position [1266, 1]
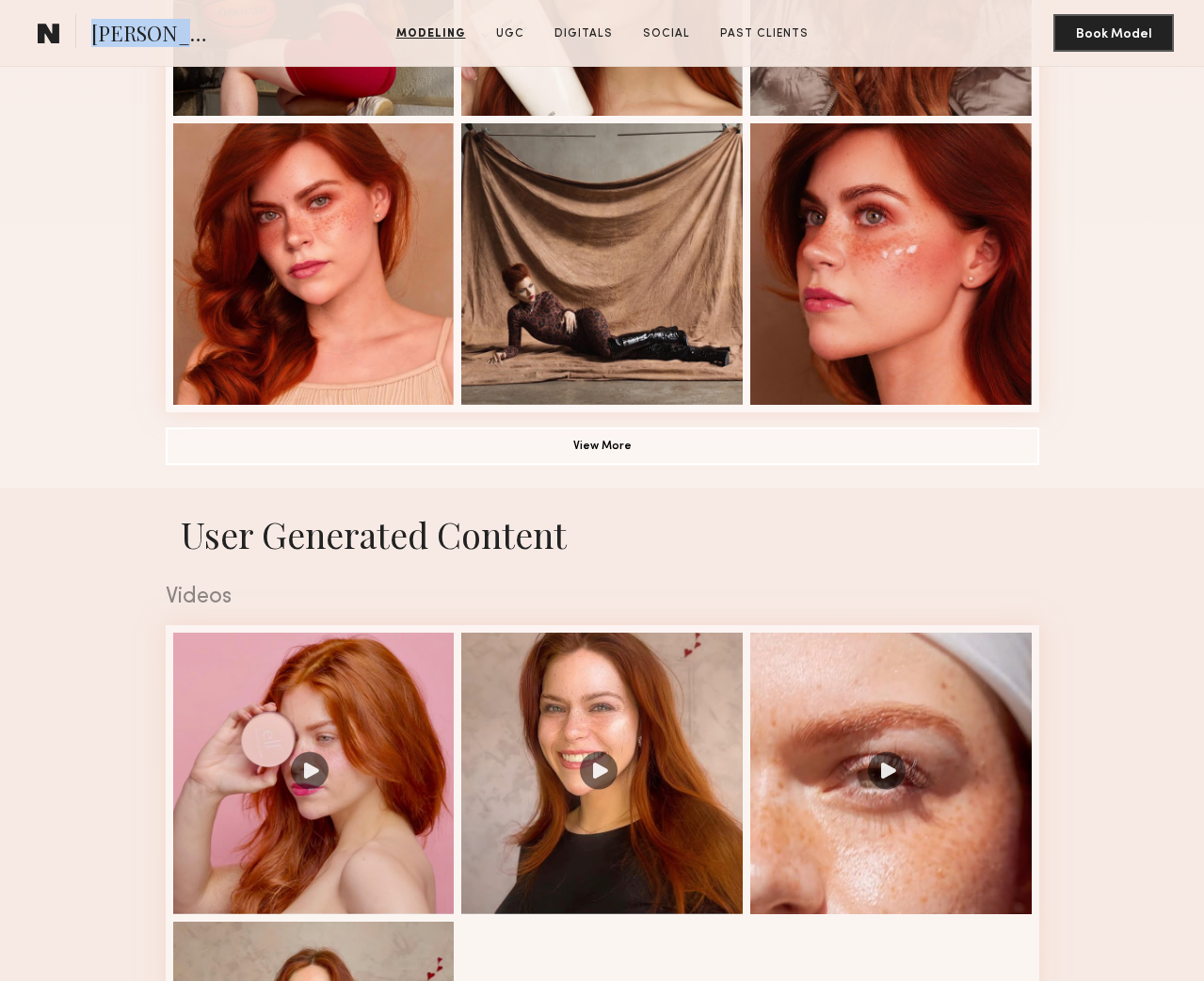
drag, startPoint x: 91, startPoint y: 35, endPoint x: 223, endPoint y: 44, distance: 132.3
click at [223, 44] on section "Polly R. Modeling UGC Digitals Social Past Clients Message Book Model" at bounding box center [602, 33] width 1204 height 67
copy span "Polly R."
